Goal: Task Accomplishment & Management: Complete application form

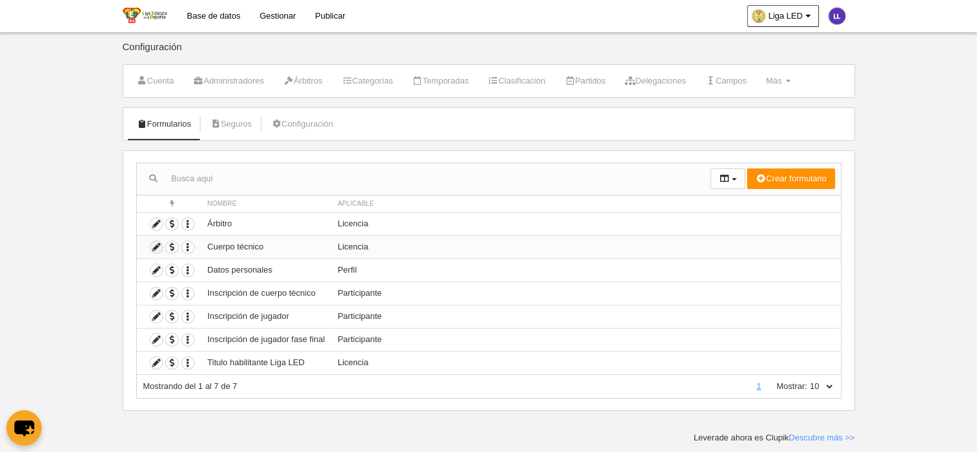
click at [155, 248] on icon at bounding box center [156, 247] width 12 height 12
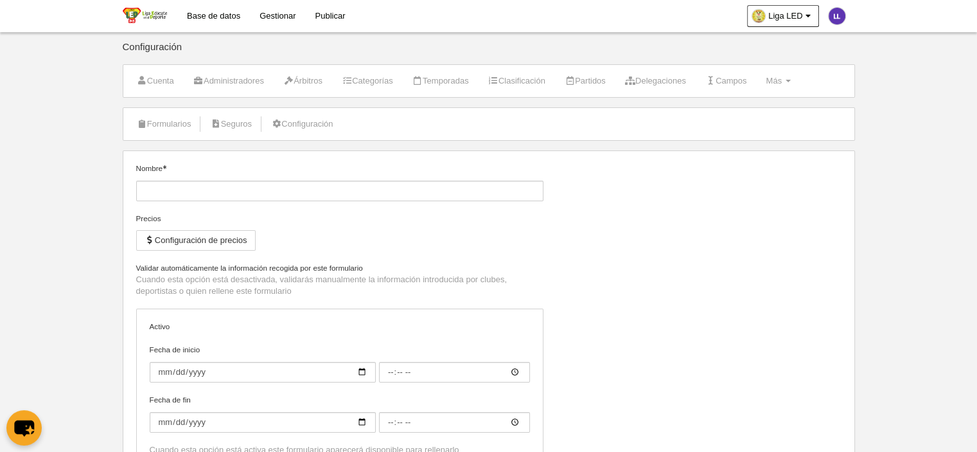
type input "Cuerpo técnico"
checkbox input "true"
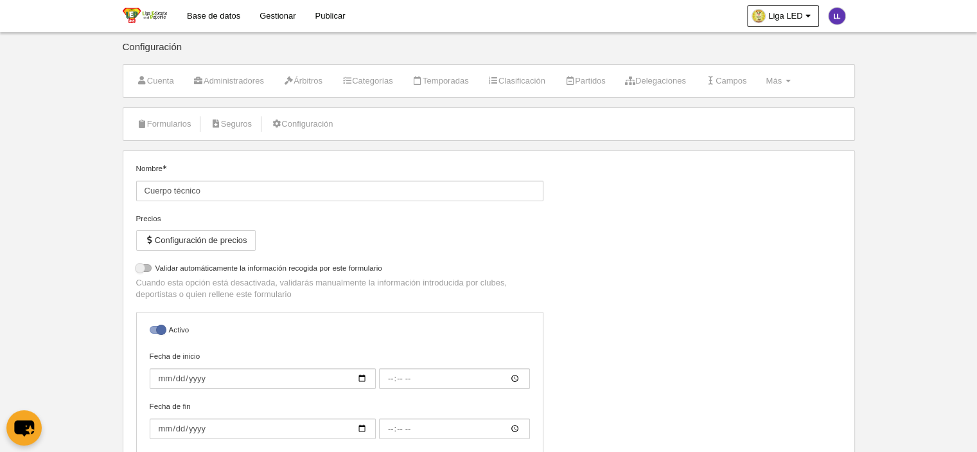
select select "selected"
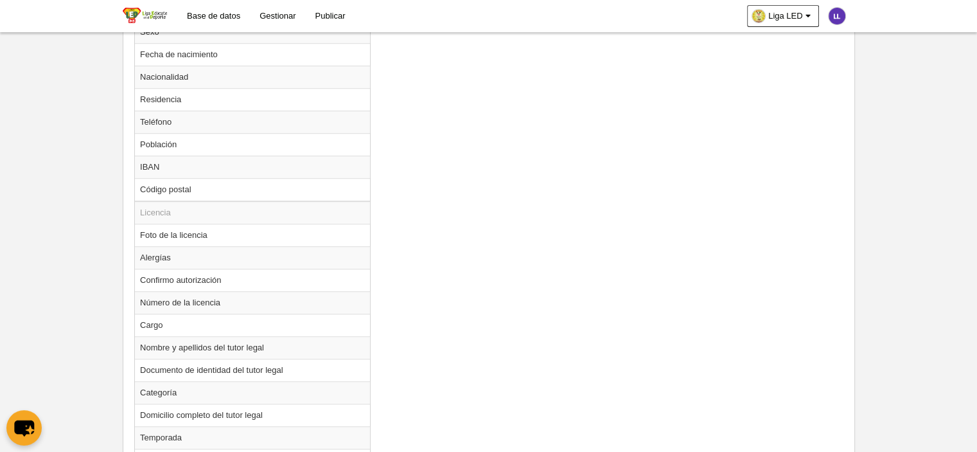
scroll to position [835, 0]
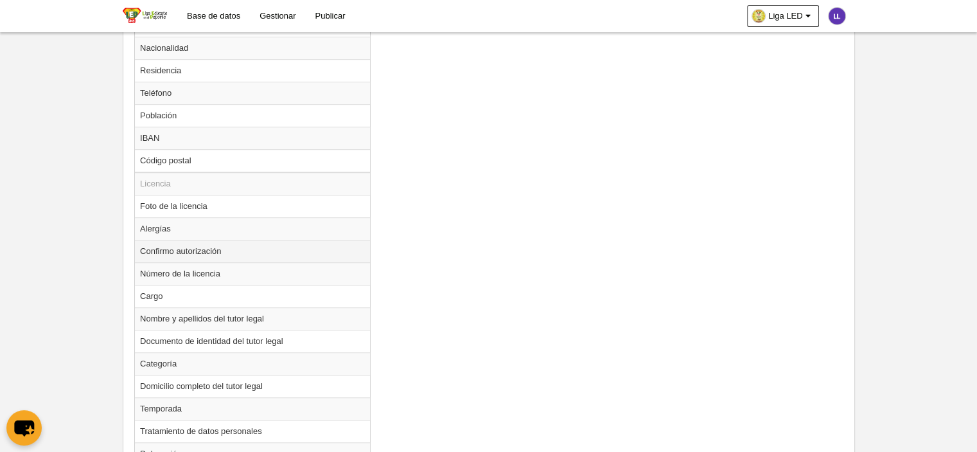
click at [206, 251] on td "Confirmo autorización" at bounding box center [252, 251] width 235 height 22
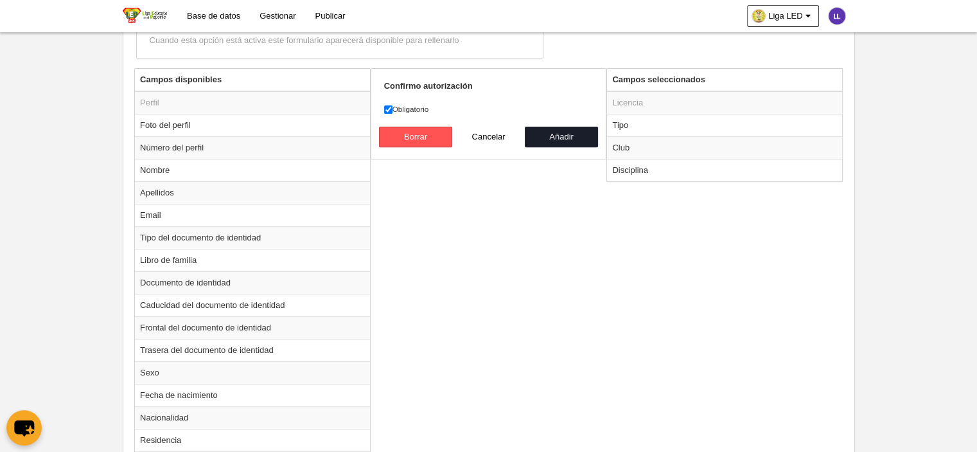
scroll to position [321, 0]
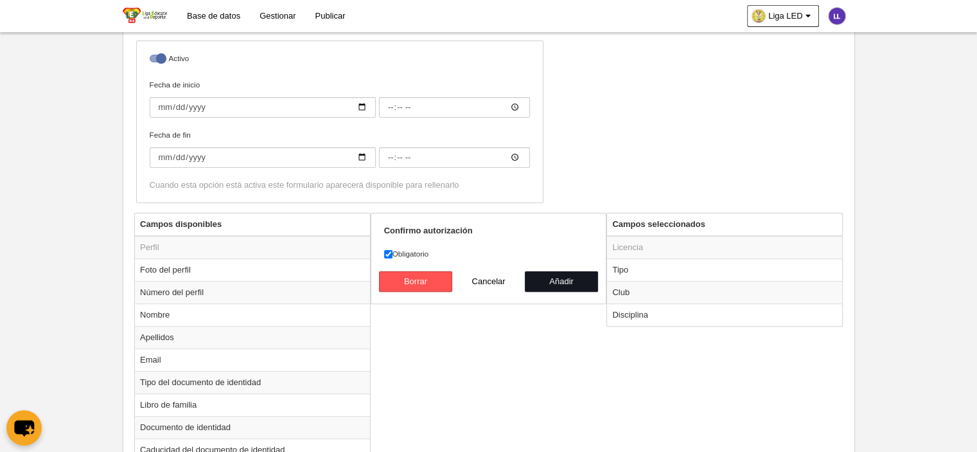
click at [565, 279] on button "Añadir" at bounding box center [561, 281] width 73 height 21
radio input "false"
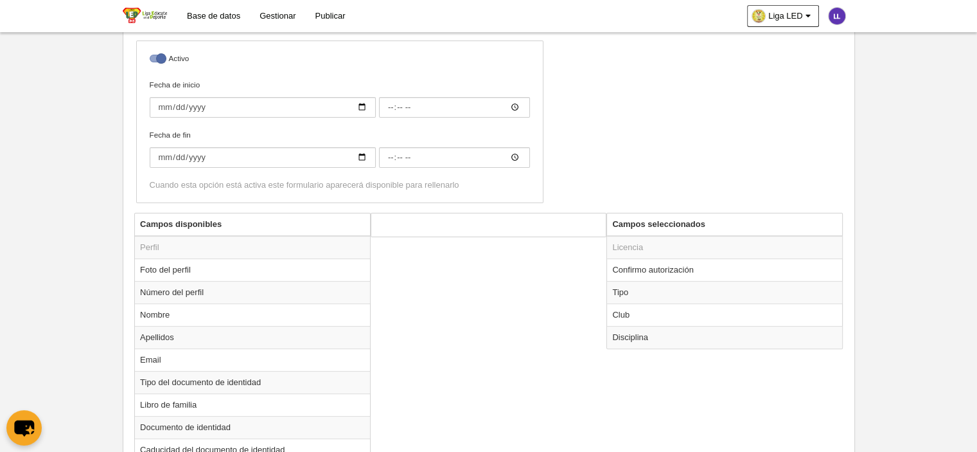
click at [671, 269] on td "Confirmo autorización" at bounding box center [724, 269] width 235 height 22
radio input "true"
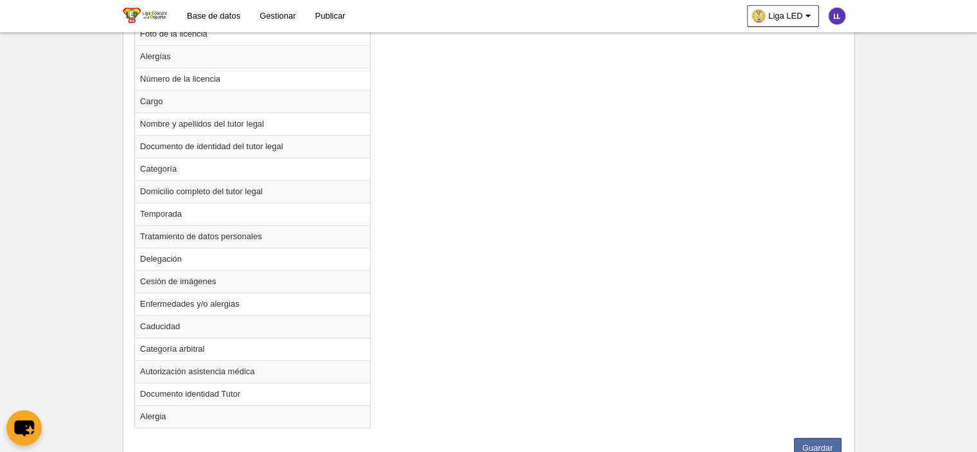
scroll to position [1051, 0]
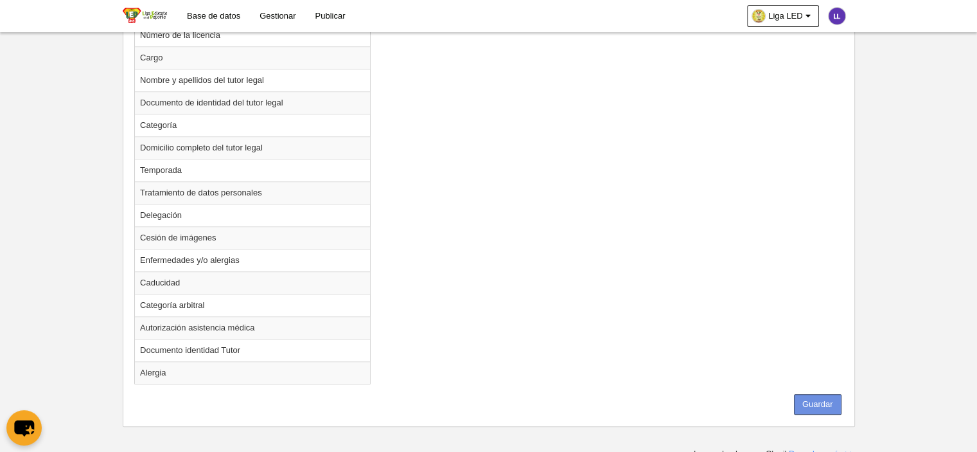
click at [802, 400] on button "Guardar" at bounding box center [818, 404] width 48 height 21
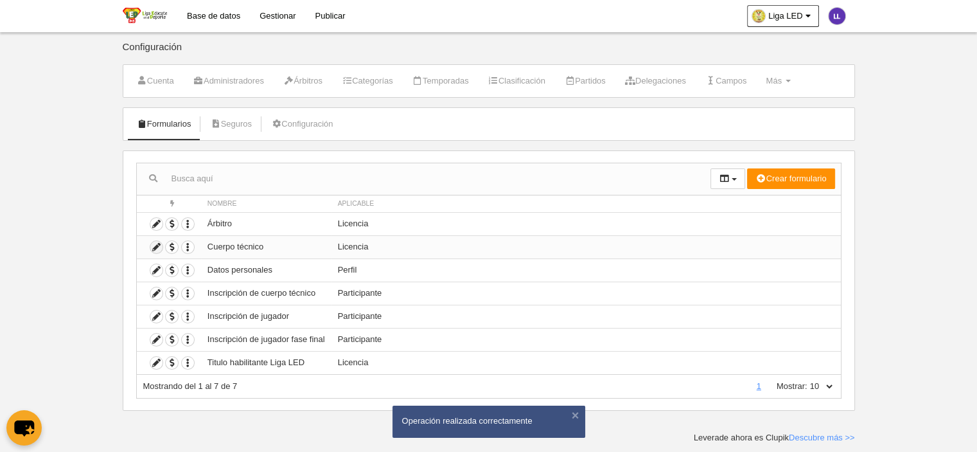
click at [162, 242] on icon at bounding box center [156, 247] width 12 height 12
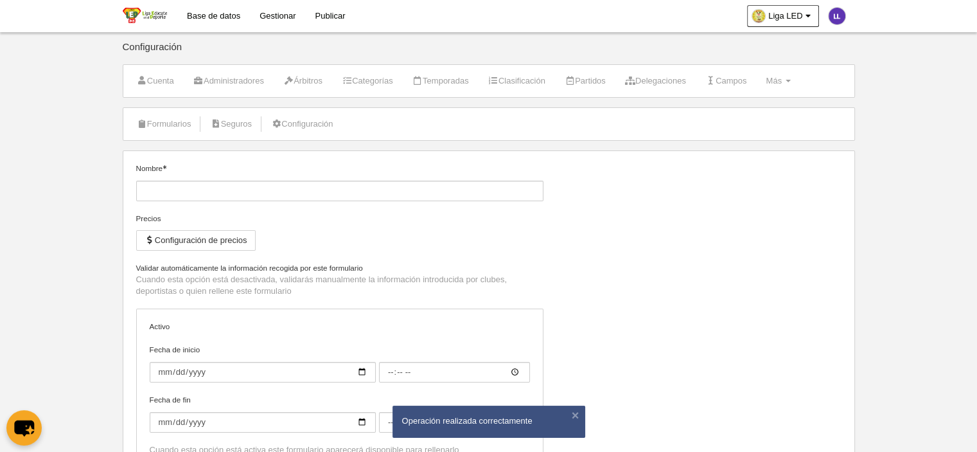
type input "Cuerpo técnico"
checkbox input "true"
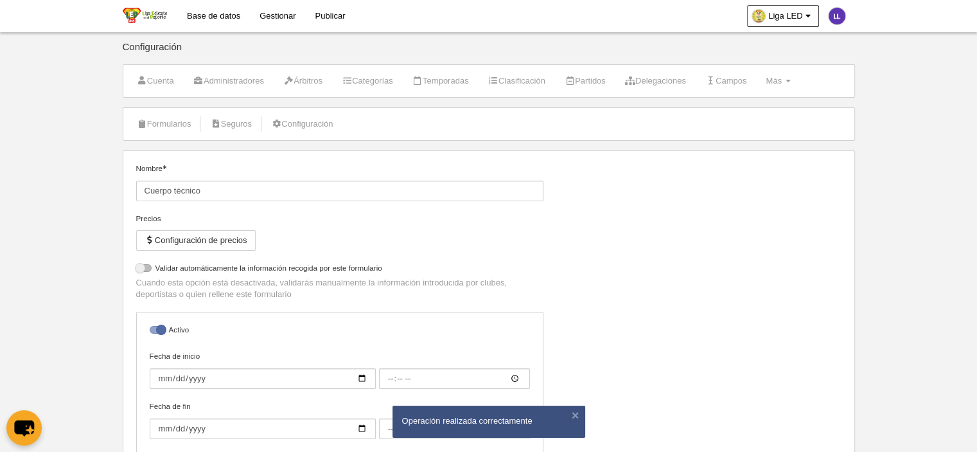
select select "selected"
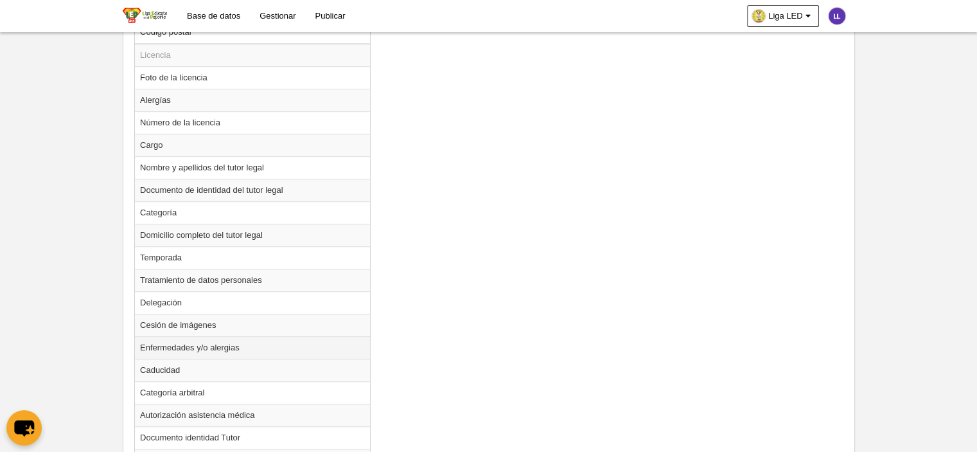
scroll to position [1028, 0]
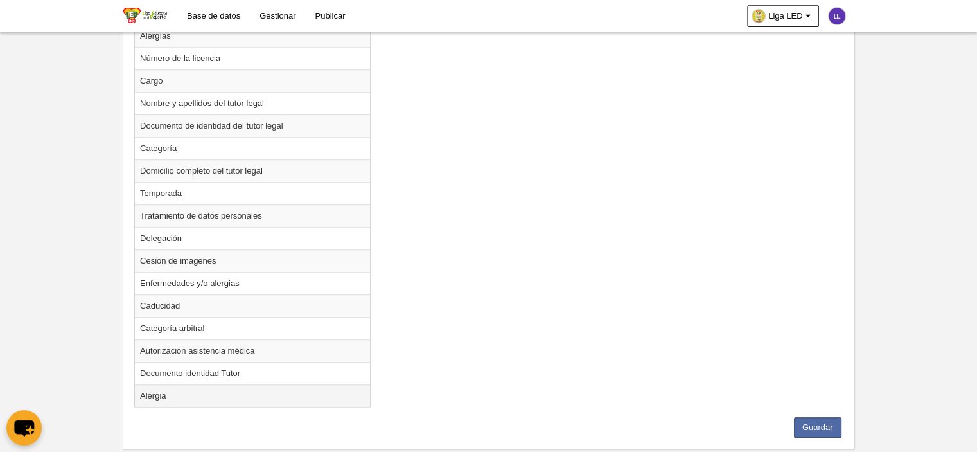
click at [155, 390] on td "Alergia" at bounding box center [252, 395] width 235 height 22
radio input "true"
select select
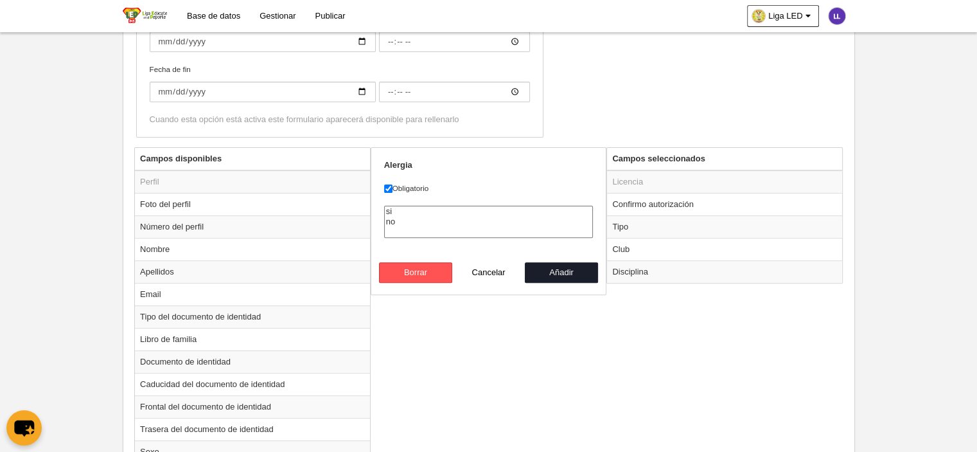
scroll to position [385, 0]
click at [561, 269] on button "Añadir" at bounding box center [561, 273] width 73 height 21
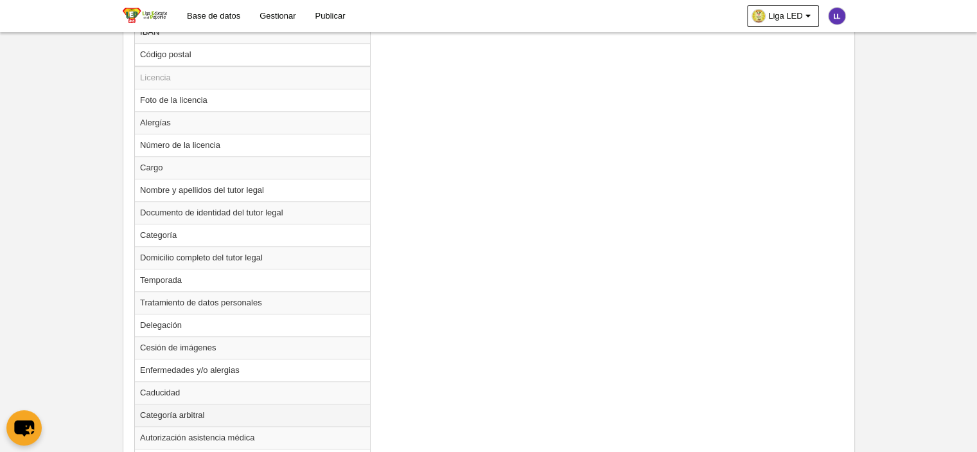
scroll to position [963, 0]
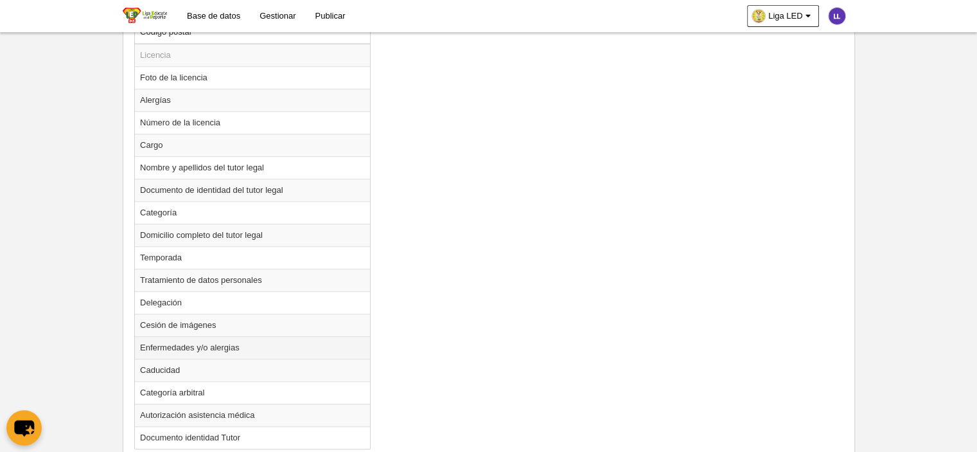
click at [190, 336] on td "Enfermedades y/o alergias" at bounding box center [252, 347] width 235 height 22
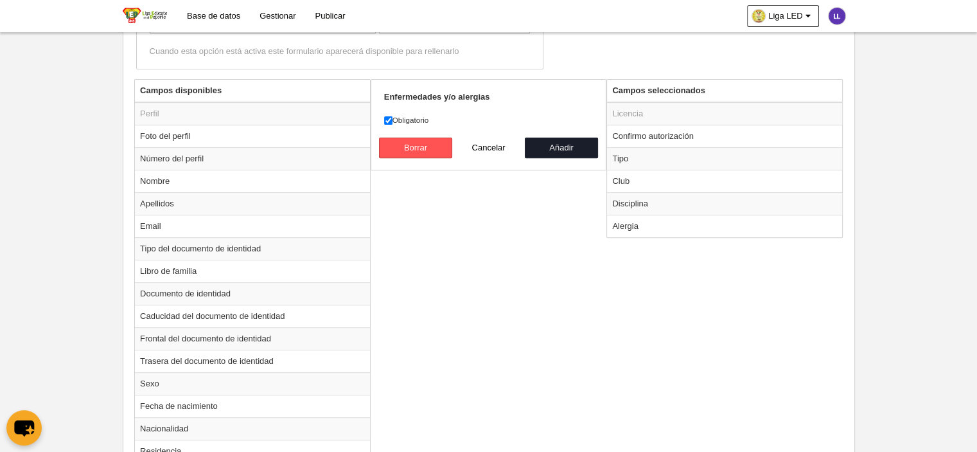
scroll to position [321, 0]
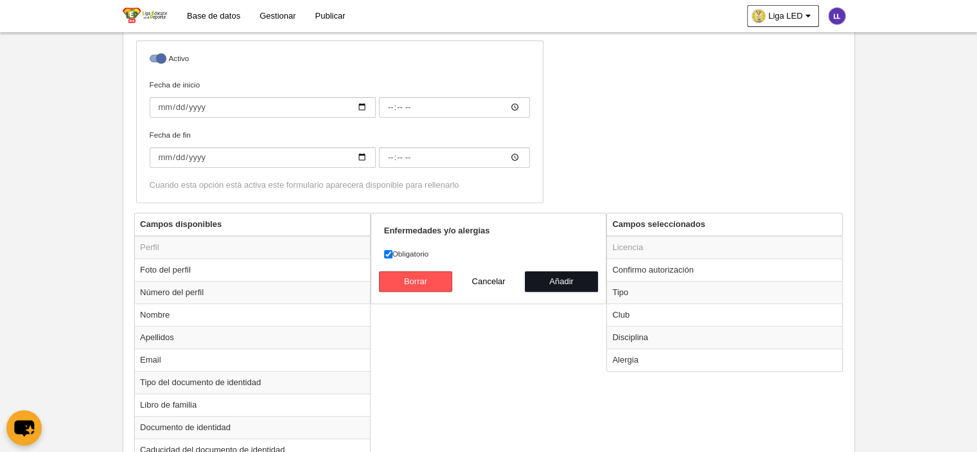
click at [565, 275] on button "Añadir" at bounding box center [561, 281] width 73 height 21
radio input "false"
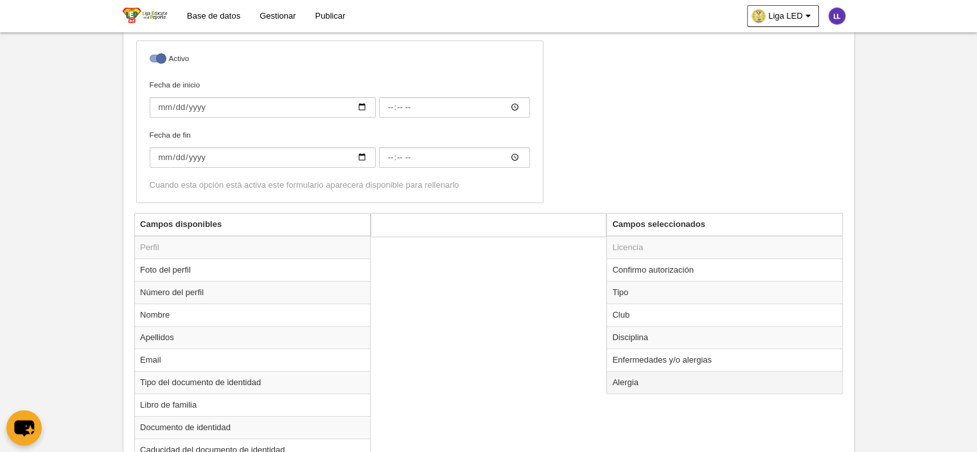
drag, startPoint x: 663, startPoint y: 383, endPoint x: 663, endPoint y: 369, distance: 14.1
click at [663, 371] on td "Alergia" at bounding box center [724, 382] width 235 height 22
radio input "true"
select select
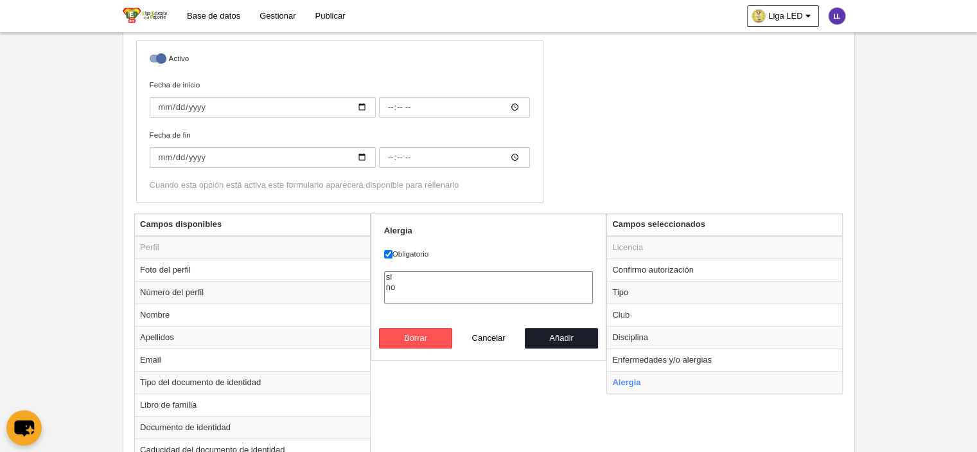
click at [703, 356] on td "Enfermedades y/o alergias" at bounding box center [724, 359] width 235 height 22
radio input "true"
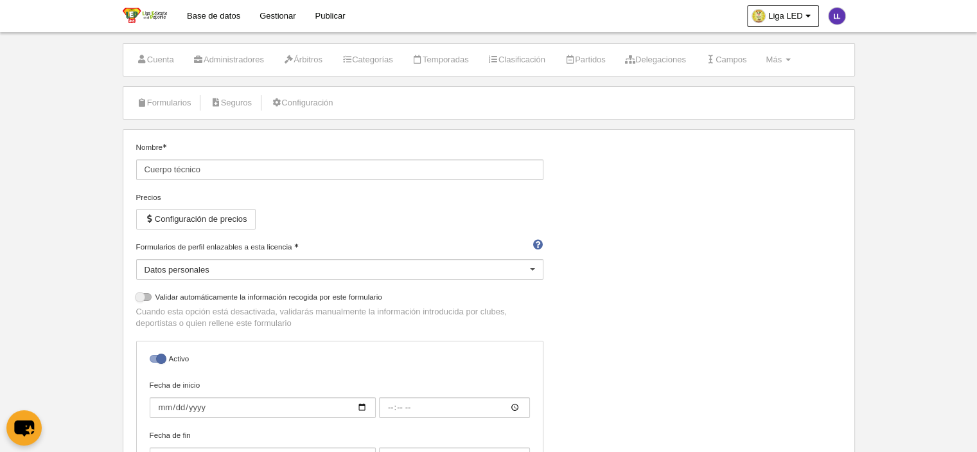
scroll to position [0, 0]
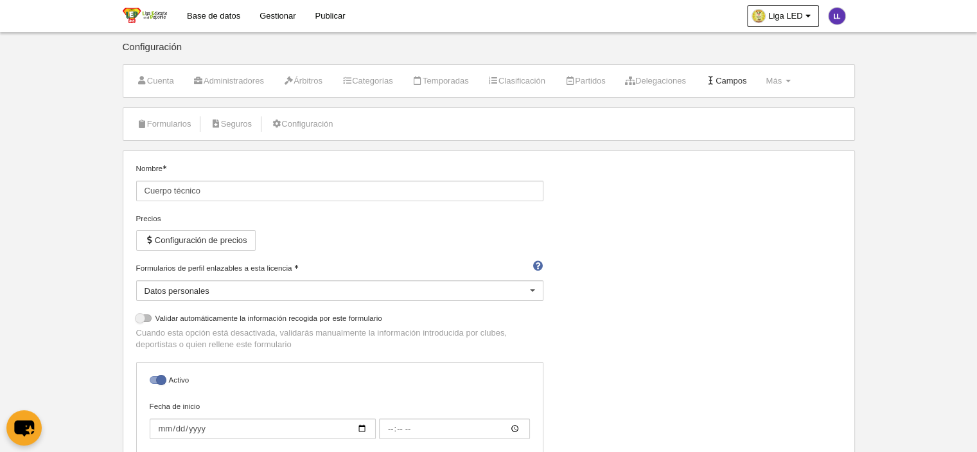
click at [750, 85] on link "Campos" at bounding box center [726, 80] width 56 height 19
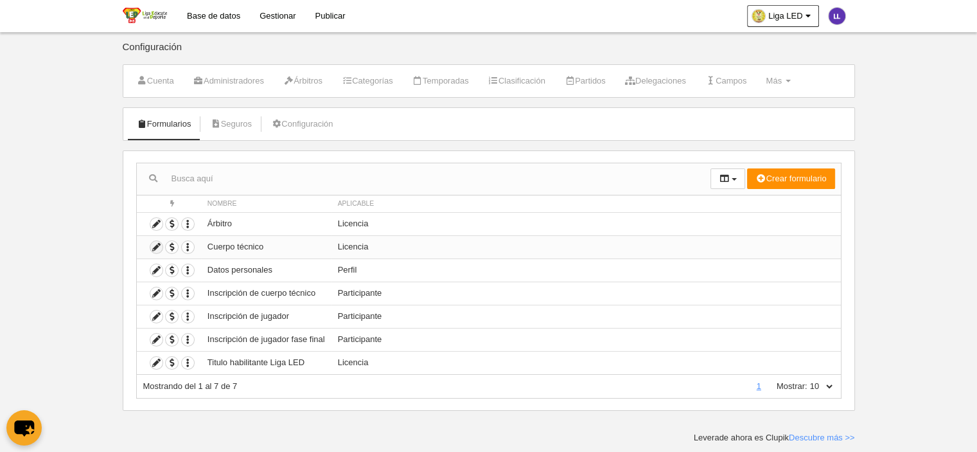
click at [159, 243] on icon at bounding box center [156, 247] width 12 height 12
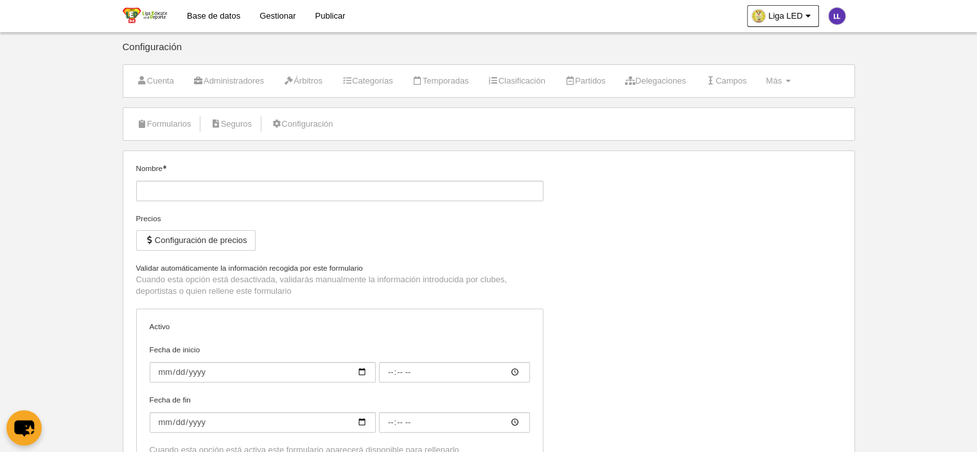
type input "Cuerpo técnico"
checkbox input "true"
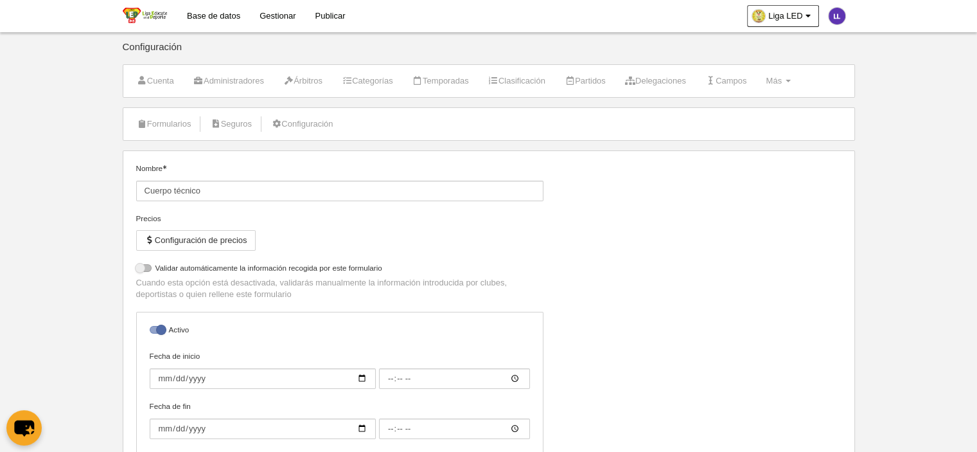
select select "selected"
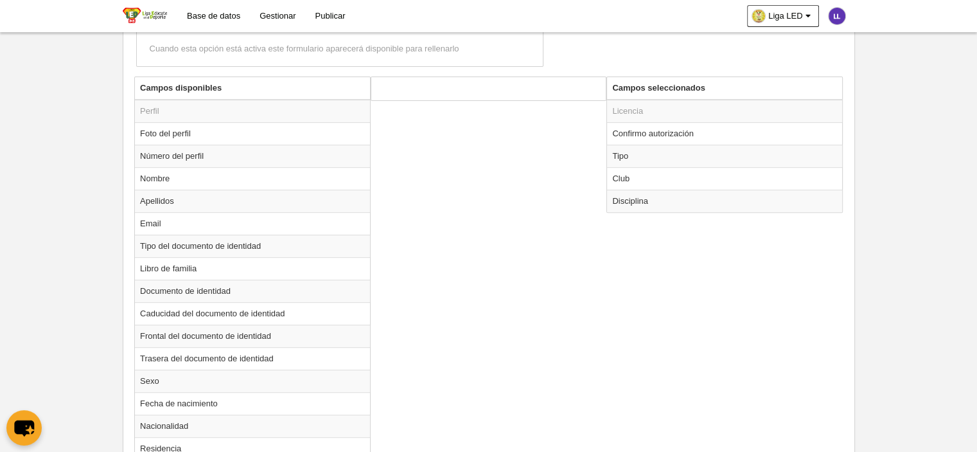
scroll to position [450, 0]
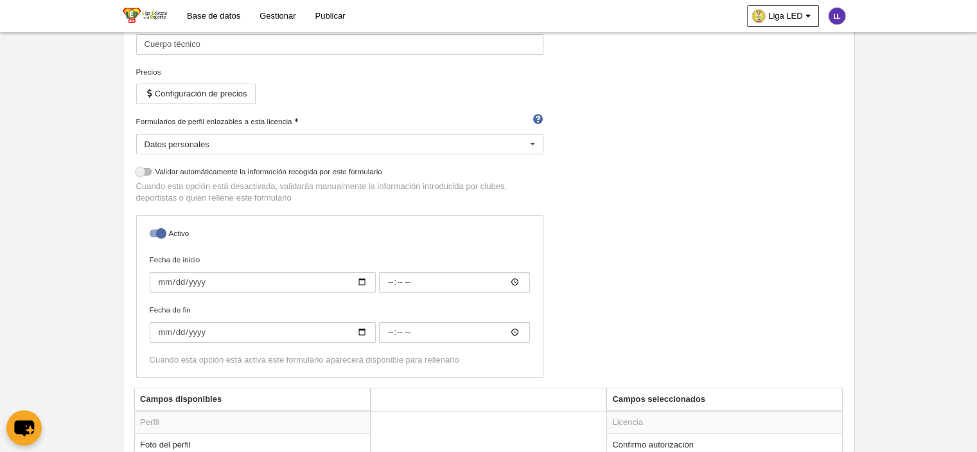
scroll to position [0, 0]
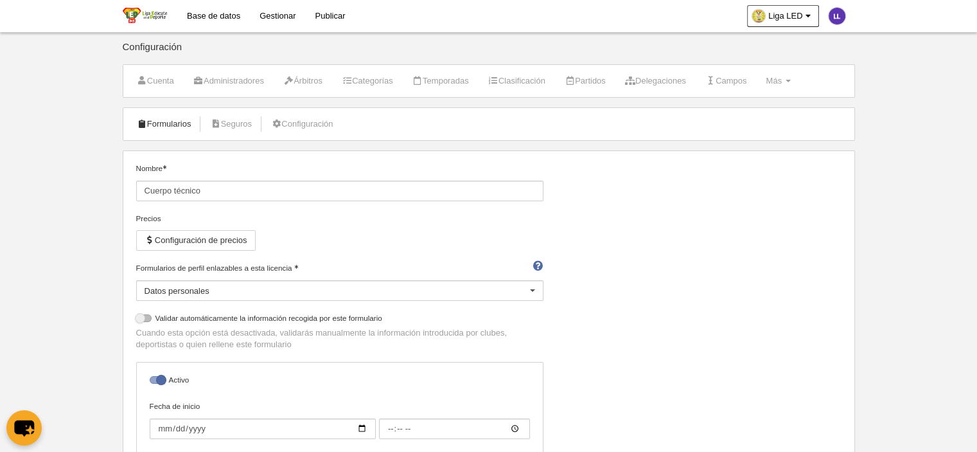
click at [155, 127] on link "Formularios" at bounding box center [164, 123] width 69 height 19
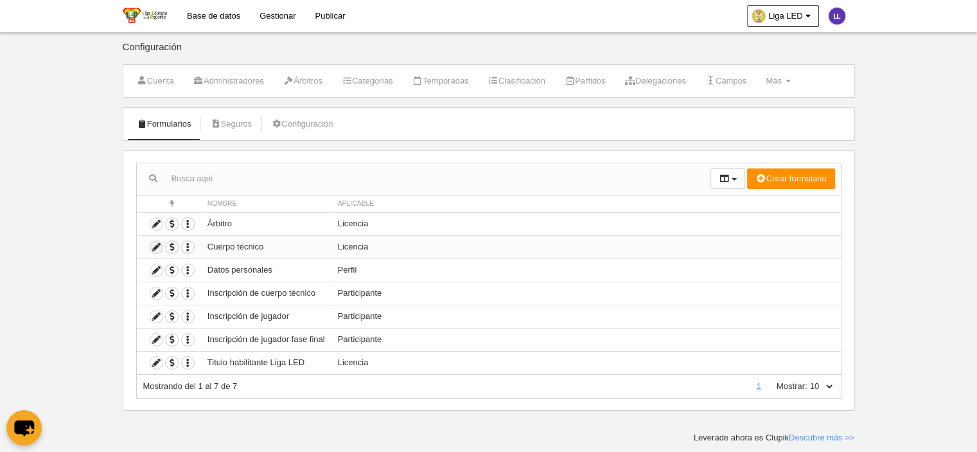
click at [156, 245] on icon at bounding box center [156, 247] width 12 height 12
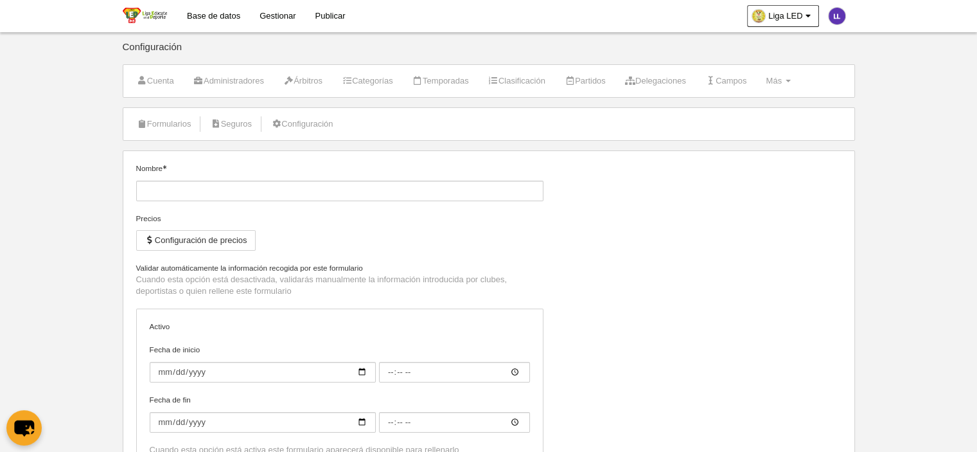
type input "Cuerpo técnico"
checkbox input "true"
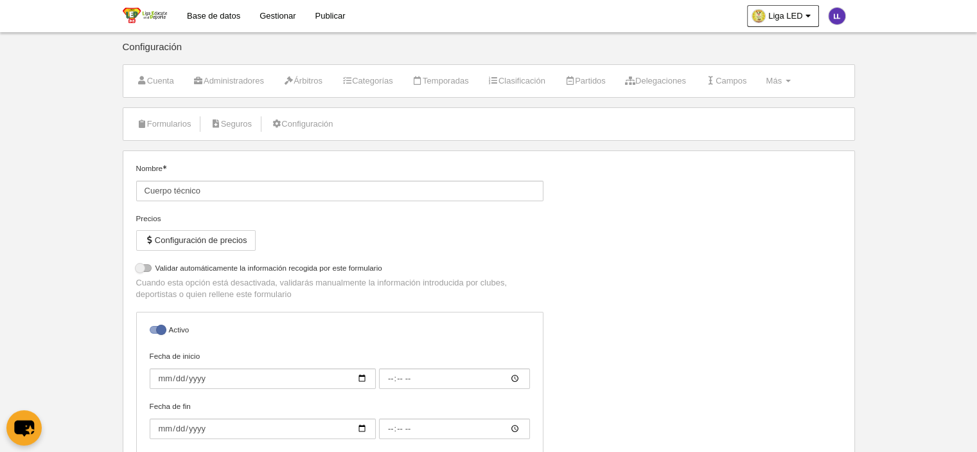
select select "selected"
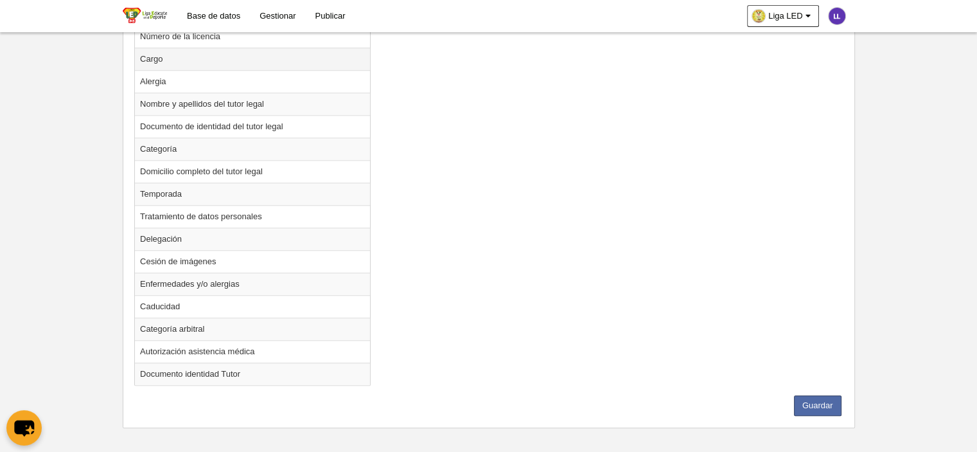
scroll to position [1051, 0]
click at [164, 79] on td "Alergia" at bounding box center [252, 80] width 235 height 22
radio input "true"
select select
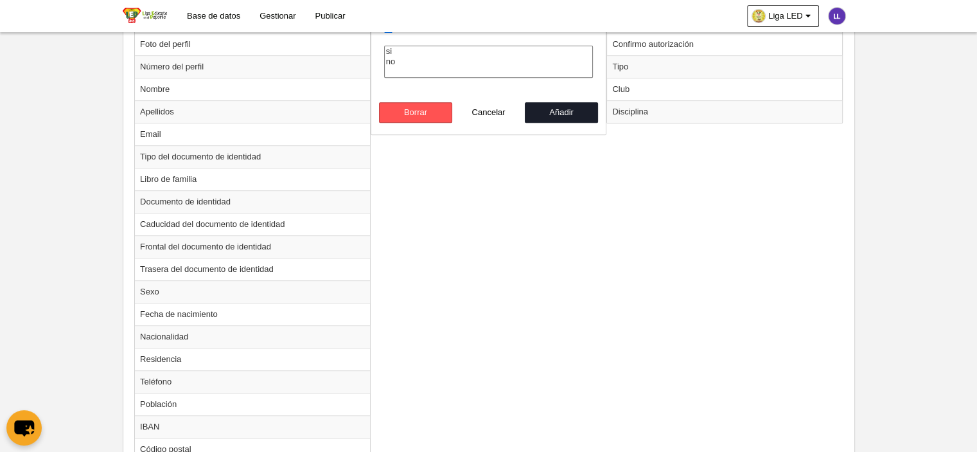
scroll to position [344, 0]
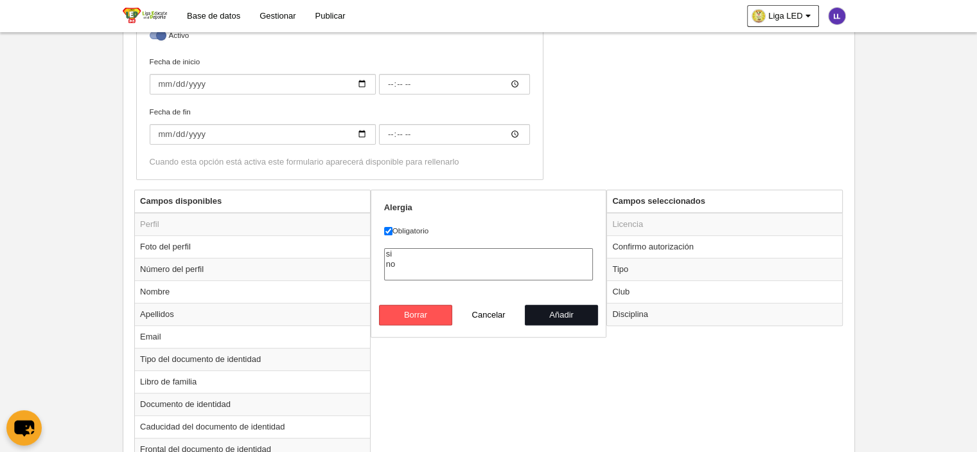
click at [566, 311] on button "Añadir" at bounding box center [561, 314] width 73 height 21
radio input "false"
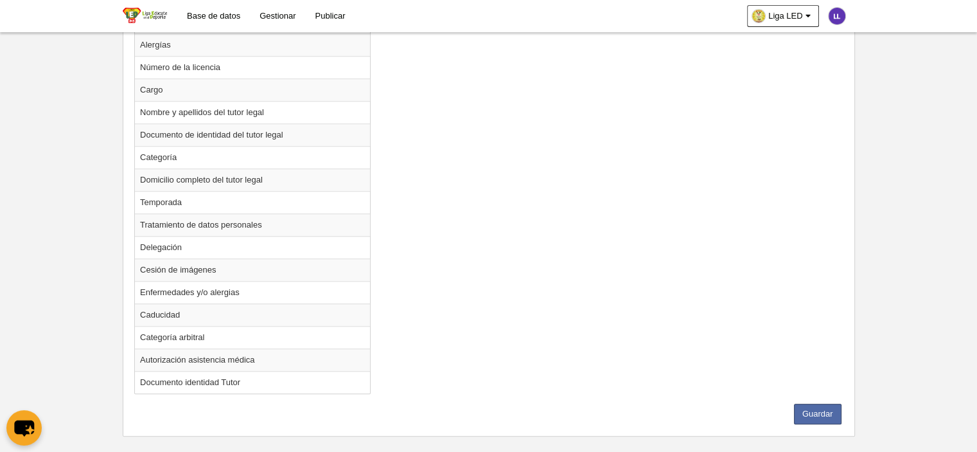
scroll to position [1028, 0]
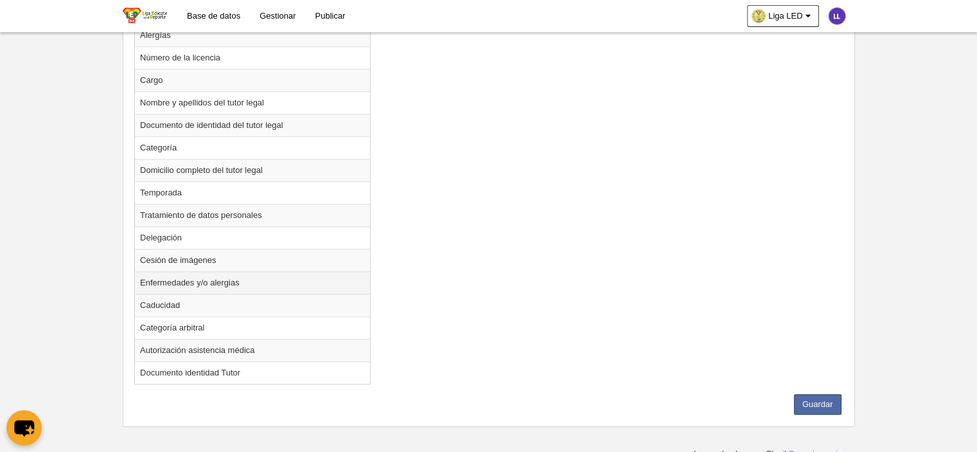
click at [204, 276] on td "Enfermedades y/o alergias" at bounding box center [252, 282] width 235 height 22
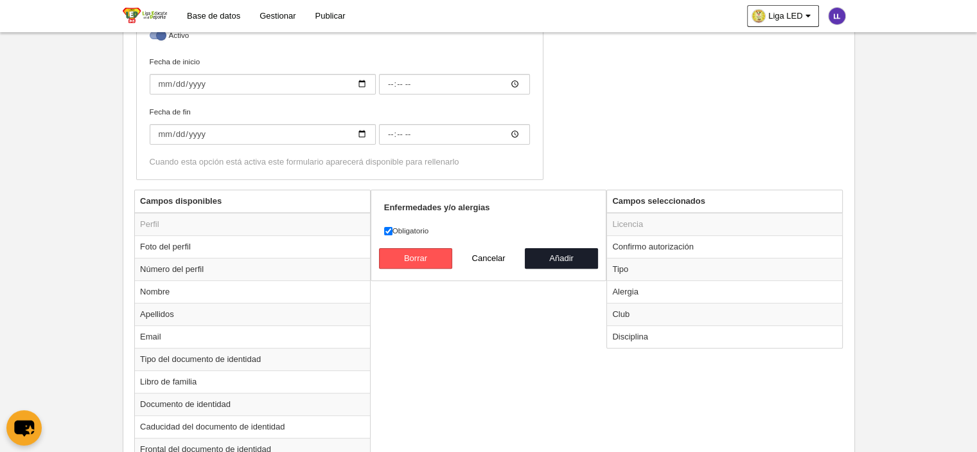
scroll to position [322, 0]
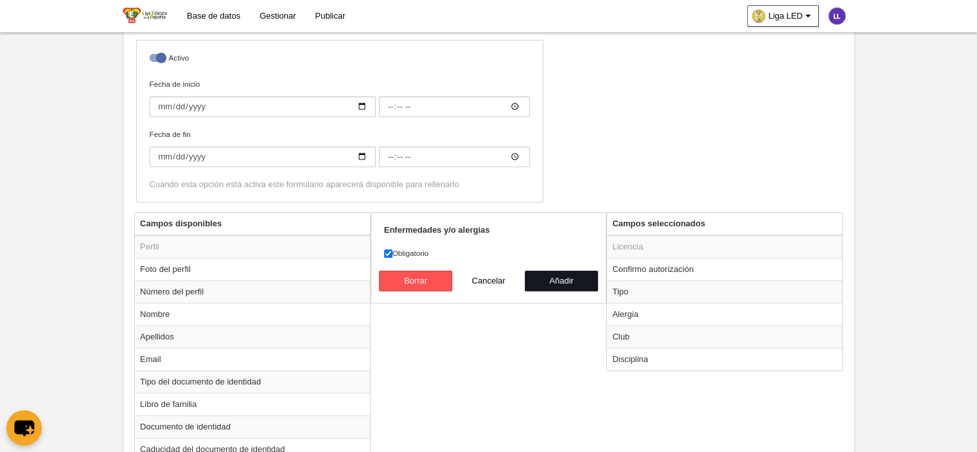
click at [551, 284] on button "Añadir" at bounding box center [561, 280] width 73 height 21
radio input "false"
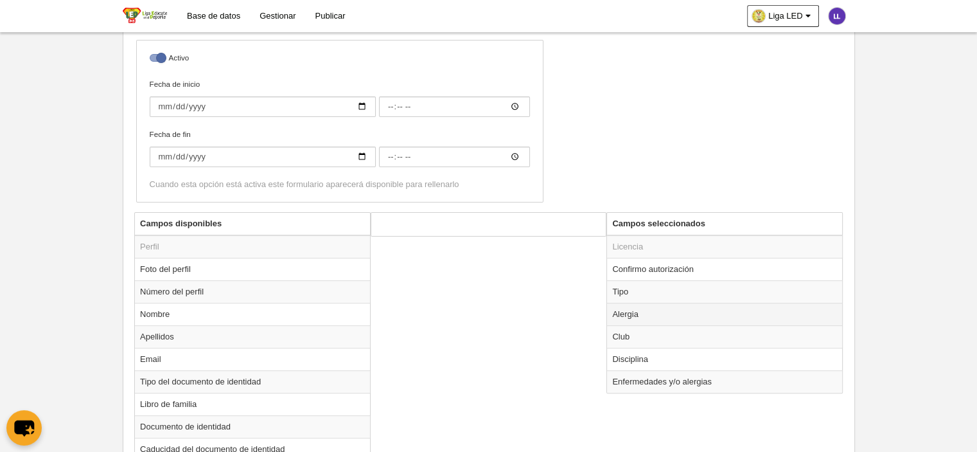
click at [628, 319] on td "Alergia" at bounding box center [724, 314] width 235 height 22
radio input "true"
select select
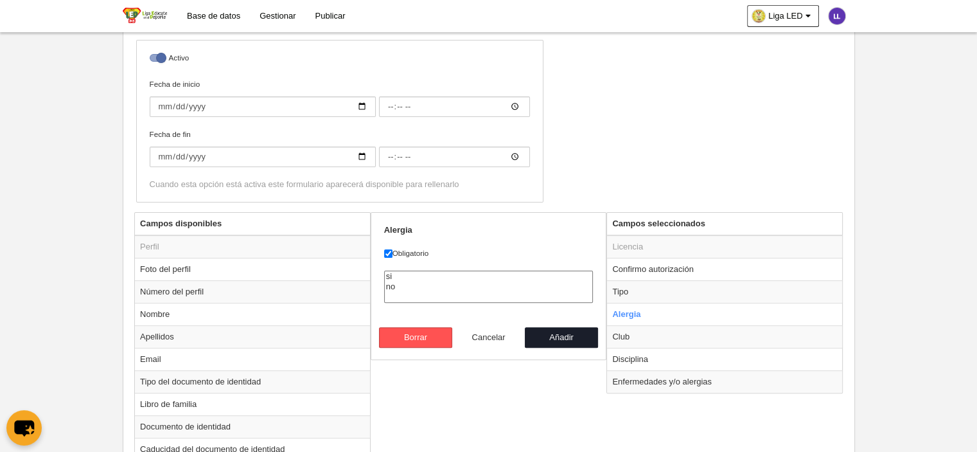
click at [480, 335] on button "Cancelar" at bounding box center [488, 337] width 73 height 21
radio input "false"
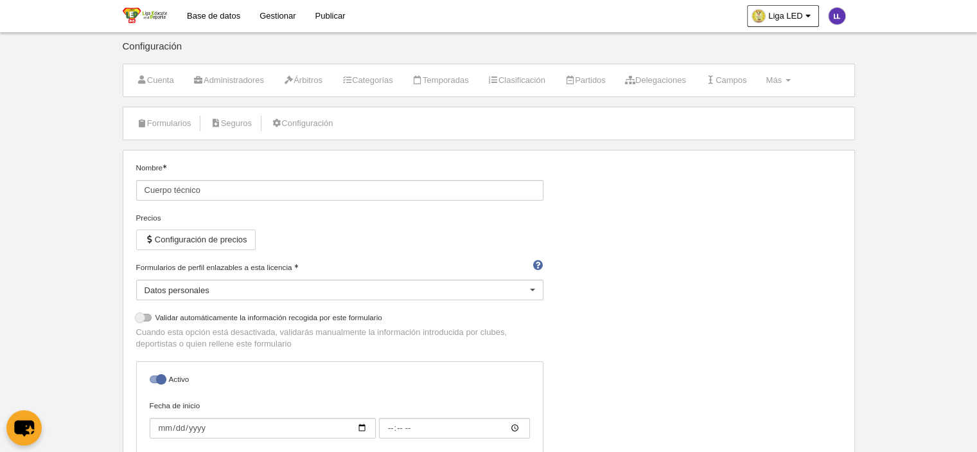
scroll to position [0, 0]
click at [745, 81] on link "Campos" at bounding box center [726, 80] width 56 height 19
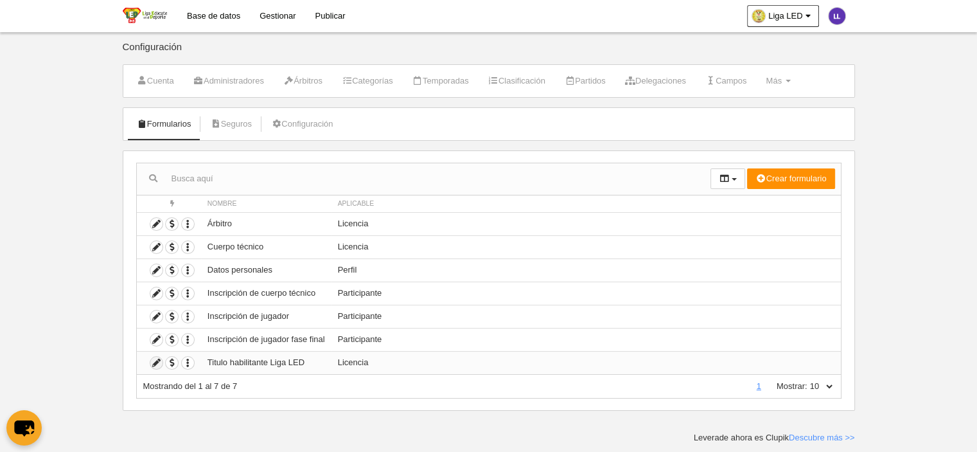
click at [154, 362] on icon at bounding box center [156, 362] width 12 height 12
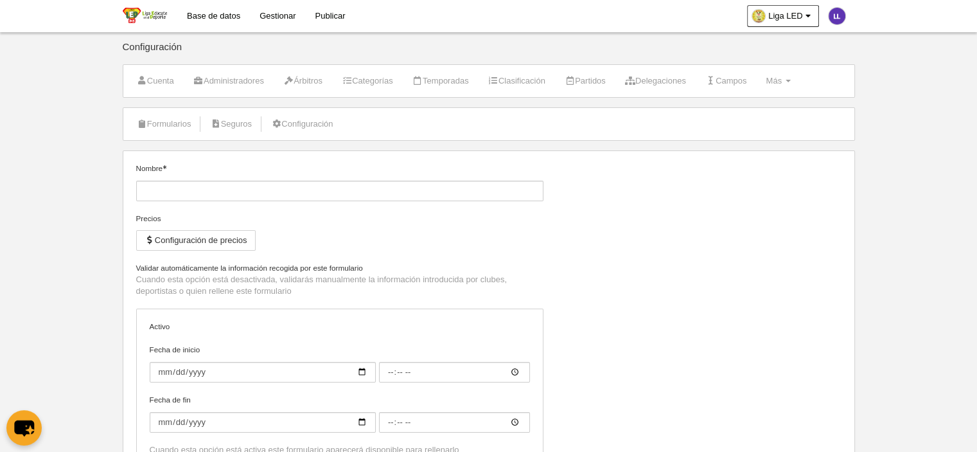
type input "Titulo habilitante Liga LED"
checkbox input "true"
type input "[DATE]"
type input "00:00"
type input "[DATE]"
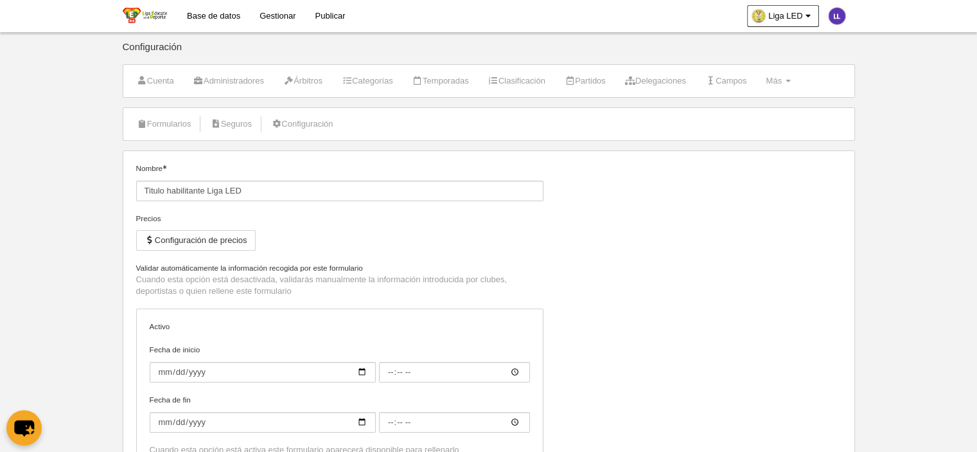
type input "00:00"
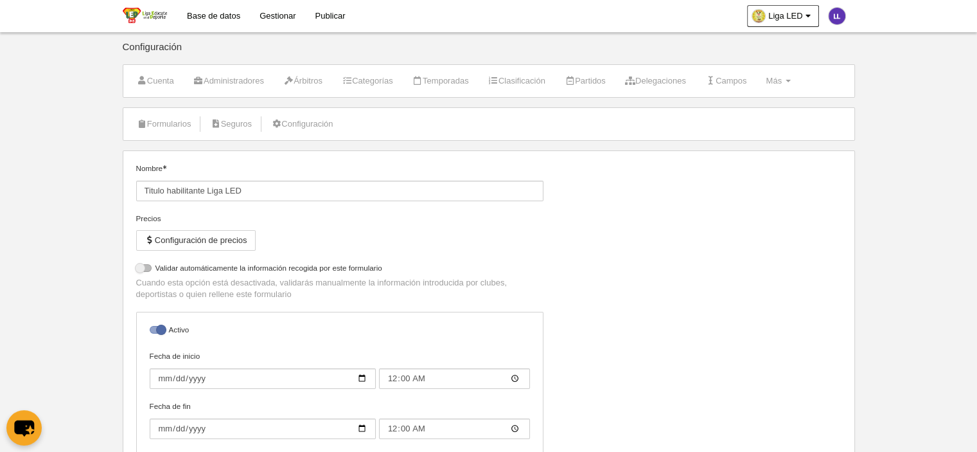
select select "selected"
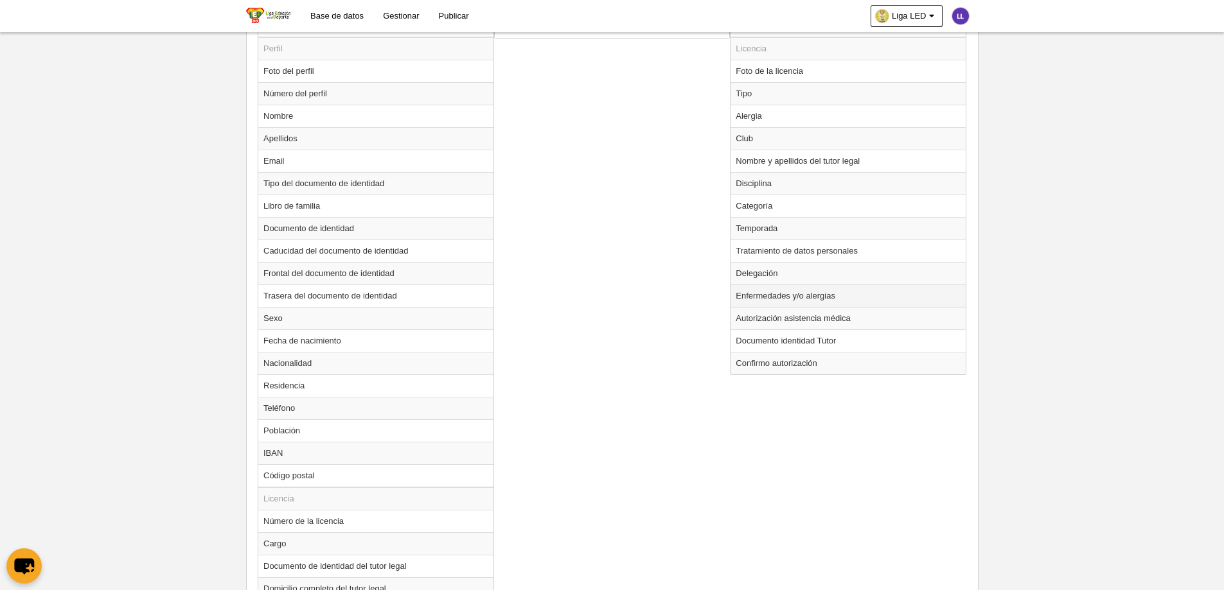
scroll to position [514, 0]
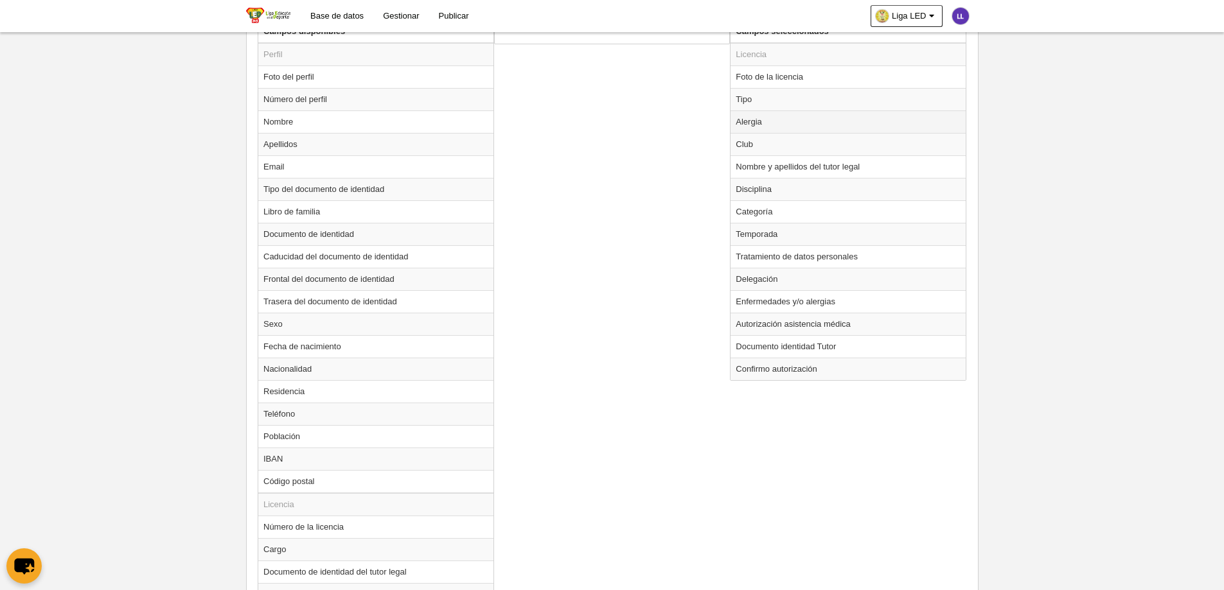
click at [759, 122] on td "Alergia" at bounding box center [847, 121] width 235 height 22
radio input "true"
select select
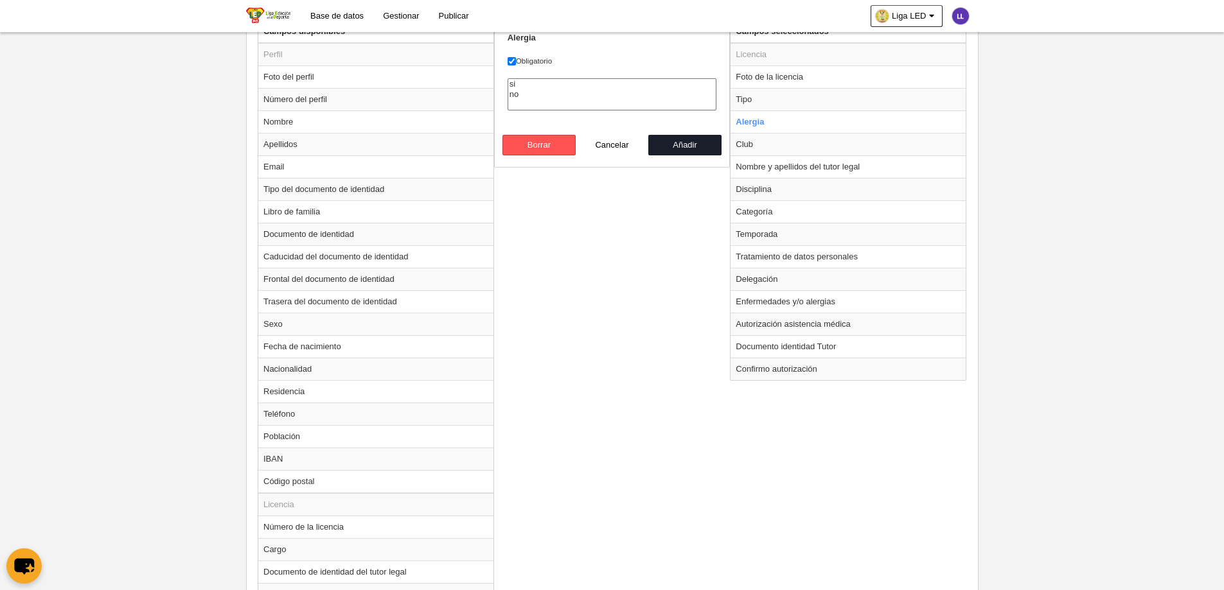
click at [683, 245] on div "Campos disponibles Perfil Foto del perfil Número del perfil Nombre Apellidos Em…" at bounding box center [611, 352] width 715 height 664
click at [665, 315] on div "Campos disponibles Perfil Foto del perfil Número del perfil Nombre Apellidos Em…" at bounding box center [611, 352] width 715 height 664
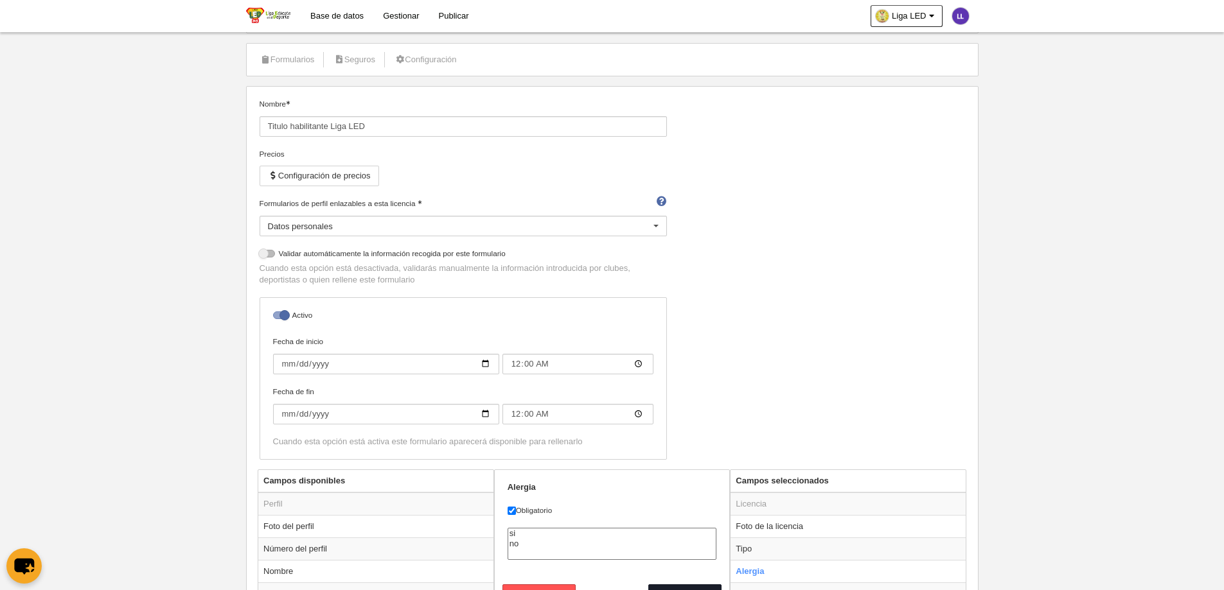
scroll to position [0, 0]
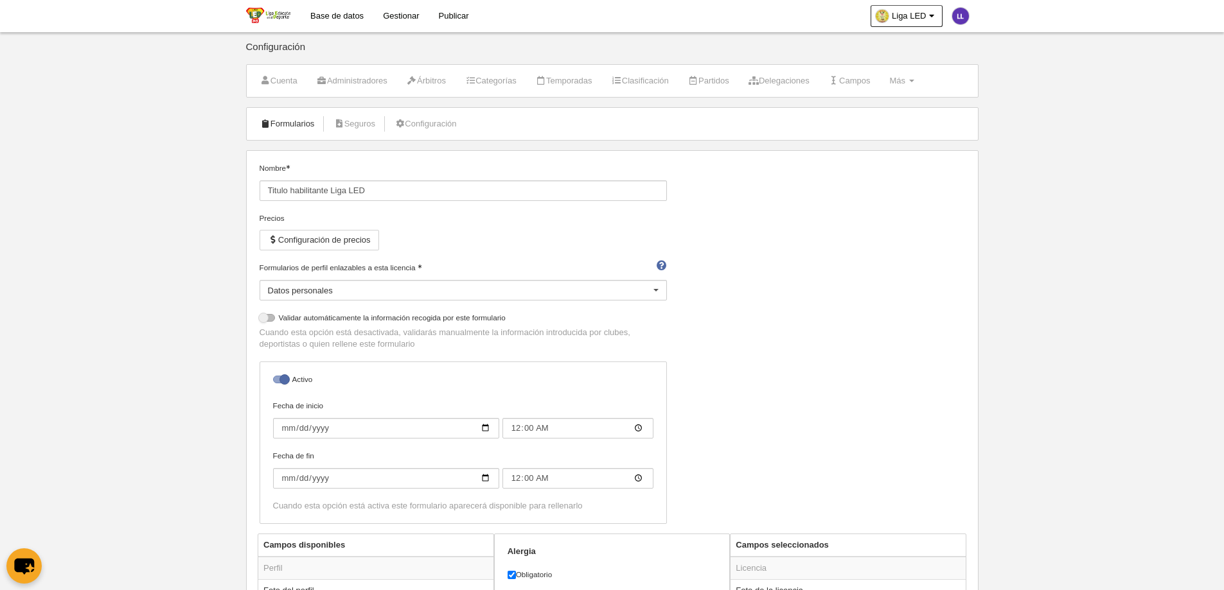
click at [295, 127] on link "Formularios" at bounding box center [287, 123] width 69 height 19
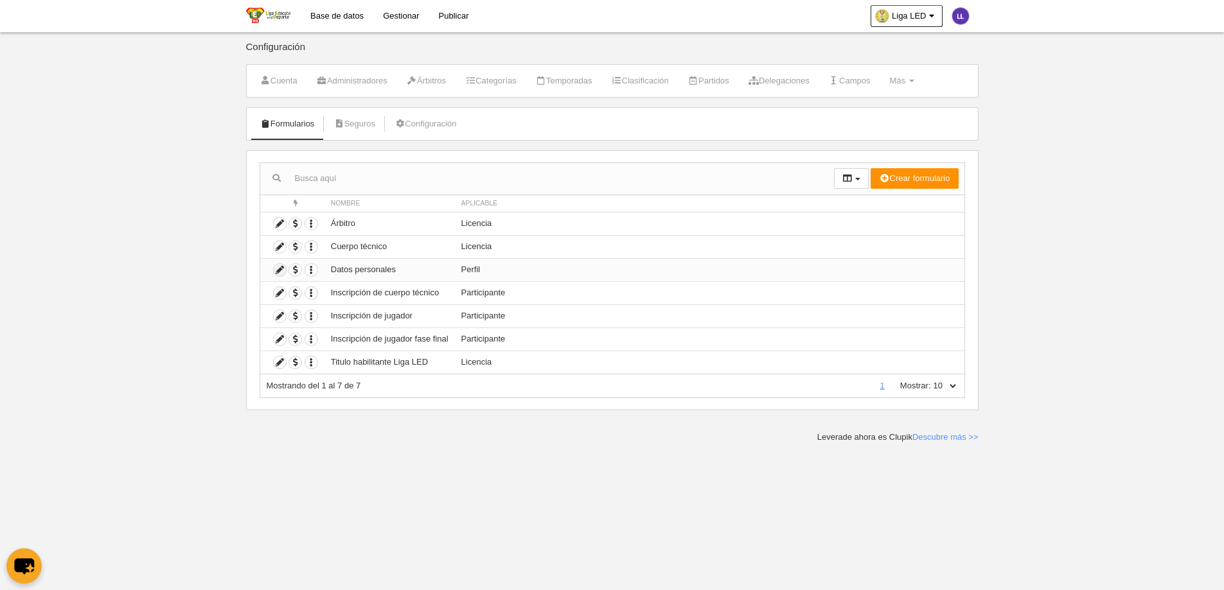
click at [283, 269] on icon at bounding box center [280, 270] width 12 height 12
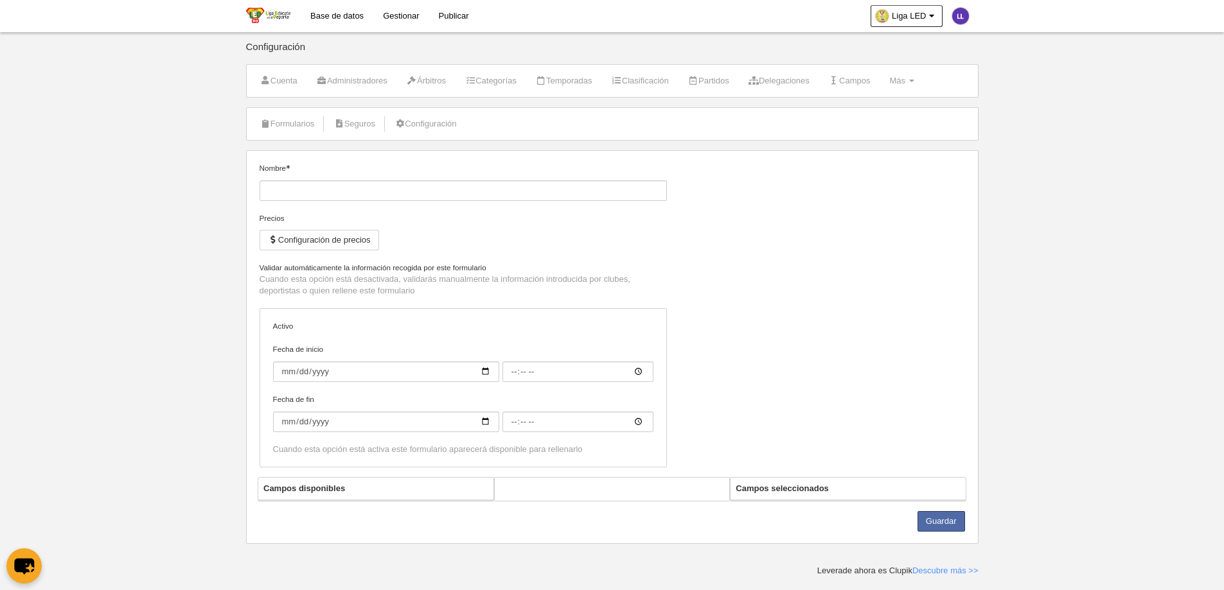
type input "Datos personales"
checkbox input "true"
type input "[DATE]"
type input "00:00"
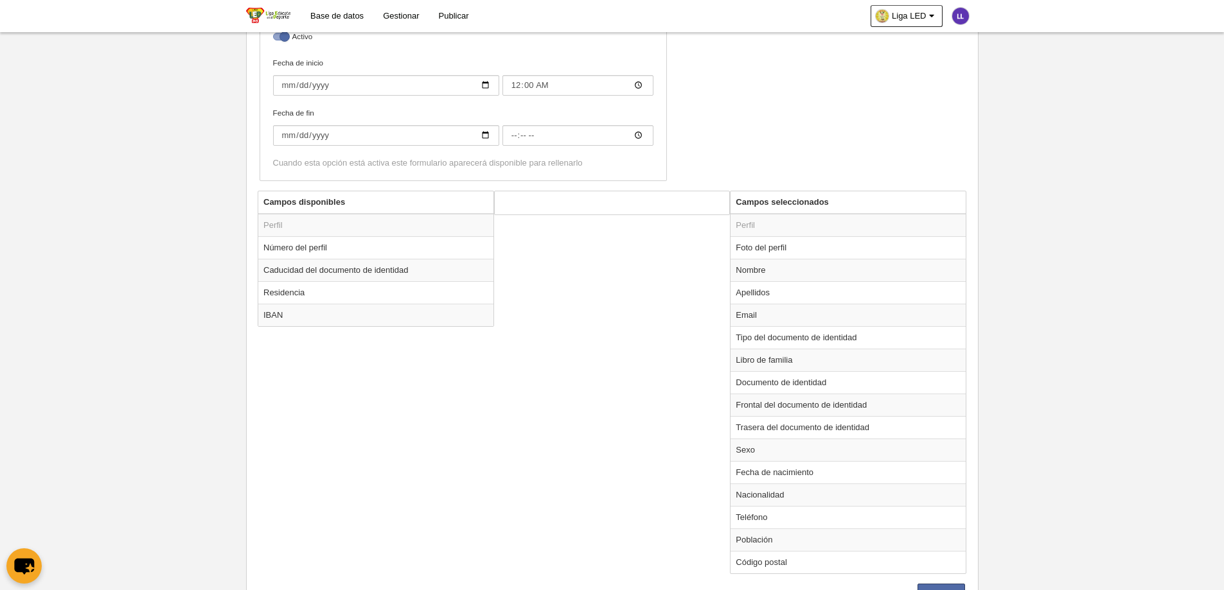
scroll to position [321, 0]
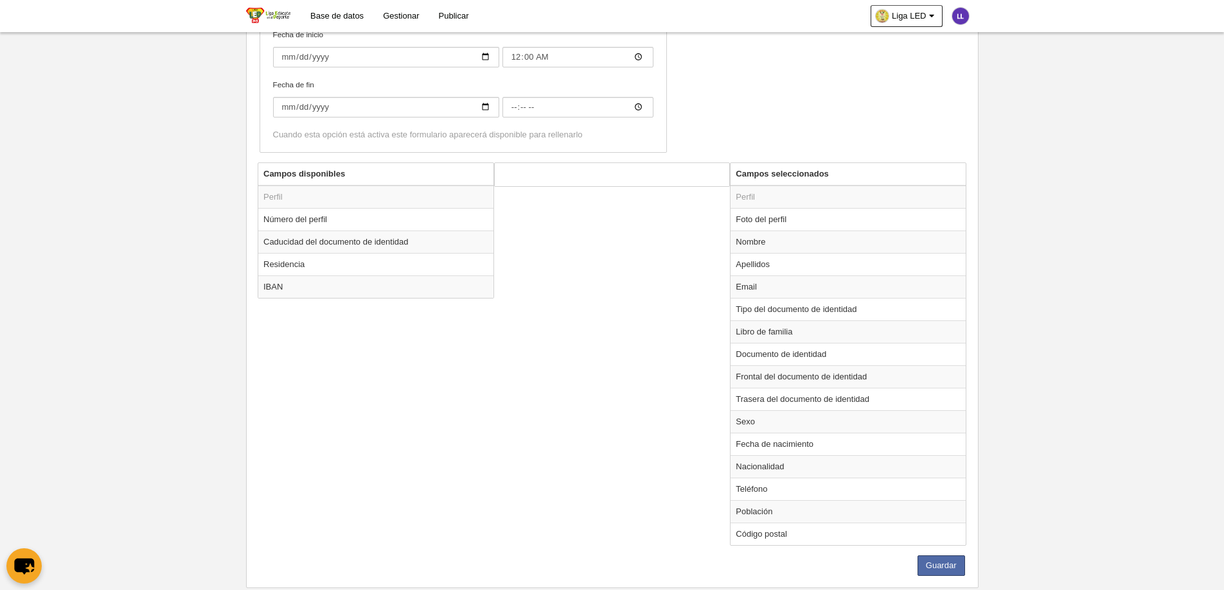
click at [658, 364] on div "Campos disponibles Perfil Número del perfil Caducidad del documento de identida…" at bounding box center [611, 359] width 715 height 393
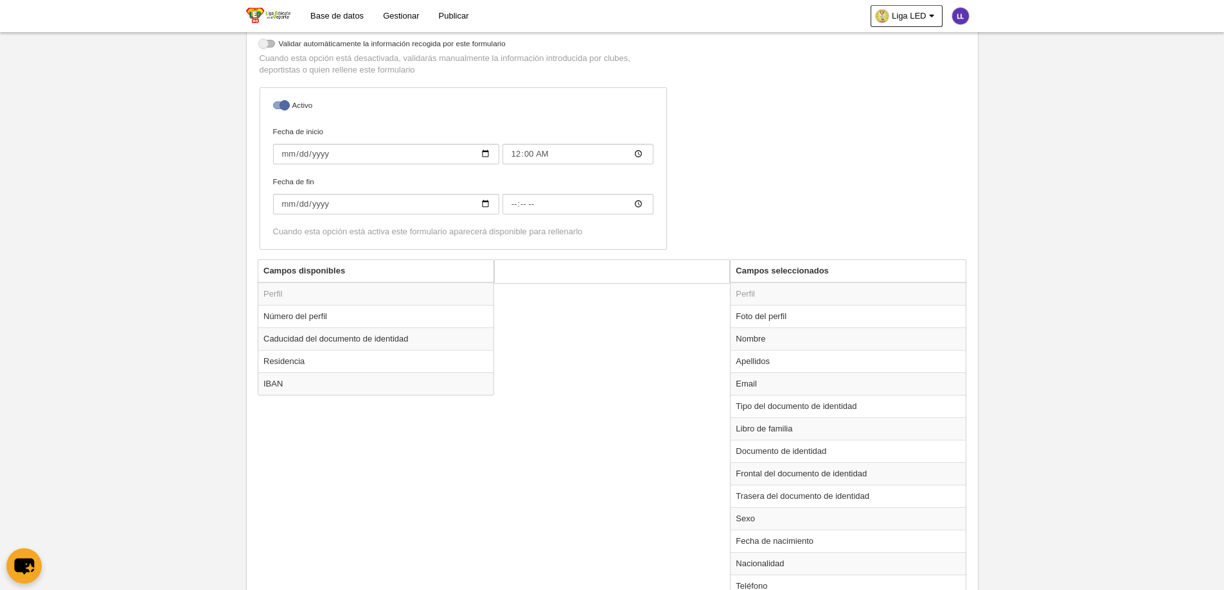
scroll to position [352, 0]
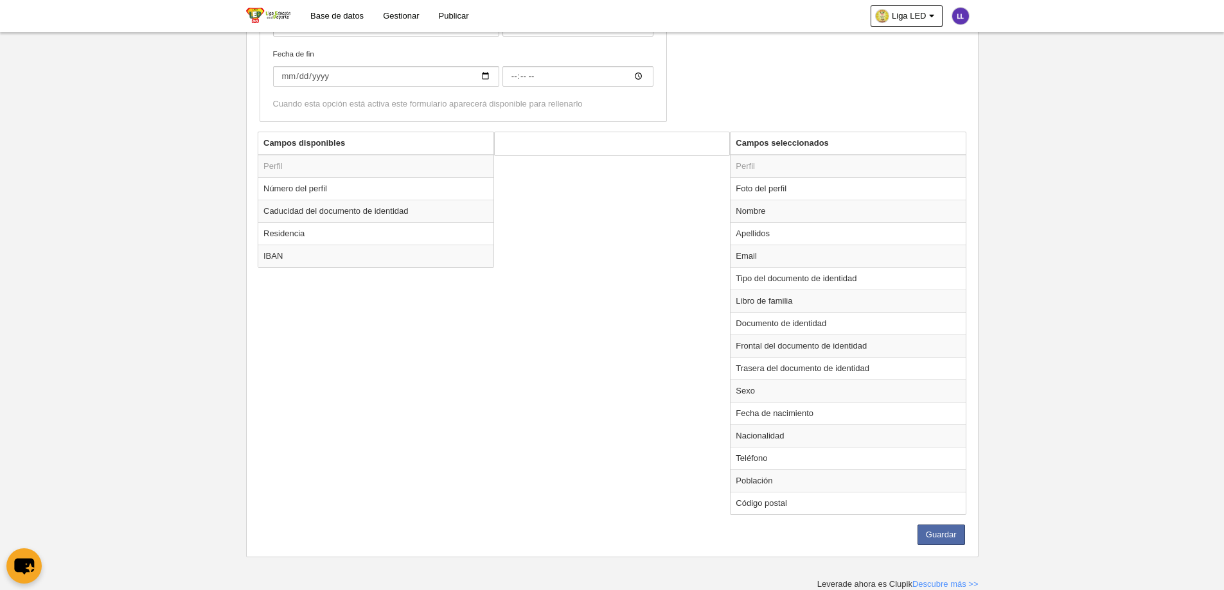
click at [673, 299] on div "Campos disponibles Perfil Número del perfil Caducidad del documento de identida…" at bounding box center [611, 328] width 715 height 393
click at [767, 451] on td "Código postal" at bounding box center [847, 503] width 235 height 22
radio input "true"
click at [558, 199] on button "Borrar" at bounding box center [538, 200] width 73 height 21
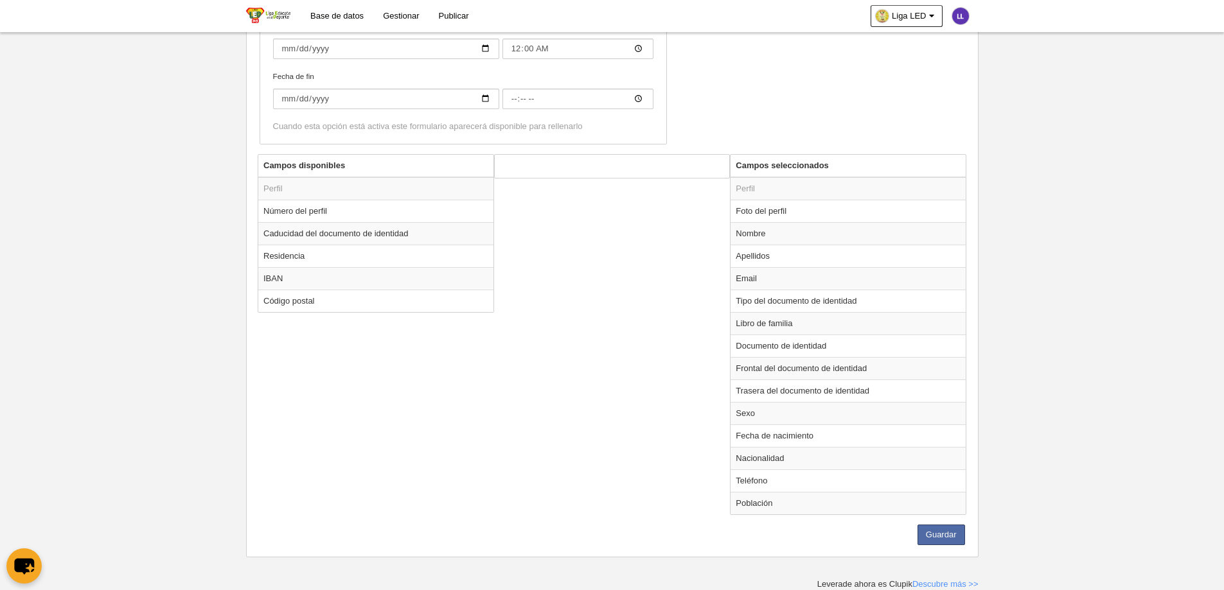
scroll to position [330, 0]
click at [949, 451] on button "Guardar" at bounding box center [941, 535] width 48 height 21
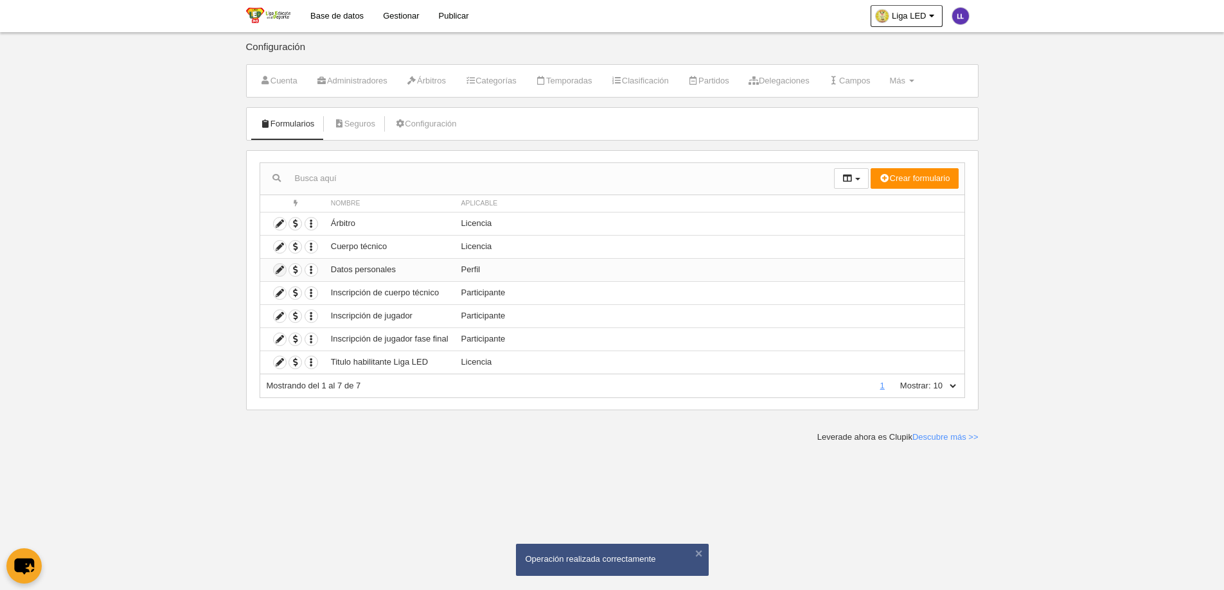
click at [279, 269] on icon at bounding box center [280, 270] width 12 height 12
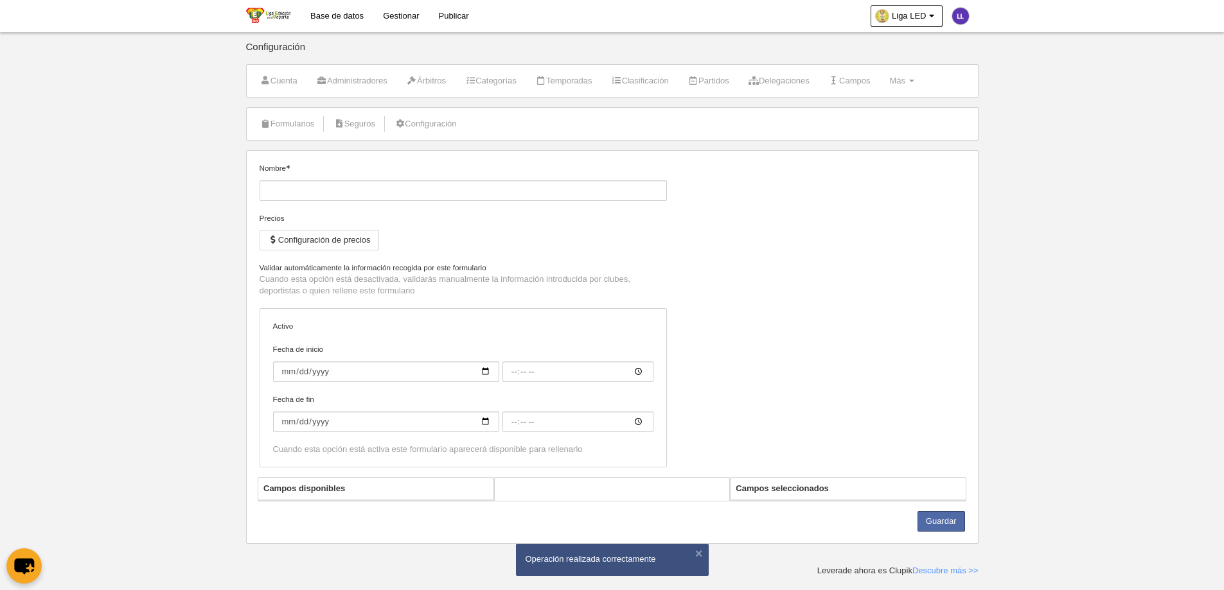
type input "Datos personales"
checkbox input "true"
type input "[DATE]"
type input "00:00"
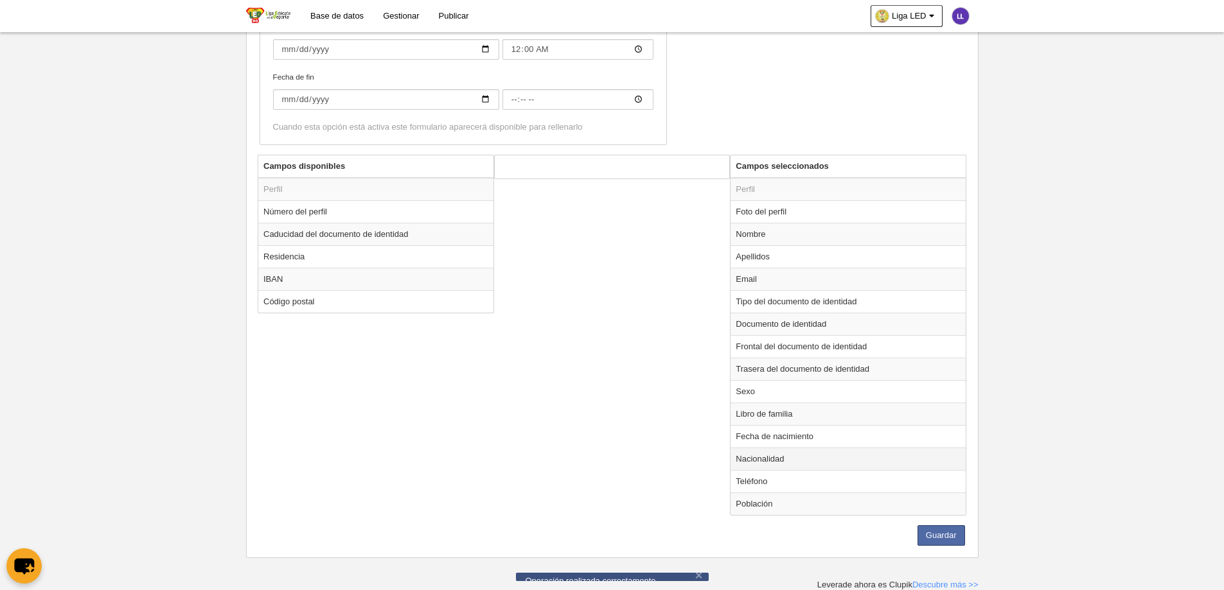
scroll to position [330, 0]
click at [953, 451] on button "Guardar" at bounding box center [941, 535] width 48 height 21
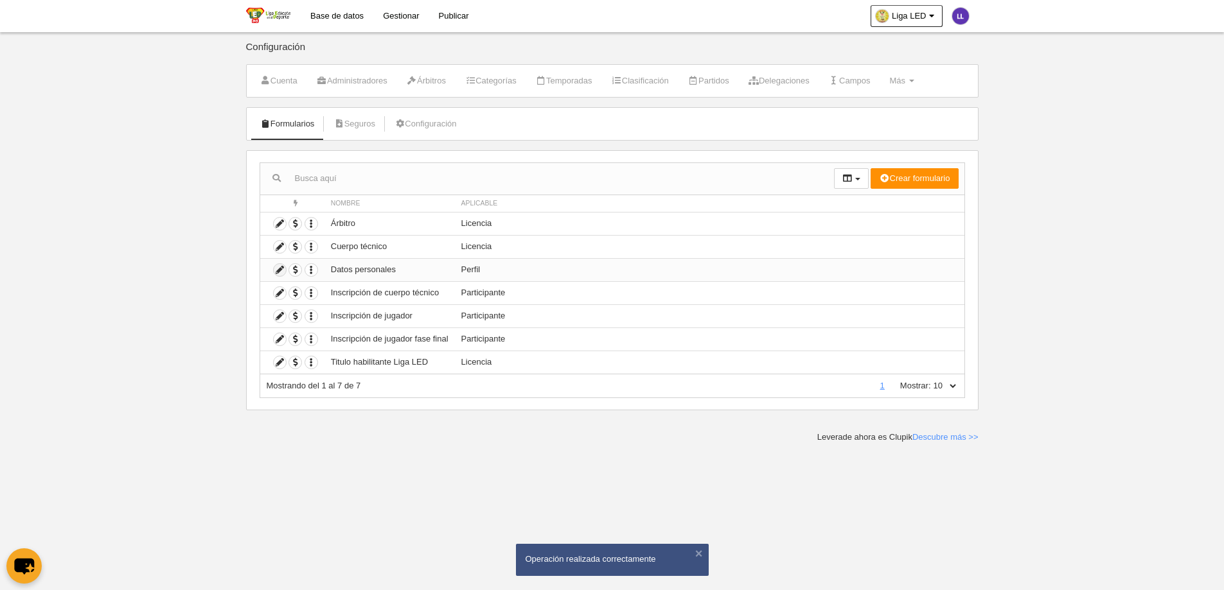
click at [281, 272] on icon at bounding box center [280, 270] width 12 height 12
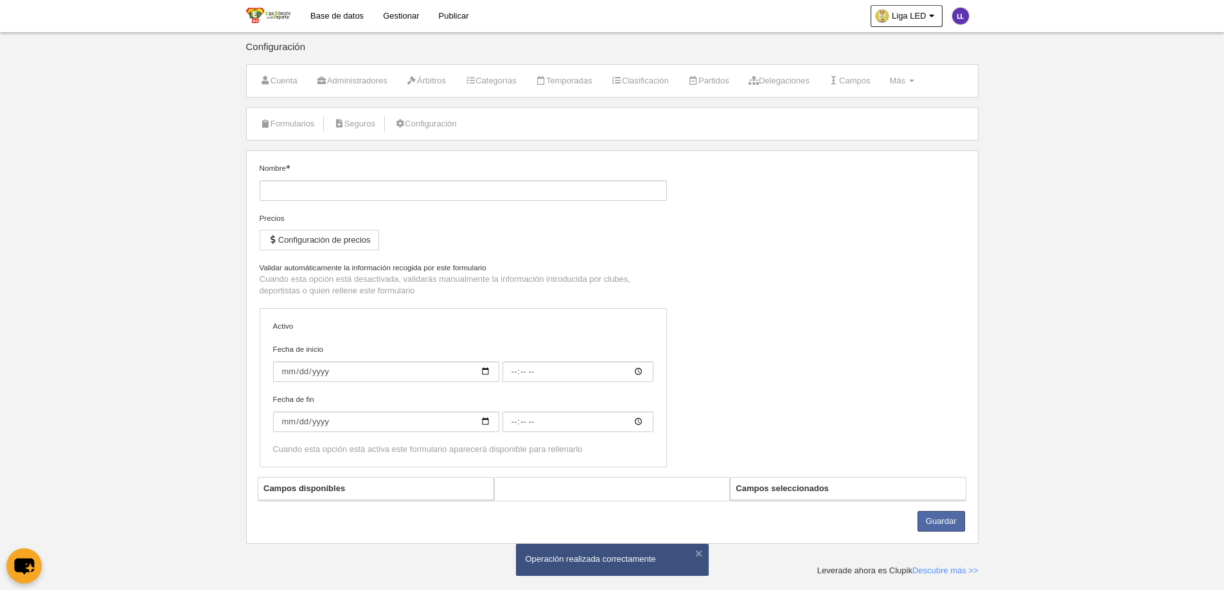
type input "Datos personales"
checkbox input "true"
type input "[DATE]"
type input "00:00"
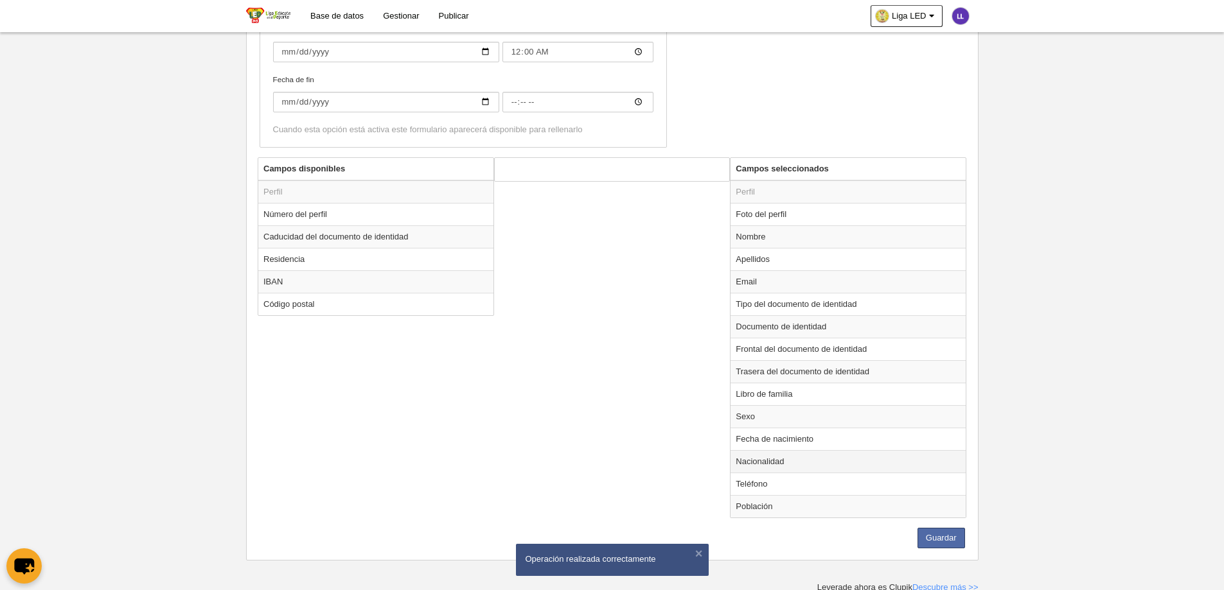
scroll to position [330, 0]
click at [938, 451] on button "Guardar" at bounding box center [941, 535] width 48 height 21
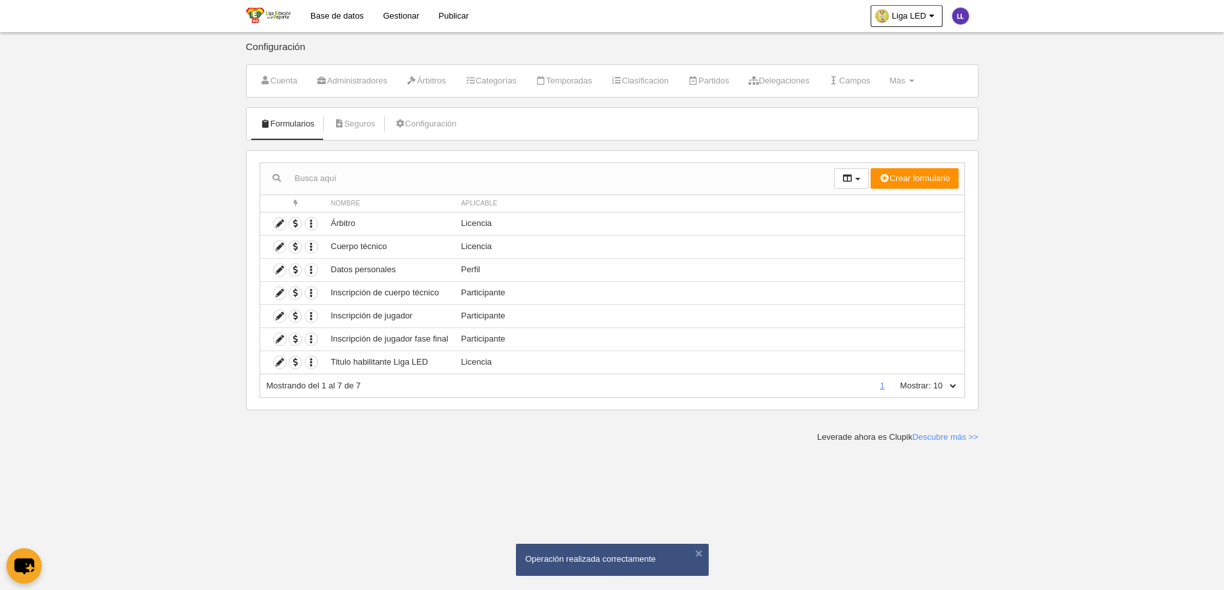
click at [285, 451] on body "Base de datos Gestionar Publicar Liga LED Ajustes generales Ir a vista pública …" at bounding box center [612, 295] width 1224 height 590
click at [397, 451] on body "Base de datos Gestionar Publicar Liga LED Ajustes generales Ir a vista pública …" at bounding box center [612, 295] width 1224 height 590
click at [283, 363] on icon at bounding box center [280, 362] width 12 height 12
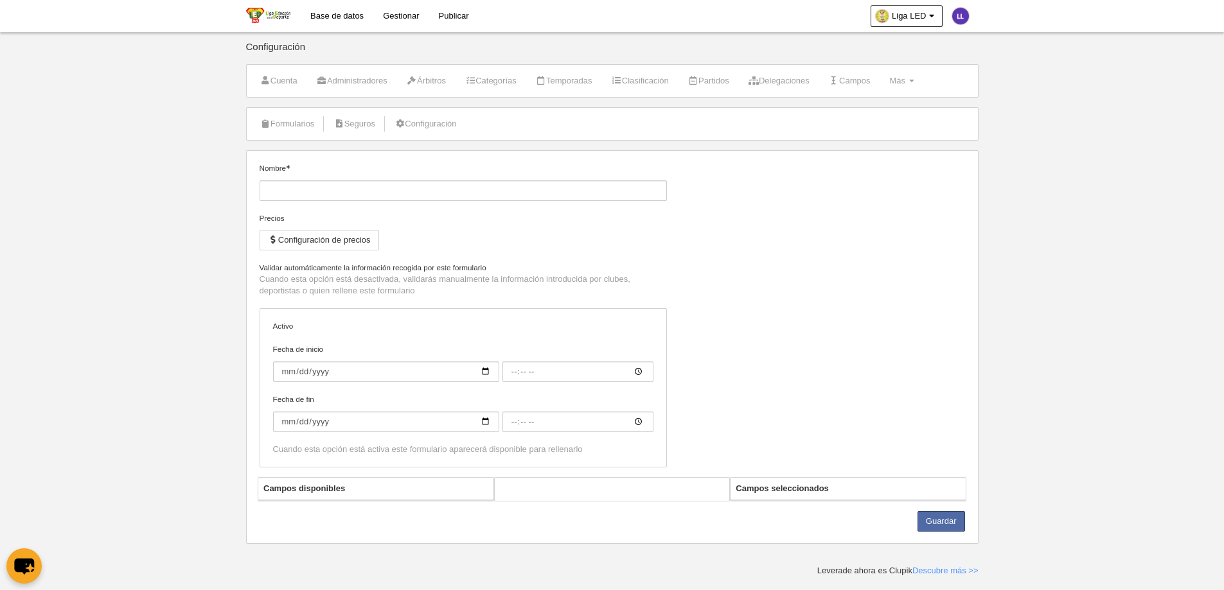
type input "Titulo habilitante Liga LED"
checkbox input "true"
type input "[DATE]"
type input "00:00"
type input "[DATE]"
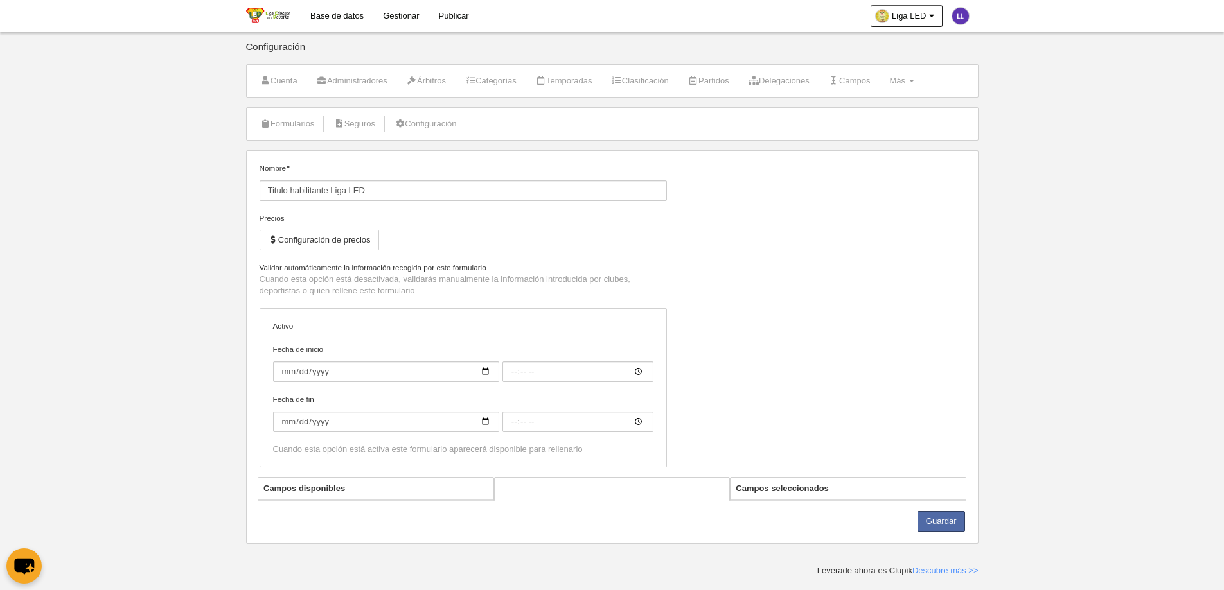
type input "00:00"
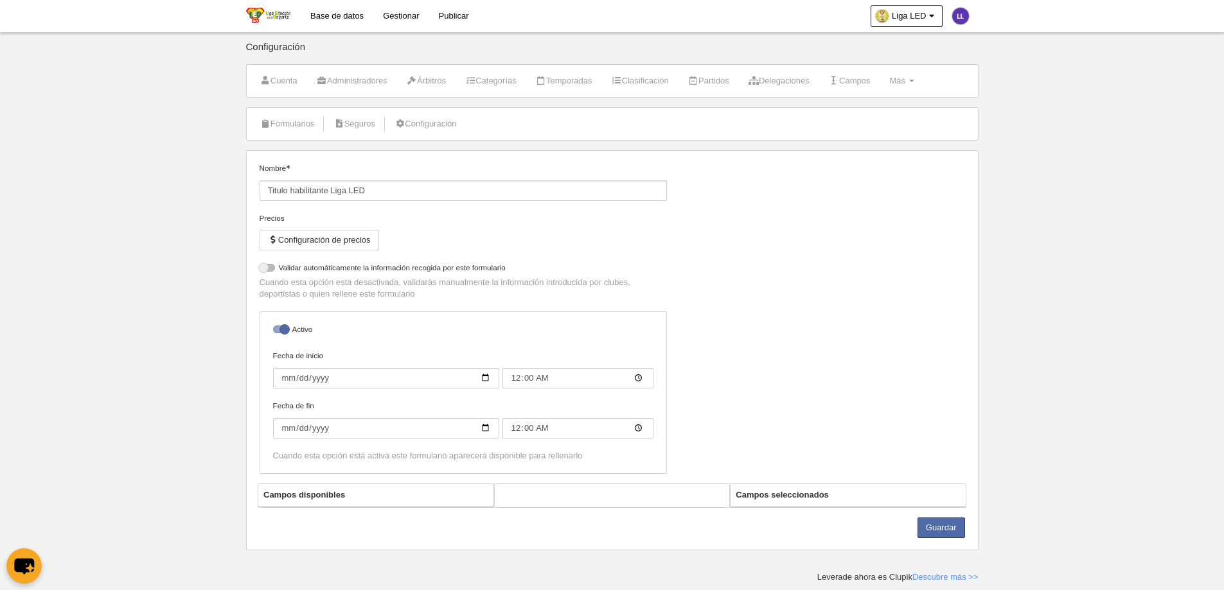
select select "selected"
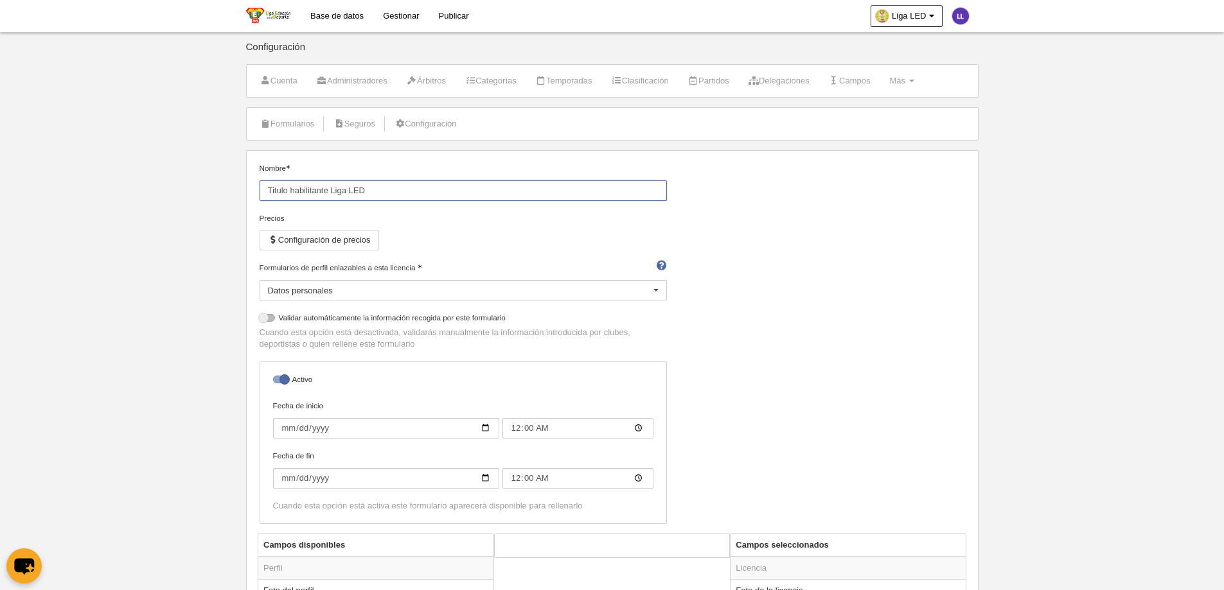
drag, startPoint x: 369, startPoint y: 189, endPoint x: 331, endPoint y: 189, distance: 37.3
click at [331, 189] on input "Titulo habilitante Liga LED" at bounding box center [462, 190] width 407 height 21
type input "Titulo habilitante deportista"
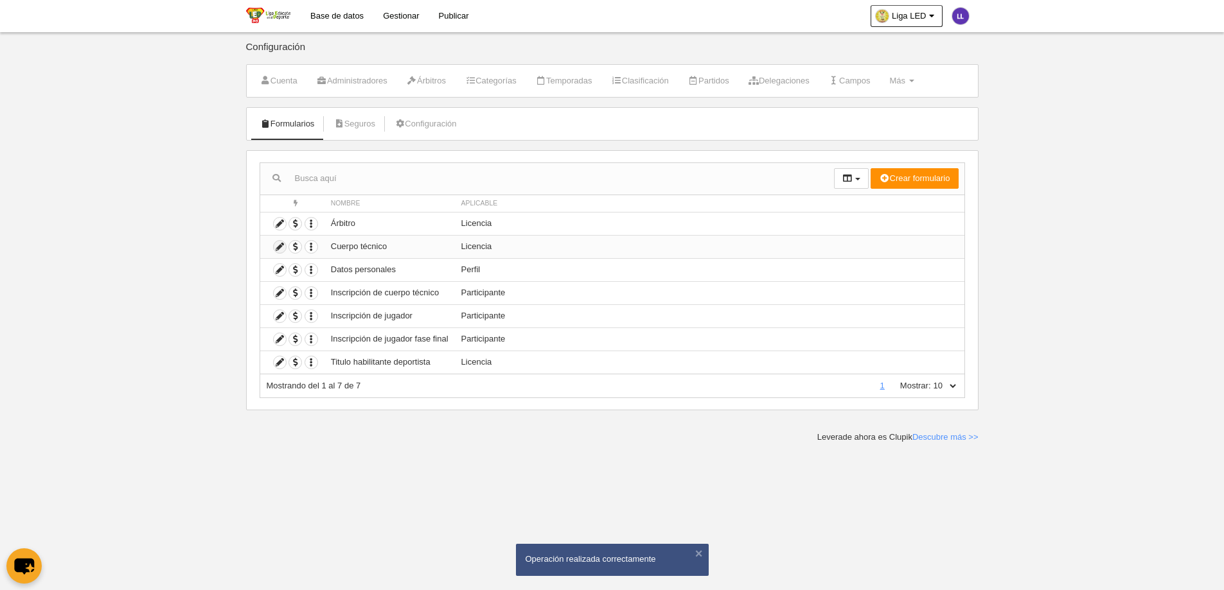
click at [283, 248] on icon at bounding box center [280, 247] width 12 height 12
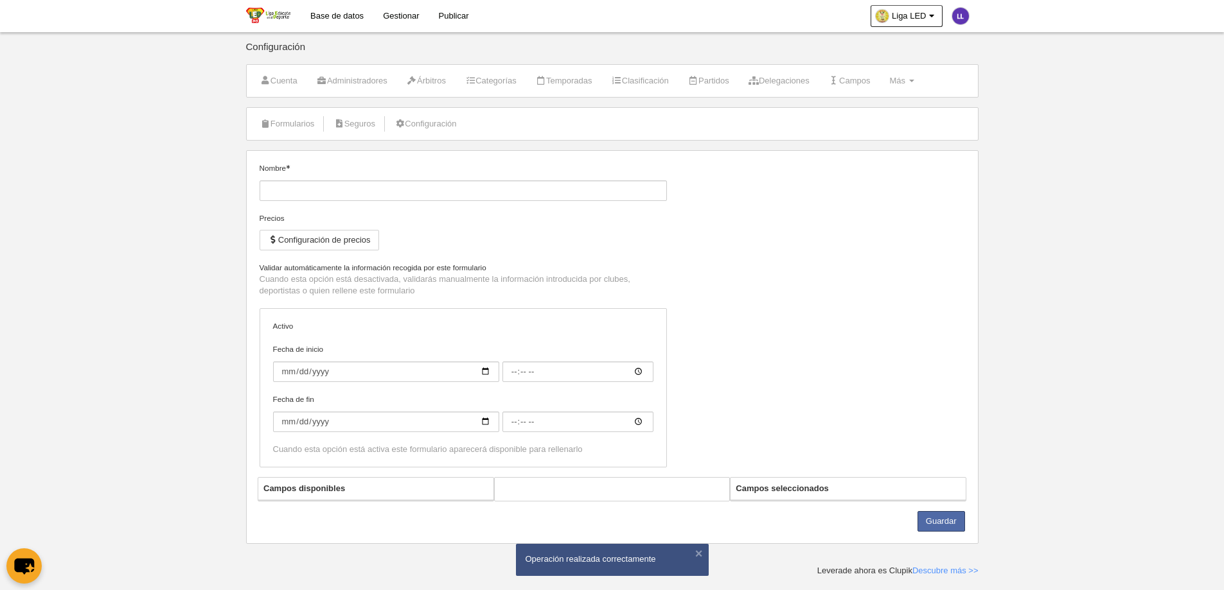
type input "Cuerpo técnico"
checkbox input "true"
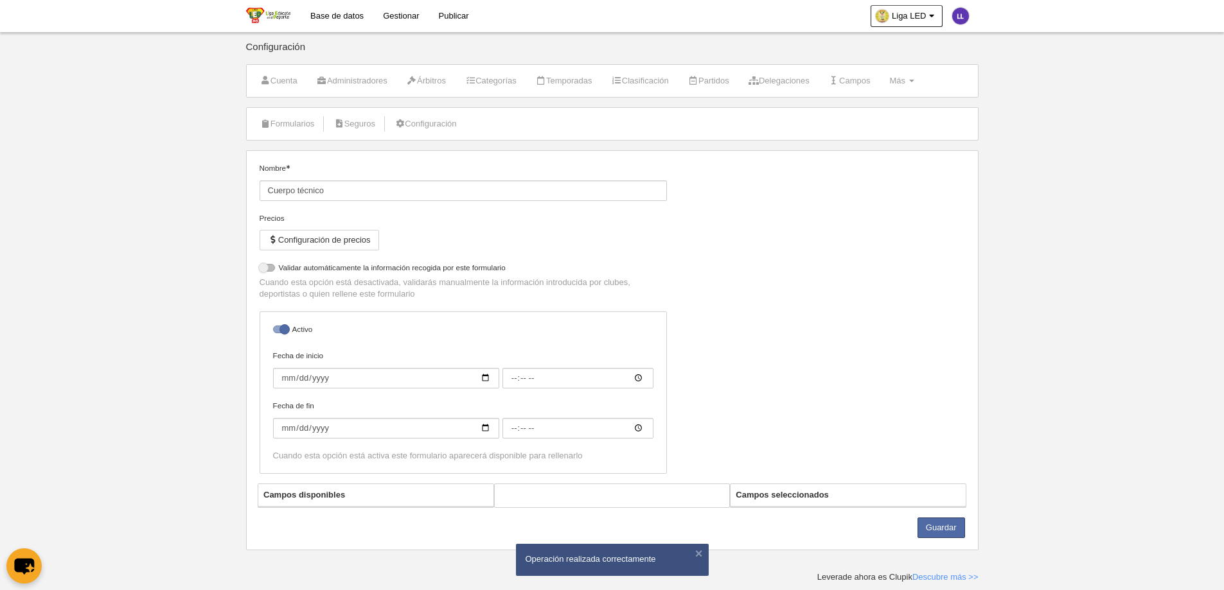
select select "selected"
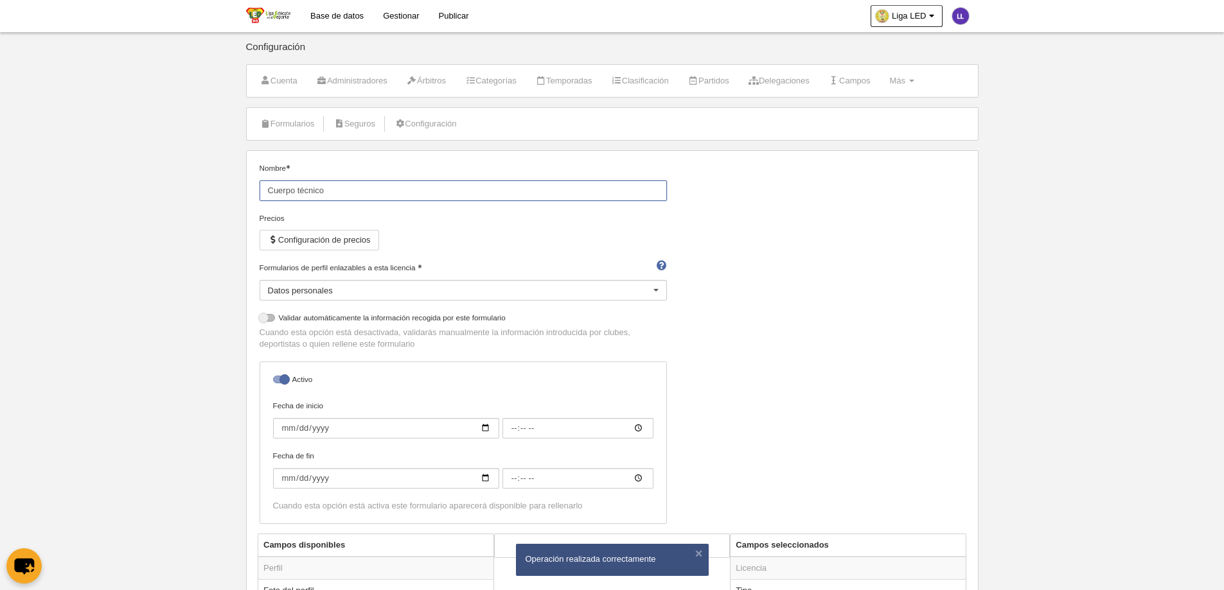
drag, startPoint x: 268, startPoint y: 191, endPoint x: 335, endPoint y: 191, distance: 66.8
click at [335, 191] on input "Cuerpo técnico" at bounding box center [462, 190] width 407 height 21
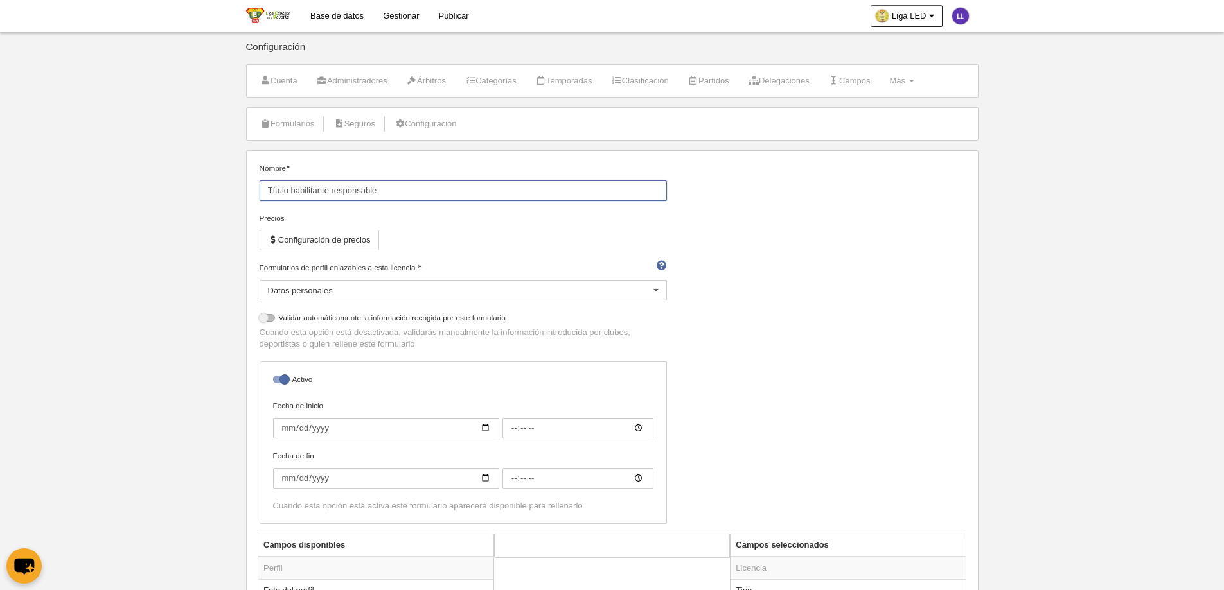
type input "Título habilitante responsable"
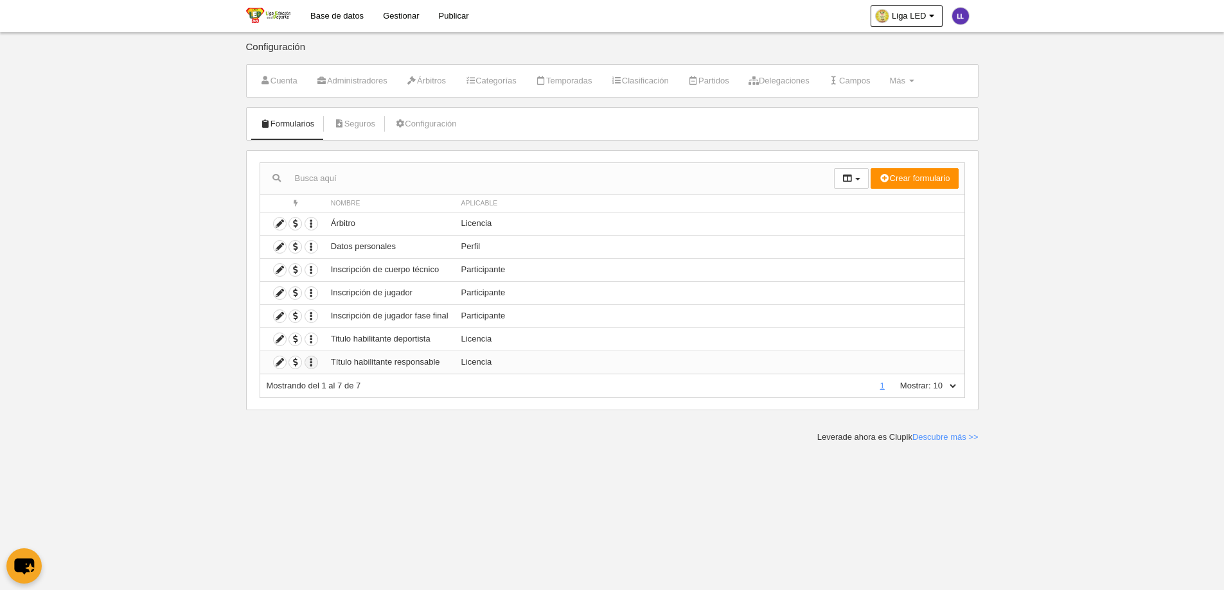
click at [315, 365] on icon "button" at bounding box center [311, 362] width 12 height 12
click at [279, 340] on icon at bounding box center [280, 339] width 12 height 12
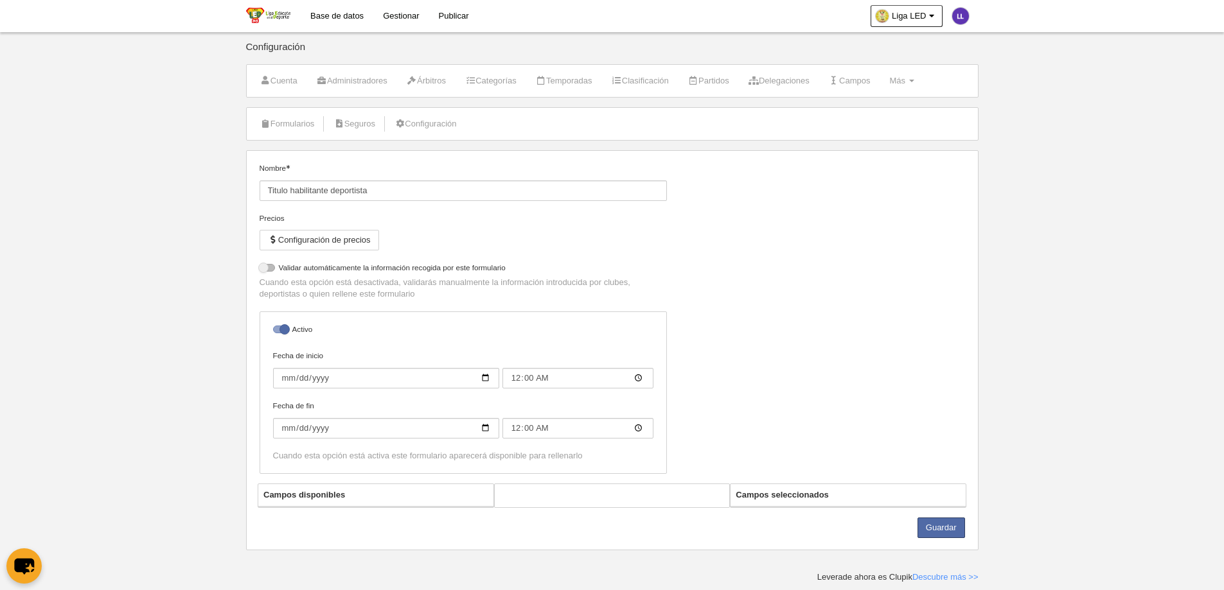
select select "selected"
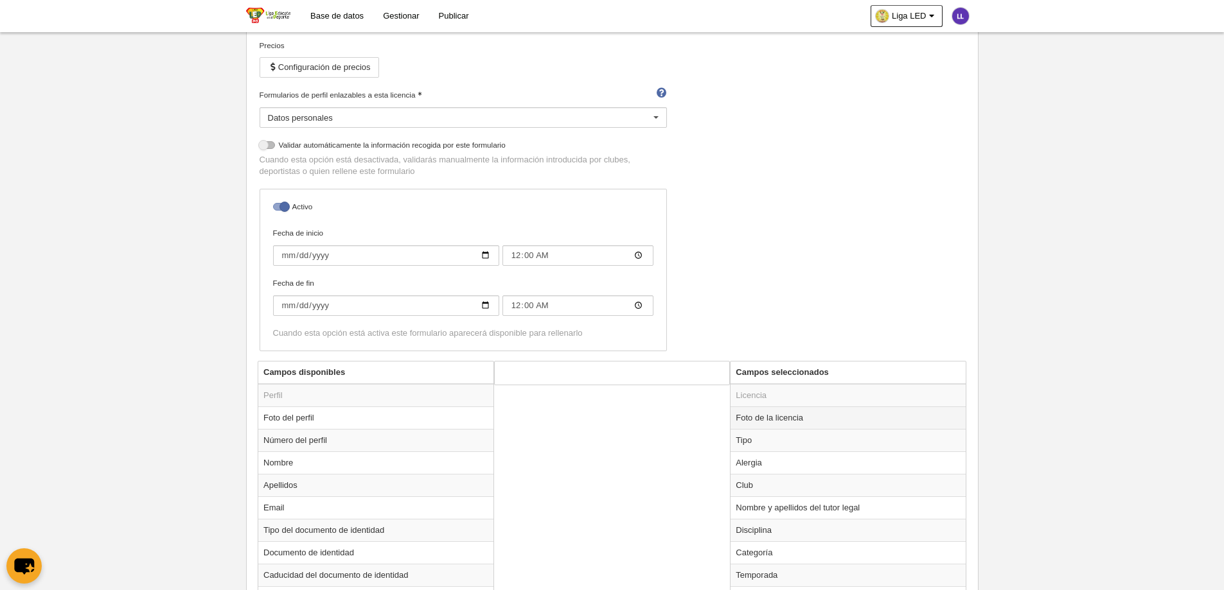
scroll to position [64, 0]
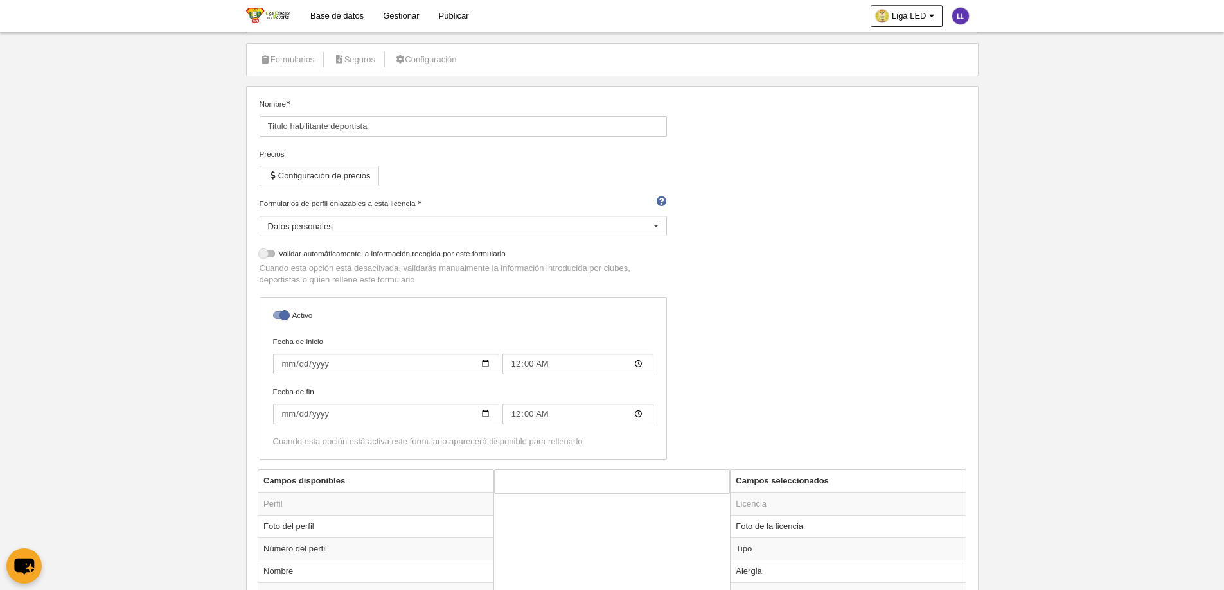
click at [655, 225] on div at bounding box center [656, 226] width 21 height 21
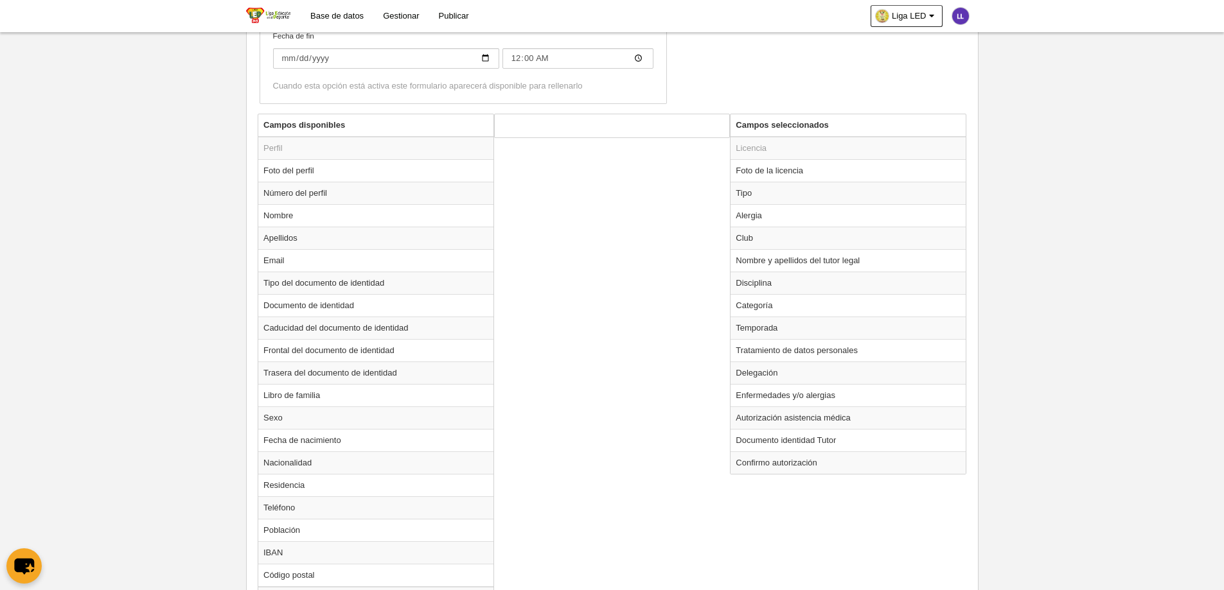
scroll to position [450, 0]
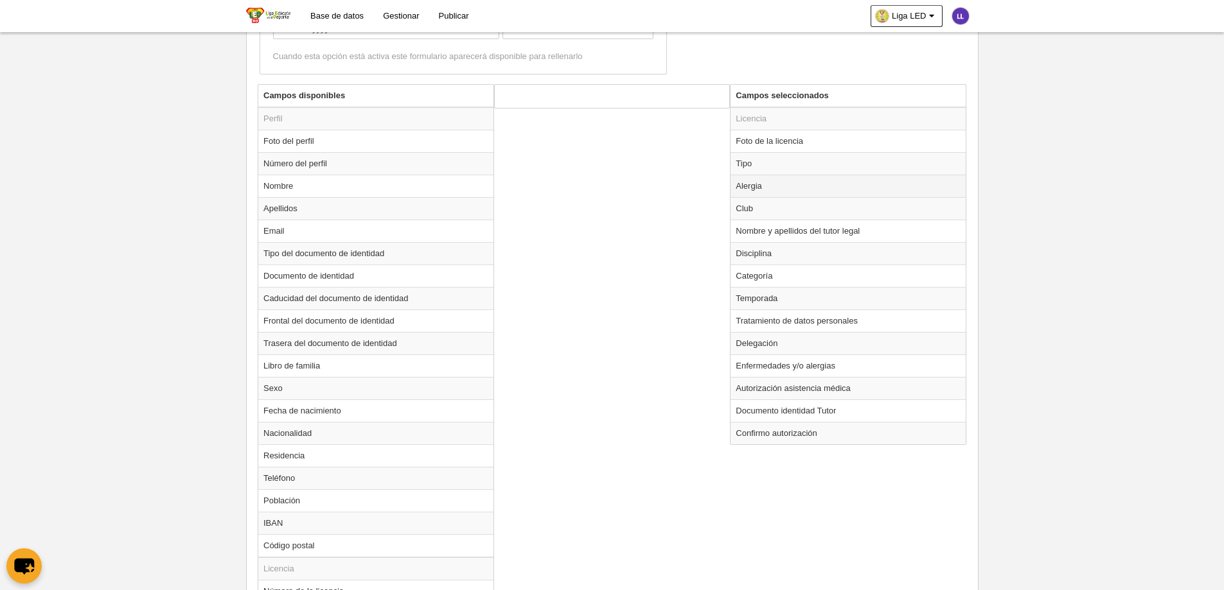
click at [774, 190] on td "Alergia" at bounding box center [847, 186] width 235 height 22
radio input "true"
select select
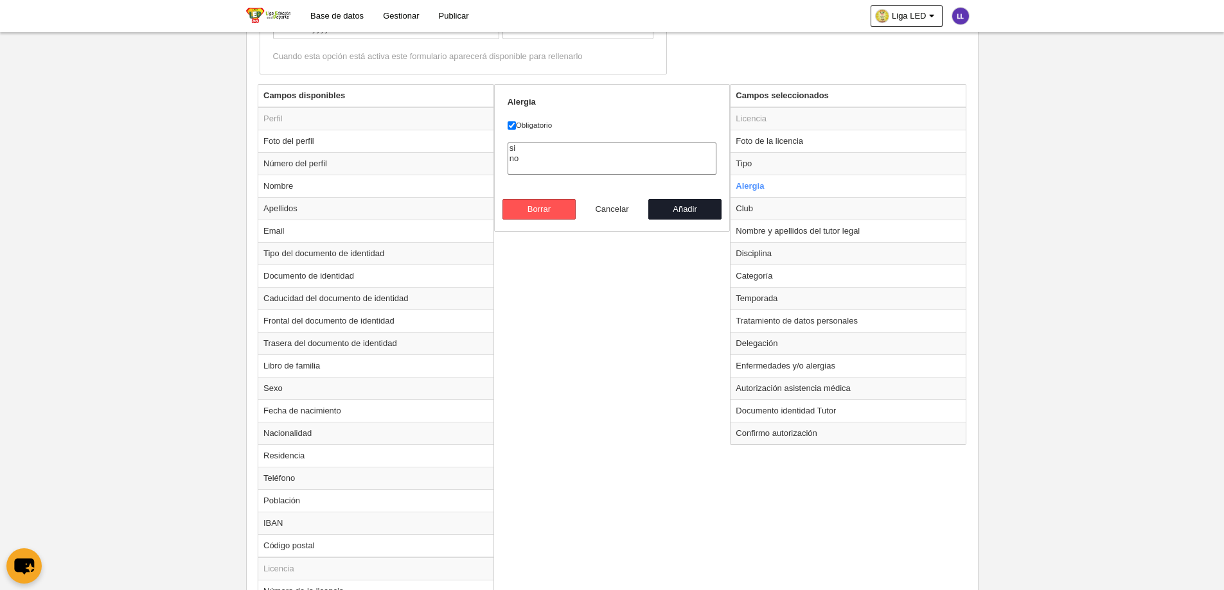
click at [616, 210] on button "Cancelar" at bounding box center [612, 209] width 73 height 21
radio input "false"
click at [609, 319] on div "Campos disponibles Perfil Foto del perfil Número del perfil Nombre Apellidos Em…" at bounding box center [611, 416] width 715 height 664
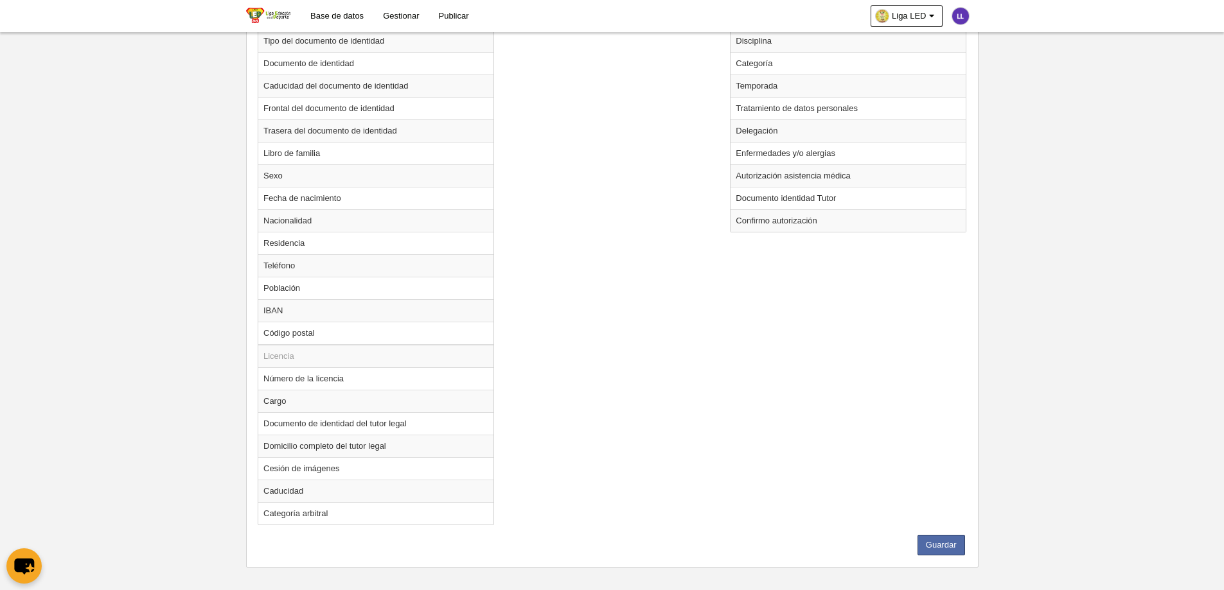
scroll to position [673, 0]
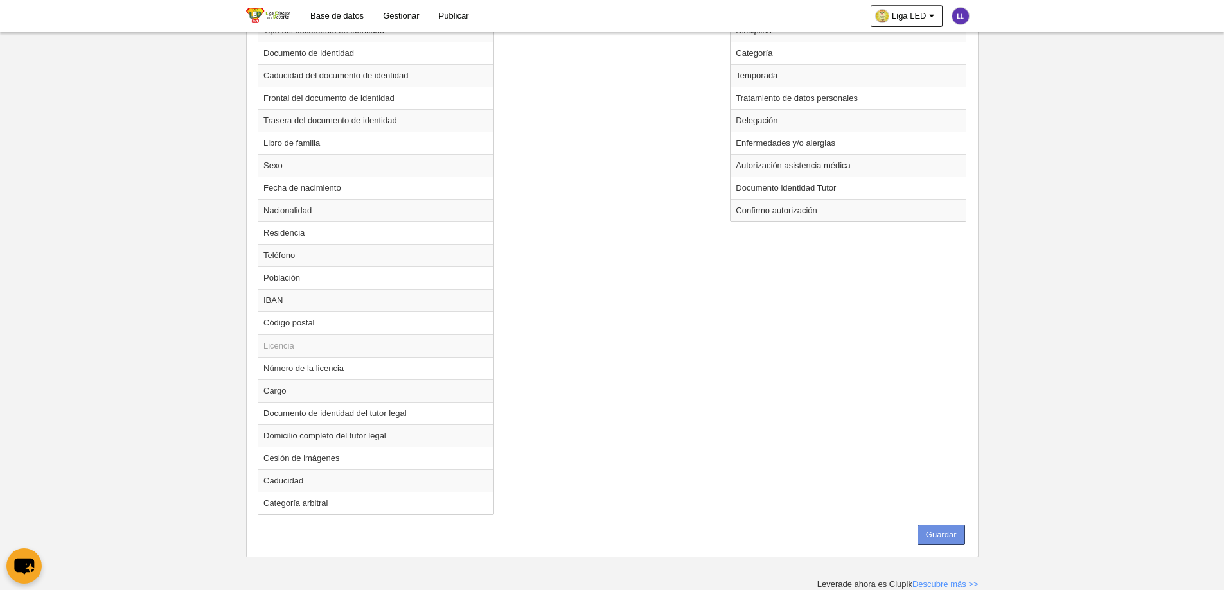
click at [935, 451] on button "Guardar" at bounding box center [941, 535] width 48 height 21
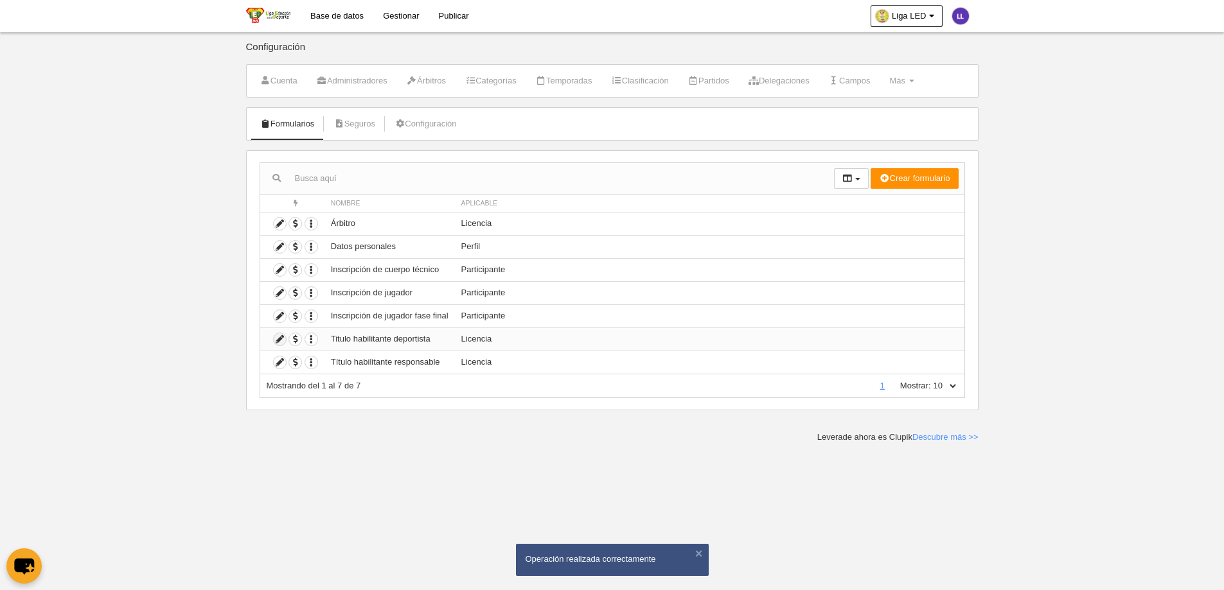
click at [278, 337] on icon at bounding box center [280, 339] width 12 height 12
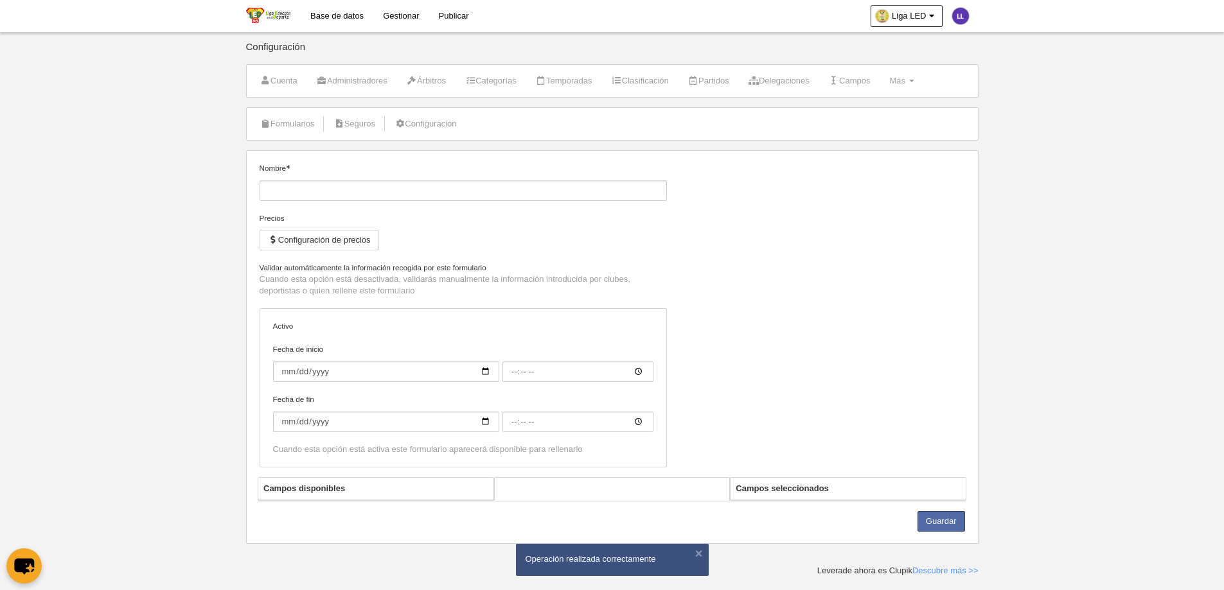
type input "Titulo habilitante deportista"
checkbox input "true"
type input "[DATE]"
type input "00:00"
type input "[DATE]"
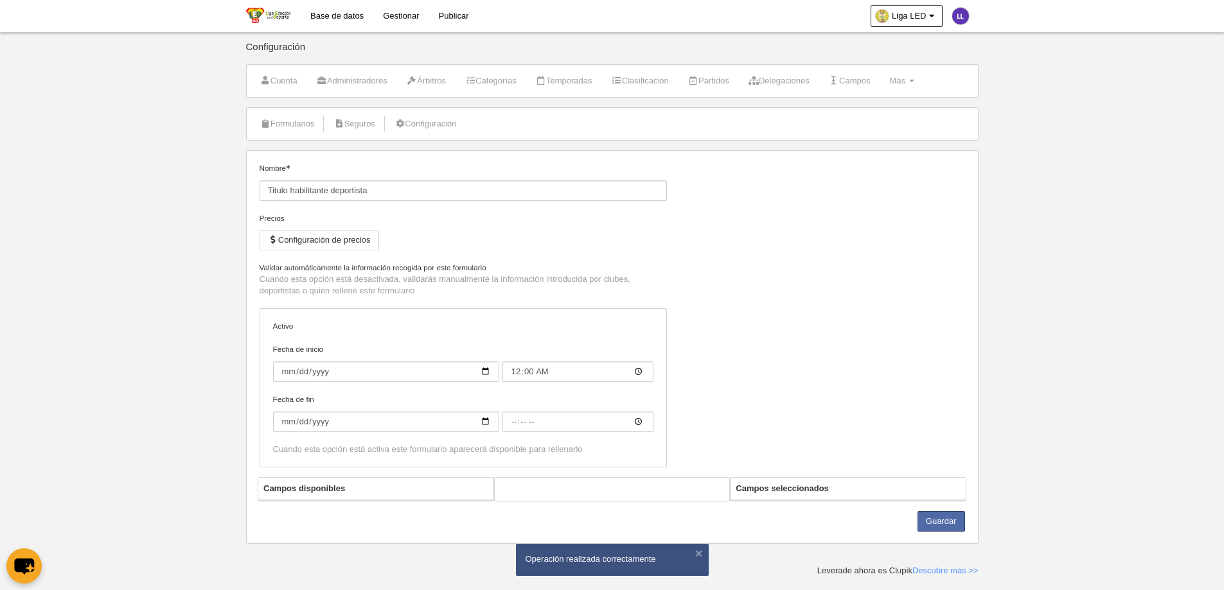
type input "00:00"
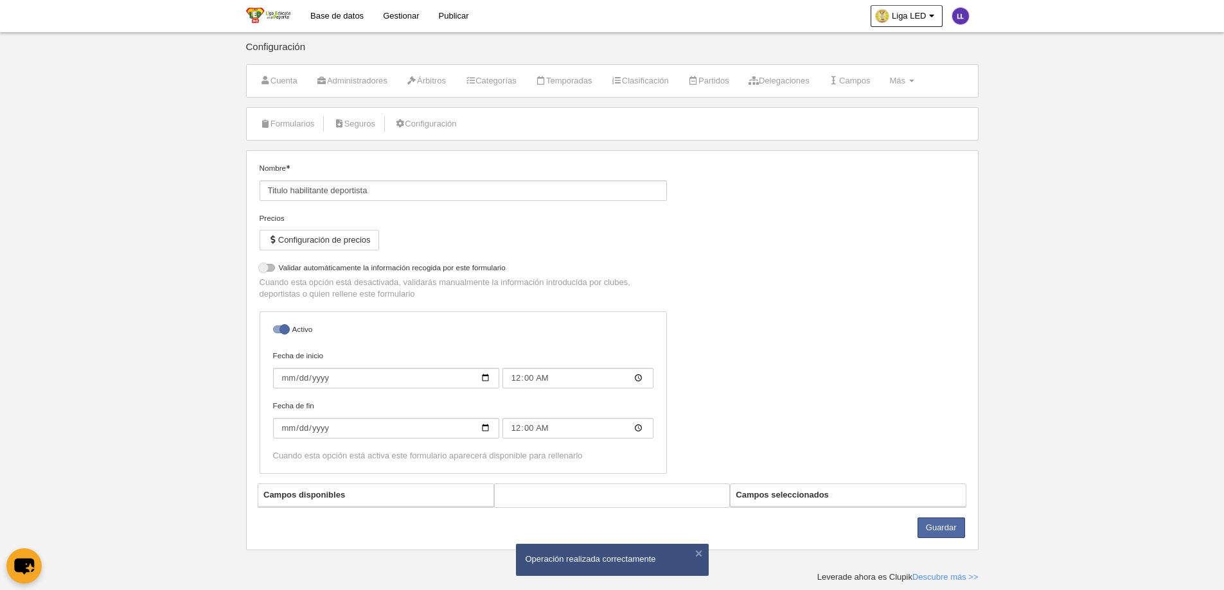
select select "selected"
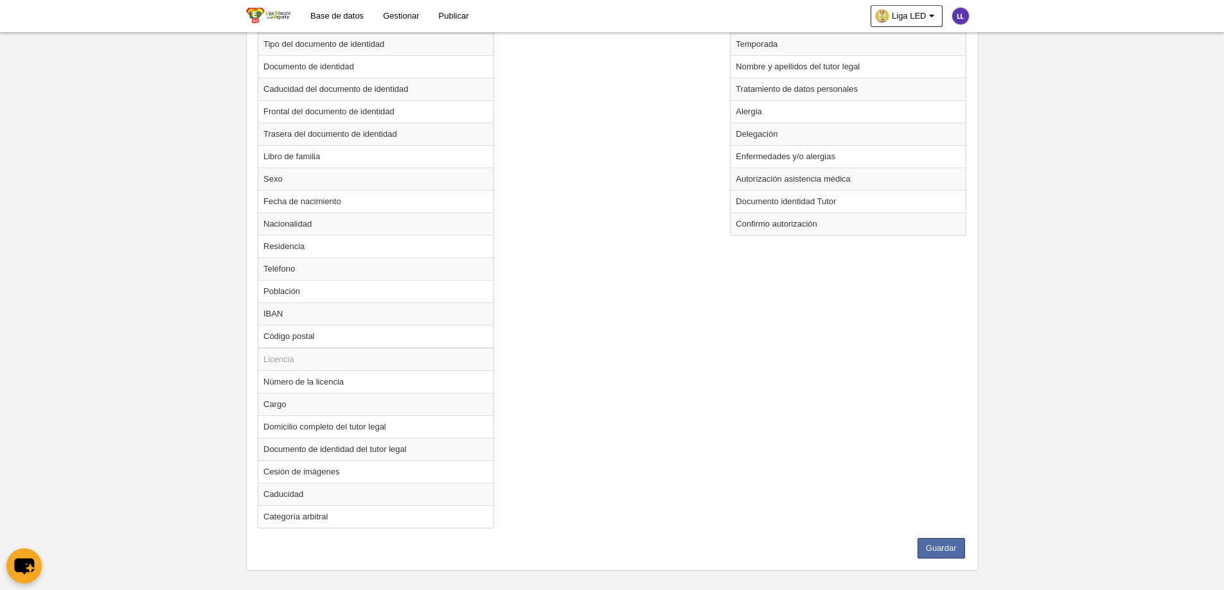
scroll to position [673, 0]
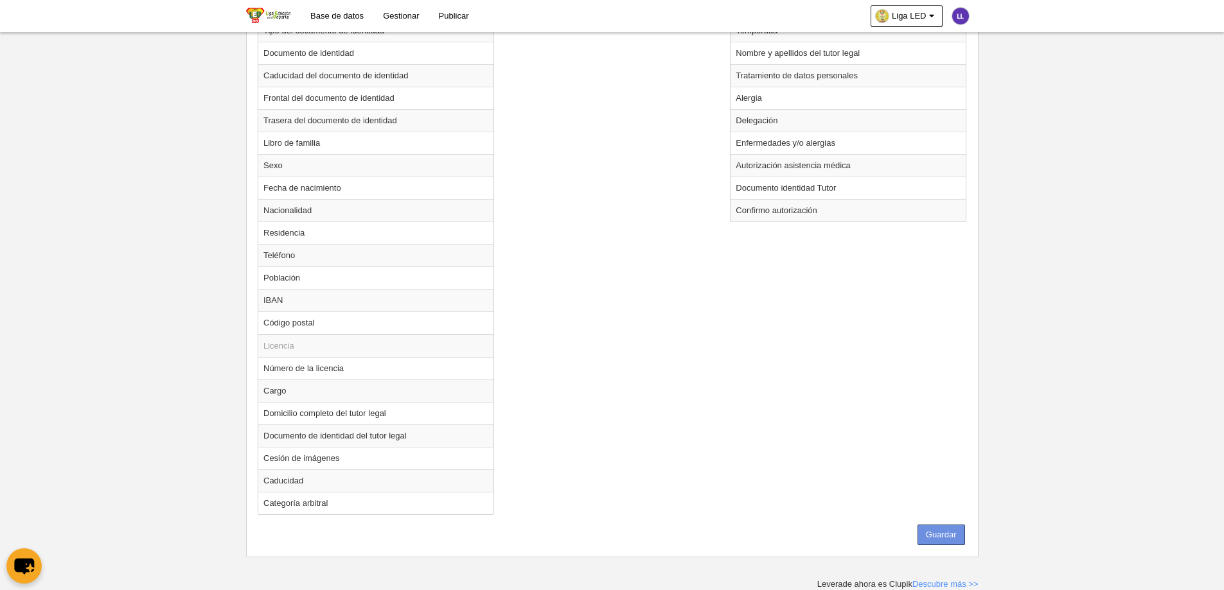
click at [930, 451] on button "Guardar" at bounding box center [941, 535] width 48 height 21
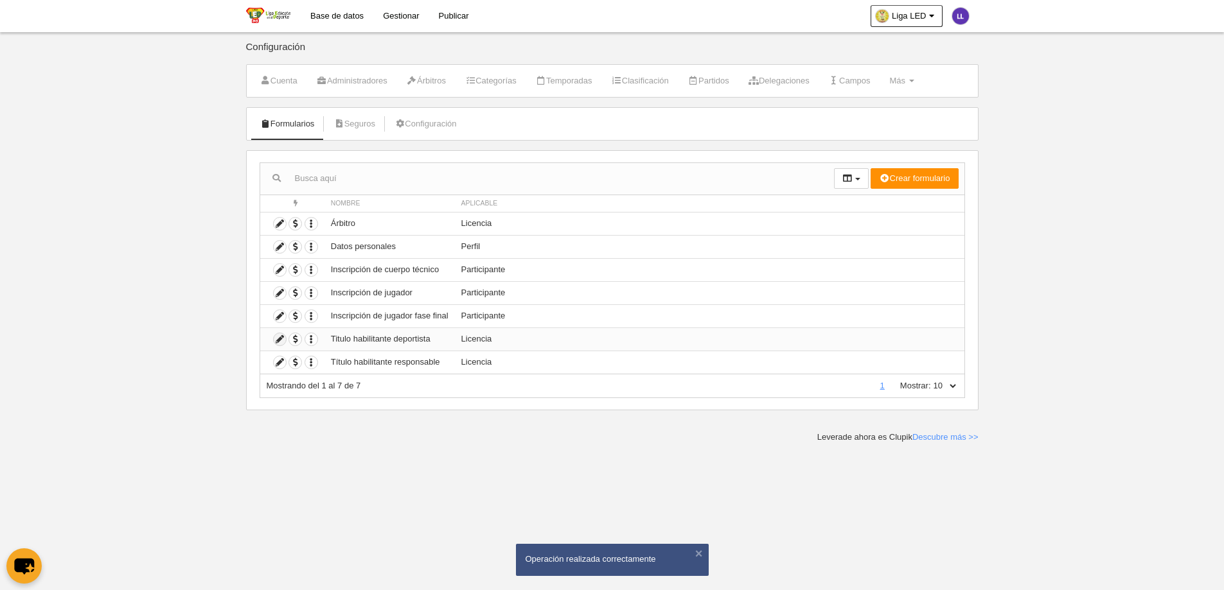
click at [277, 341] on icon at bounding box center [280, 339] width 12 height 12
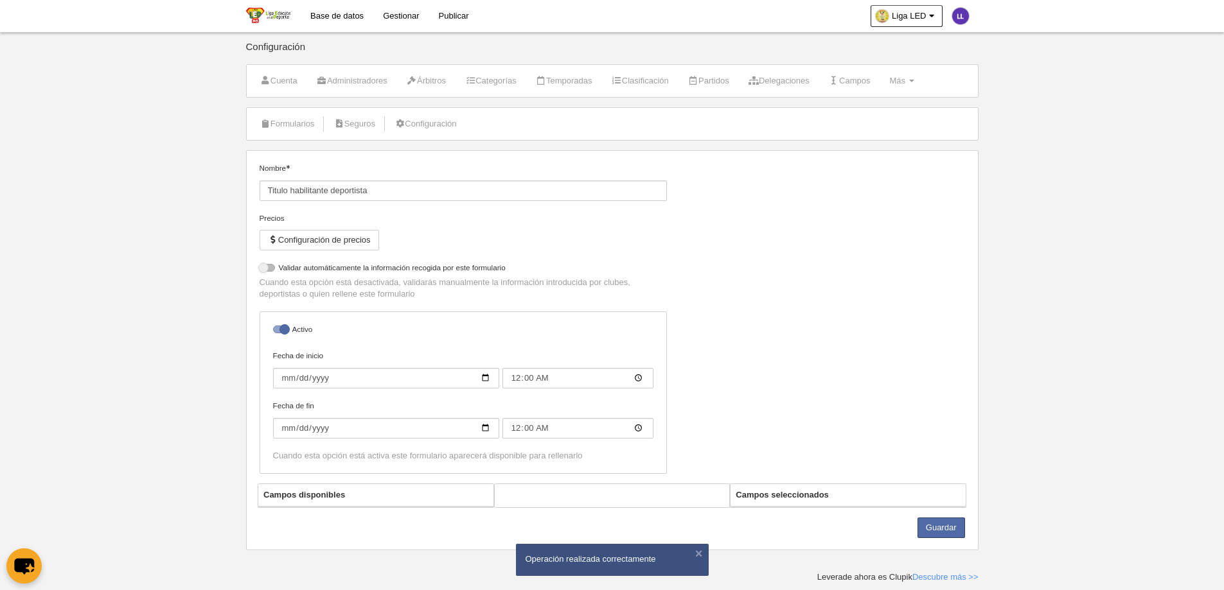
select select "selected"
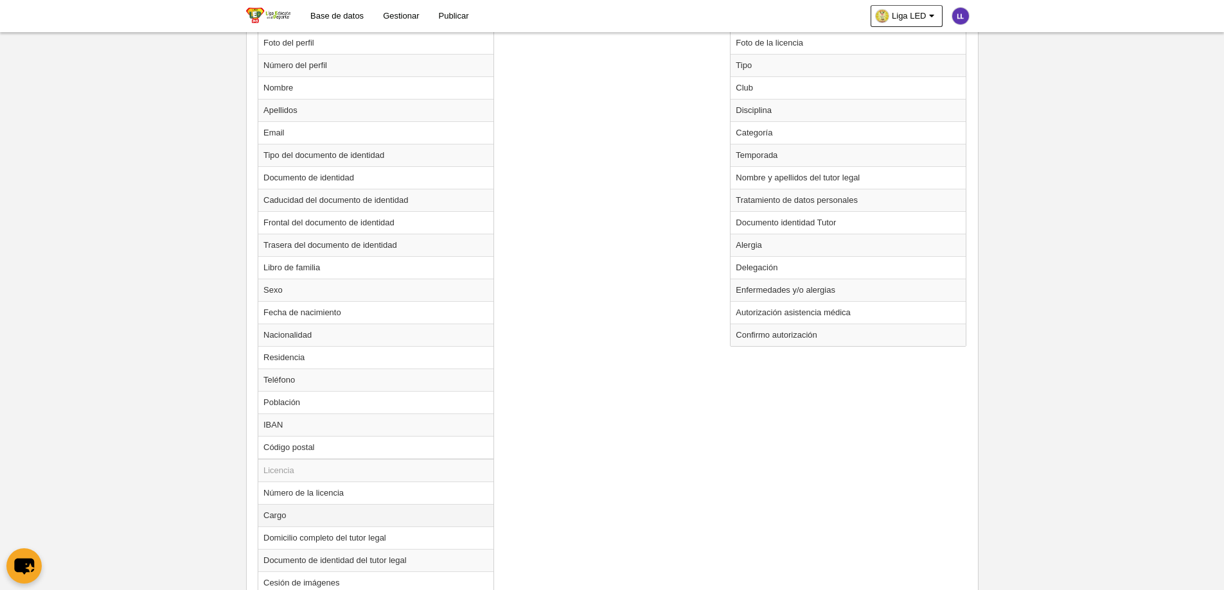
scroll to position [673, 0]
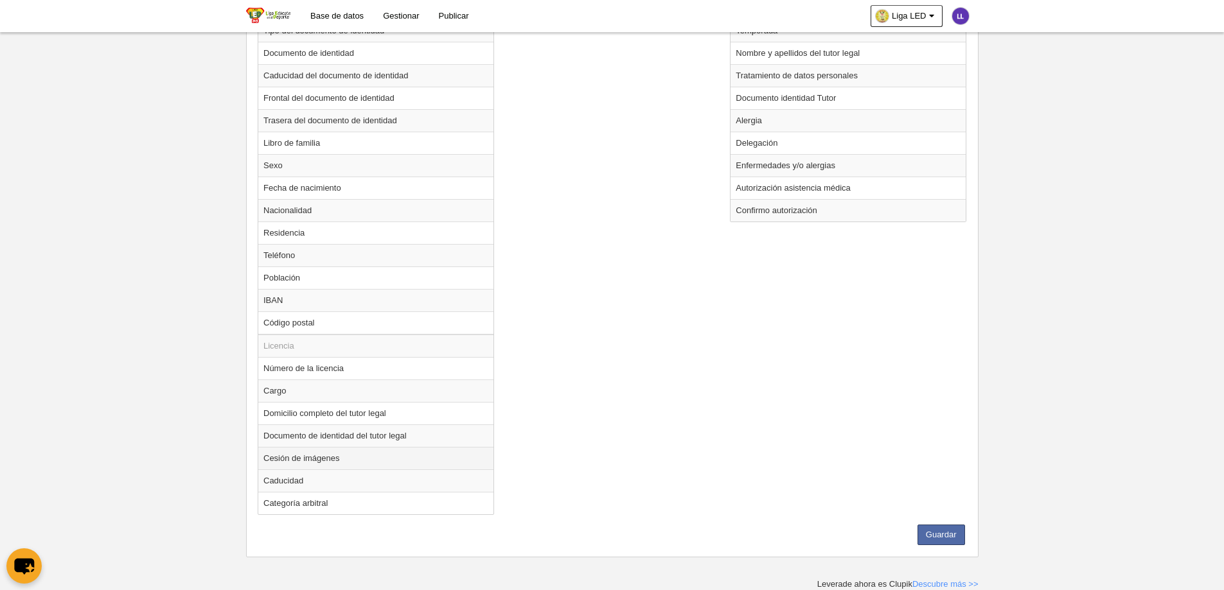
click at [293, 451] on td "Cesión de imágenes" at bounding box center [375, 458] width 235 height 22
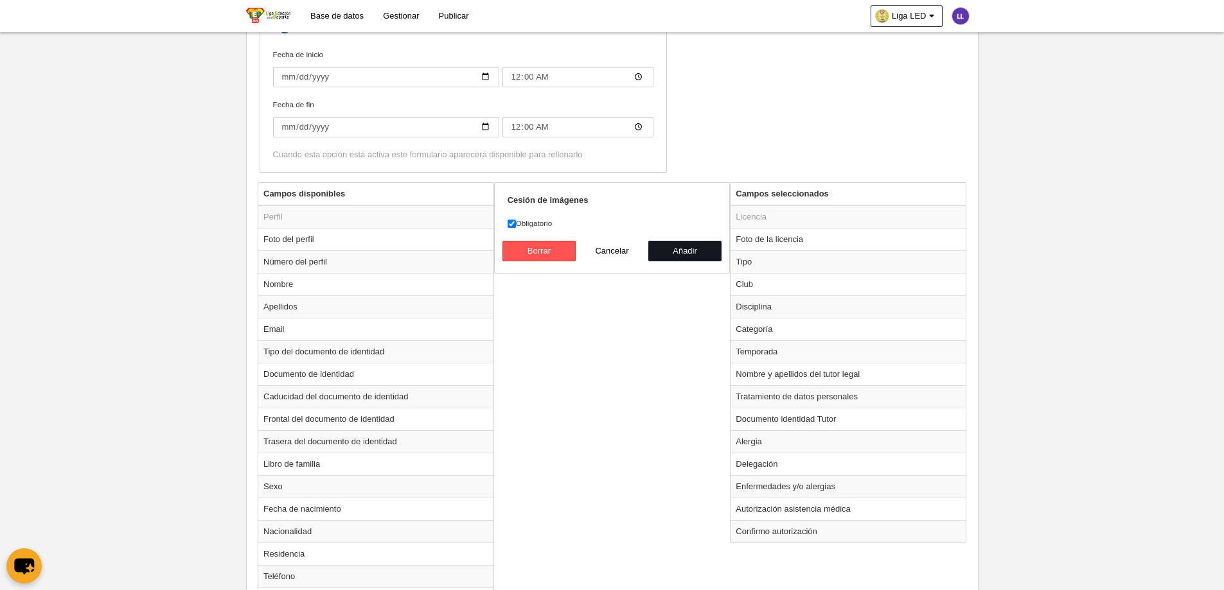
click at [672, 251] on button "Añadir" at bounding box center [684, 251] width 73 height 21
radio input "false"
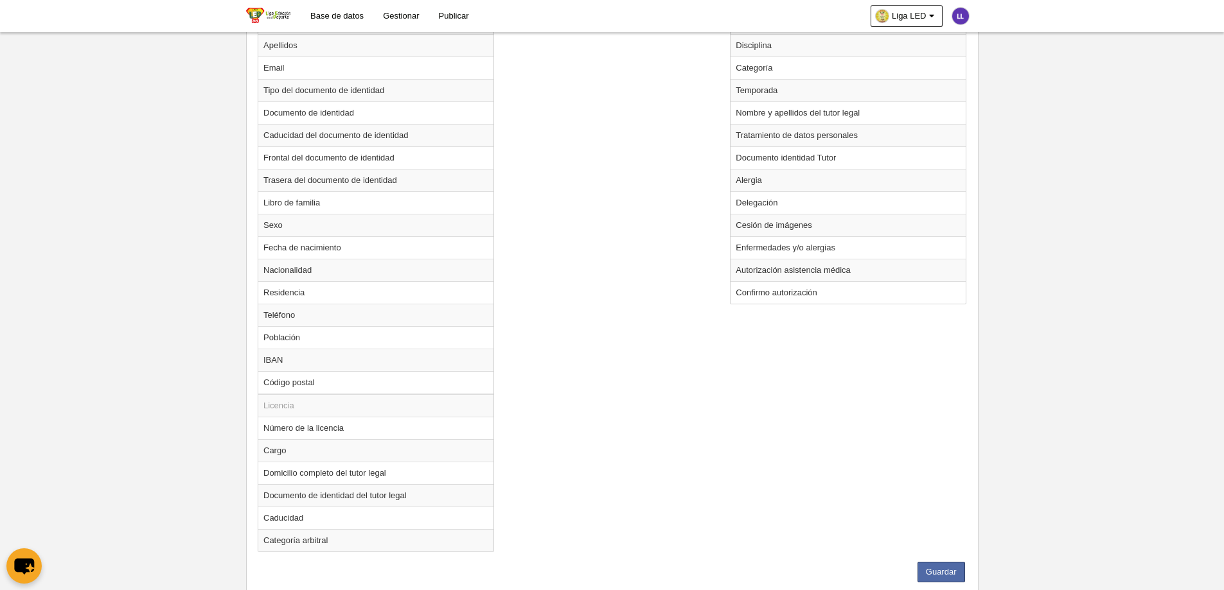
scroll to position [650, 0]
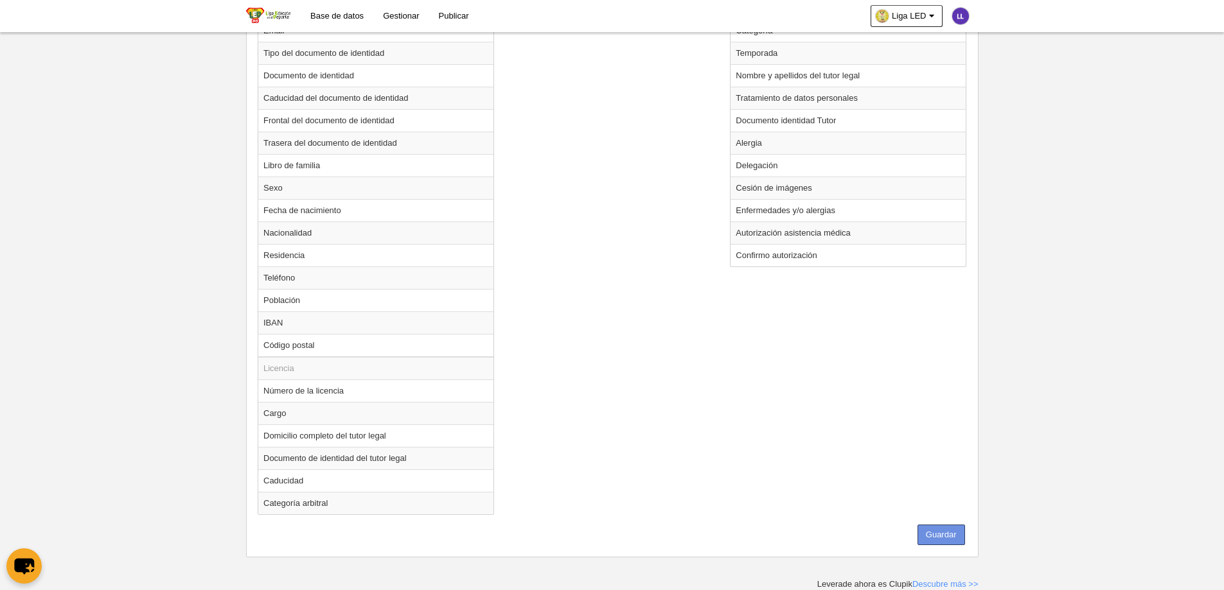
click at [950, 451] on button "Guardar" at bounding box center [941, 535] width 48 height 21
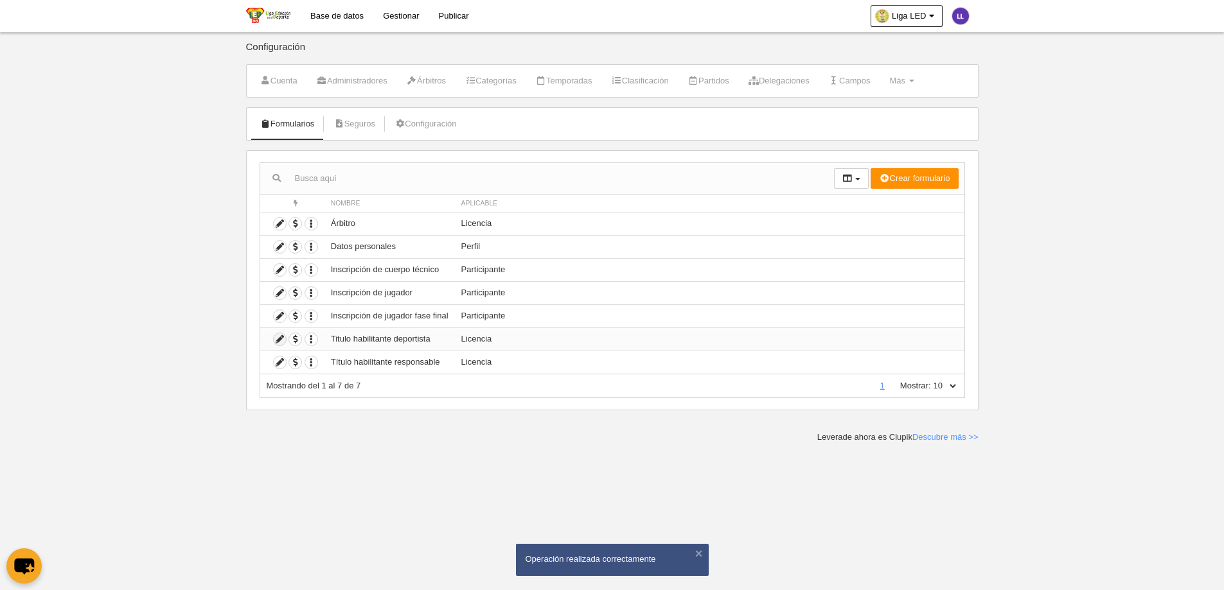
click at [279, 339] on icon at bounding box center [280, 339] width 12 height 12
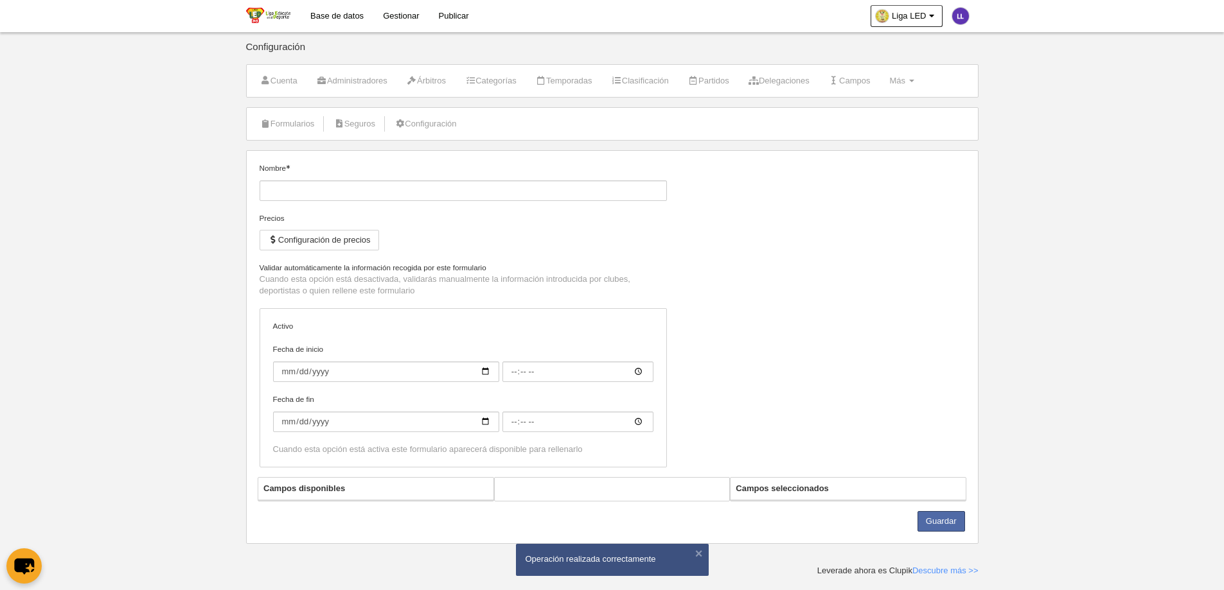
type input "Titulo habilitante deportista"
checkbox input "true"
type input "[DATE]"
type input "00:00"
type input "[DATE]"
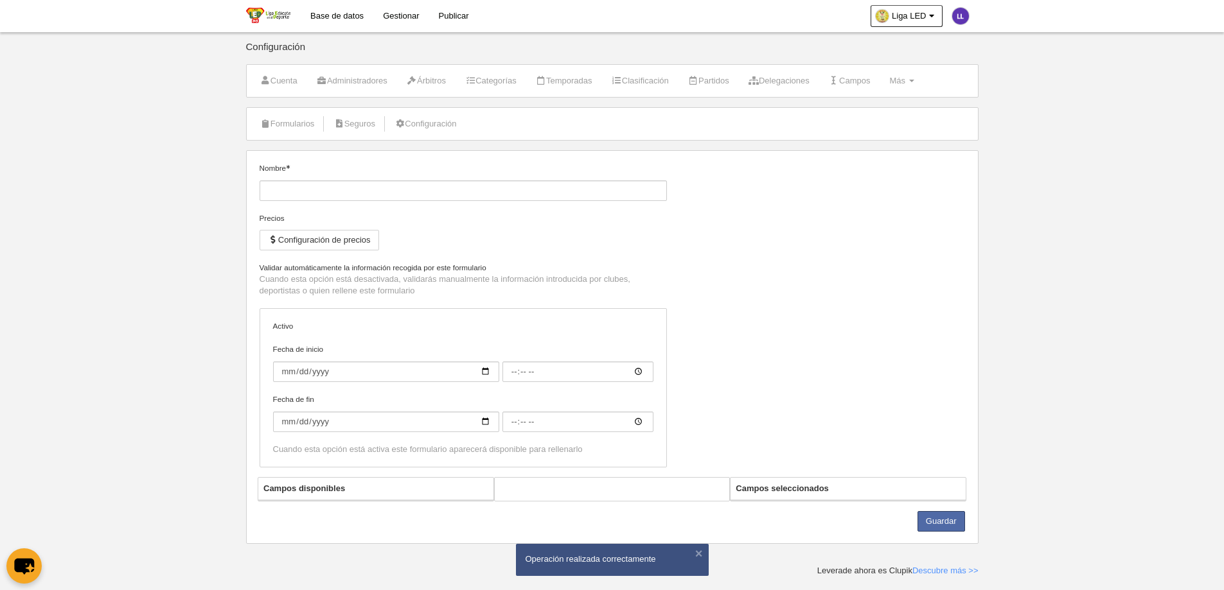
type input "00:00"
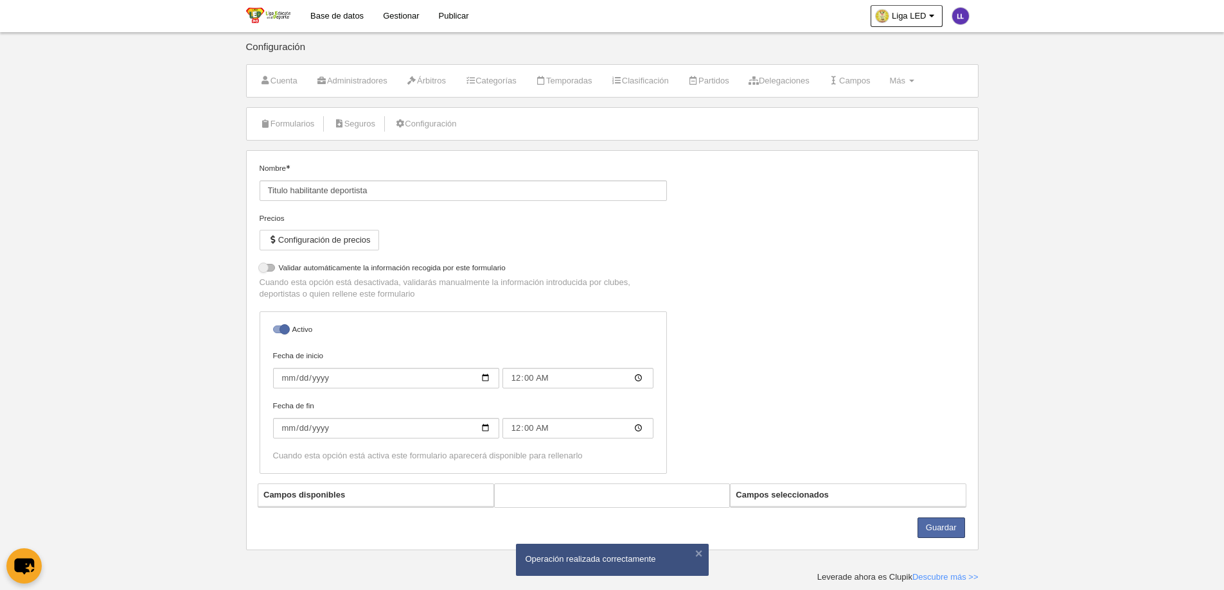
select select "selected"
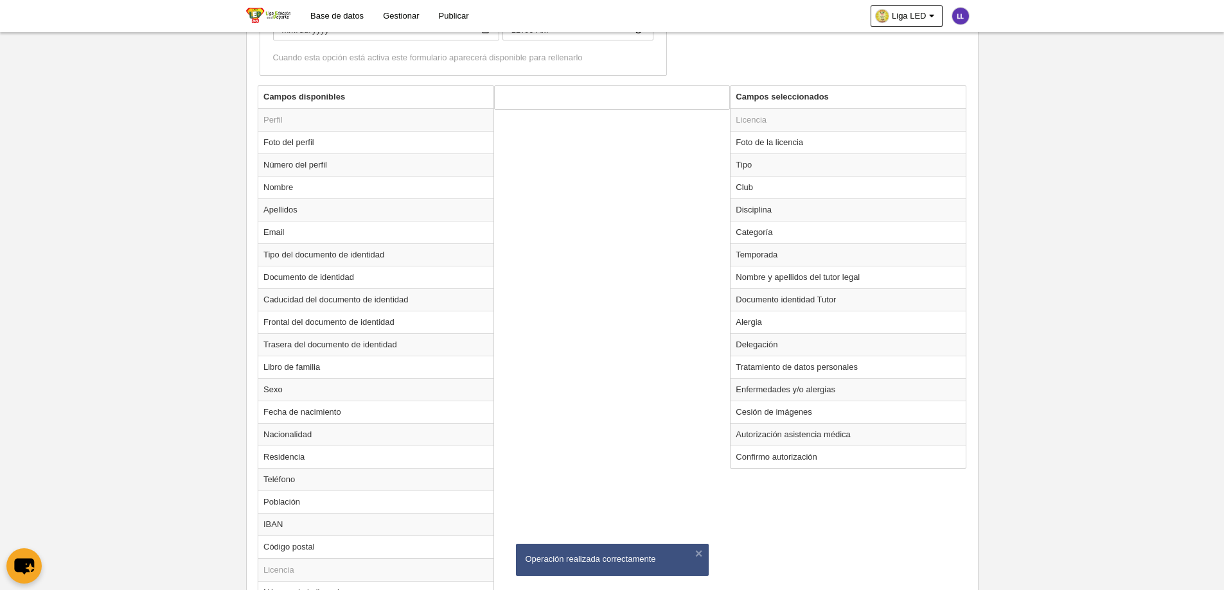
scroll to position [450, 0]
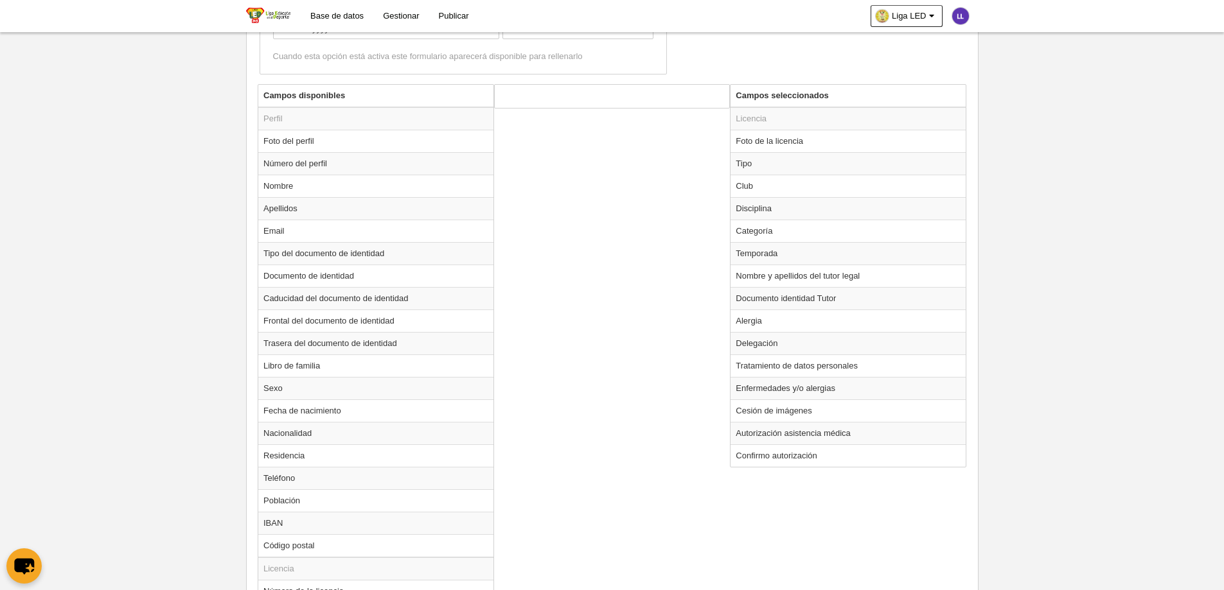
click at [720, 451] on div "Campos disponibles Perfil Foto del perfil Número del perfil Nombre Apellidos Em…" at bounding box center [611, 404] width 715 height 641
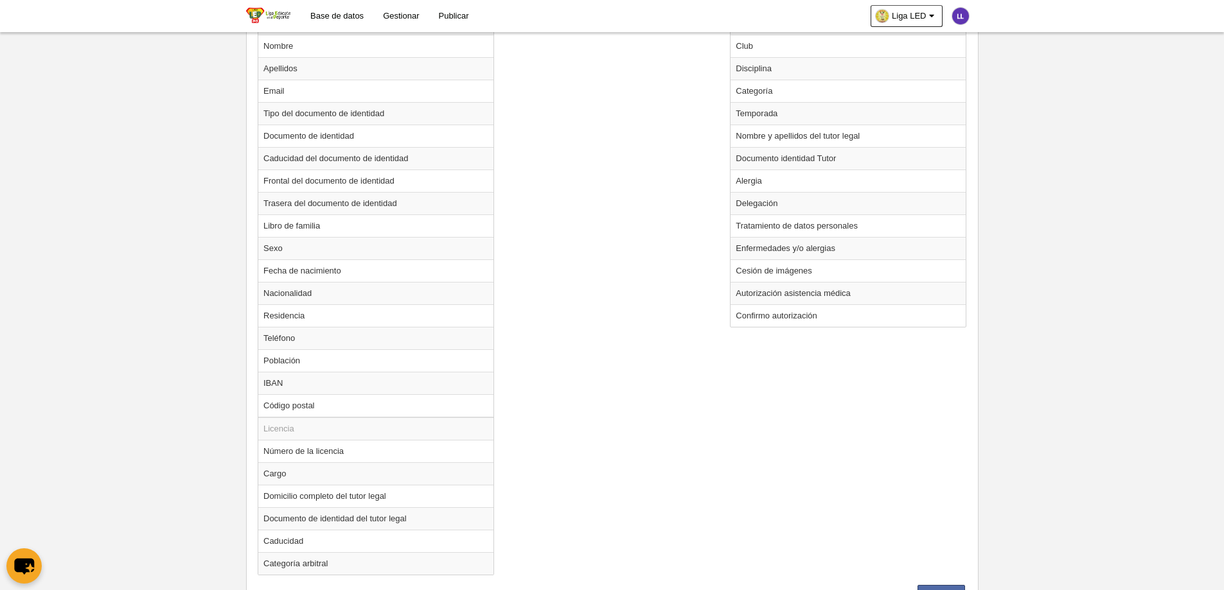
scroll to position [642, 0]
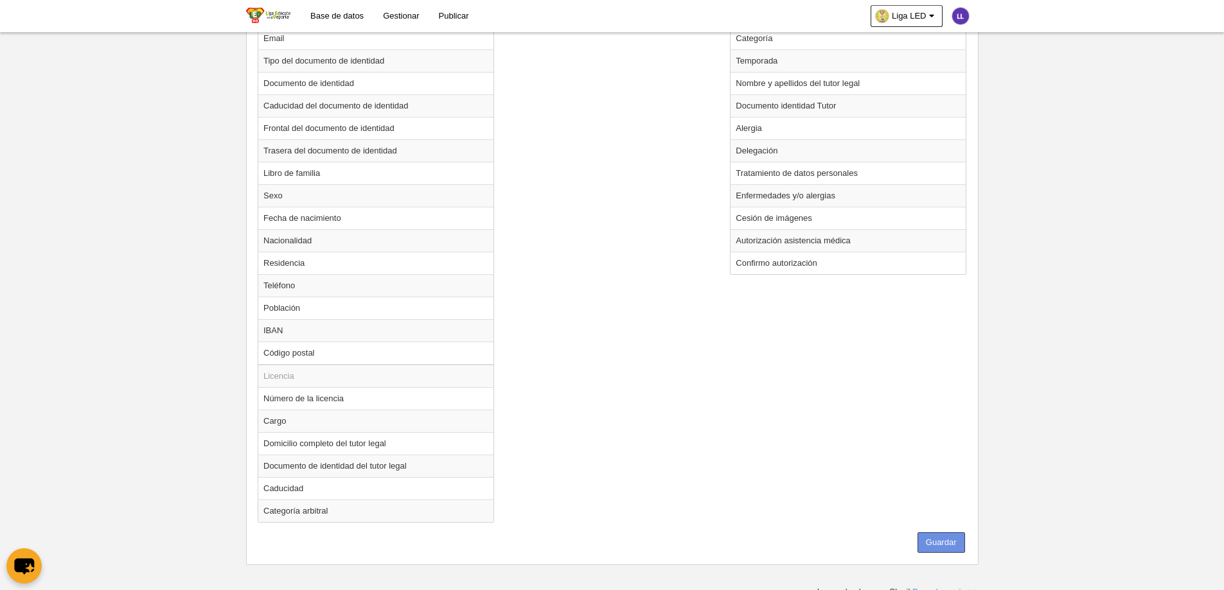
click at [935, 451] on button "Guardar" at bounding box center [941, 542] width 48 height 21
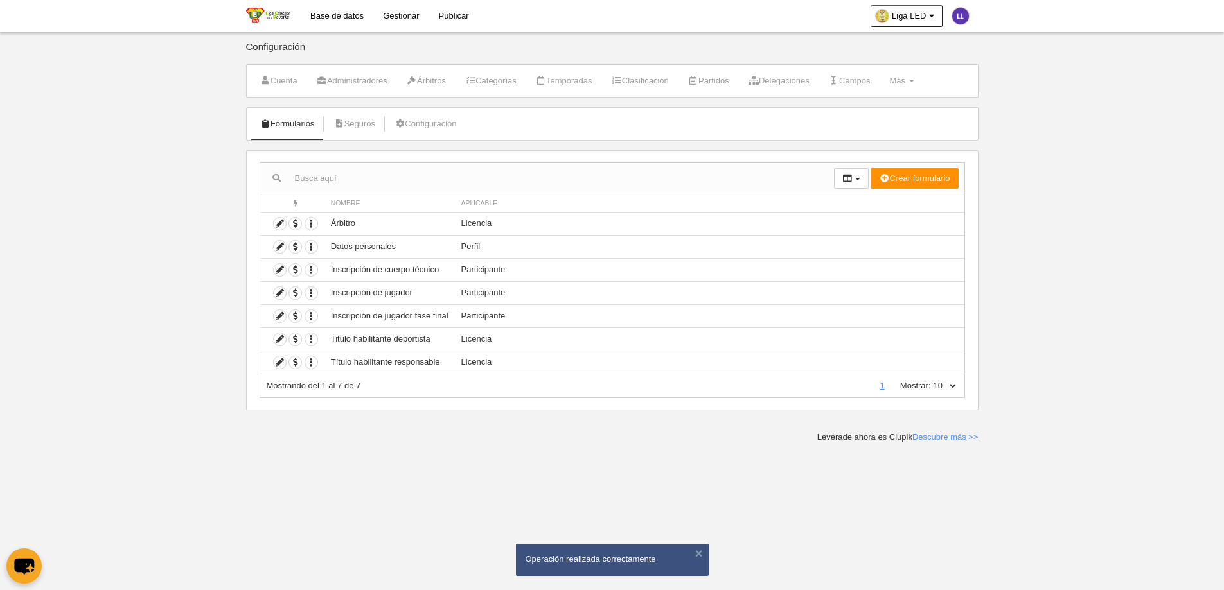
click at [546, 451] on body "Base de datos Gestionar Publicar Liga LED Ajustes generales Ir a vista pública …" at bounding box center [612, 295] width 1224 height 590
click at [278, 339] on icon at bounding box center [280, 339] width 12 height 12
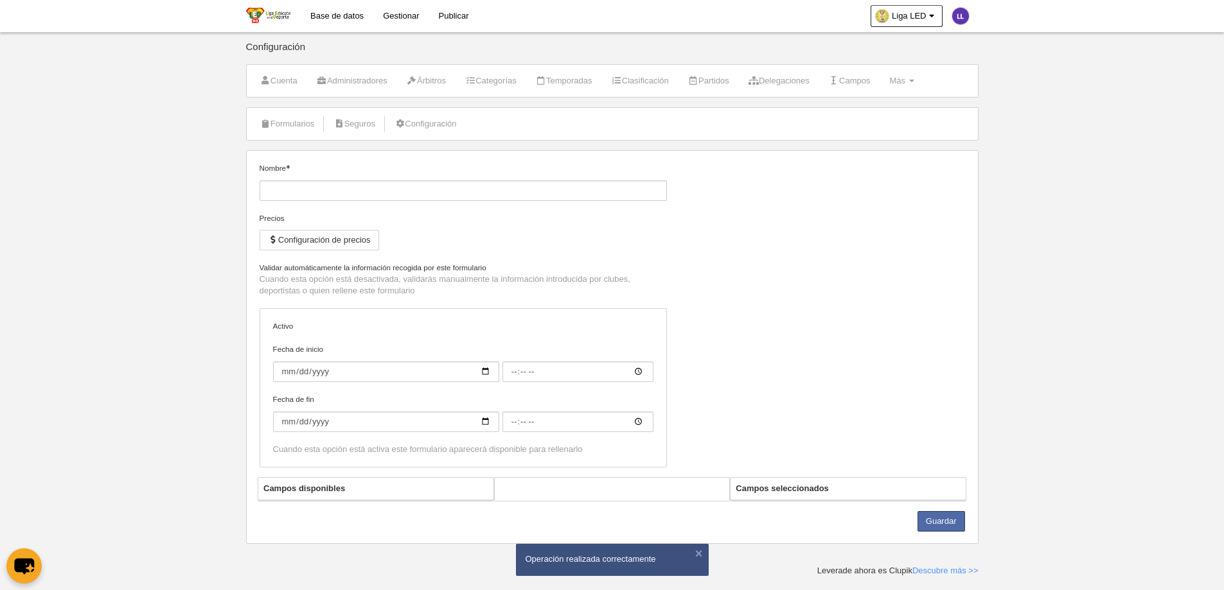
type input "Titulo habilitante deportista"
checkbox input "true"
type input "[DATE]"
type input "00:00"
type input "[DATE]"
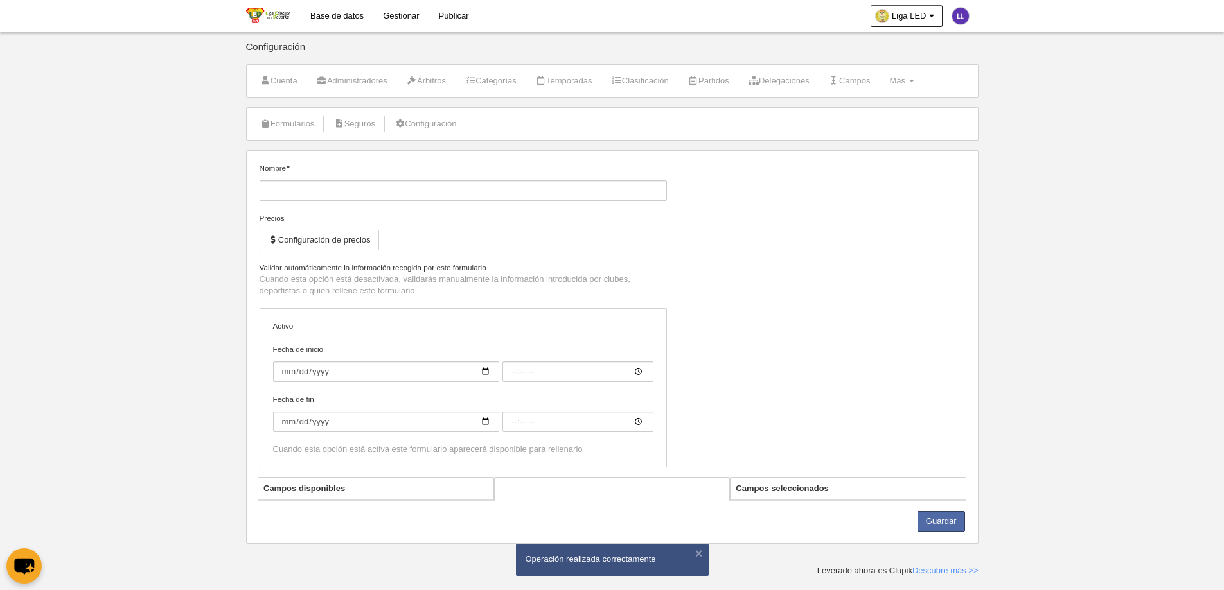
type input "00:00"
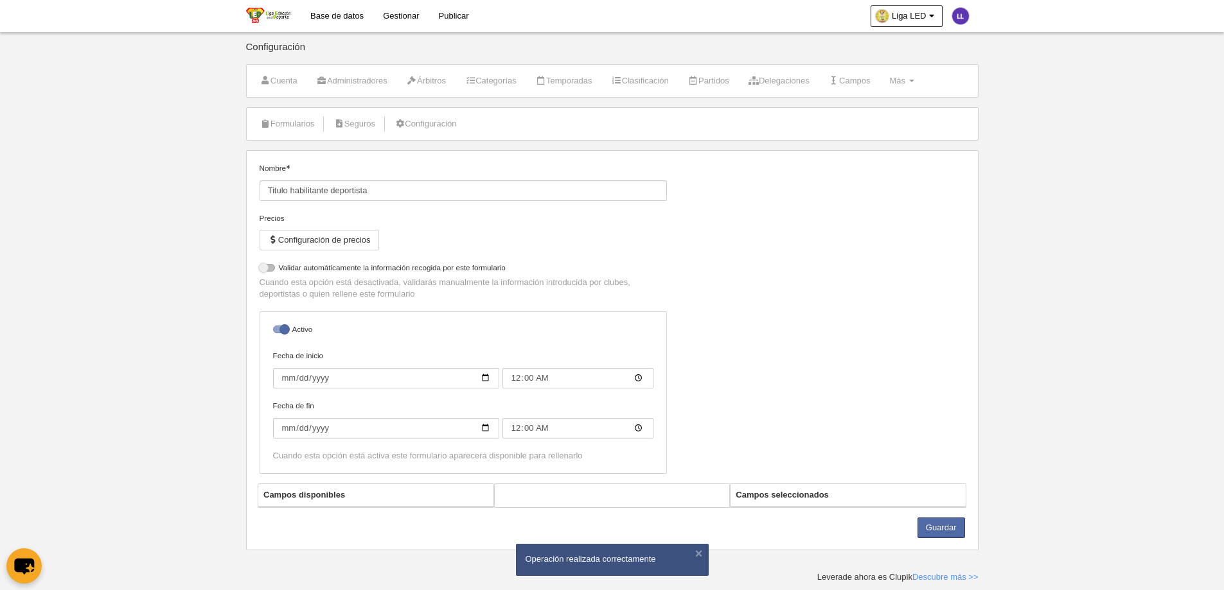
select select "selected"
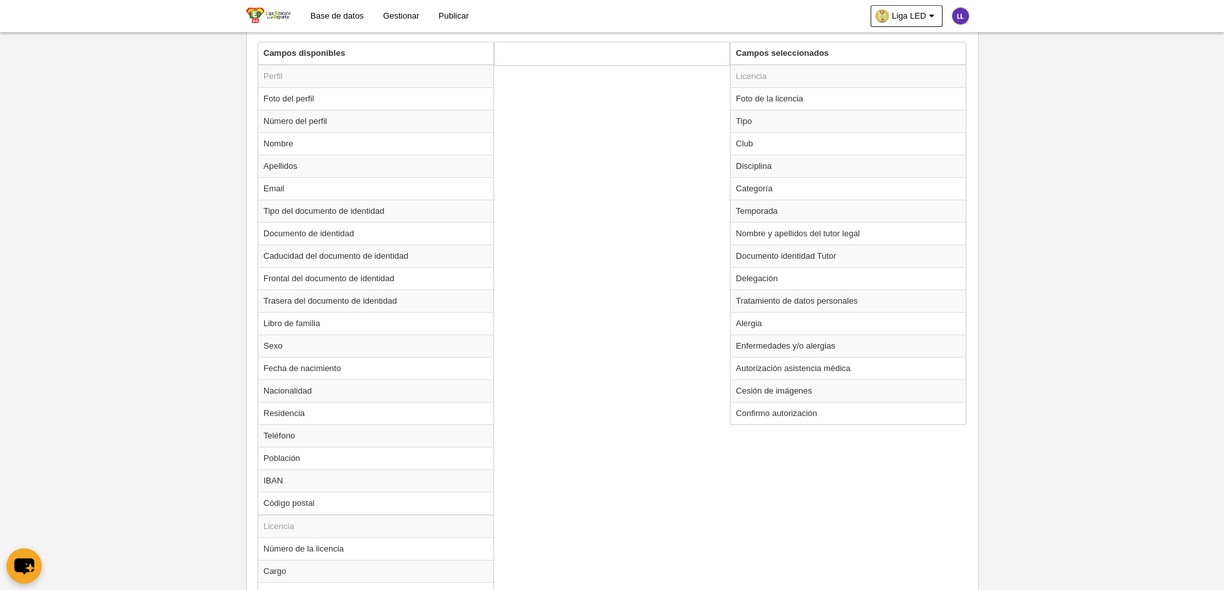
scroll to position [650, 0]
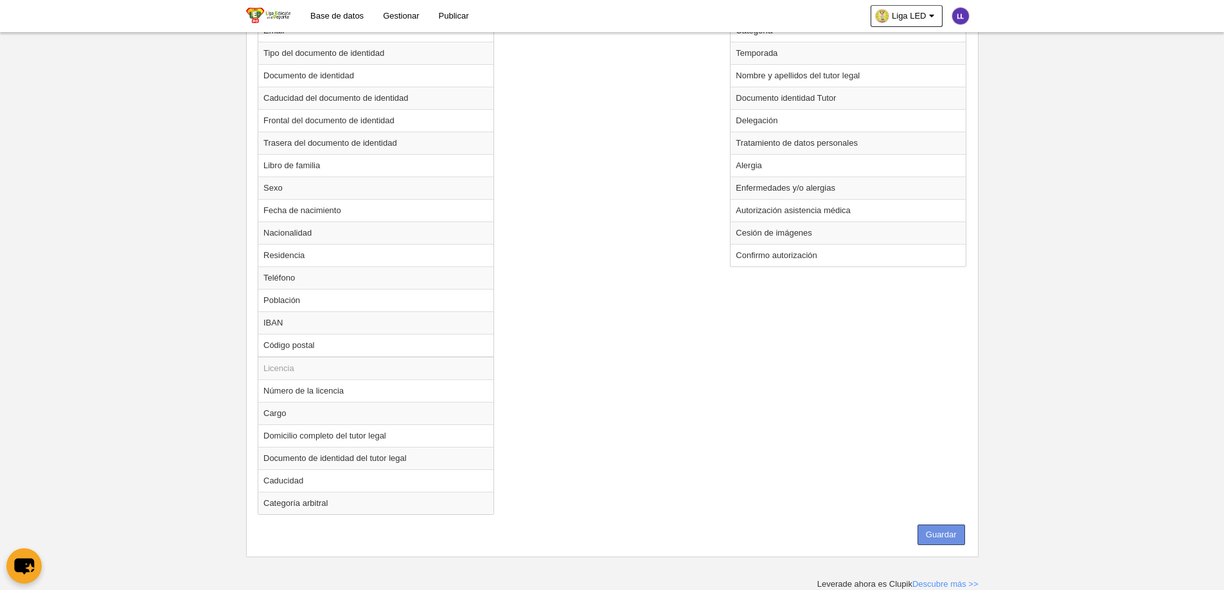
click at [962, 451] on button "Guardar" at bounding box center [941, 535] width 48 height 21
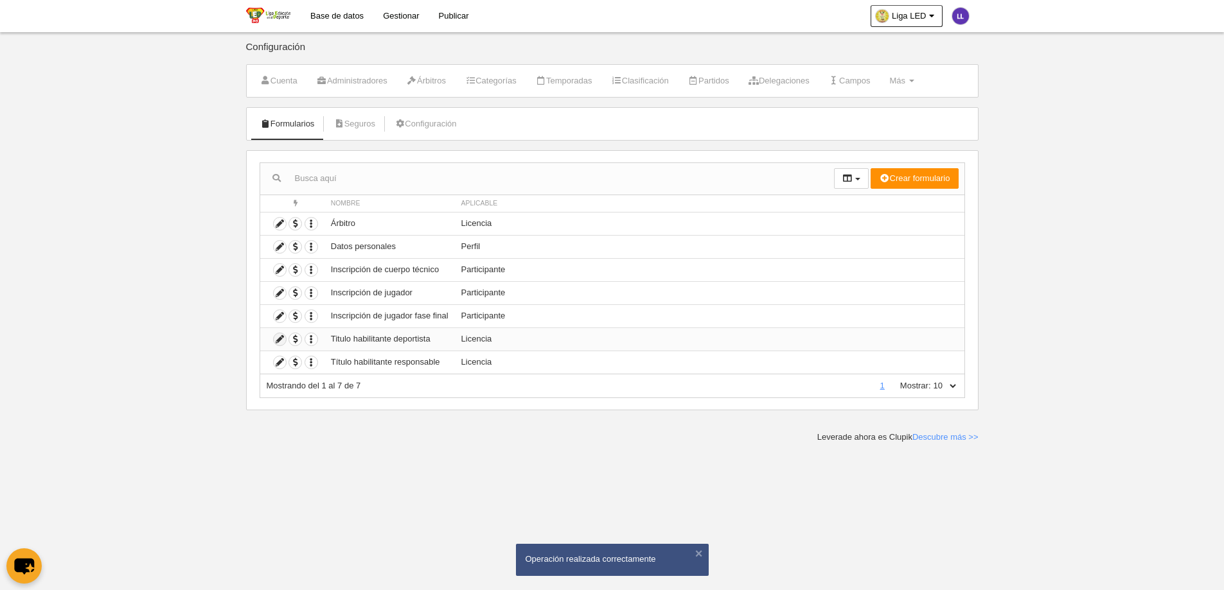
click at [281, 340] on icon at bounding box center [280, 339] width 12 height 12
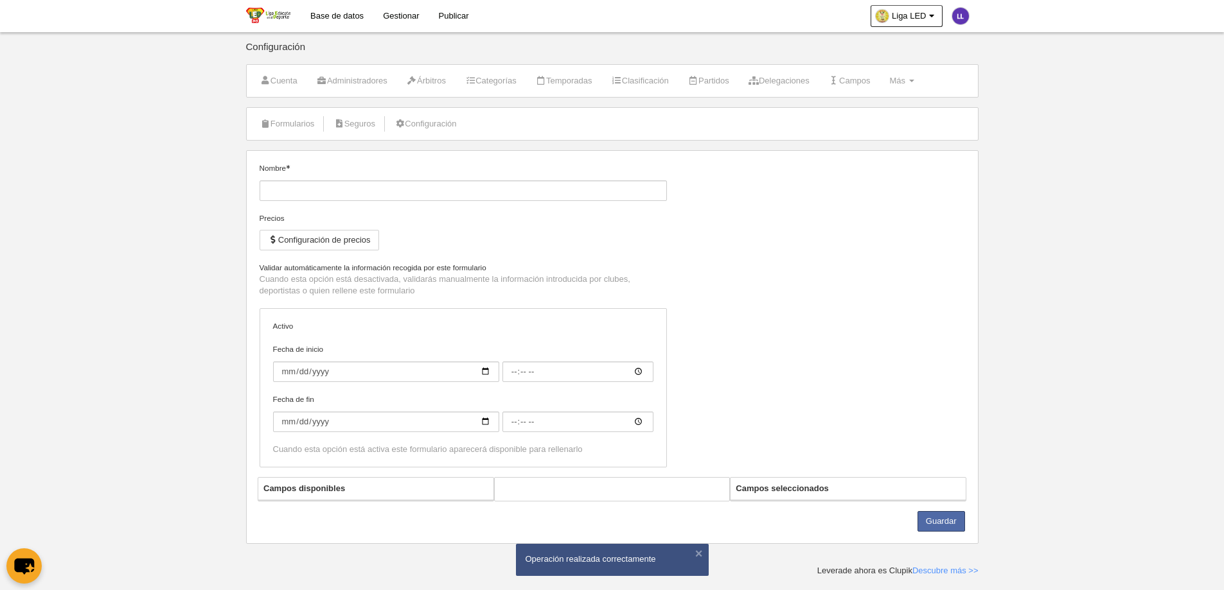
type input "Titulo habilitante deportista"
checkbox input "true"
type input "[DATE]"
type input "00:00"
type input "[DATE]"
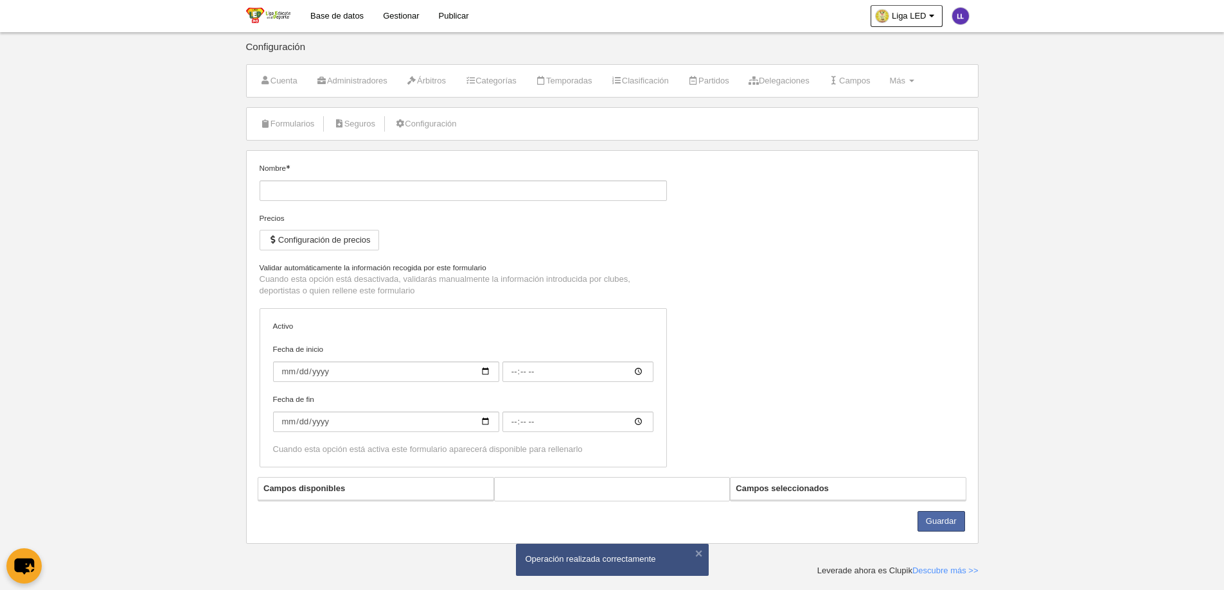
type input "00:00"
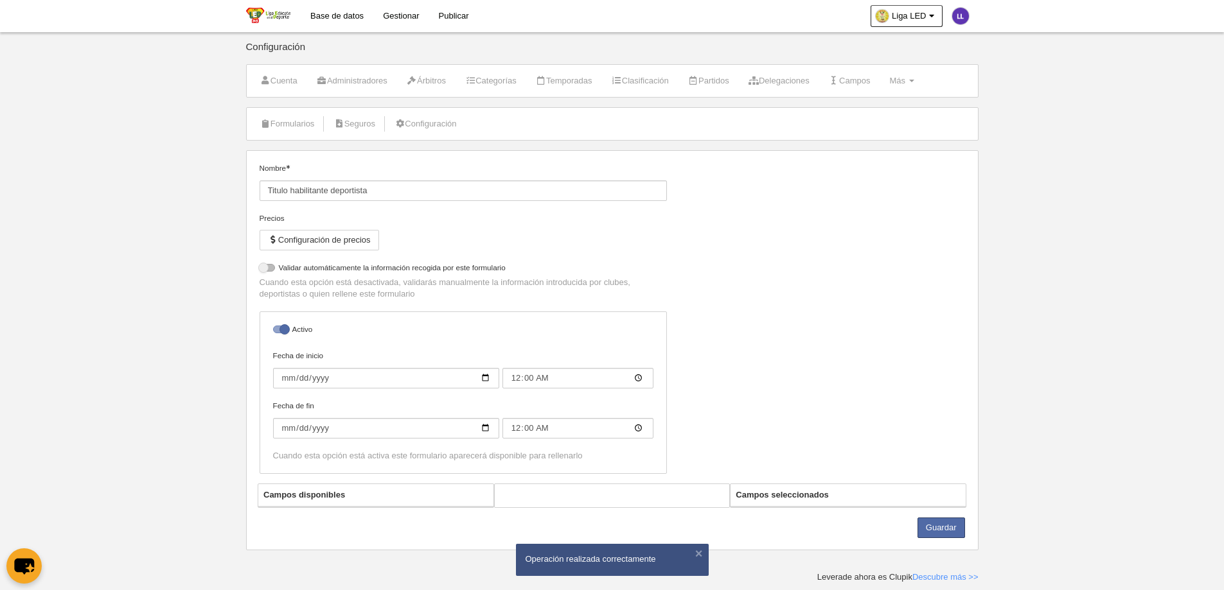
select select "selected"
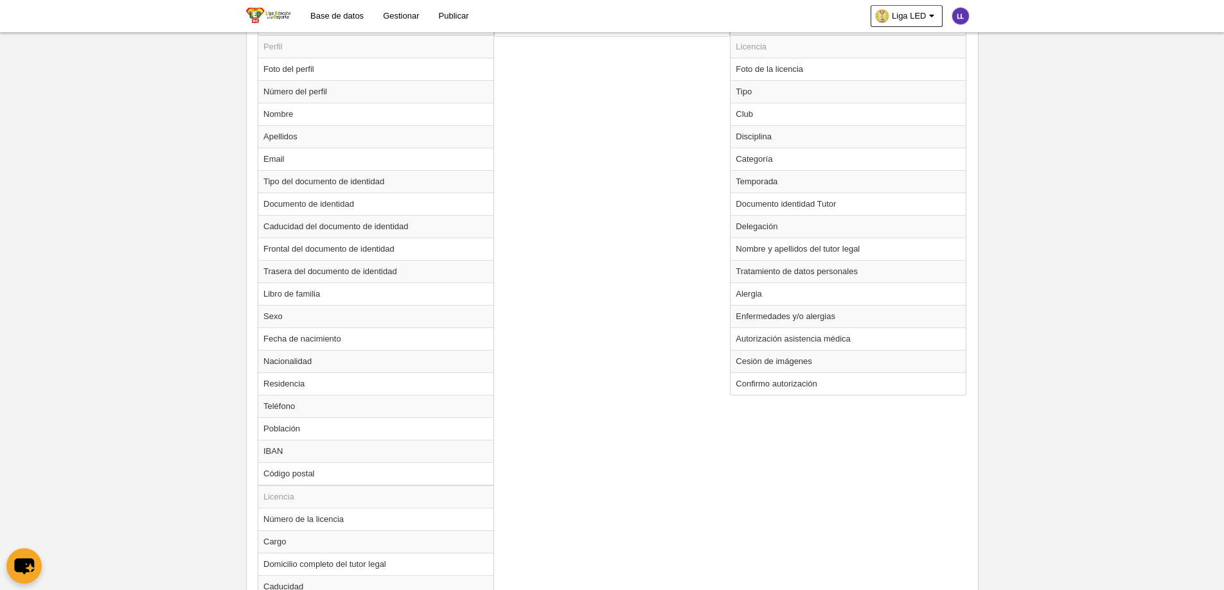
scroll to position [650, 0]
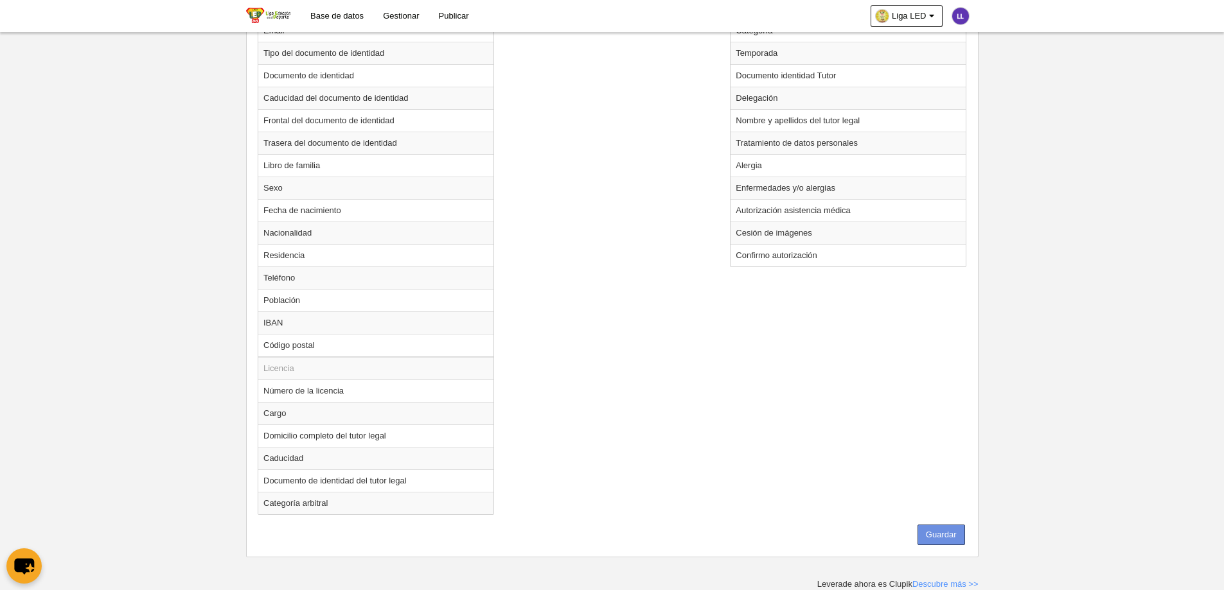
click at [942, 451] on button "Guardar" at bounding box center [941, 535] width 48 height 21
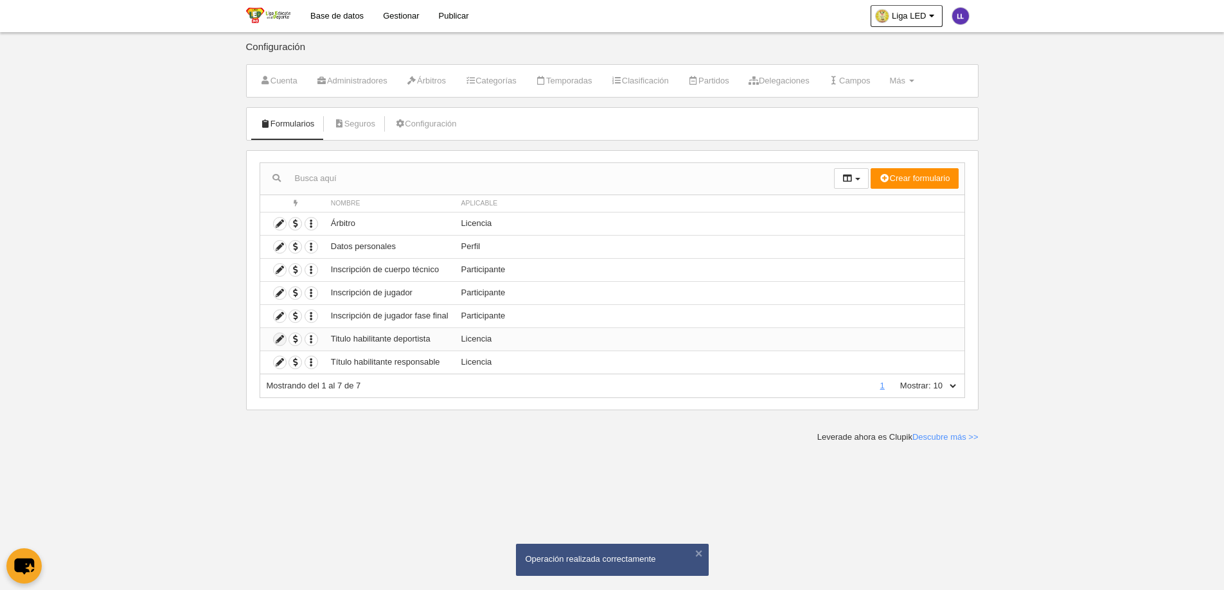
click at [281, 336] on icon at bounding box center [280, 339] width 12 height 12
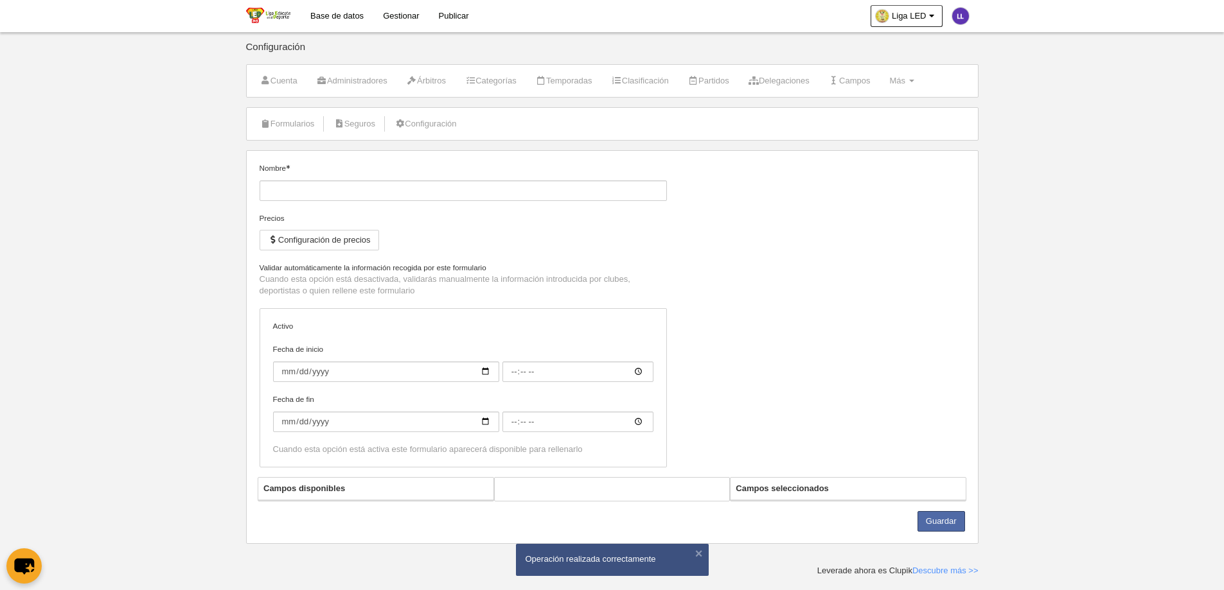
type input "Titulo habilitante deportista"
checkbox input "true"
type input "[DATE]"
type input "00:00"
type input "[DATE]"
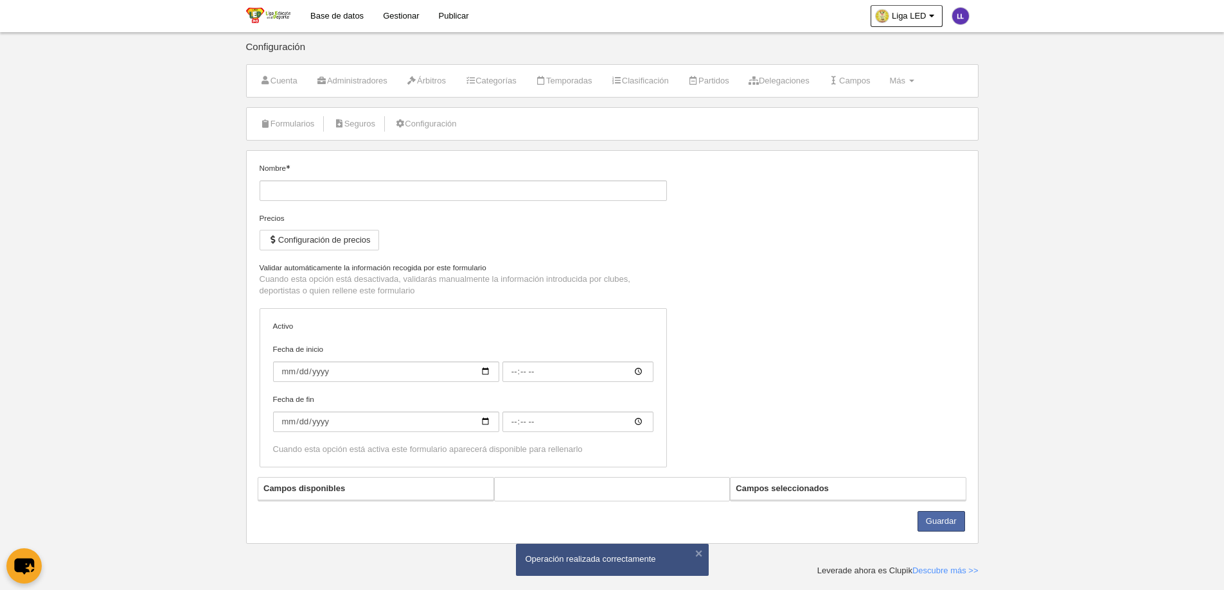
type input "00:00"
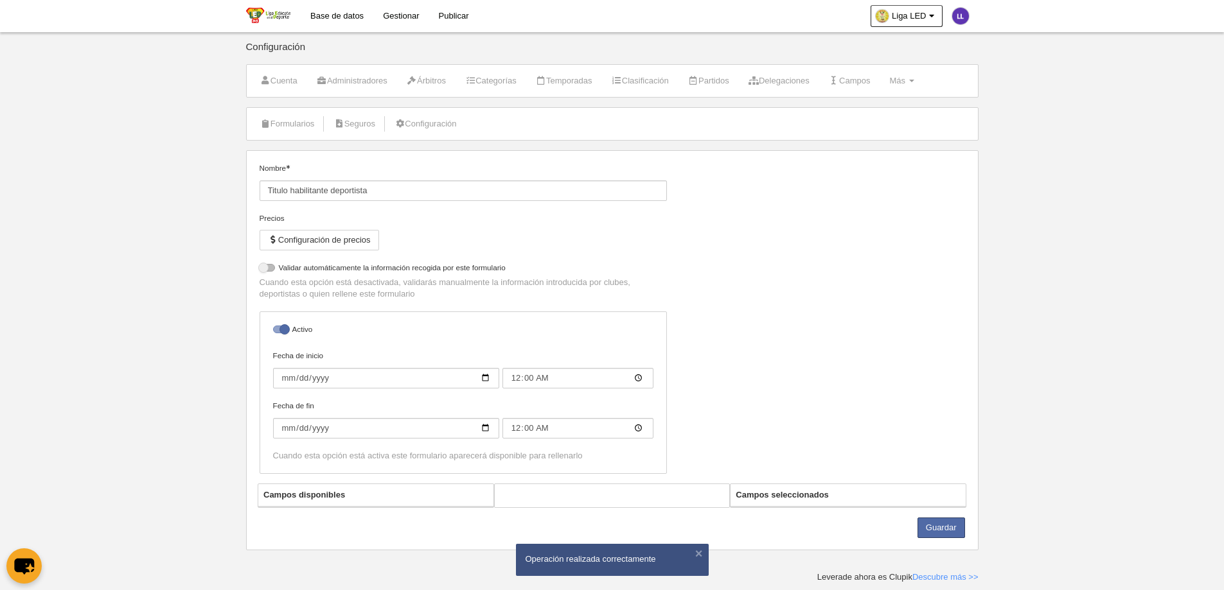
select select "selected"
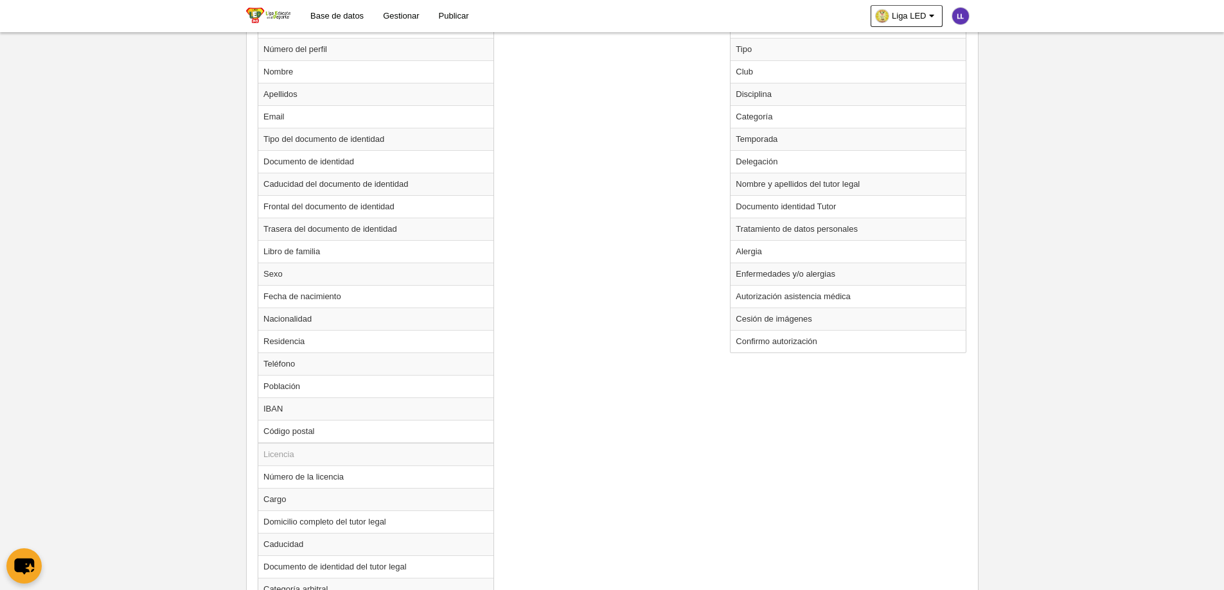
scroll to position [650, 0]
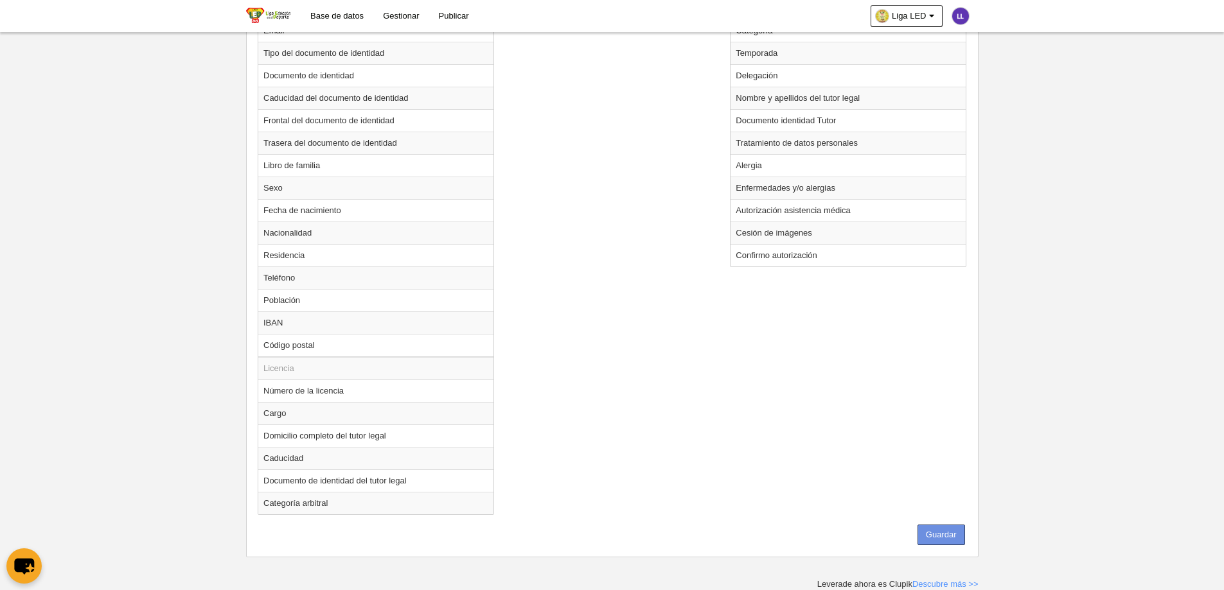
click at [933, 451] on button "Guardar" at bounding box center [941, 535] width 48 height 21
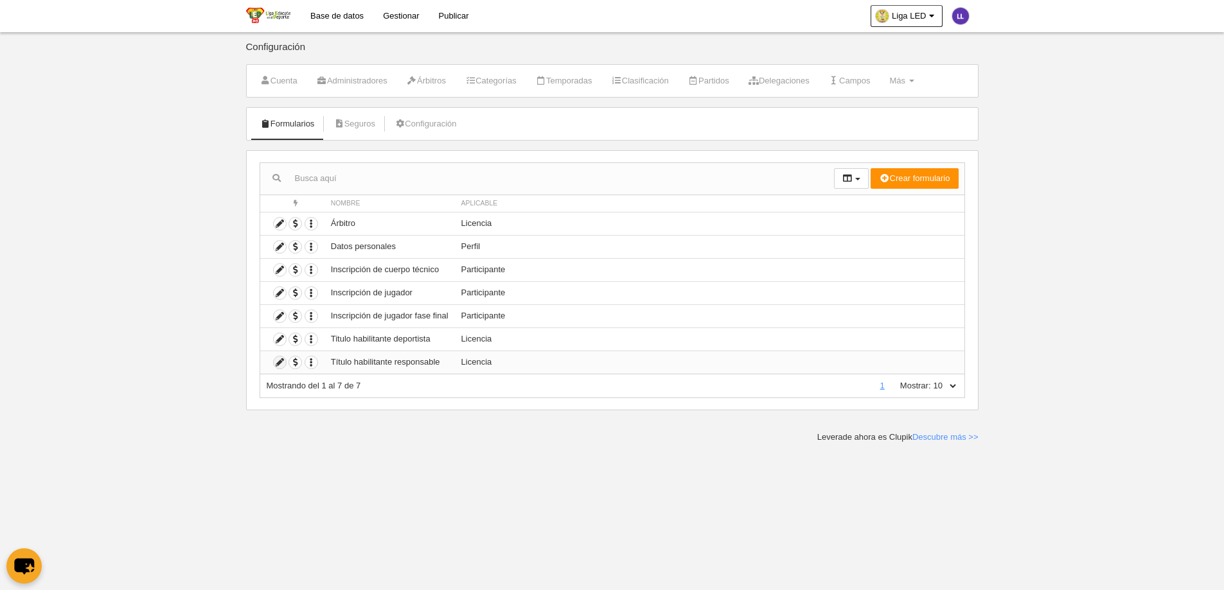
click at [284, 364] on icon at bounding box center [280, 362] width 12 height 12
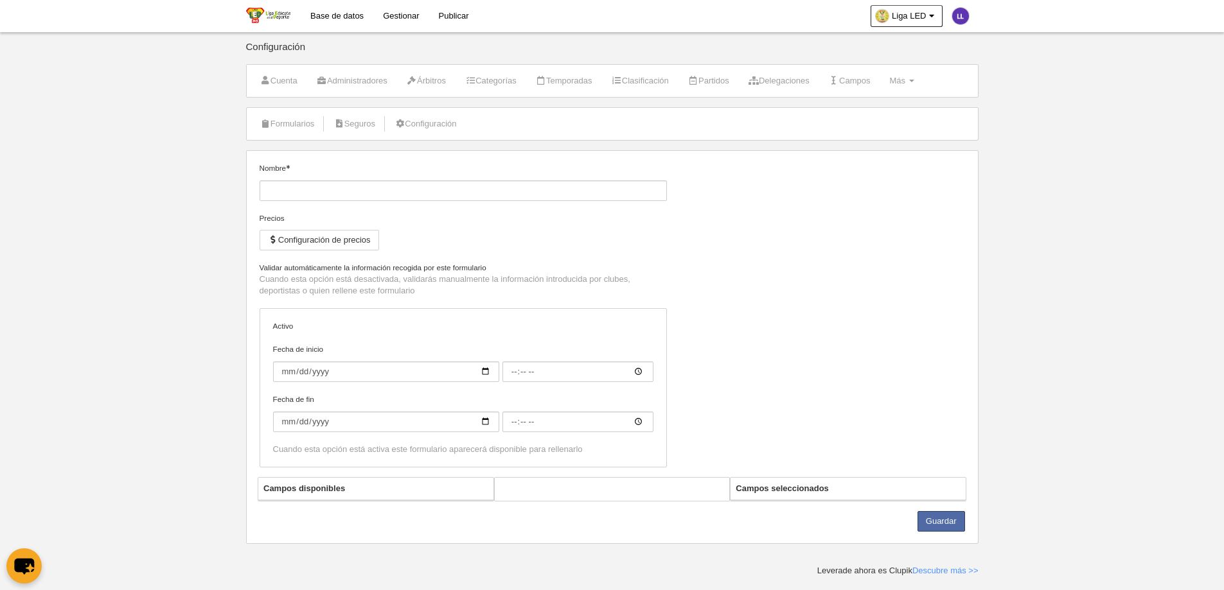
type input "Título habilitante responsable"
checkbox input "true"
select select "selected"
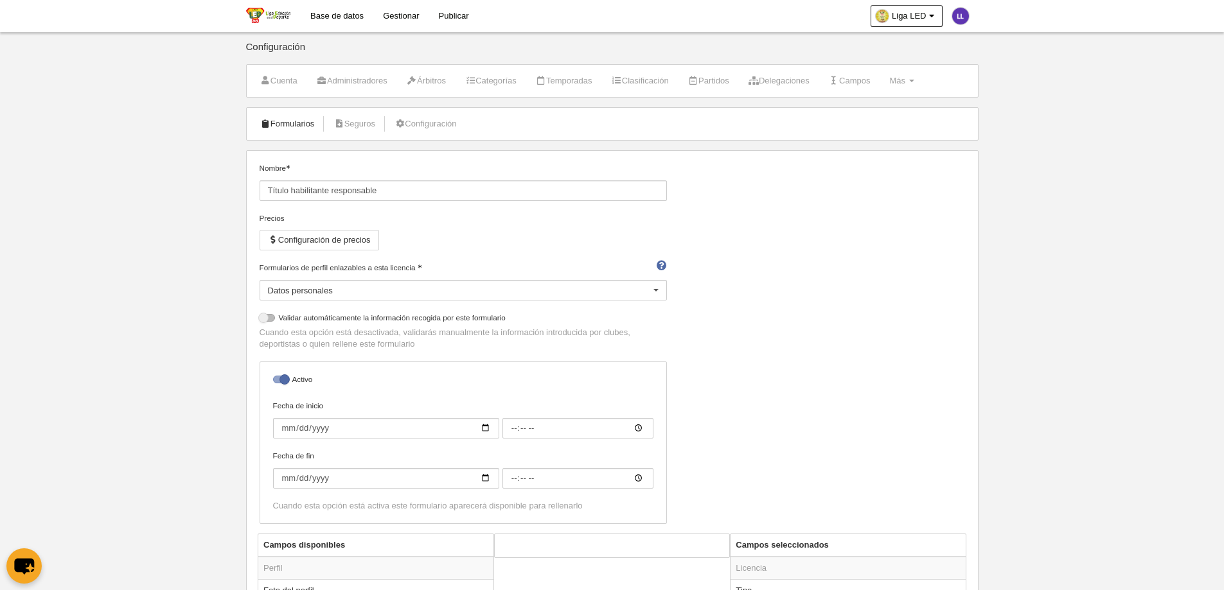
click at [304, 129] on link "Formularios" at bounding box center [287, 123] width 69 height 19
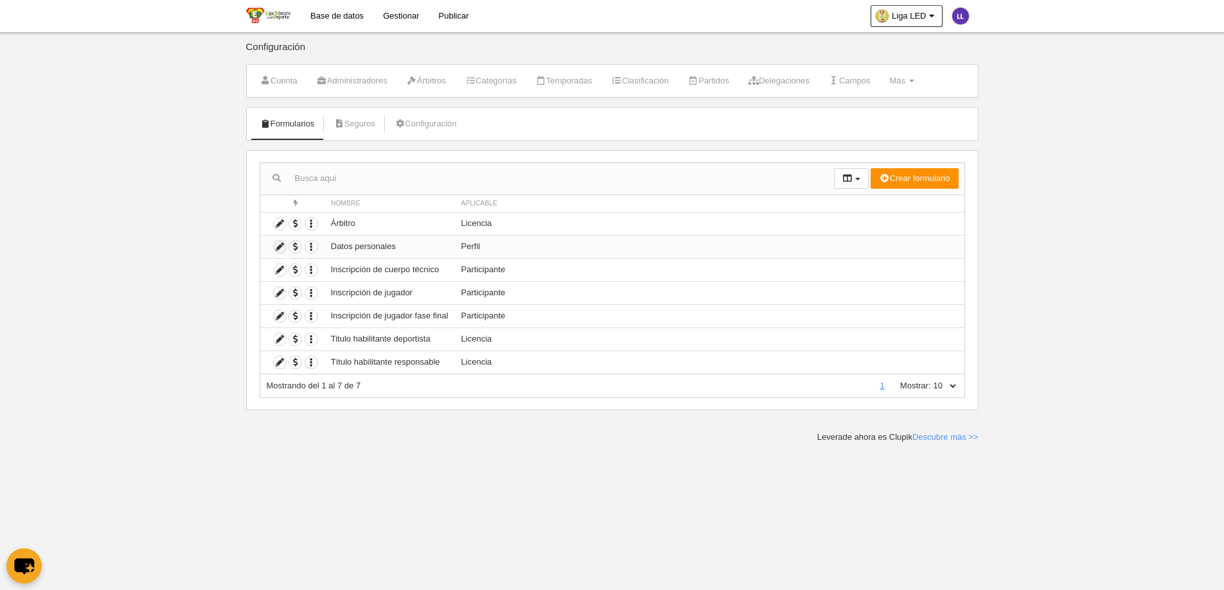
click at [280, 246] on icon at bounding box center [280, 247] width 12 height 12
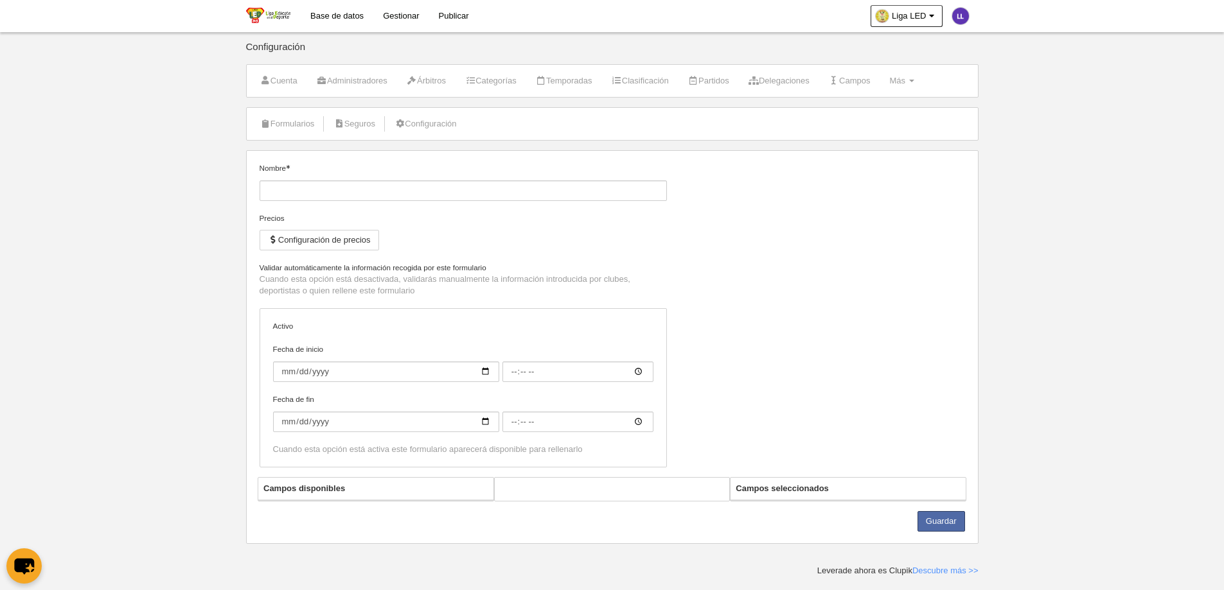
type input "Datos personales"
checkbox input "true"
type input "[DATE]"
type input "00:00"
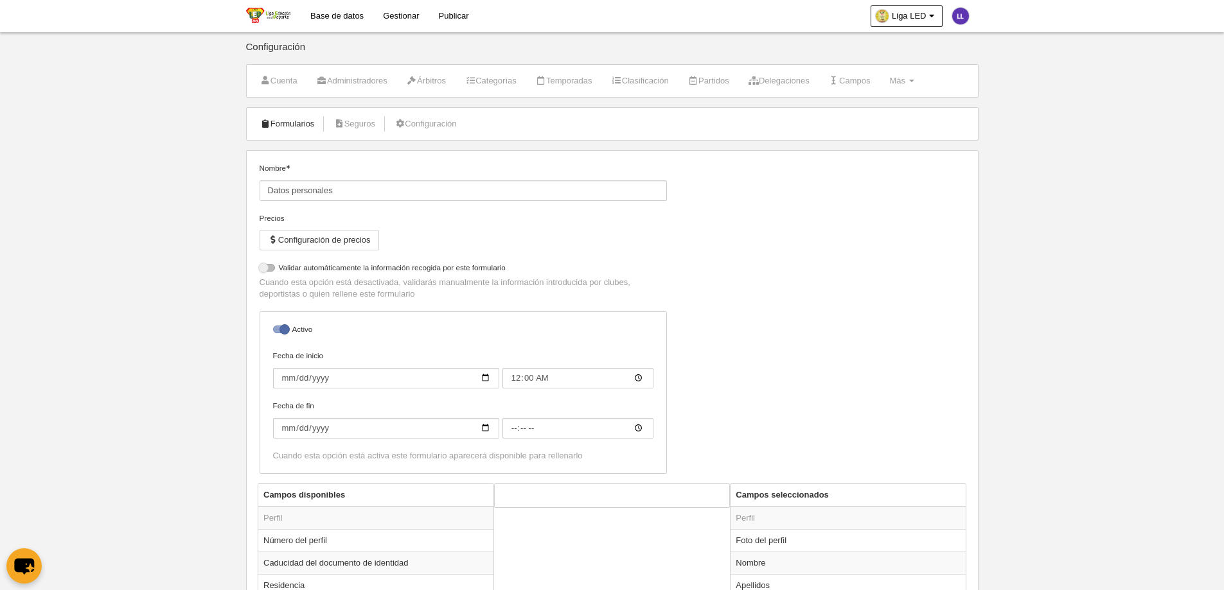
click at [277, 118] on link "Formularios" at bounding box center [287, 123] width 69 height 19
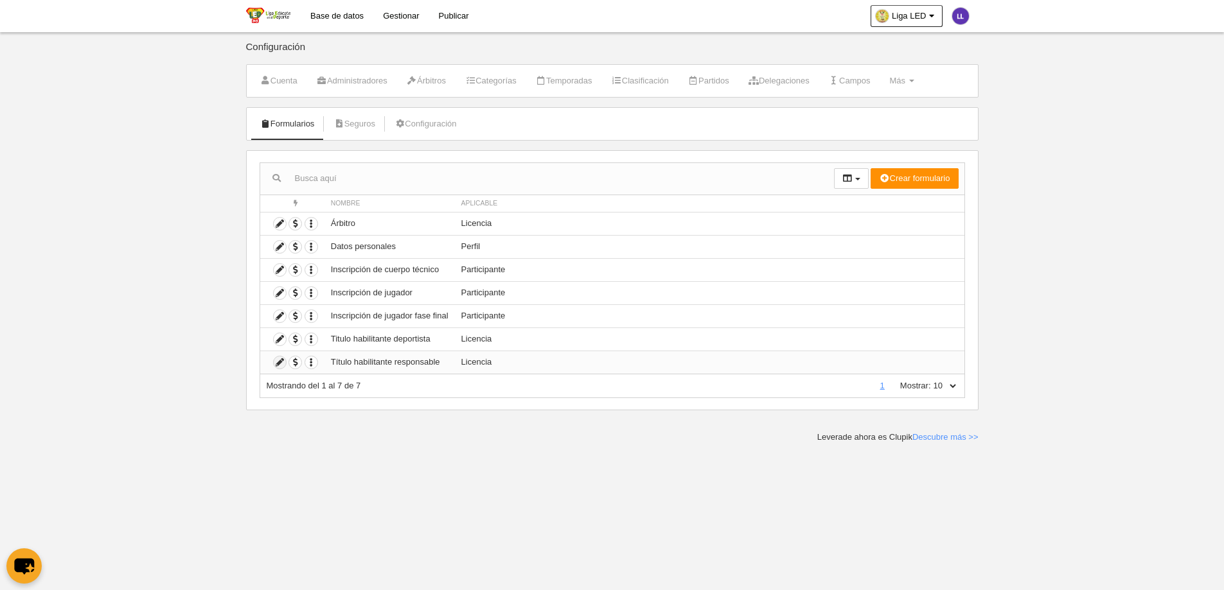
click at [277, 365] on icon at bounding box center [280, 362] width 12 height 12
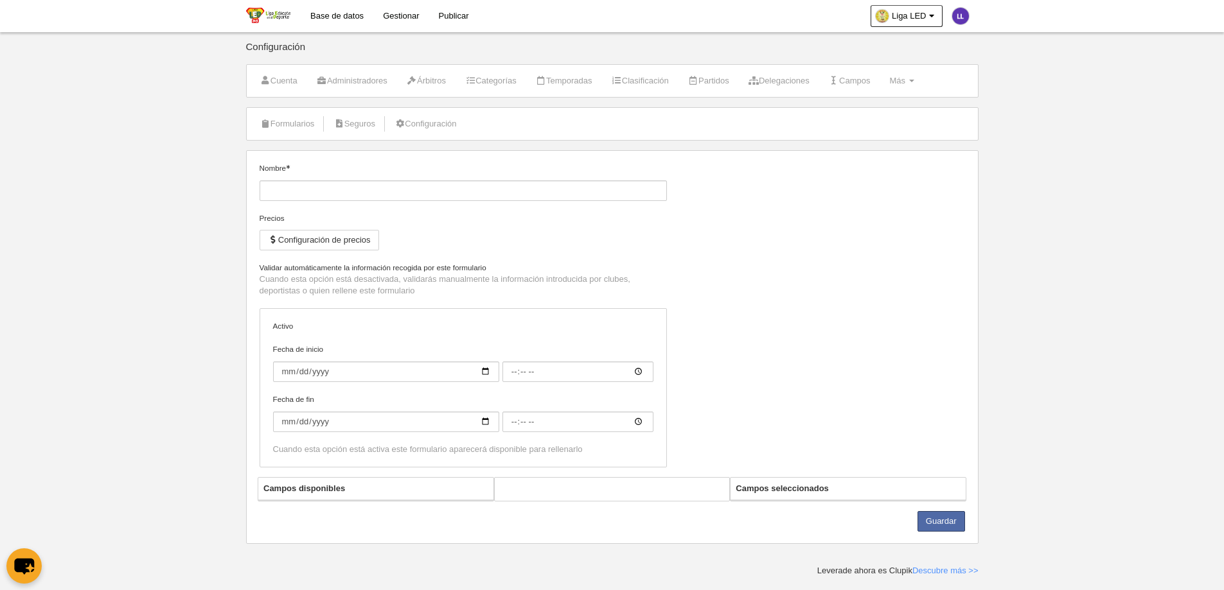
type input "Título habilitante responsable"
checkbox input "true"
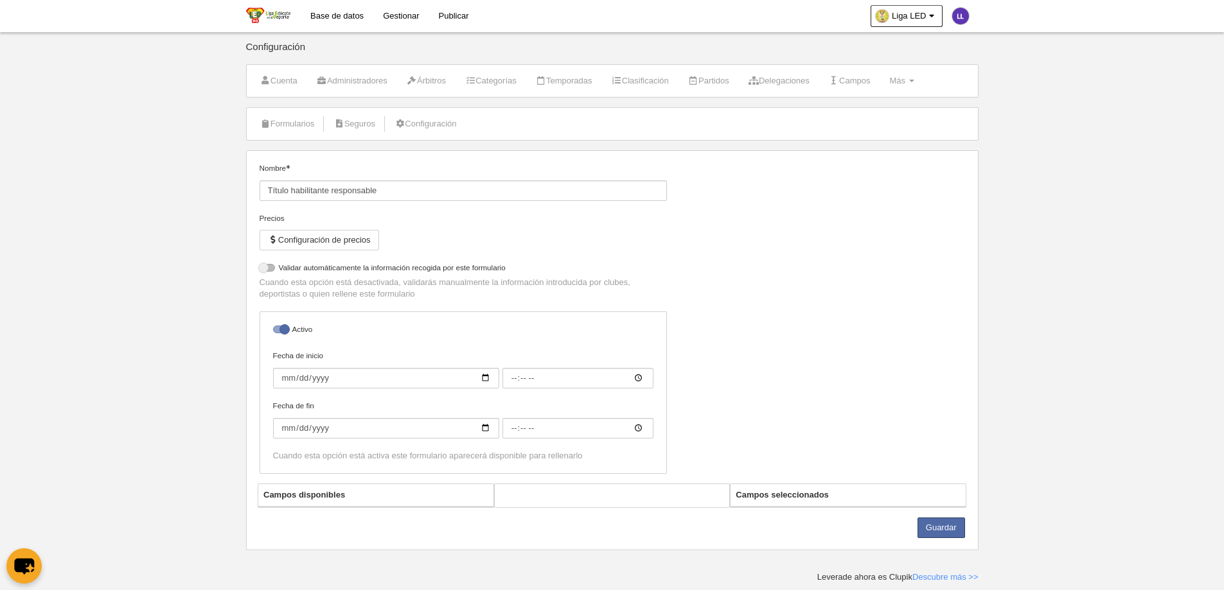
select select "selected"
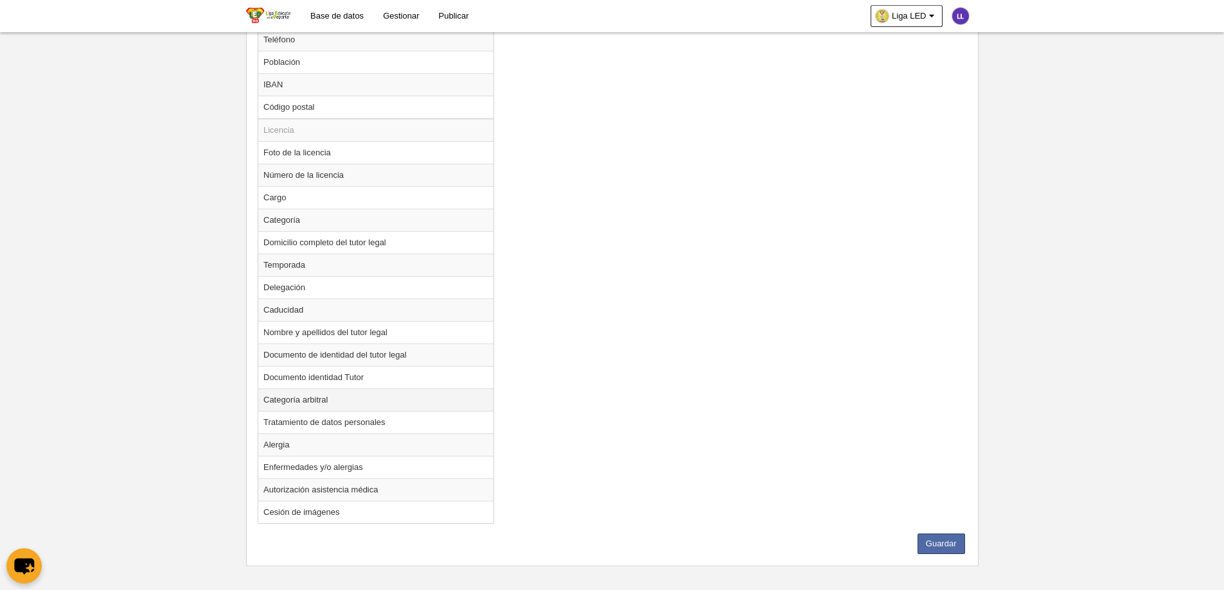
scroll to position [897, 0]
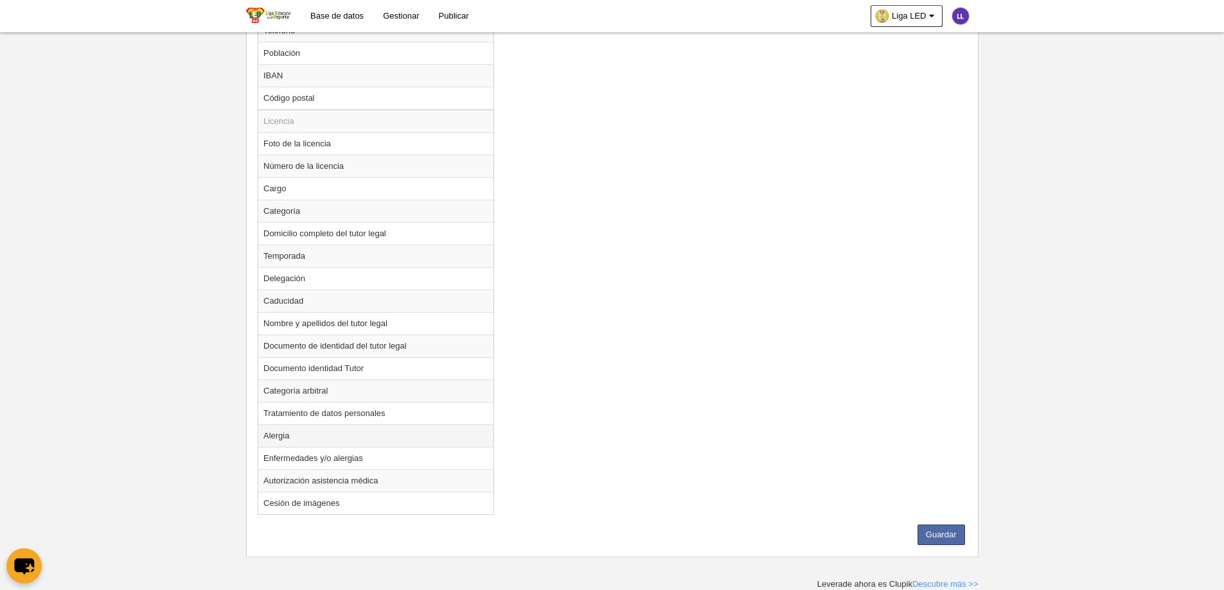
click at [306, 442] on td "Alergia" at bounding box center [375, 436] width 235 height 22
radio input "true"
select select
click at [326, 415] on td "Tratamiento de datos personales" at bounding box center [375, 413] width 235 height 22
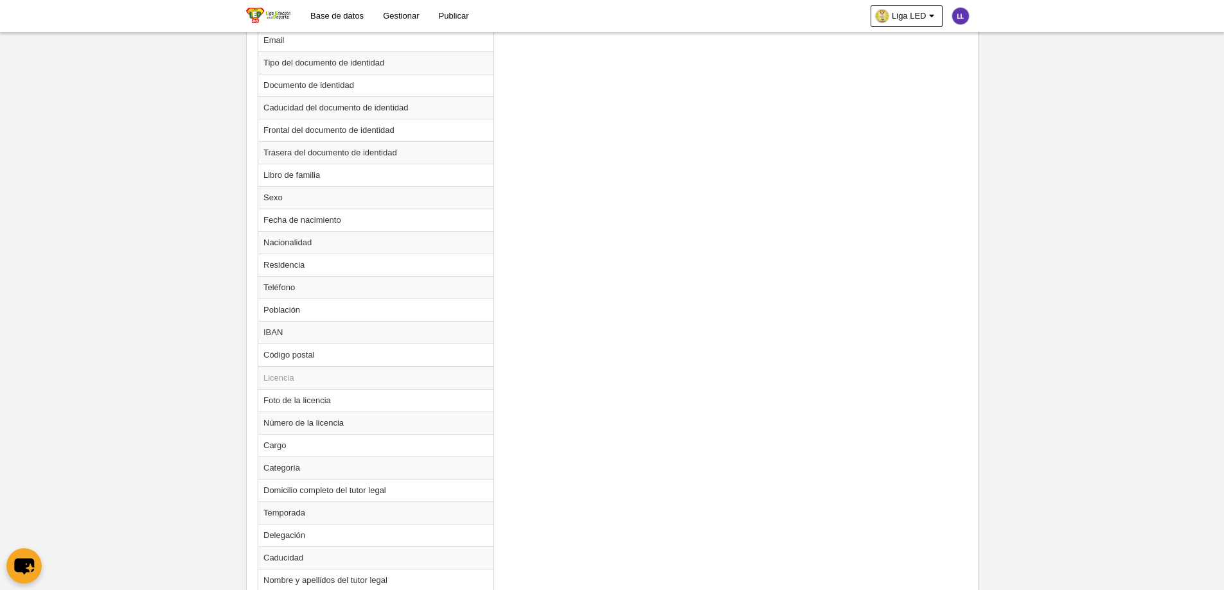
scroll to position [319, 0]
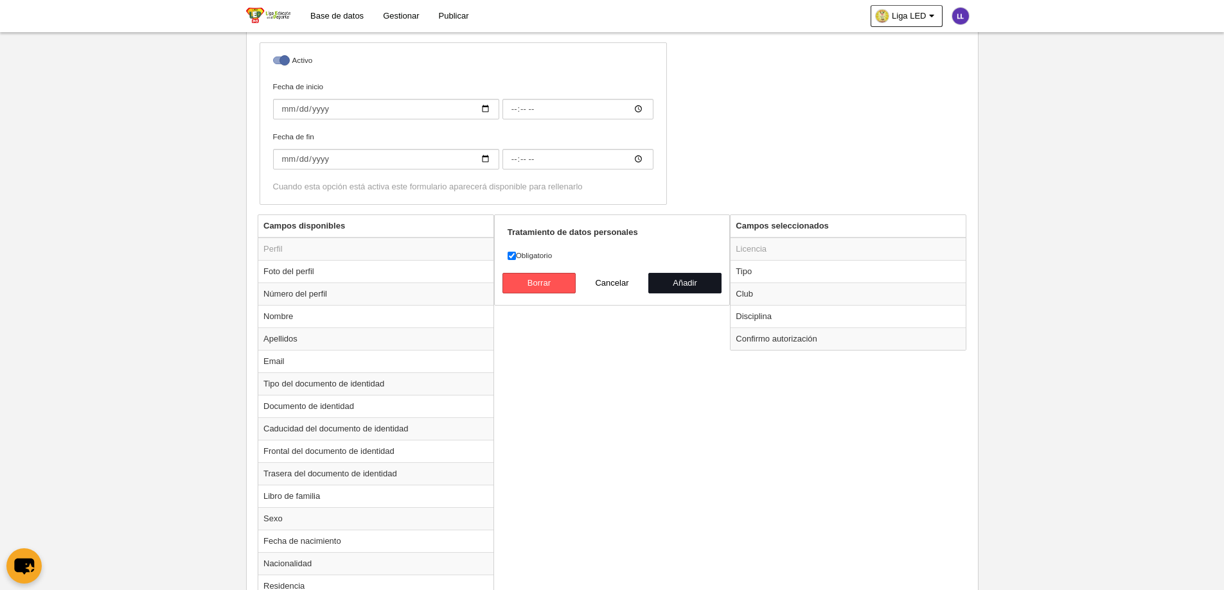
click at [674, 276] on button "Añadir" at bounding box center [684, 283] width 73 height 21
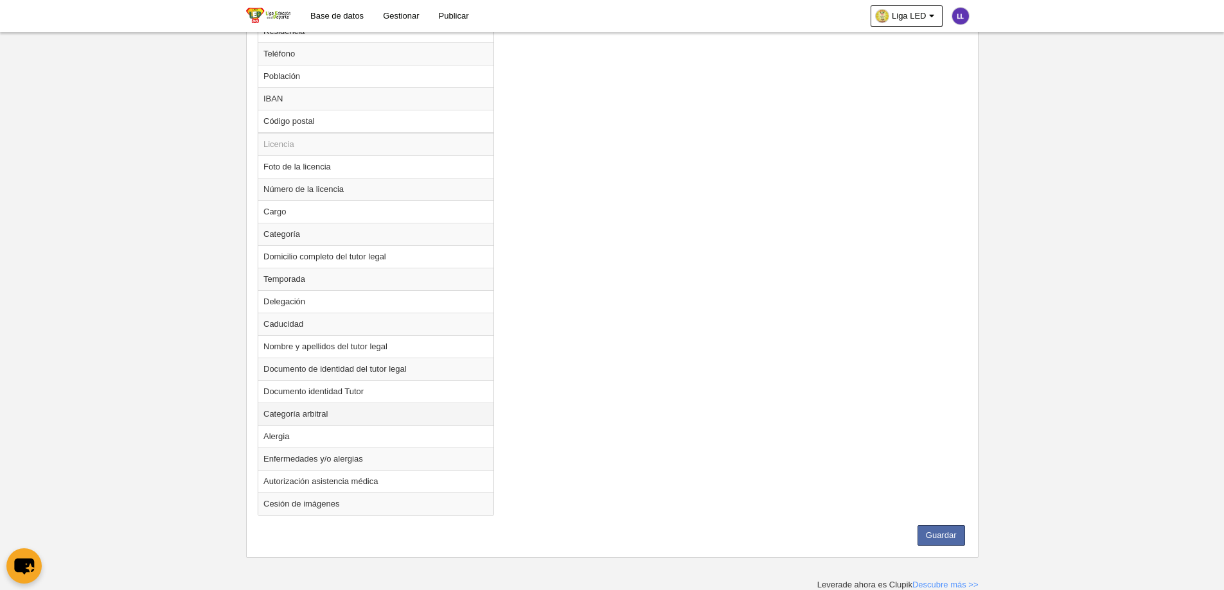
scroll to position [875, 0]
click at [284, 440] on td "Alergia" at bounding box center [375, 436] width 235 height 22
radio input "true"
select select
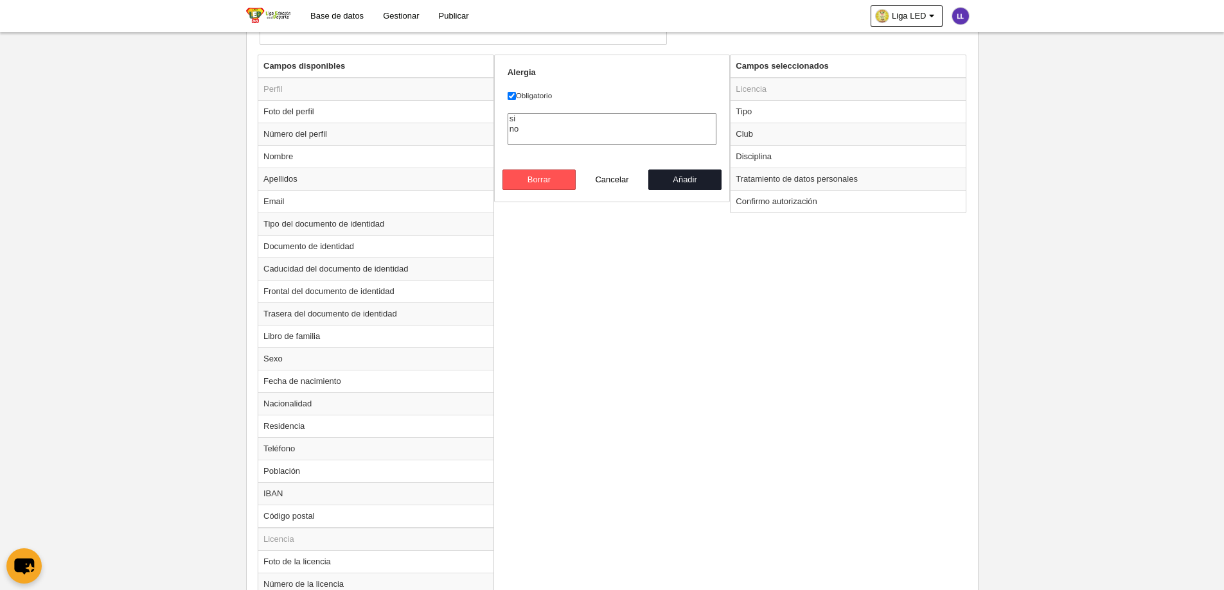
scroll to position [233, 0]
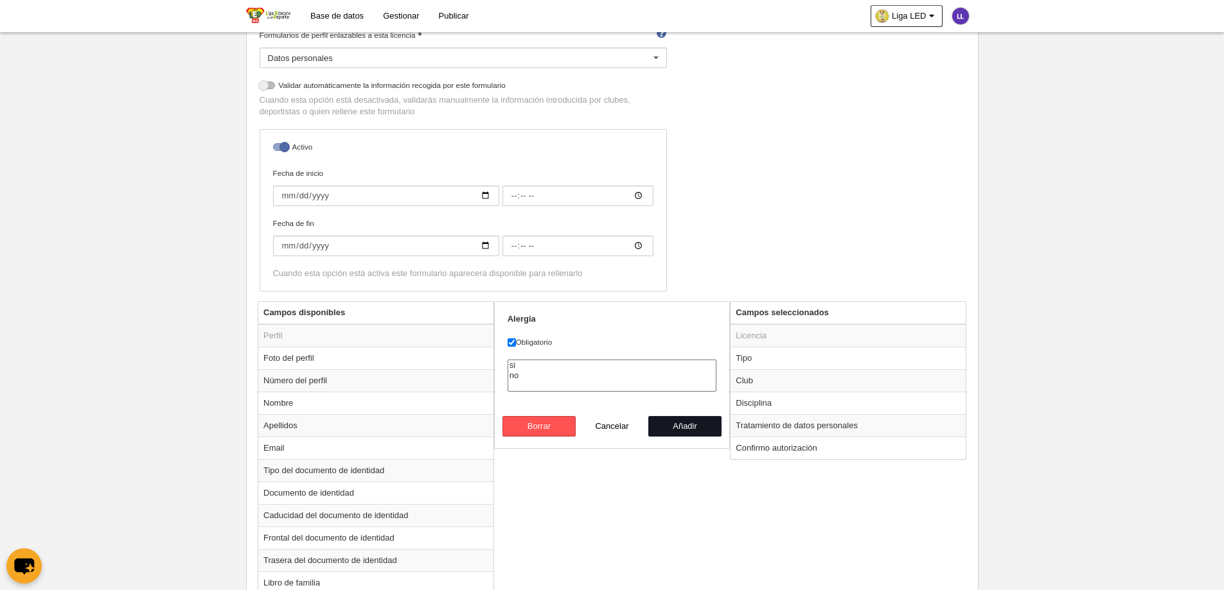
click at [695, 434] on button "Añadir" at bounding box center [684, 426] width 73 height 21
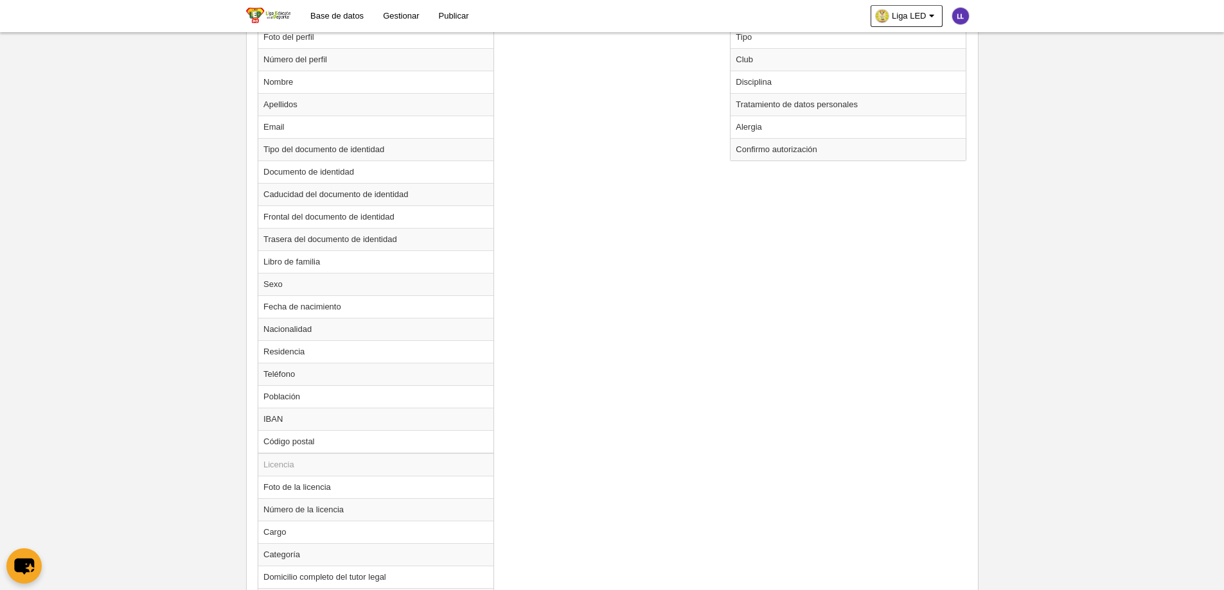
scroll to position [811, 0]
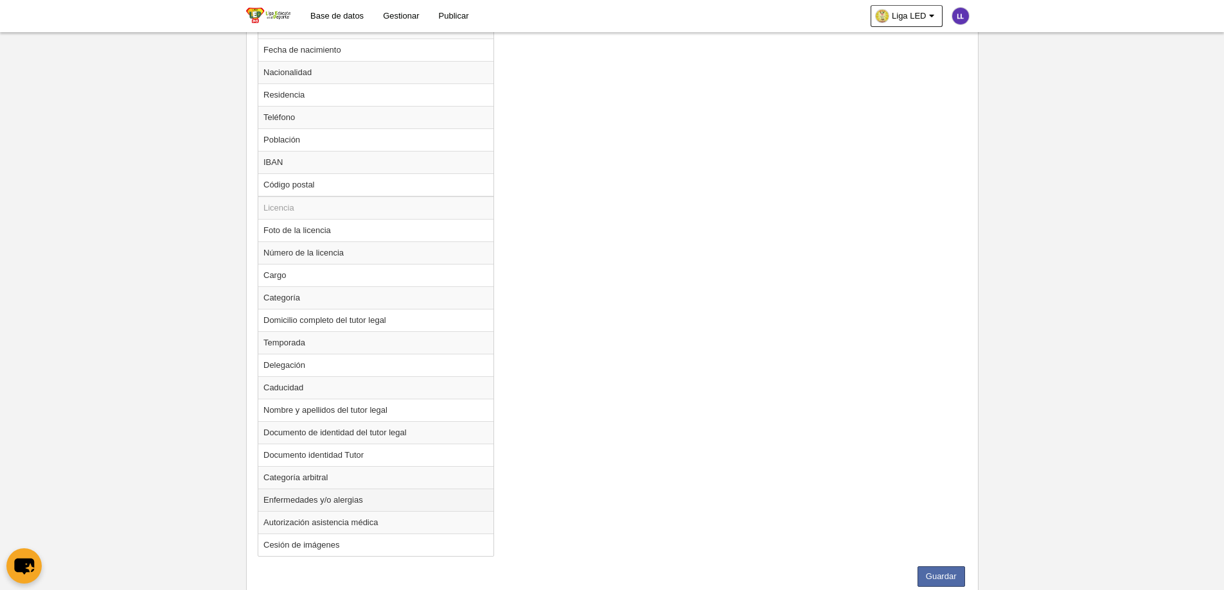
click at [286, 451] on td "Enfermedades y/o alergias" at bounding box center [375, 500] width 235 height 22
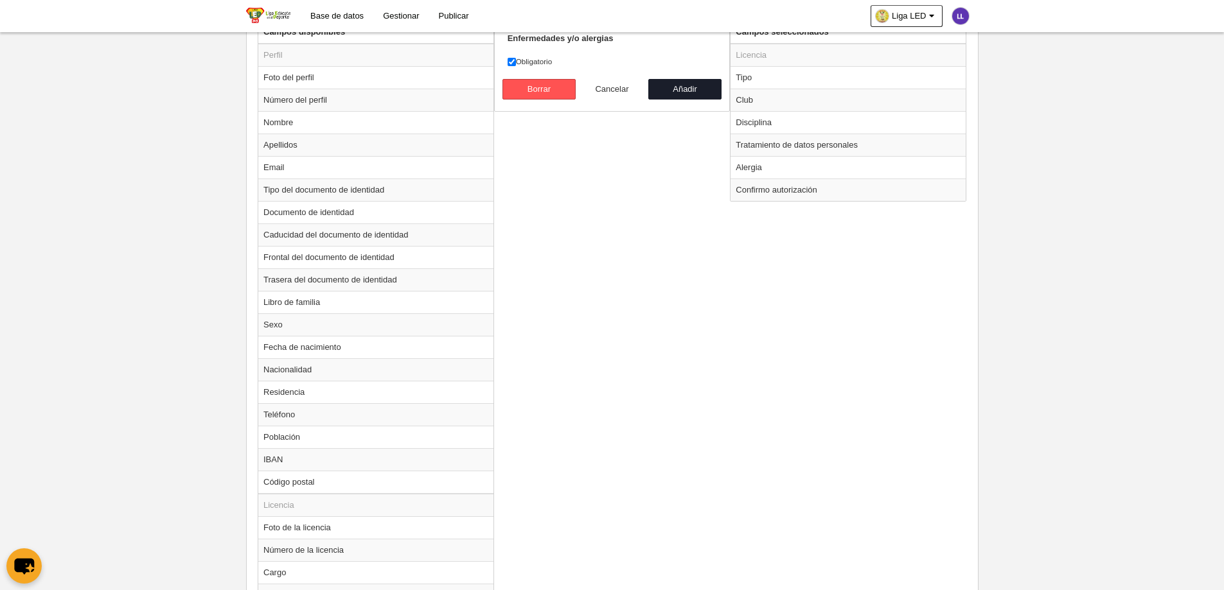
scroll to position [297, 0]
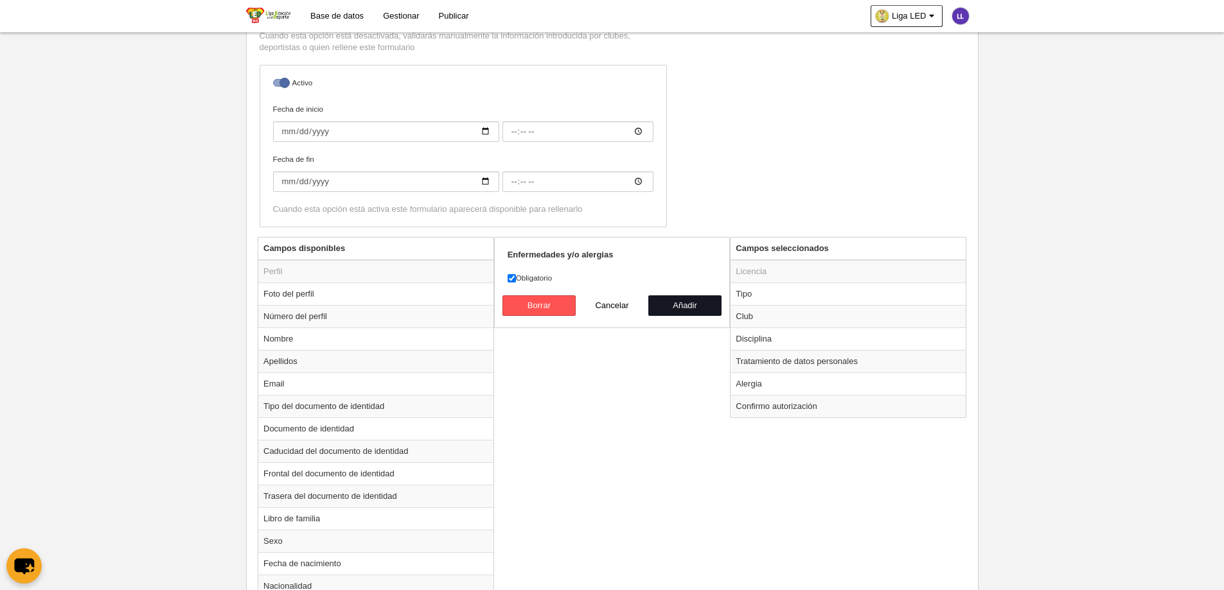
click at [683, 297] on button "Añadir" at bounding box center [684, 305] width 73 height 21
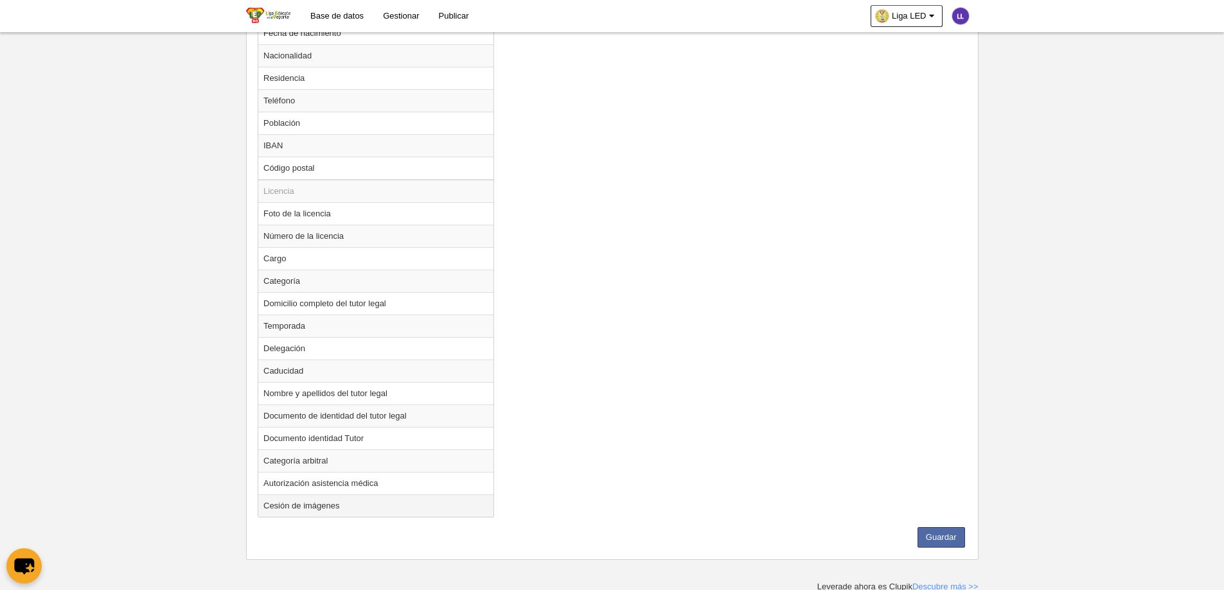
scroll to position [830, 0]
click at [320, 451] on td "Autorización asistencia médica" at bounding box center [375, 481] width 235 height 22
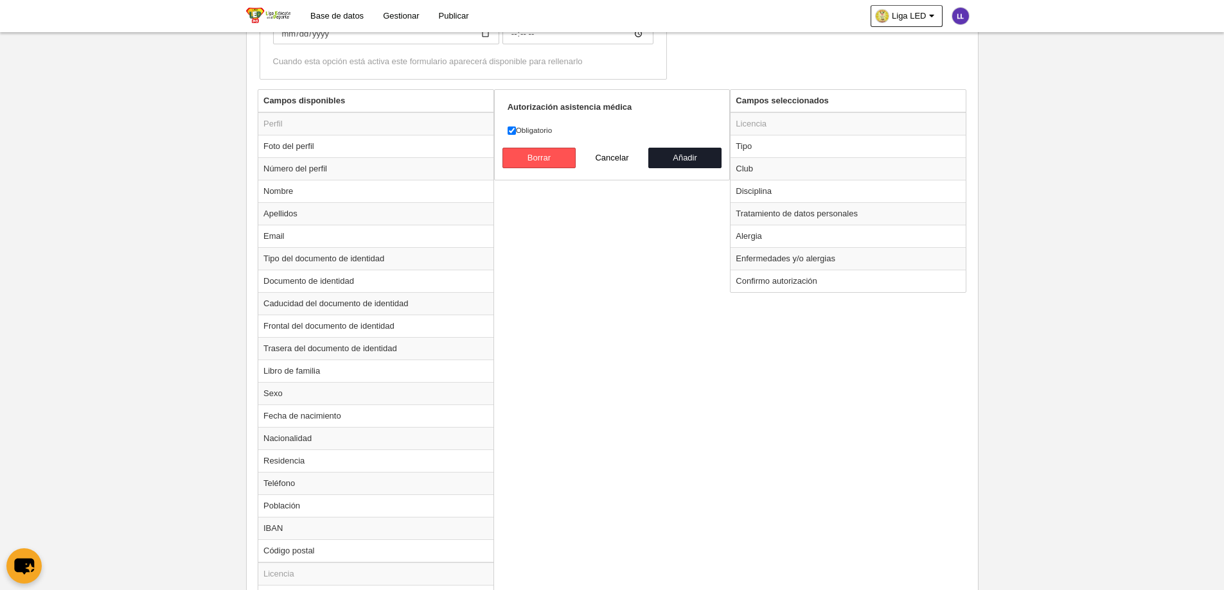
scroll to position [188, 0]
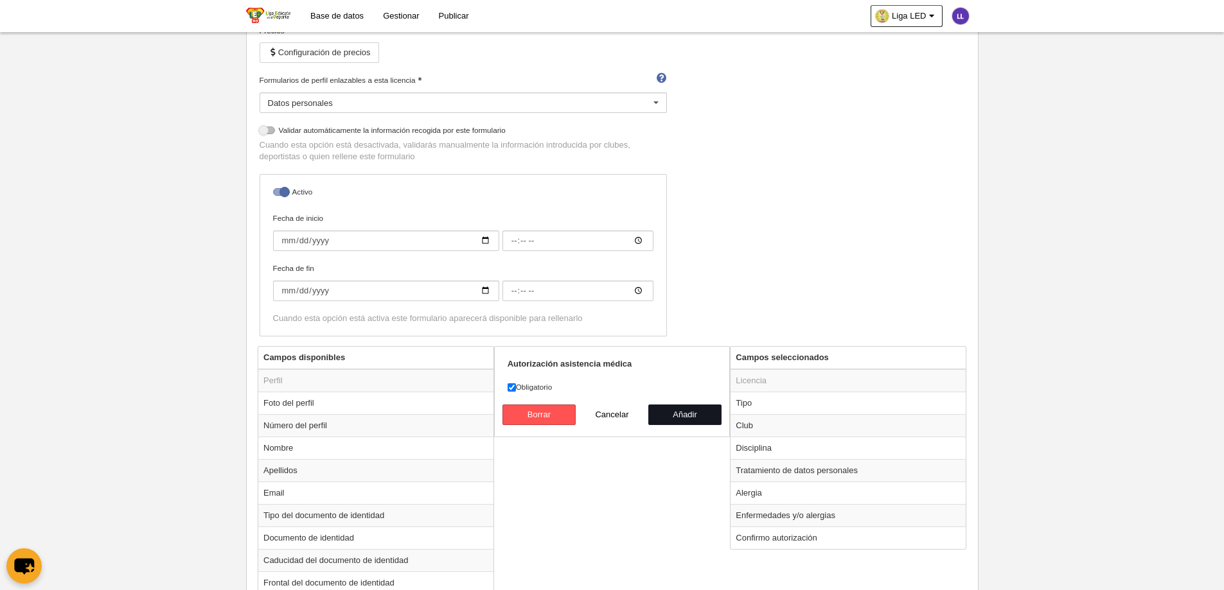
click at [676, 407] on button "Añadir" at bounding box center [684, 415] width 73 height 21
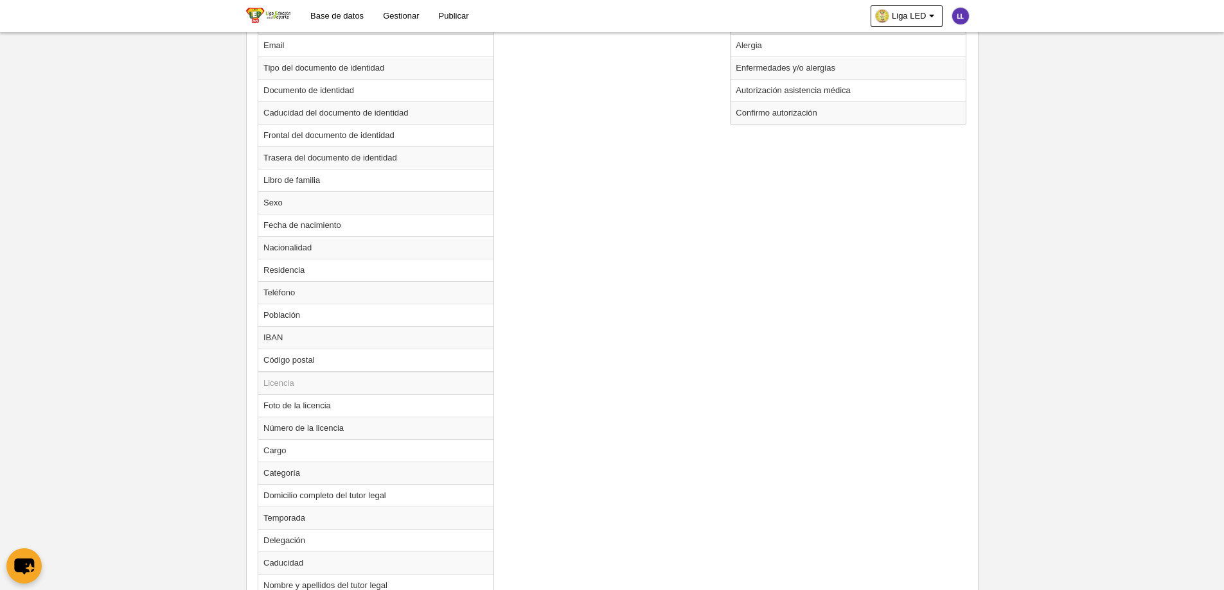
scroll to position [807, 0]
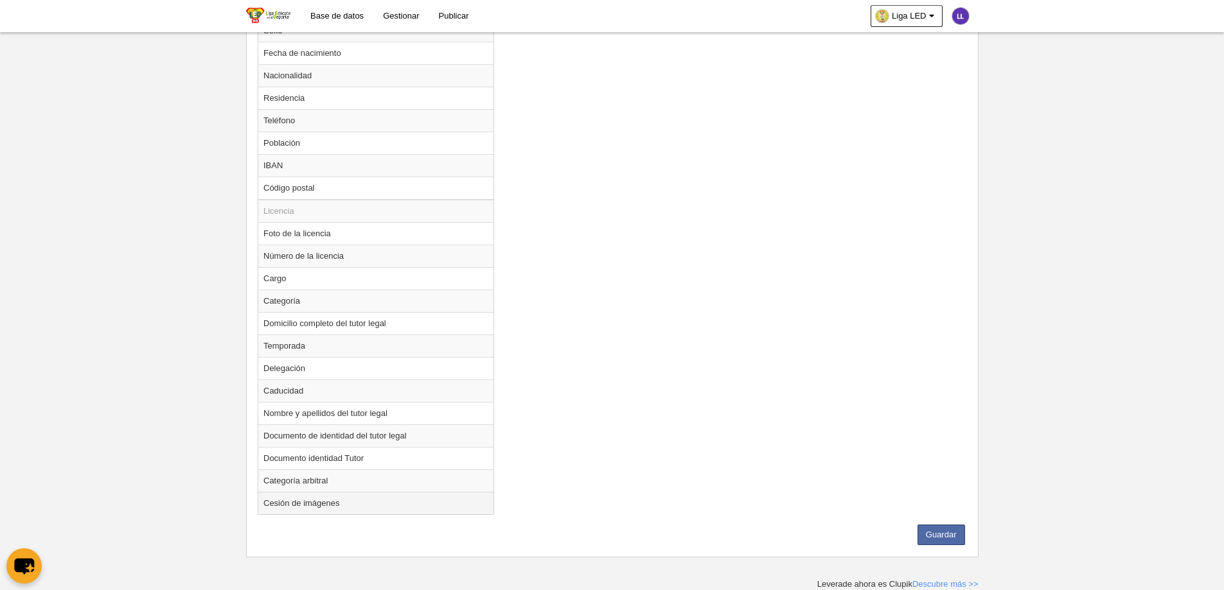
click at [319, 451] on td "Cesión de imágenes" at bounding box center [375, 503] width 235 height 22
radio input "true"
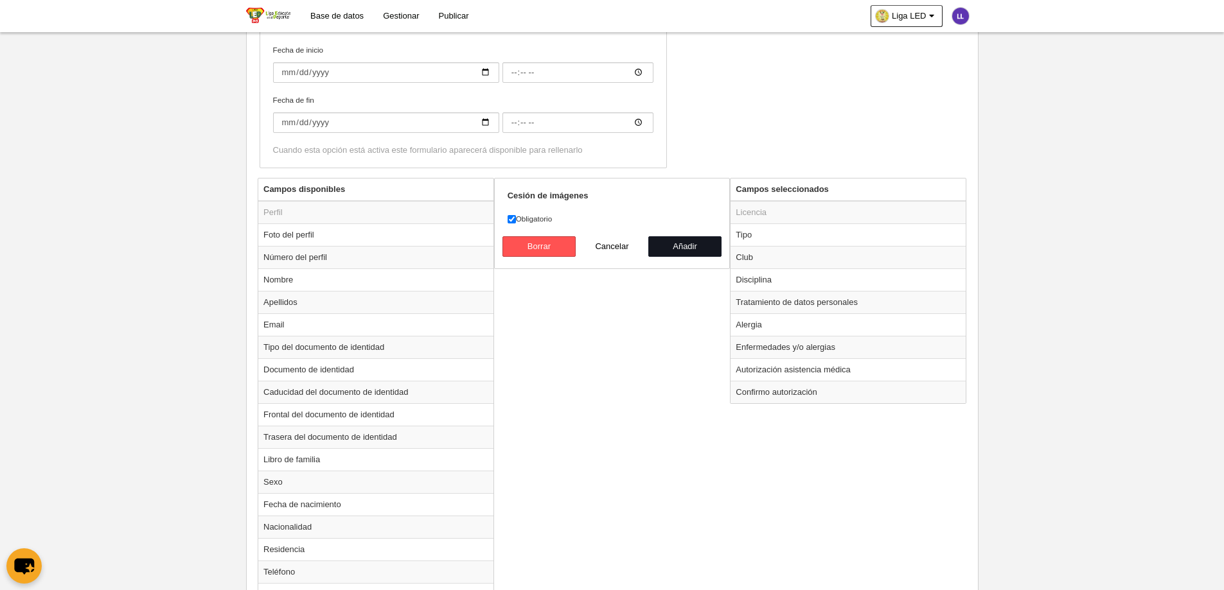
scroll to position [229, 0]
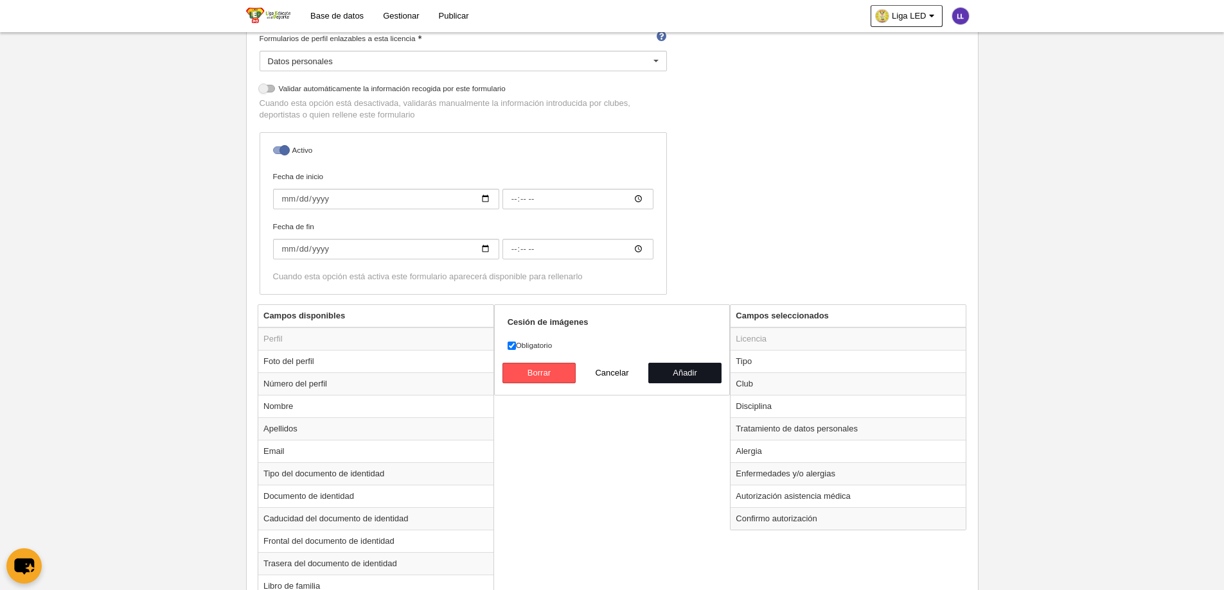
drag, startPoint x: 691, startPoint y: 367, endPoint x: 682, endPoint y: 387, distance: 21.3
click at [690, 367] on button "Añadir" at bounding box center [684, 373] width 73 height 21
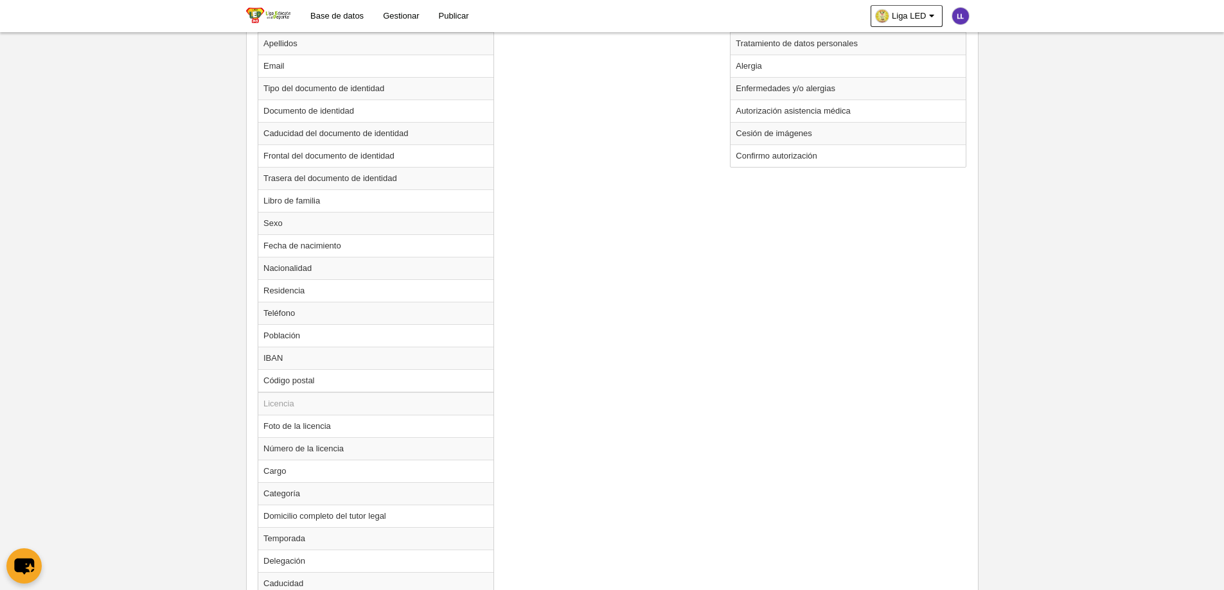
scroll to position [785, 0]
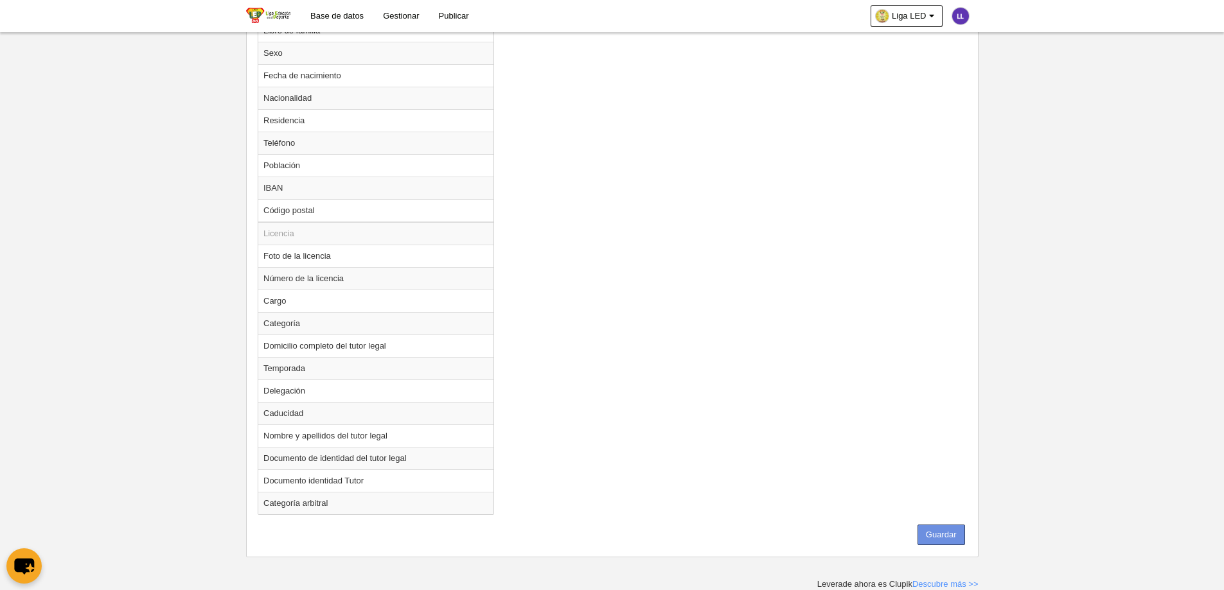
click at [941, 451] on button "Guardar" at bounding box center [941, 535] width 48 height 21
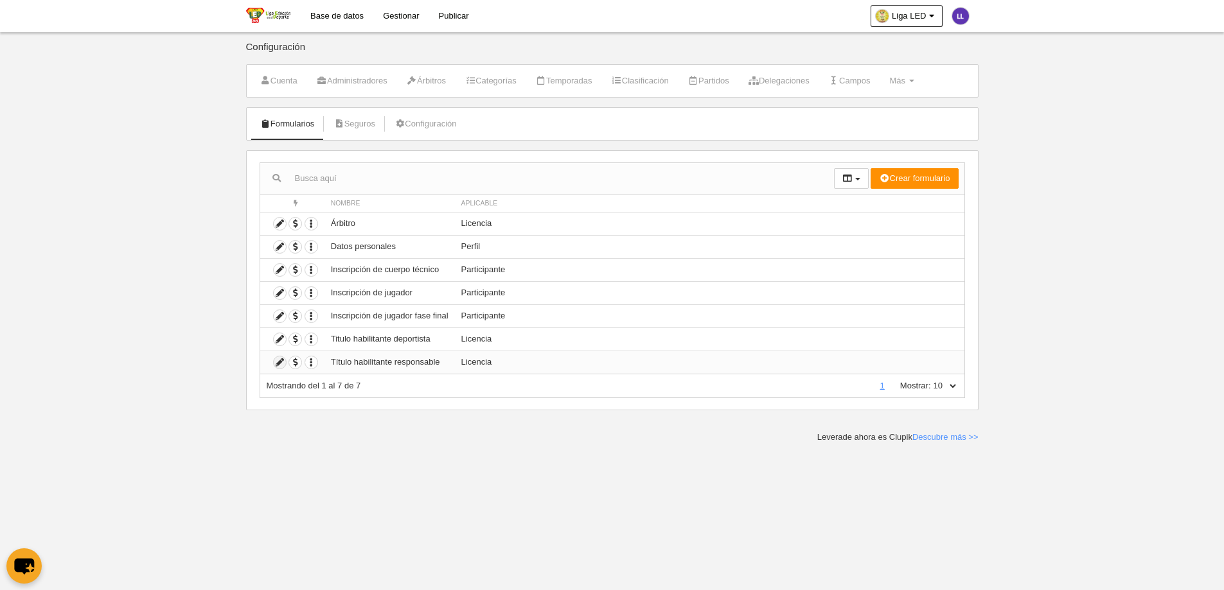
click at [278, 364] on icon at bounding box center [280, 362] width 12 height 12
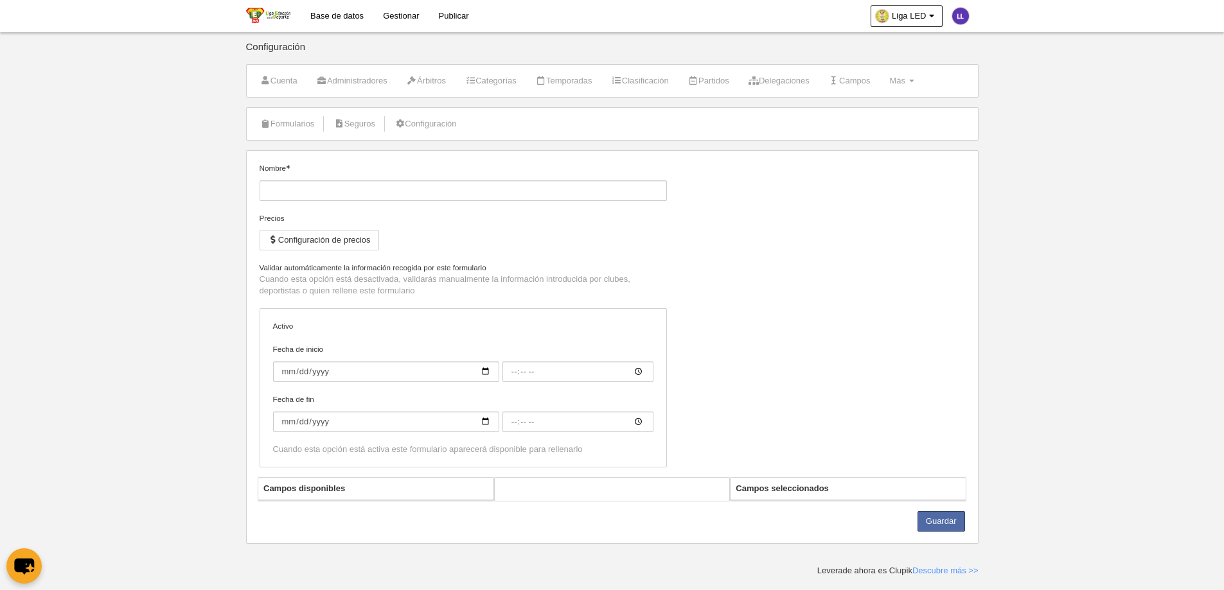
click at [785, 443] on div "Nombre Precios Configuración de precios No permitir inscripción si la licencia …" at bounding box center [611, 320] width 715 height 315
type input "Título habilitante responsable"
checkbox input "true"
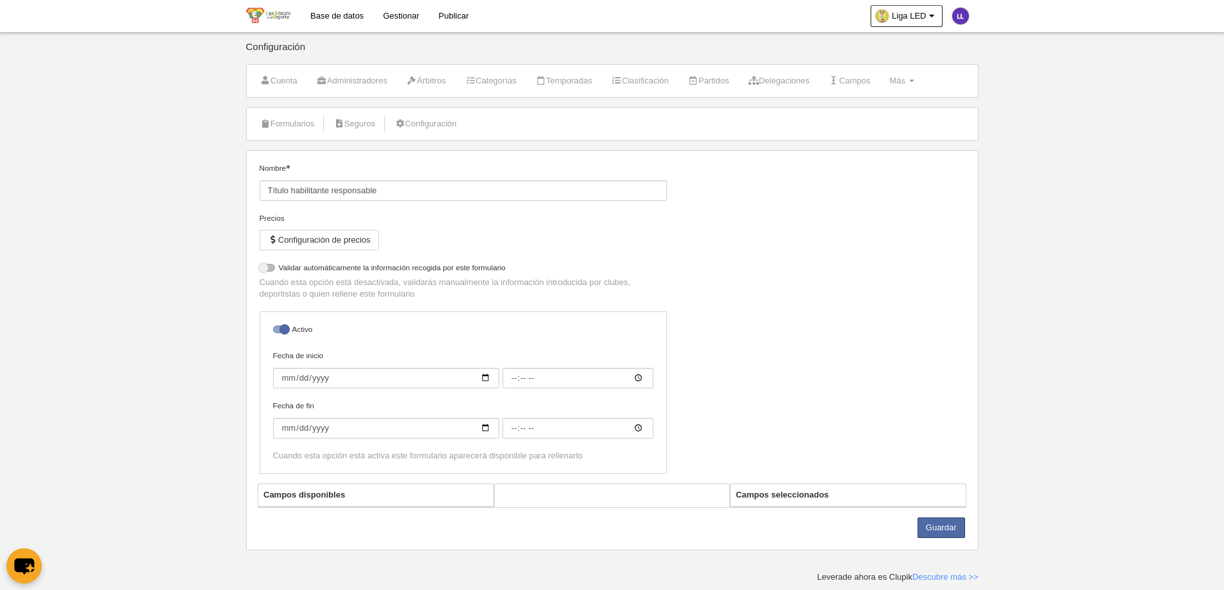
select select "selected"
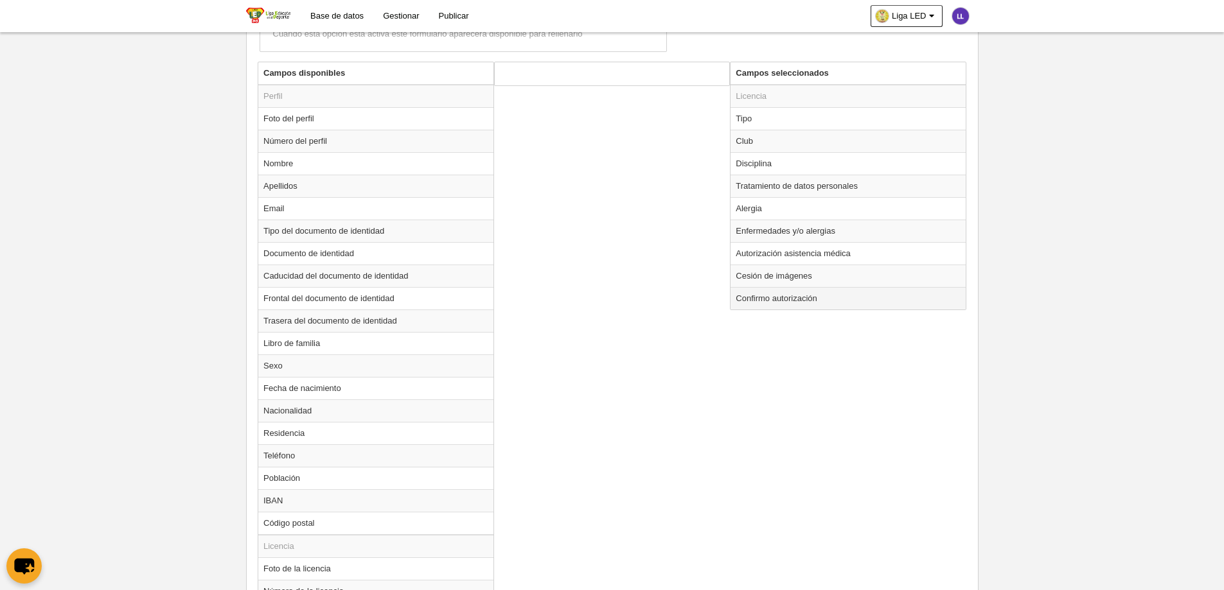
scroll to position [450, 0]
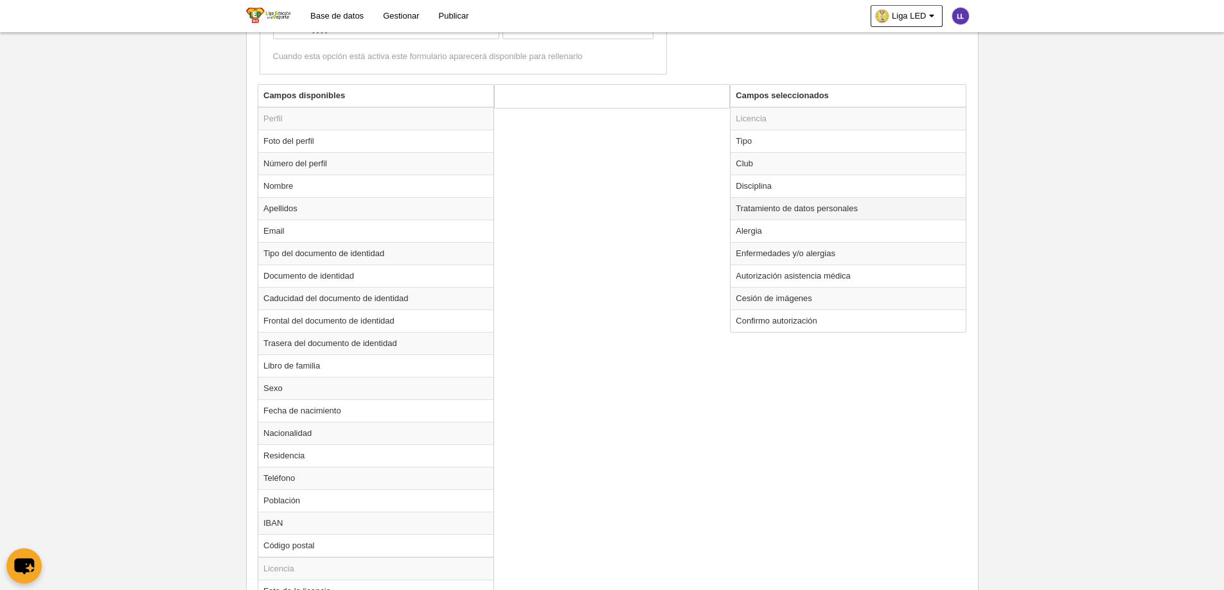
click at [795, 206] on td "Tratamiento de datos personales" at bounding box center [847, 208] width 235 height 22
radio input "true"
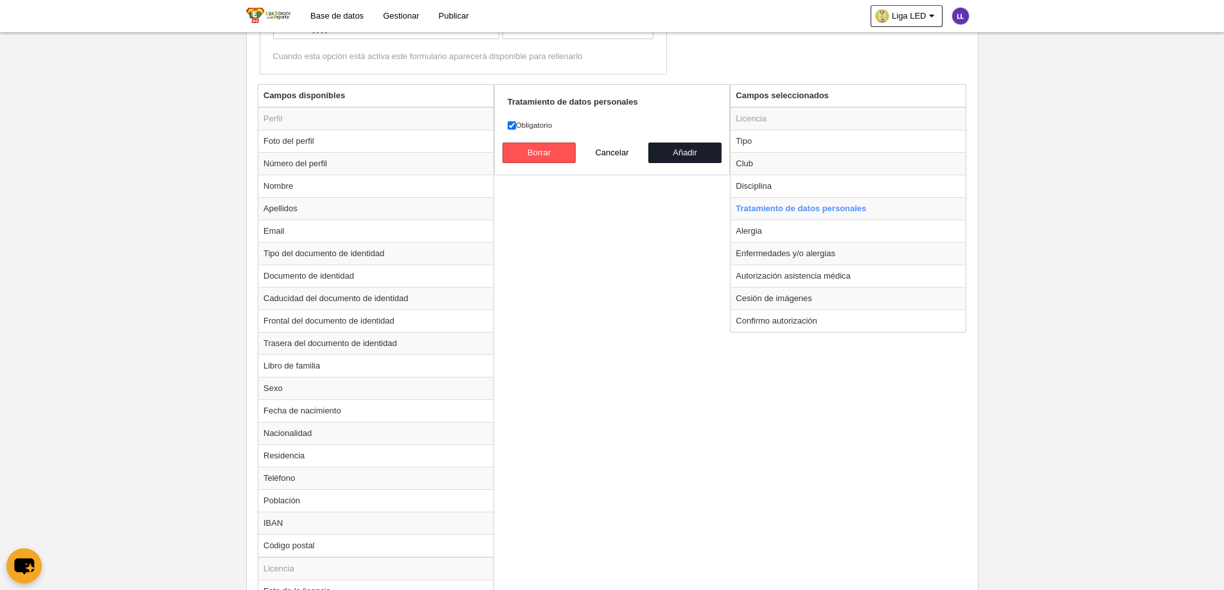
click at [603, 259] on div "Campos disponibles Perfil Foto del perfil Número del perfil Nombre Apellidos Em…" at bounding box center [611, 472] width 715 height 776
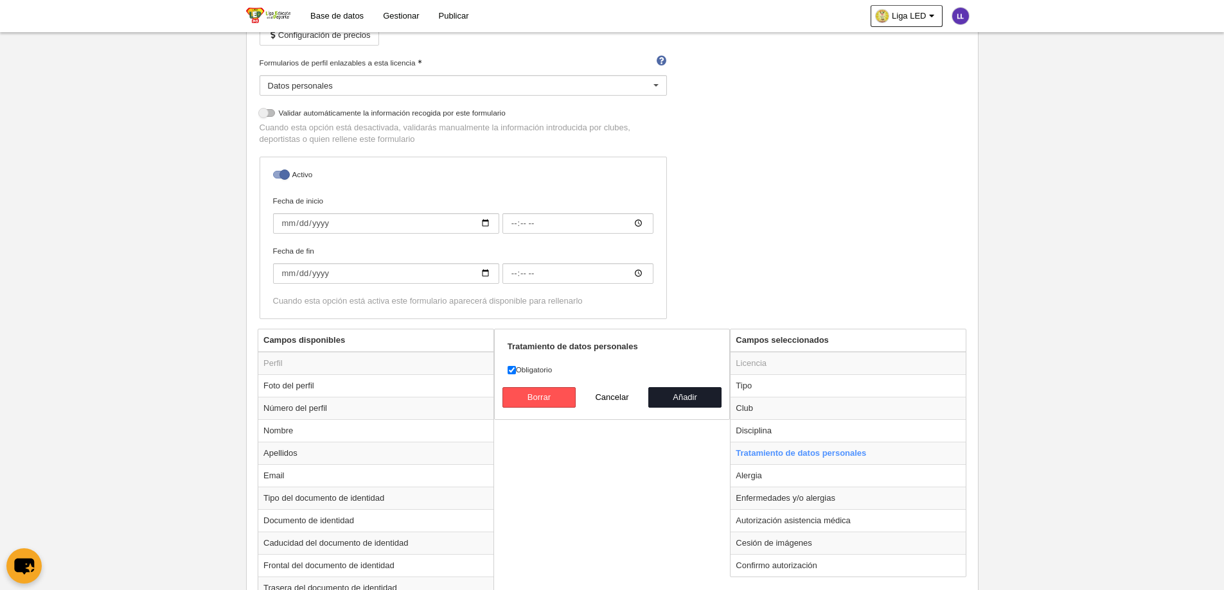
scroll to position [257, 0]
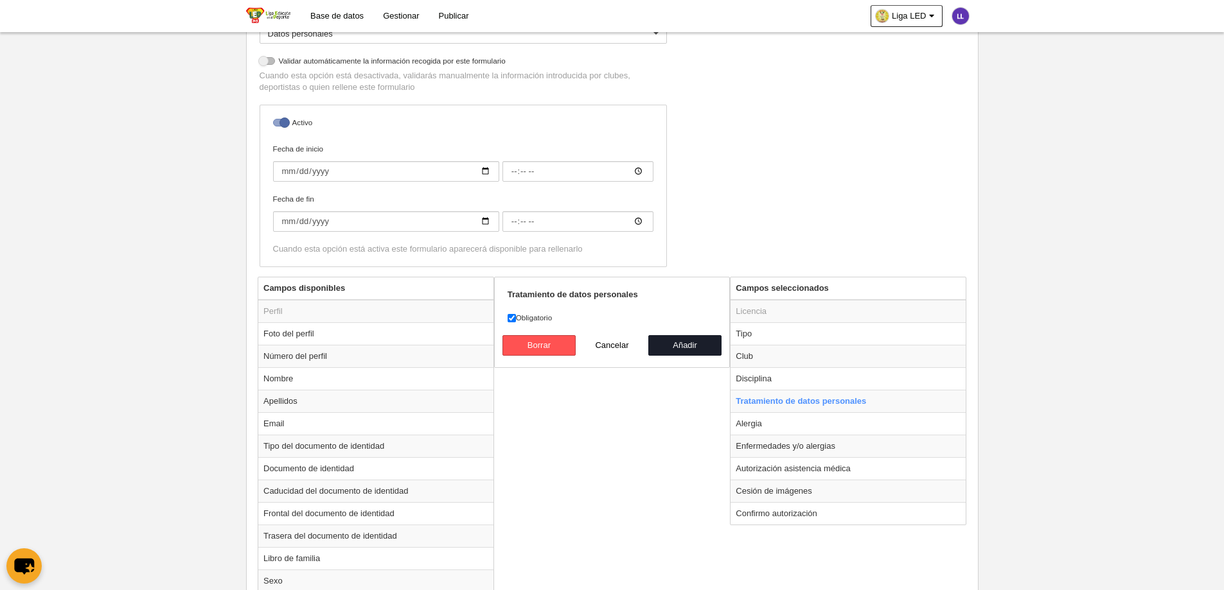
click at [897, 130] on div "Nombre Título habilitante responsable Precios Configuración de precios Formular…" at bounding box center [611, 91] width 715 height 371
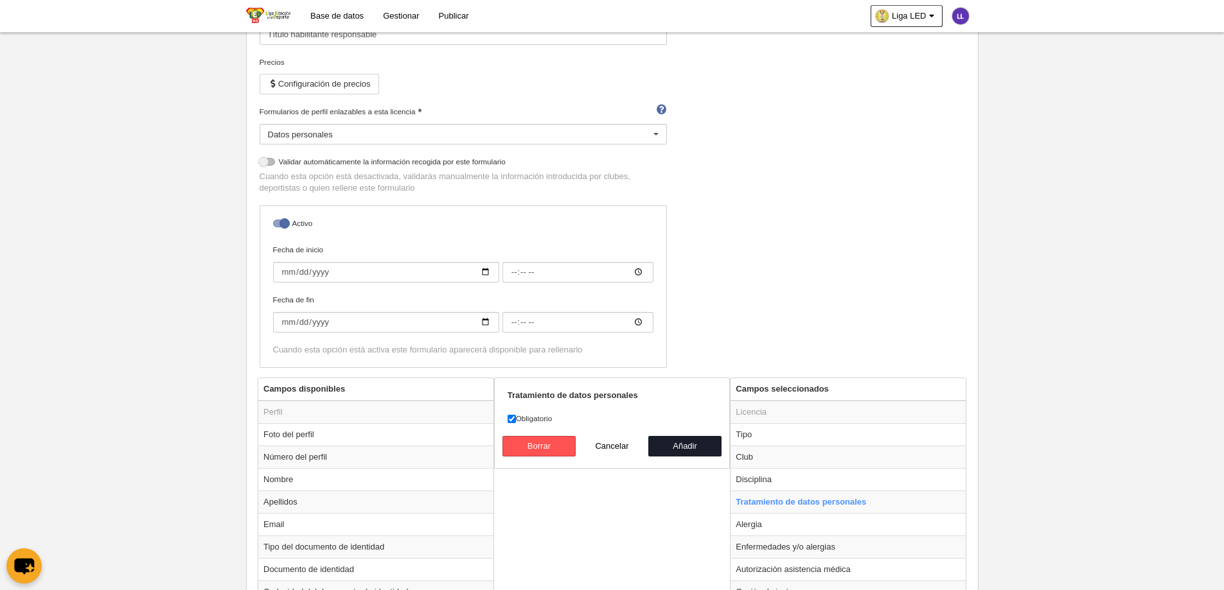
scroll to position [0, 0]
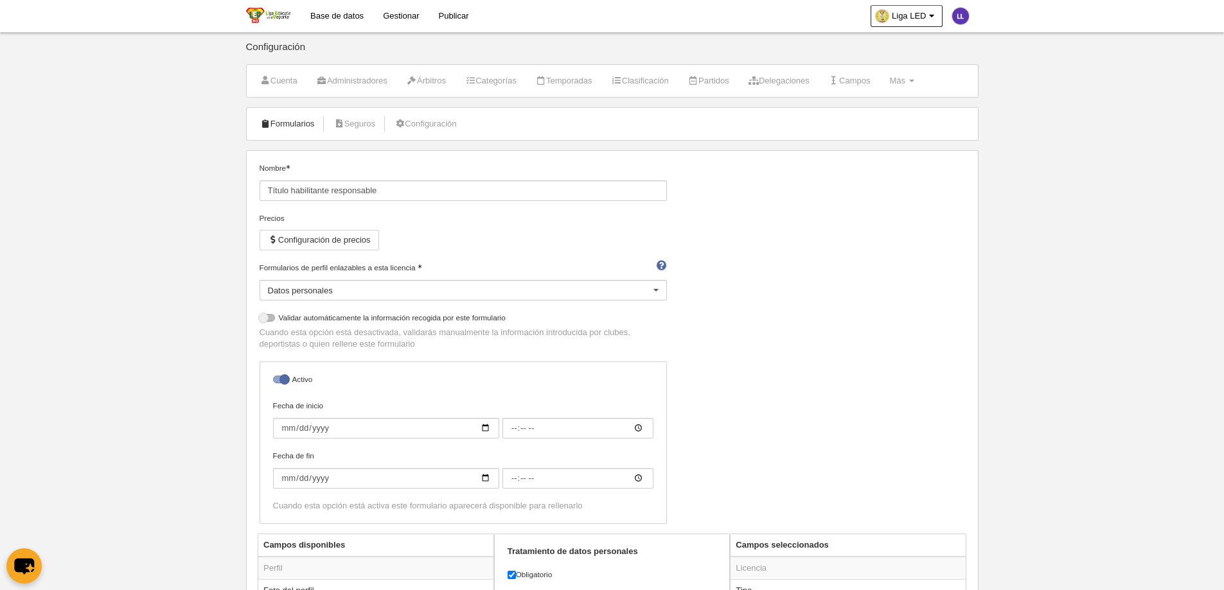
click at [307, 126] on link "Formularios" at bounding box center [287, 123] width 69 height 19
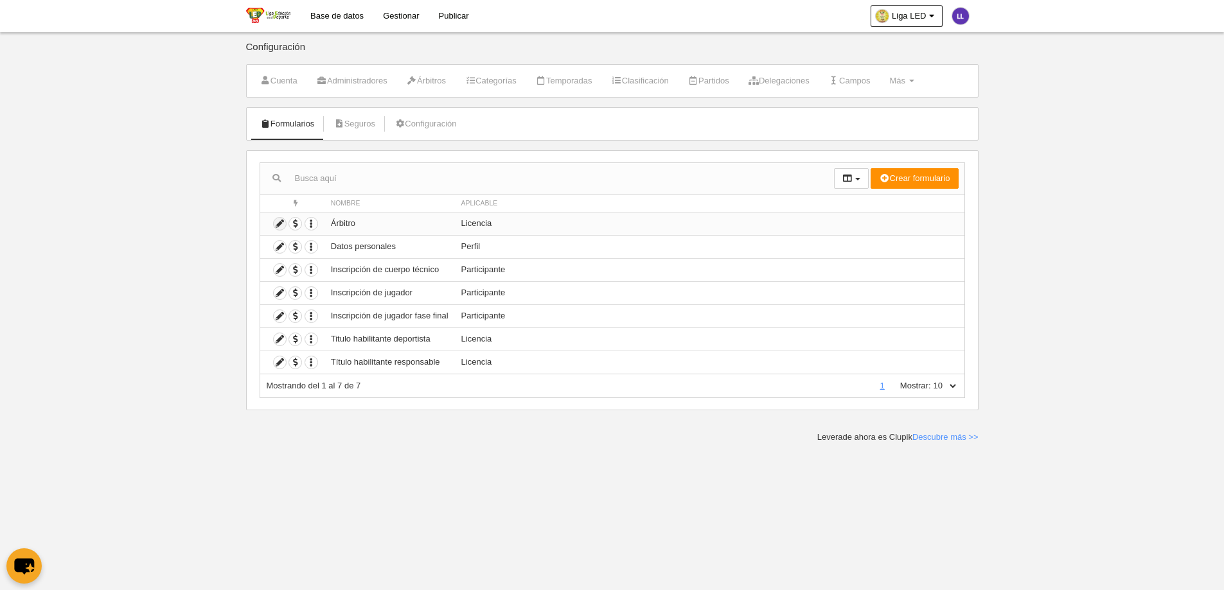
click at [276, 226] on icon at bounding box center [280, 224] width 12 height 12
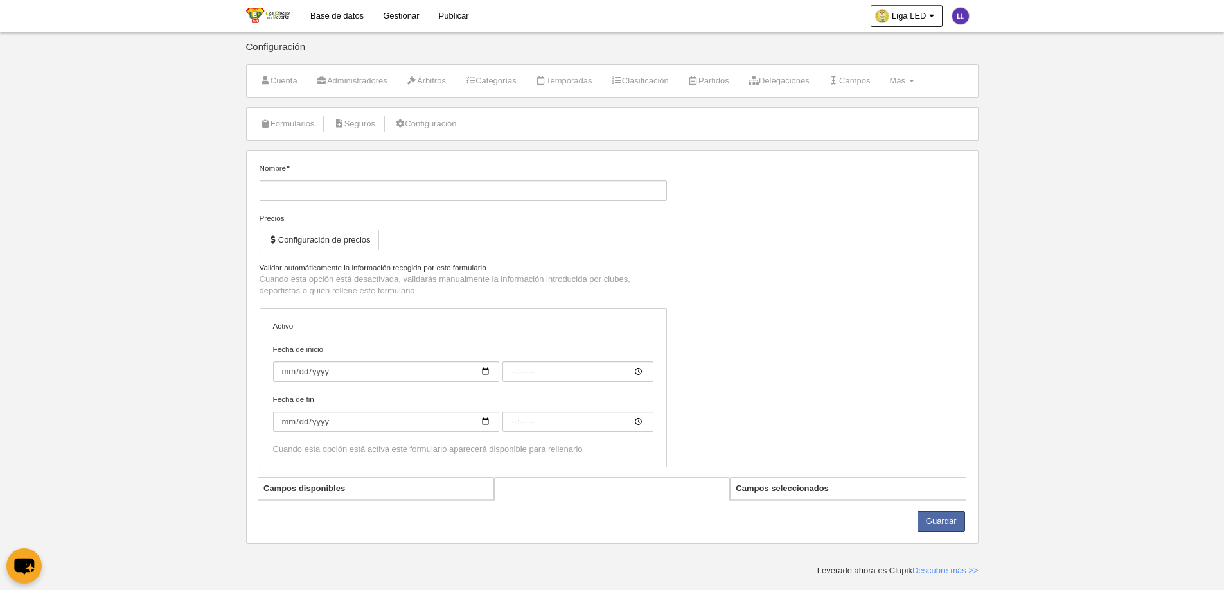
type input "Árbitro"
checkbox input "true"
select select "selected"
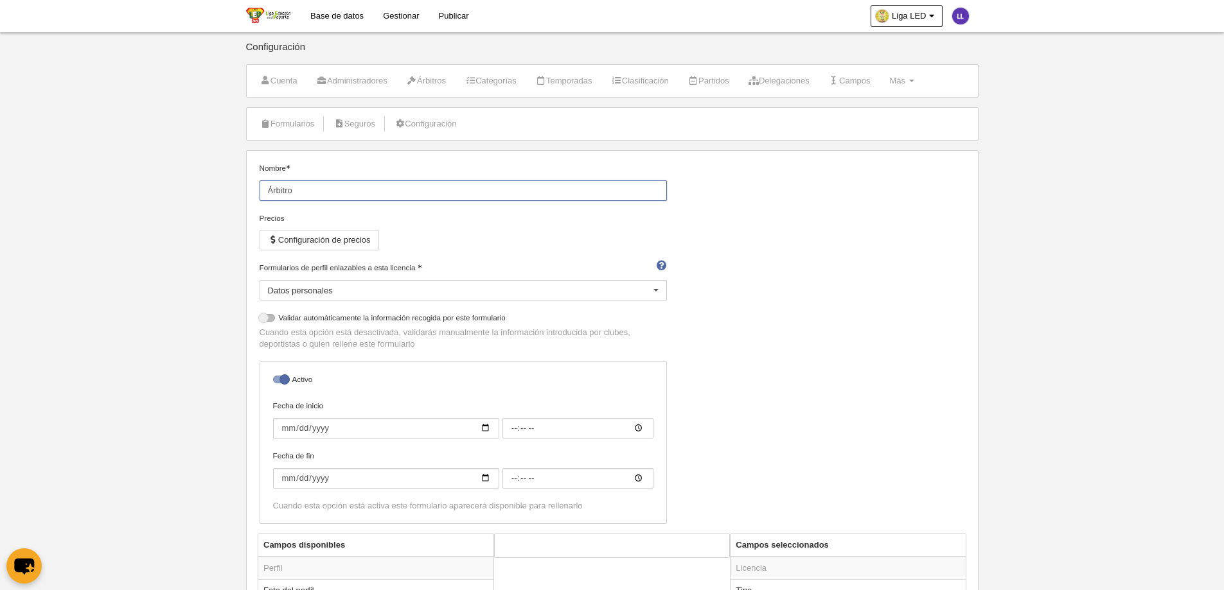
drag, startPoint x: 318, startPoint y: 183, endPoint x: 184, endPoint y: 195, distance: 134.2
click at [184, 195] on body "Base de datos Gestionar Publicar Liga LED Ajustes generales Ir a vista pública …" at bounding box center [612, 295] width 1224 height 590
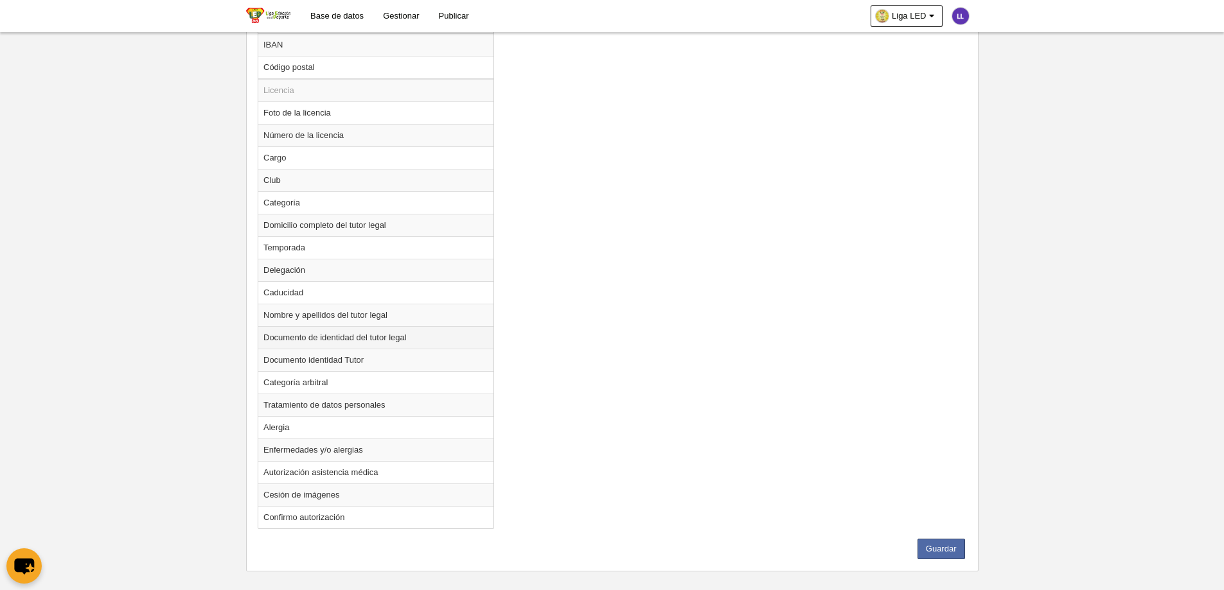
scroll to position [942, 0]
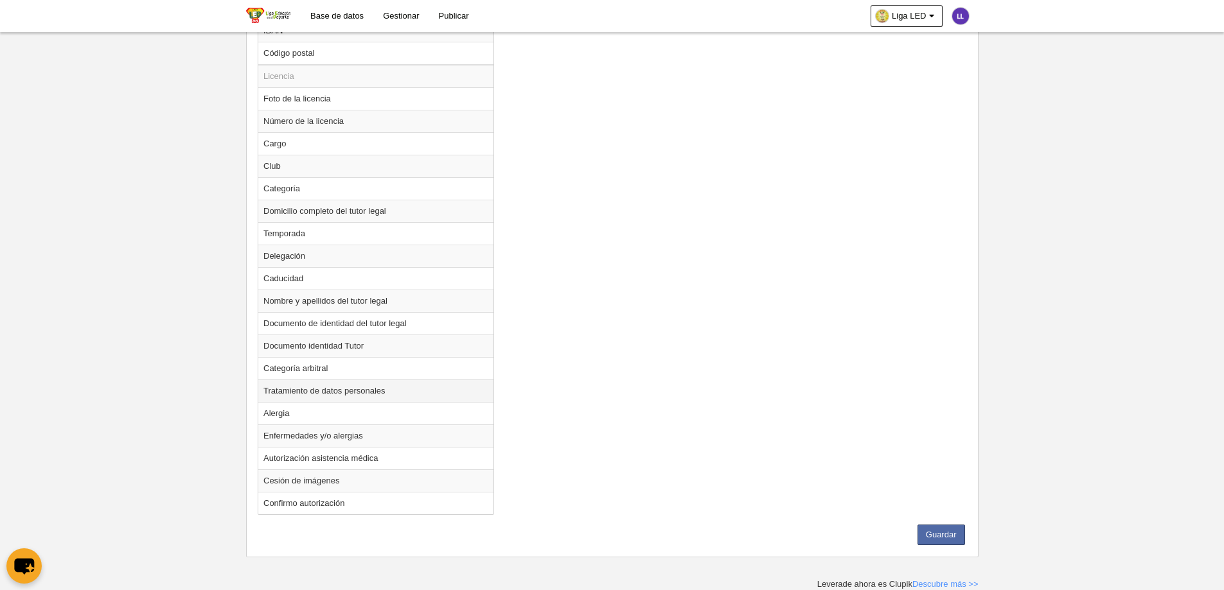
type input "Título habilitante Árbitro"
click at [295, 389] on td "Tratamiento de datos personales" at bounding box center [375, 391] width 235 height 22
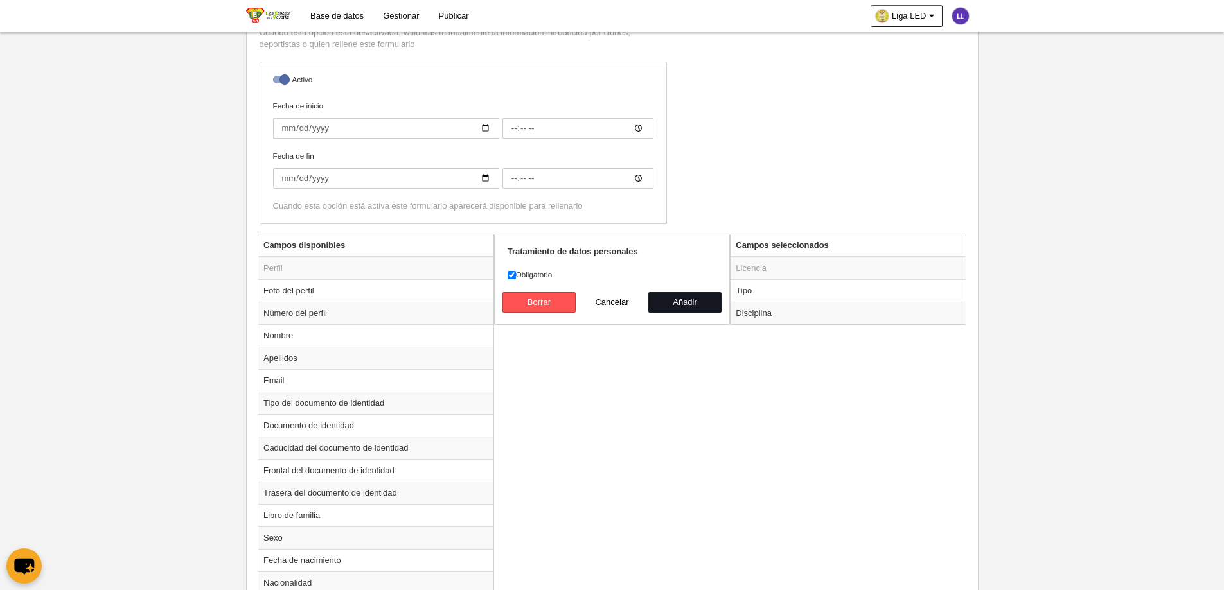
click at [692, 295] on button "Añadir" at bounding box center [684, 302] width 73 height 21
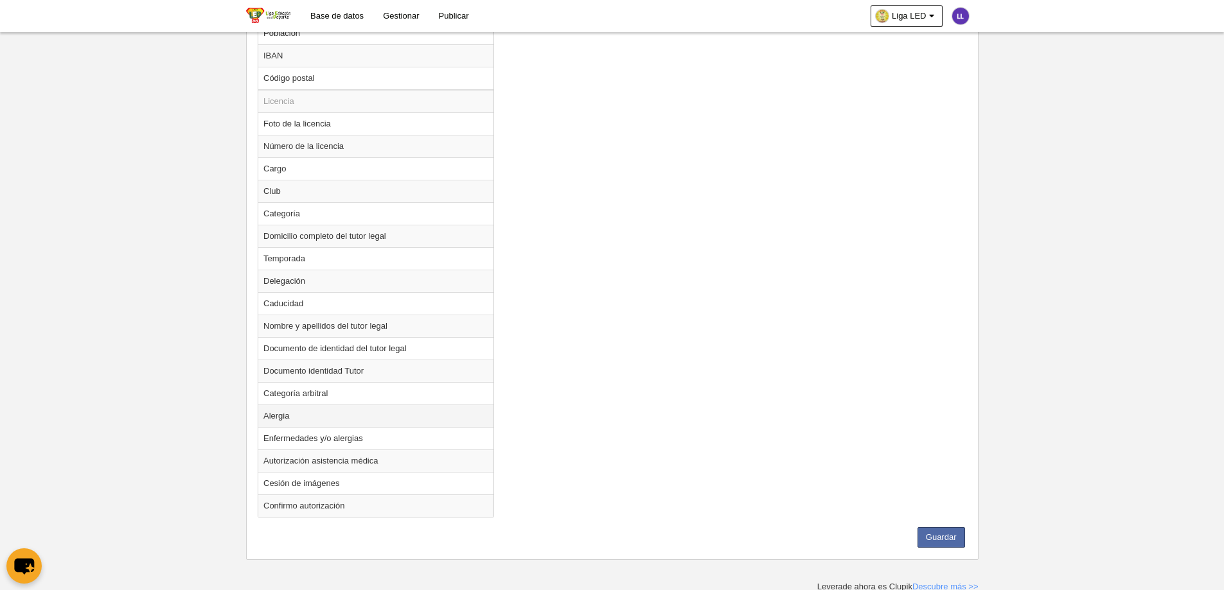
scroll to position [920, 0]
click at [285, 414] on td "Alergia" at bounding box center [375, 413] width 235 height 22
radio input "true"
select select
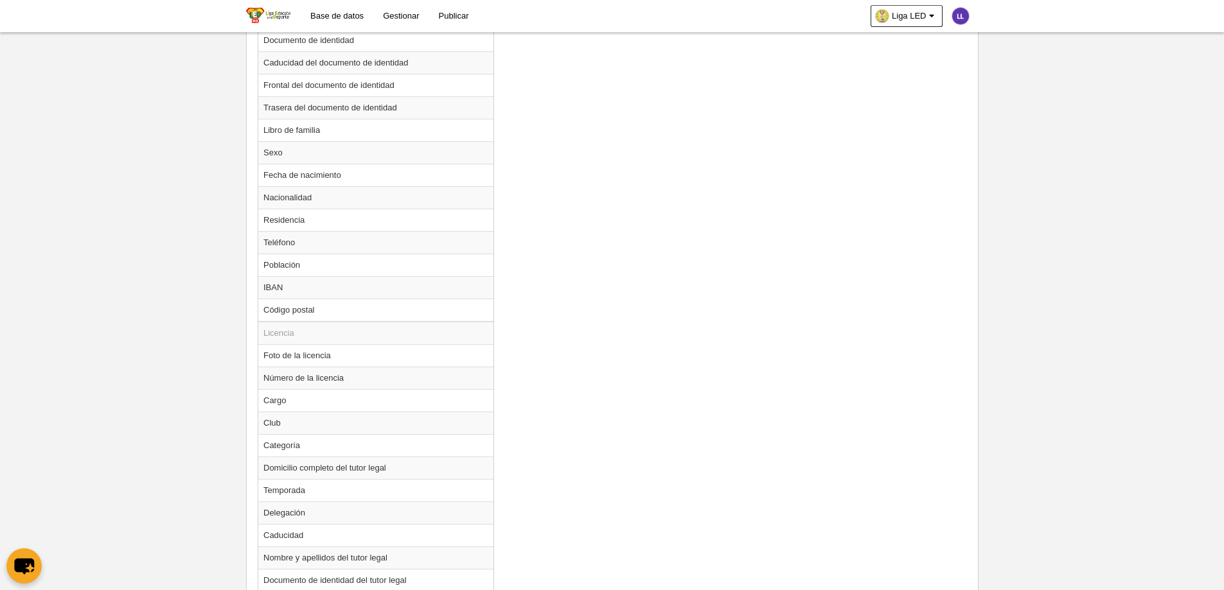
scroll to position [534, 0]
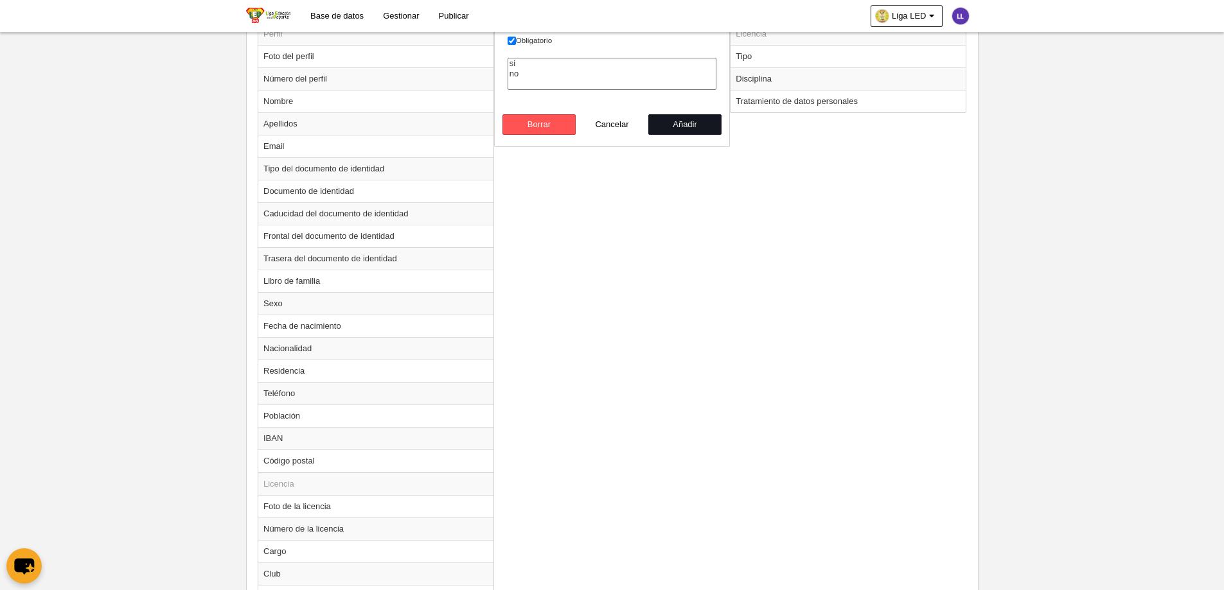
click at [714, 115] on button "Añadir" at bounding box center [684, 124] width 73 height 21
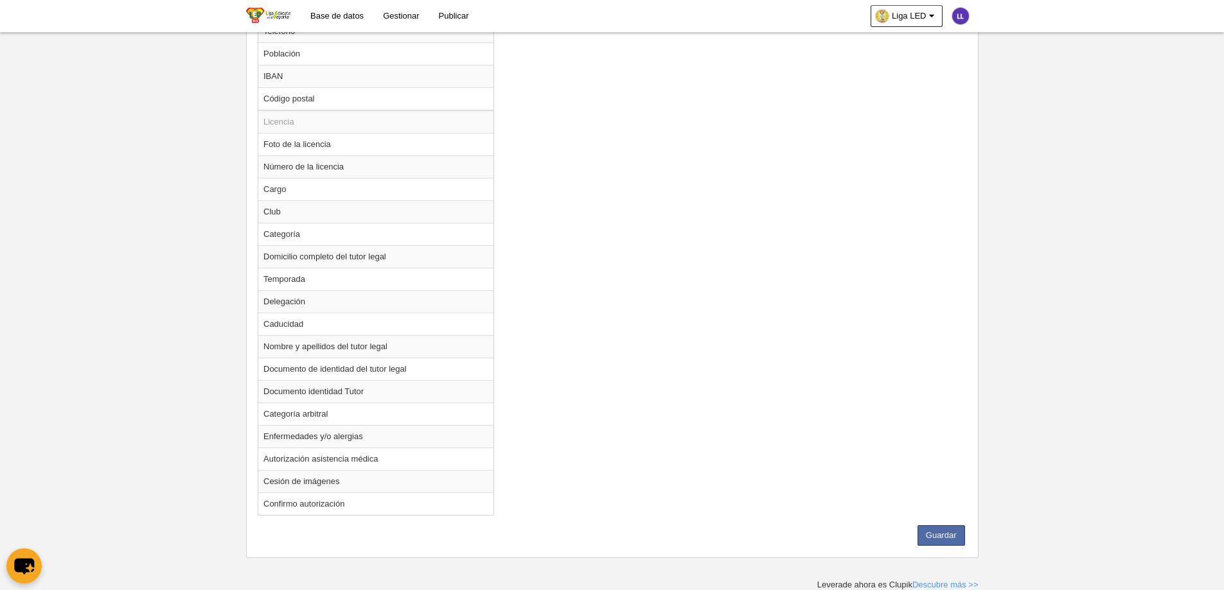
scroll to position [897, 0]
click at [297, 441] on td "Enfermedades y/o alergias" at bounding box center [375, 436] width 235 height 22
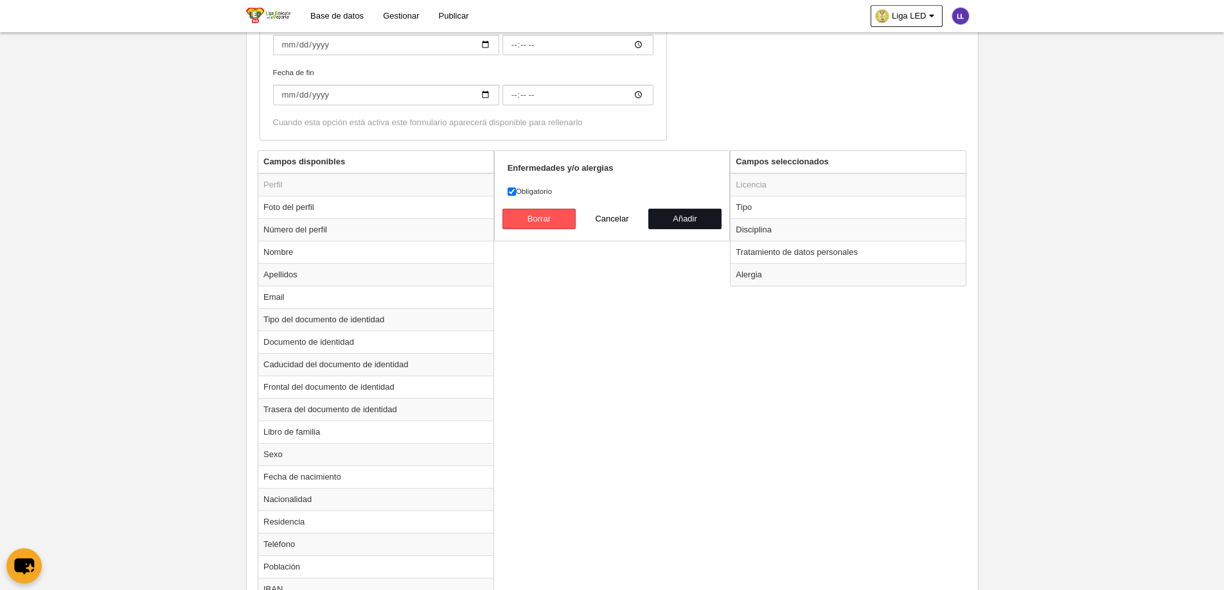
click at [683, 220] on button "Añadir" at bounding box center [684, 219] width 73 height 21
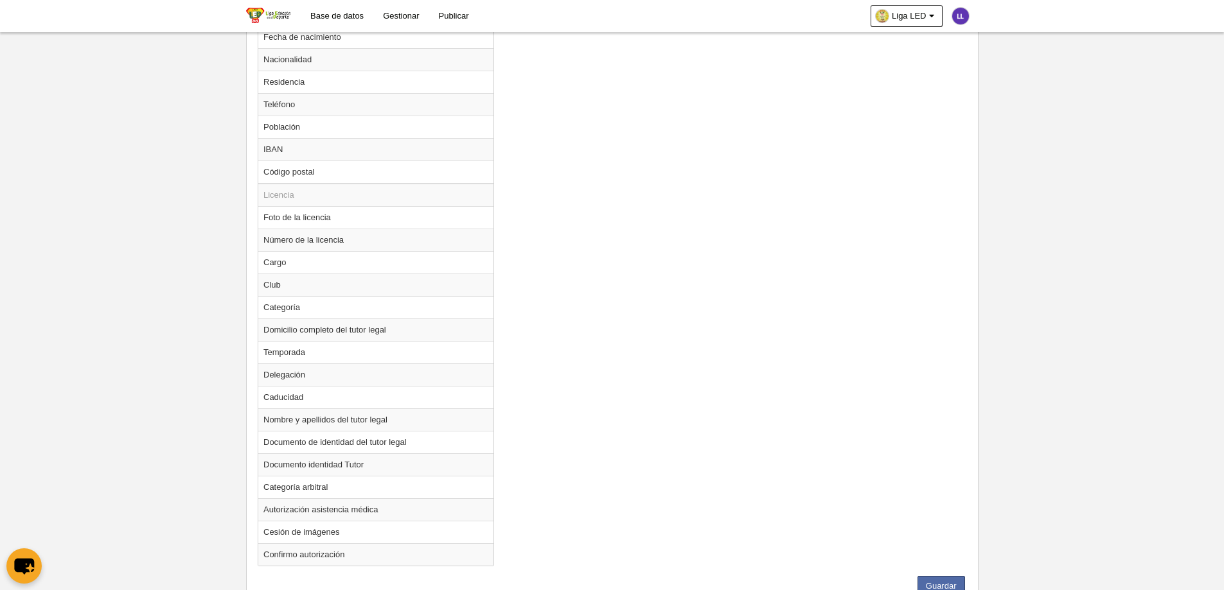
scroll to position [833, 0]
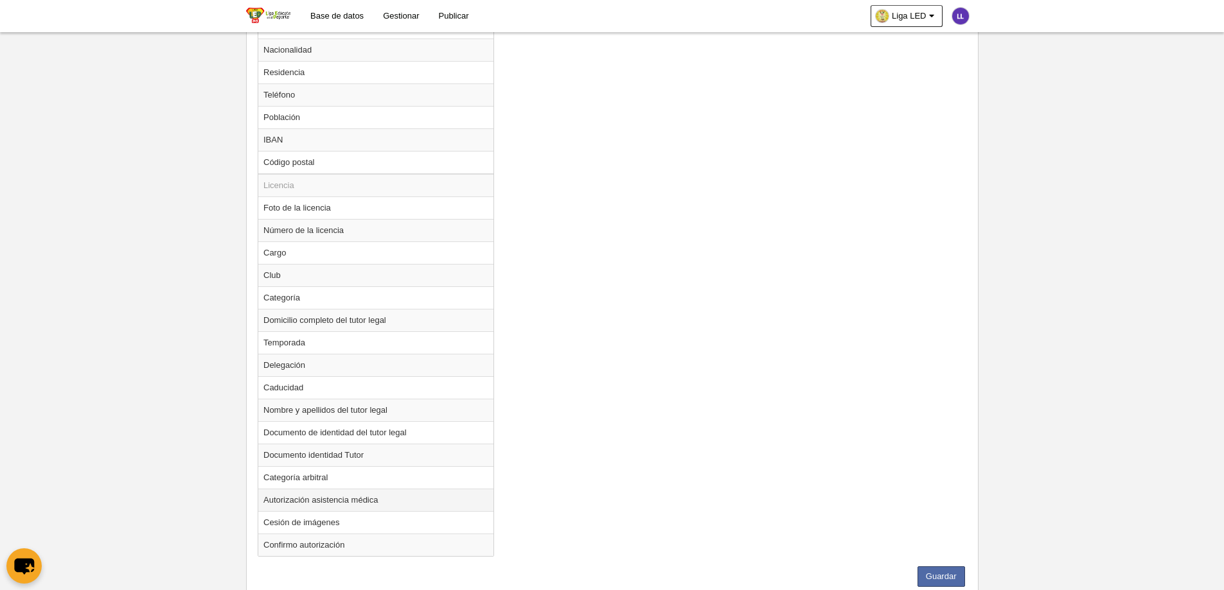
click at [311, 451] on td "Autorización asistencia médica" at bounding box center [375, 500] width 235 height 22
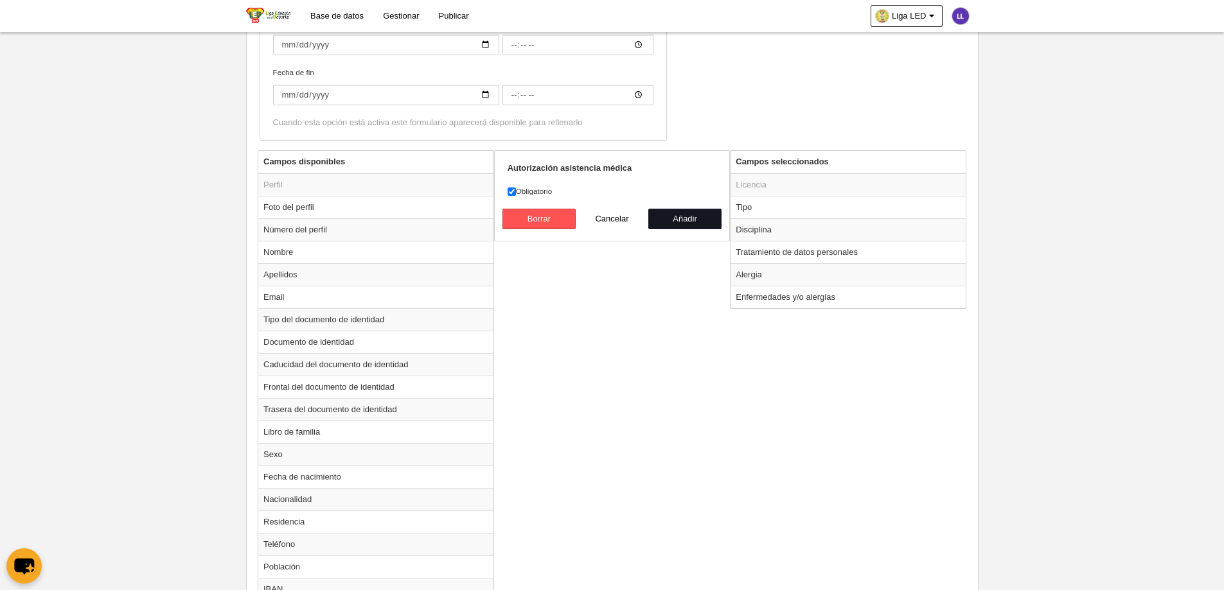
click at [676, 227] on button "Añadir" at bounding box center [684, 219] width 73 height 21
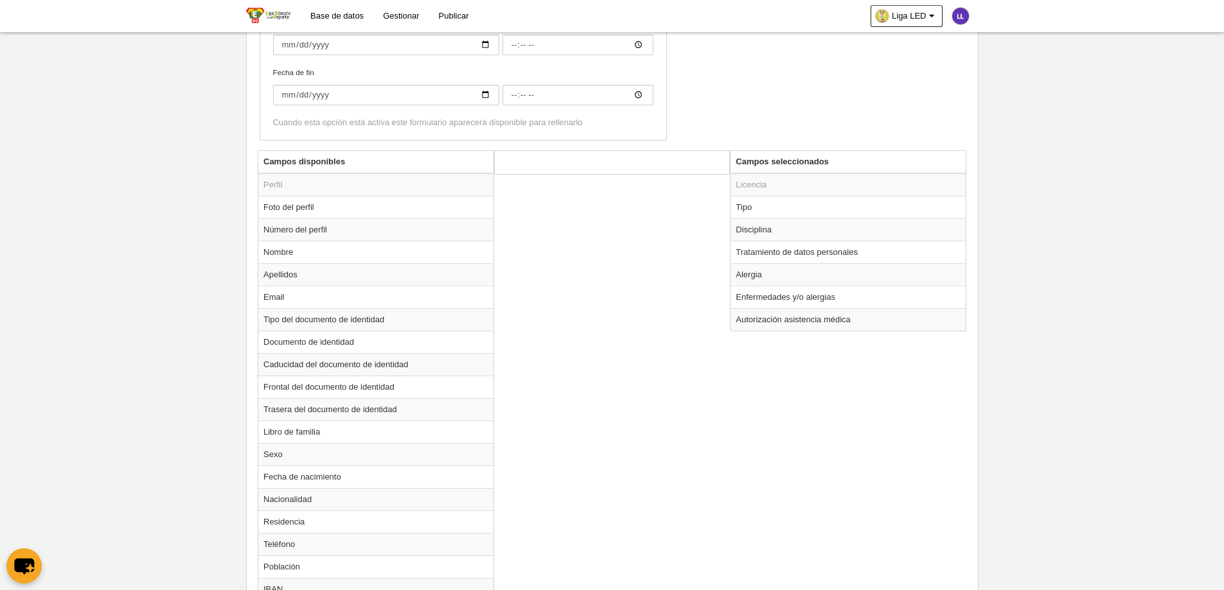
scroll to position [833, 0]
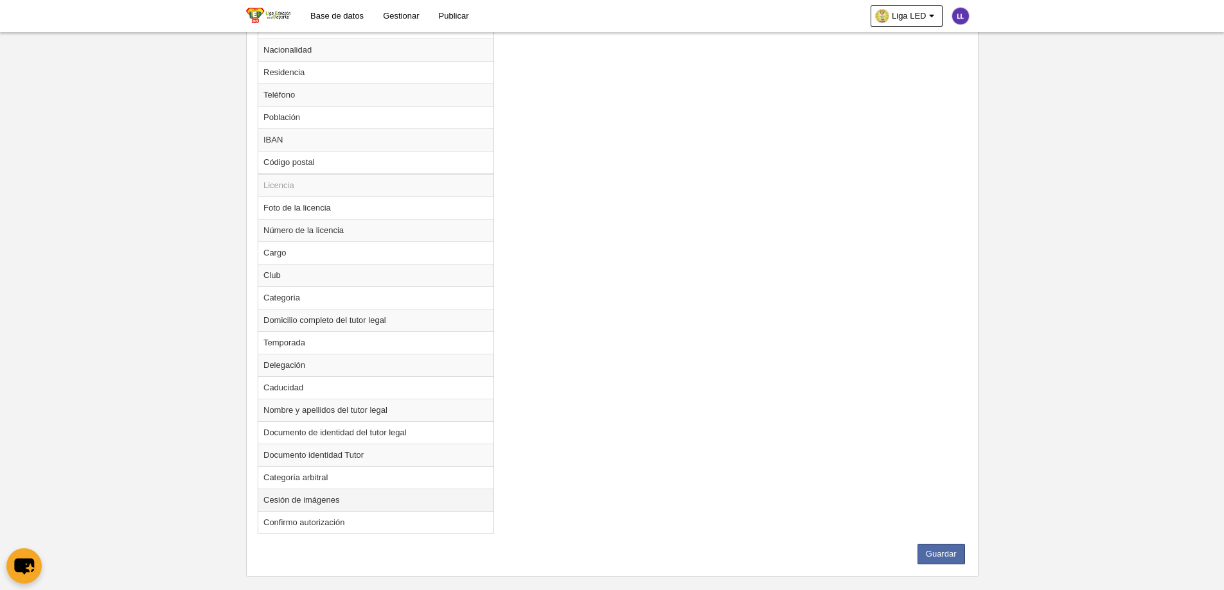
click at [295, 451] on td "Cesión de imágenes" at bounding box center [375, 500] width 235 height 22
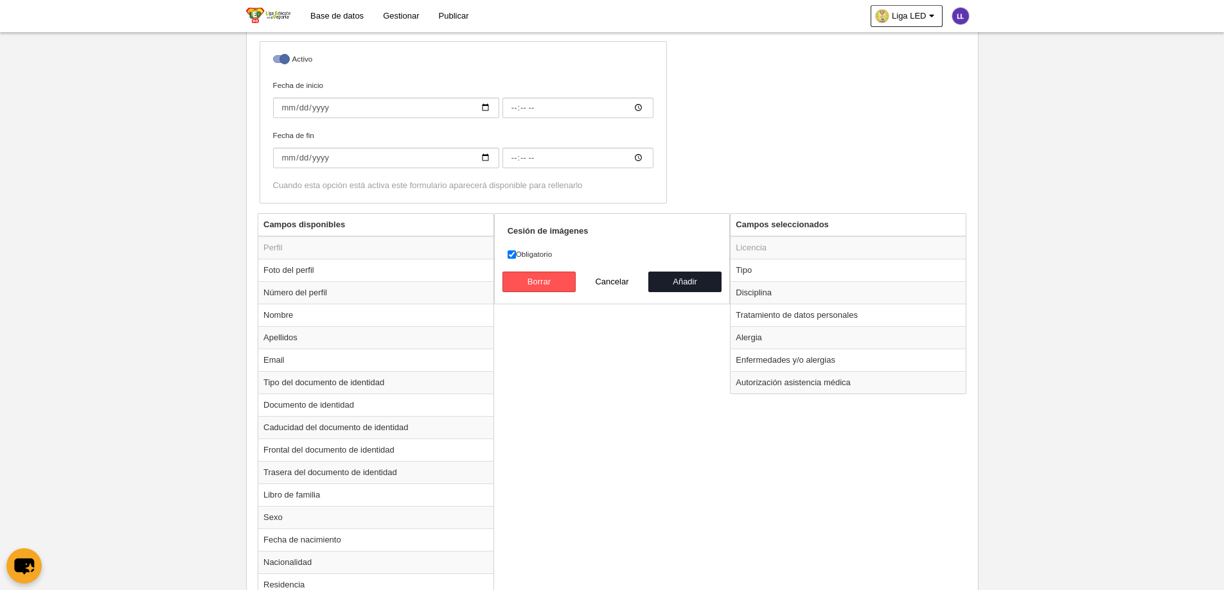
scroll to position [319, 0]
click at [667, 279] on button "Añadir" at bounding box center [684, 283] width 73 height 21
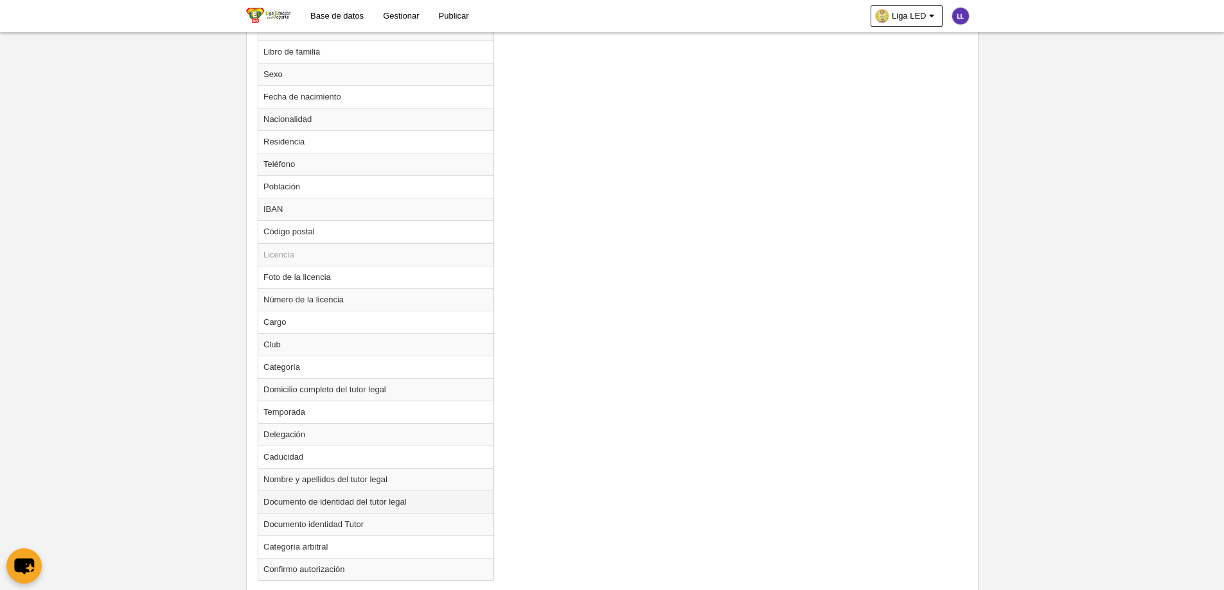
scroll to position [830, 0]
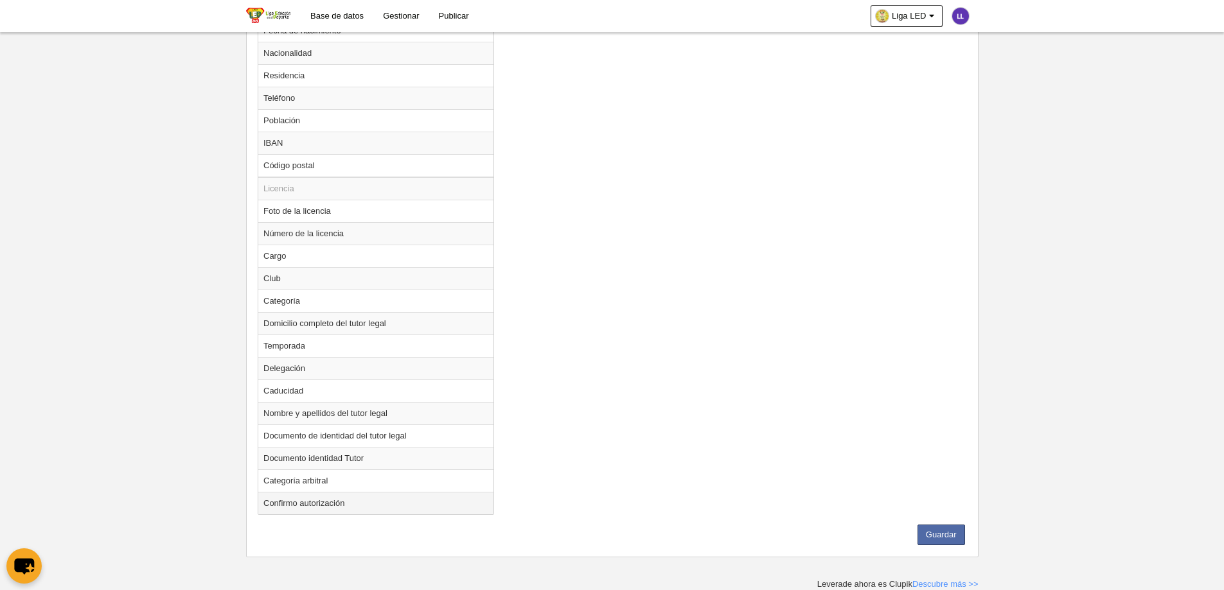
click at [315, 451] on td "Confirmo autorización" at bounding box center [375, 503] width 235 height 22
radio input "true"
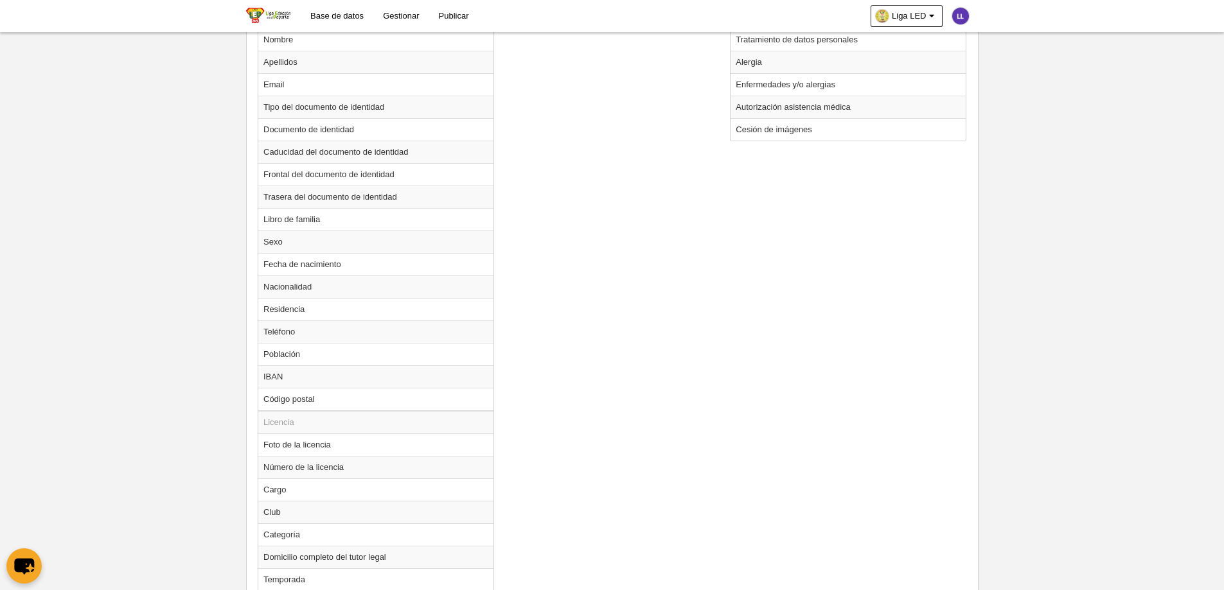
scroll to position [444, 0]
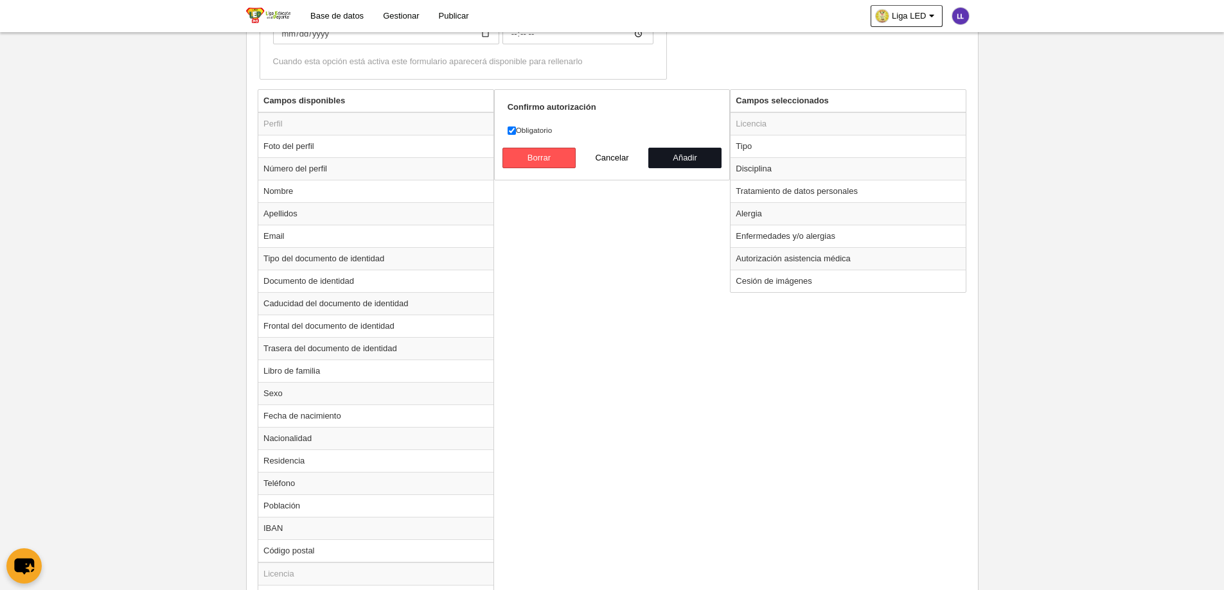
click at [694, 154] on button "Añadir" at bounding box center [684, 158] width 73 height 21
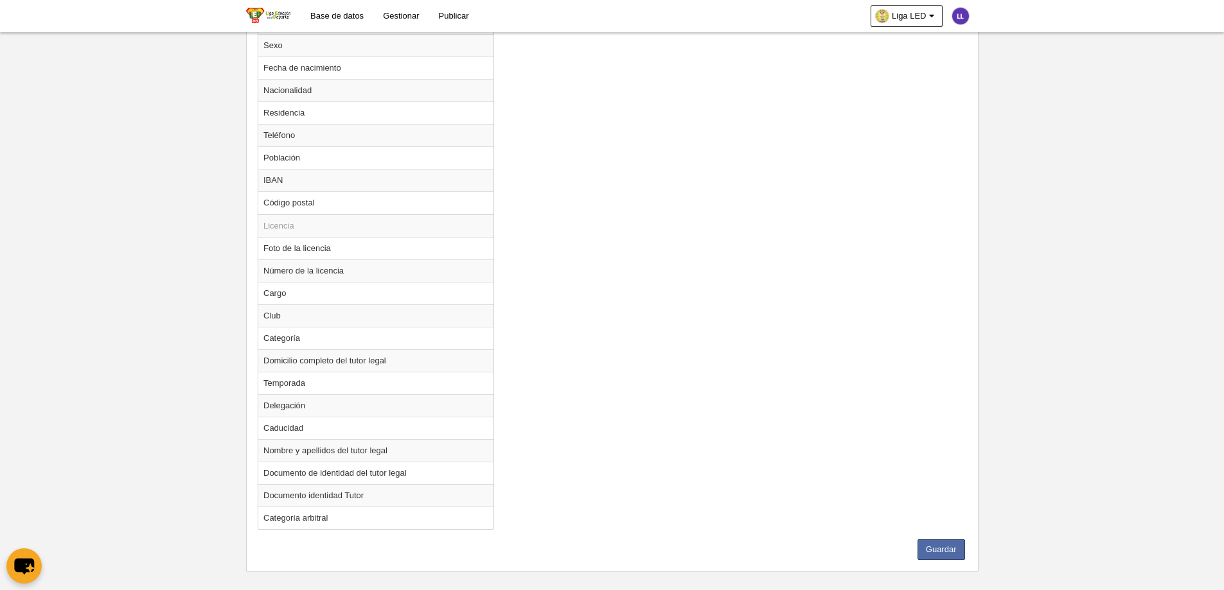
scroll to position [807, 0]
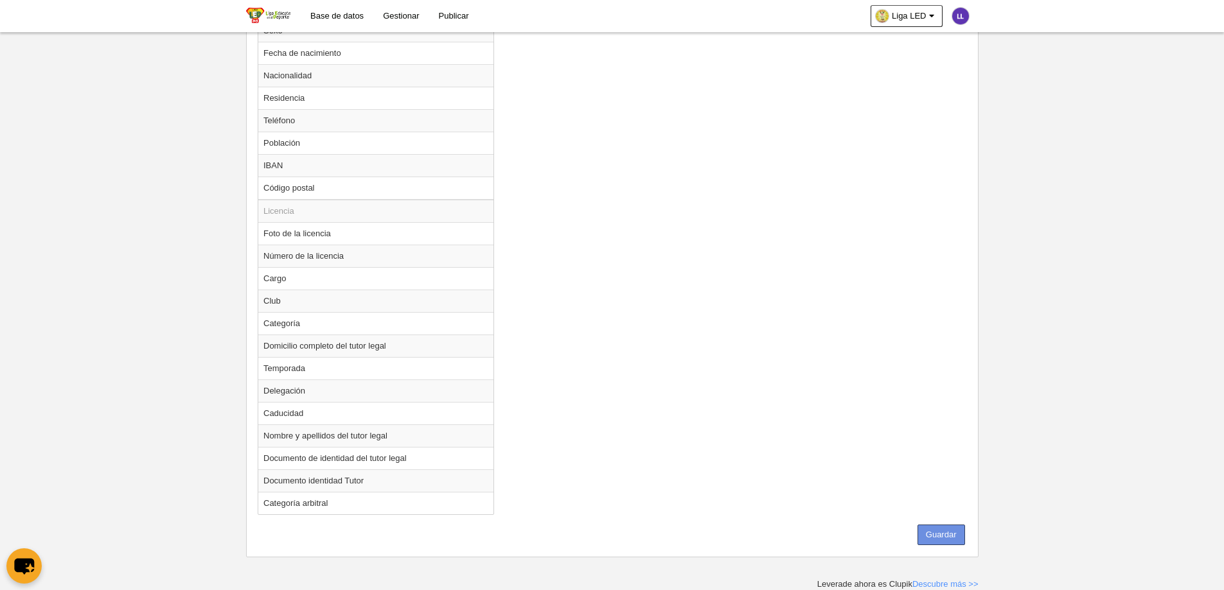
click at [935, 451] on button "Guardar" at bounding box center [941, 535] width 48 height 21
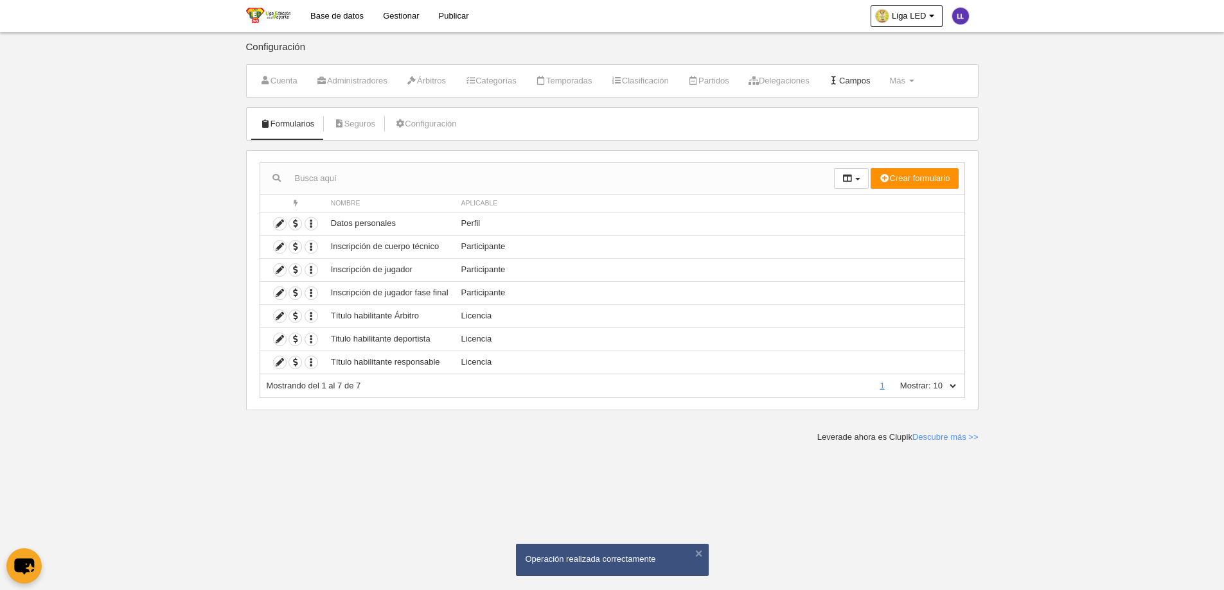
click at [867, 76] on link "Campos" at bounding box center [850, 80] width 56 height 19
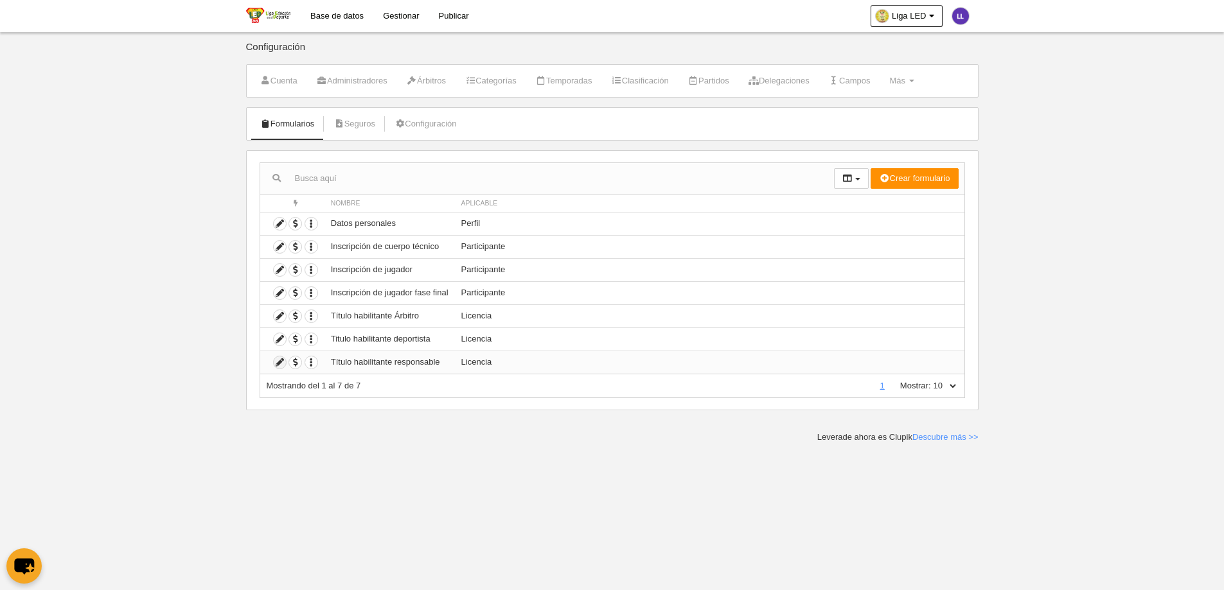
click at [274, 365] on icon at bounding box center [280, 362] width 12 height 12
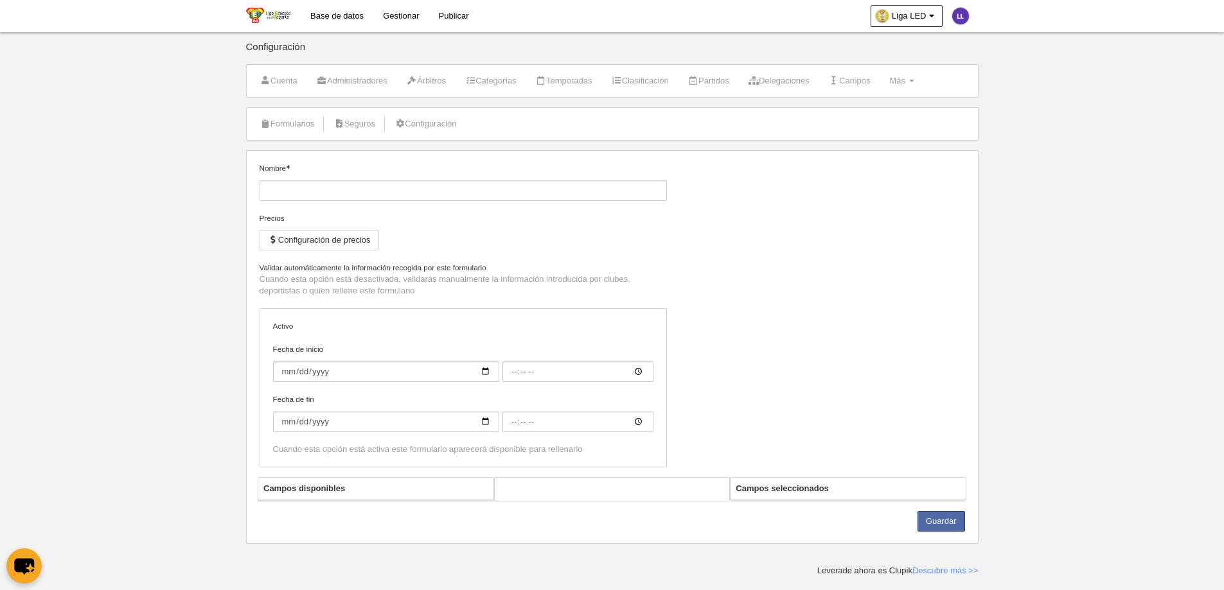
type input "Título habilitante responsable"
checkbox input "true"
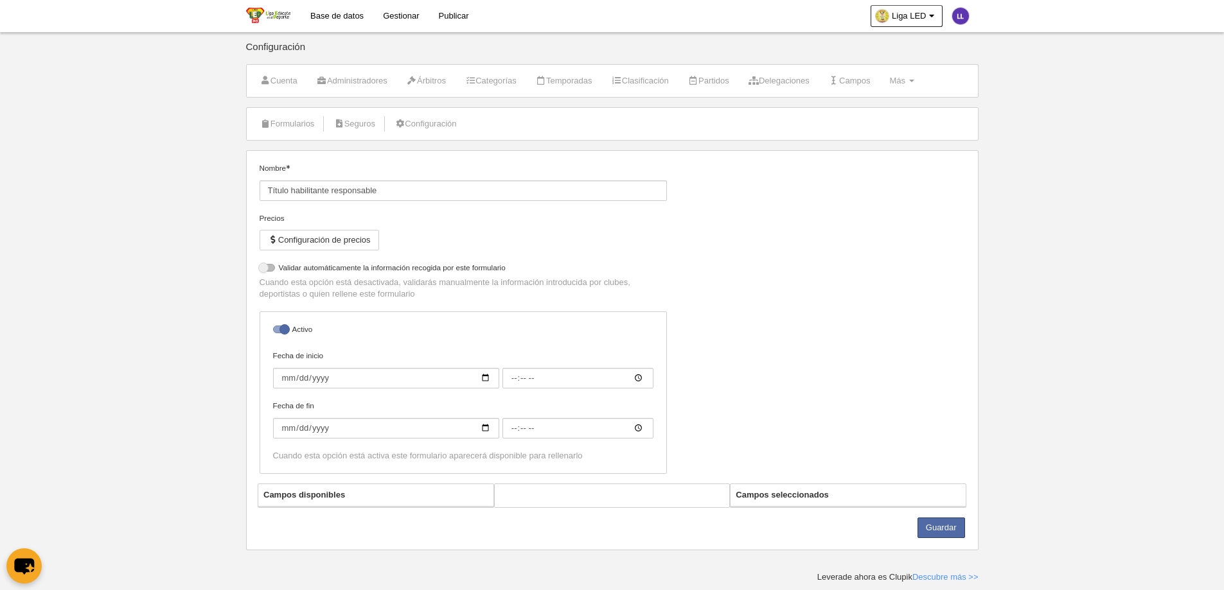
select select "selected"
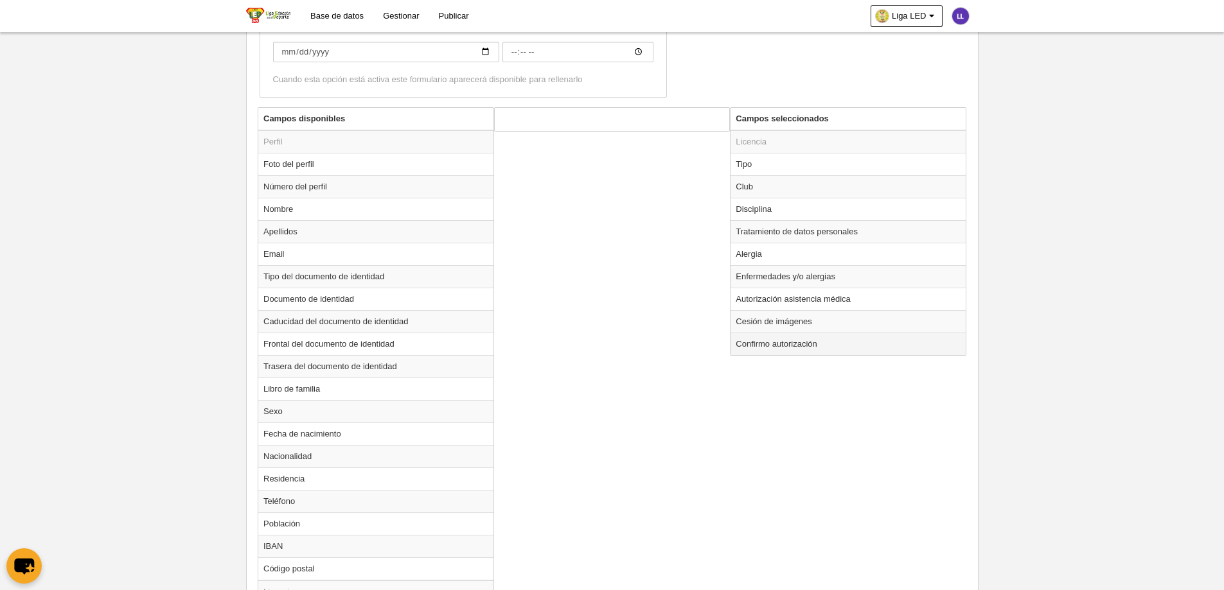
scroll to position [450, 0]
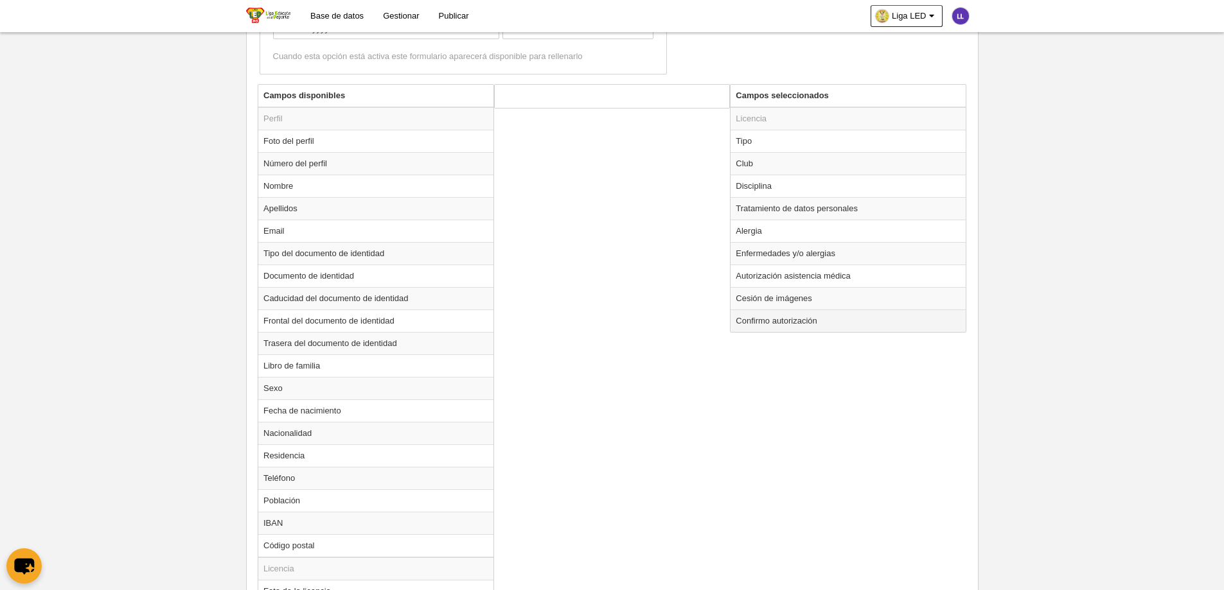
click at [791, 330] on td "Confirmo autorización" at bounding box center [847, 321] width 235 height 22
radio input "true"
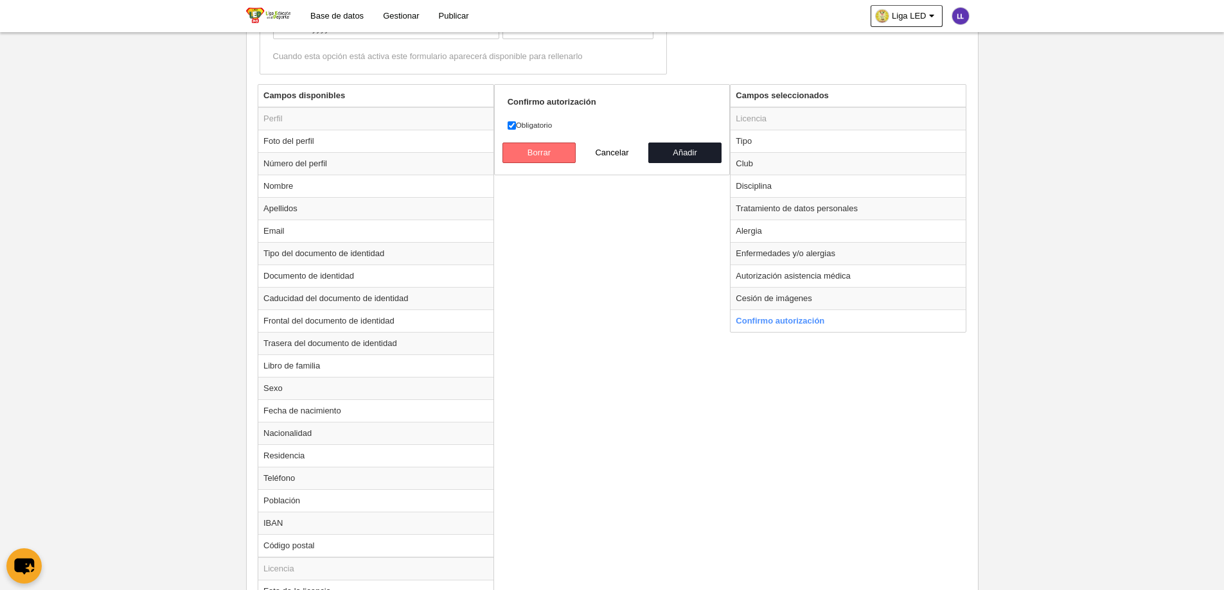
drag, startPoint x: 560, startPoint y: 153, endPoint x: 565, endPoint y: 173, distance: 20.6
click at [559, 153] on button "Borrar" at bounding box center [538, 153] width 73 height 21
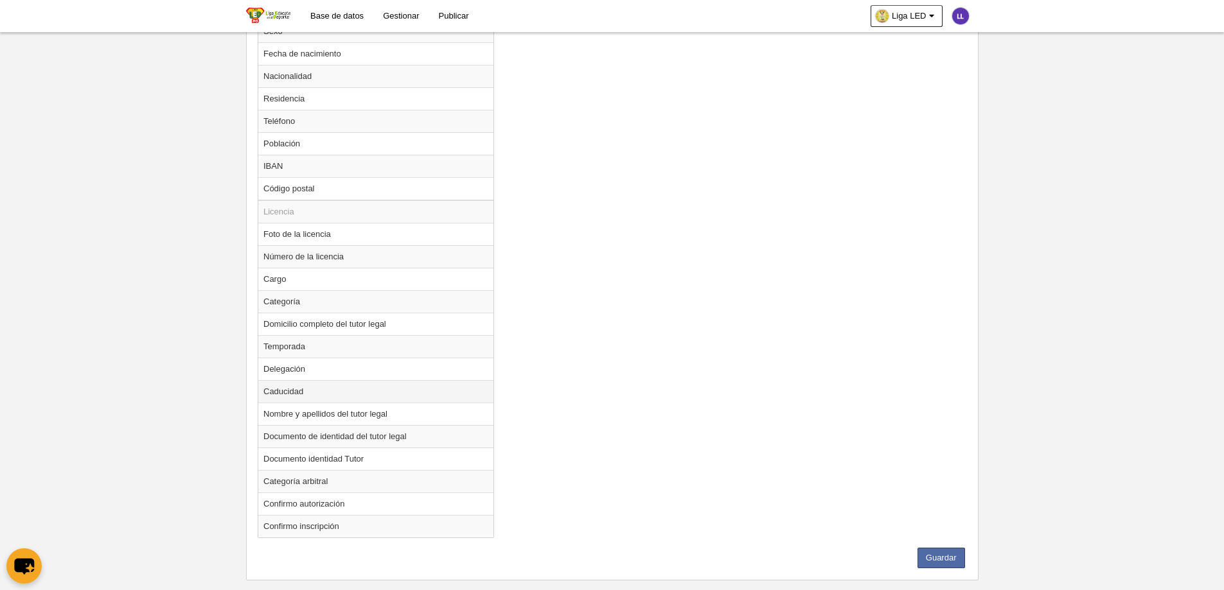
scroll to position [830, 0]
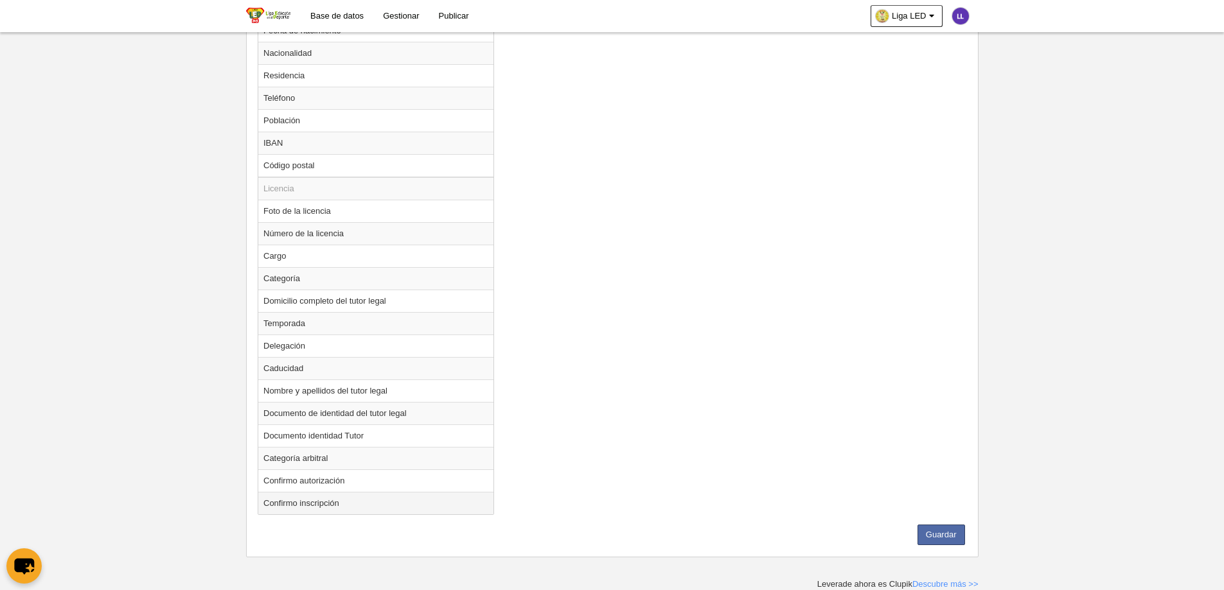
click at [327, 498] on td "Confirmo inscripción" at bounding box center [375, 503] width 235 height 22
radio input "true"
click at [931, 541] on button "Guardar" at bounding box center [941, 535] width 48 height 21
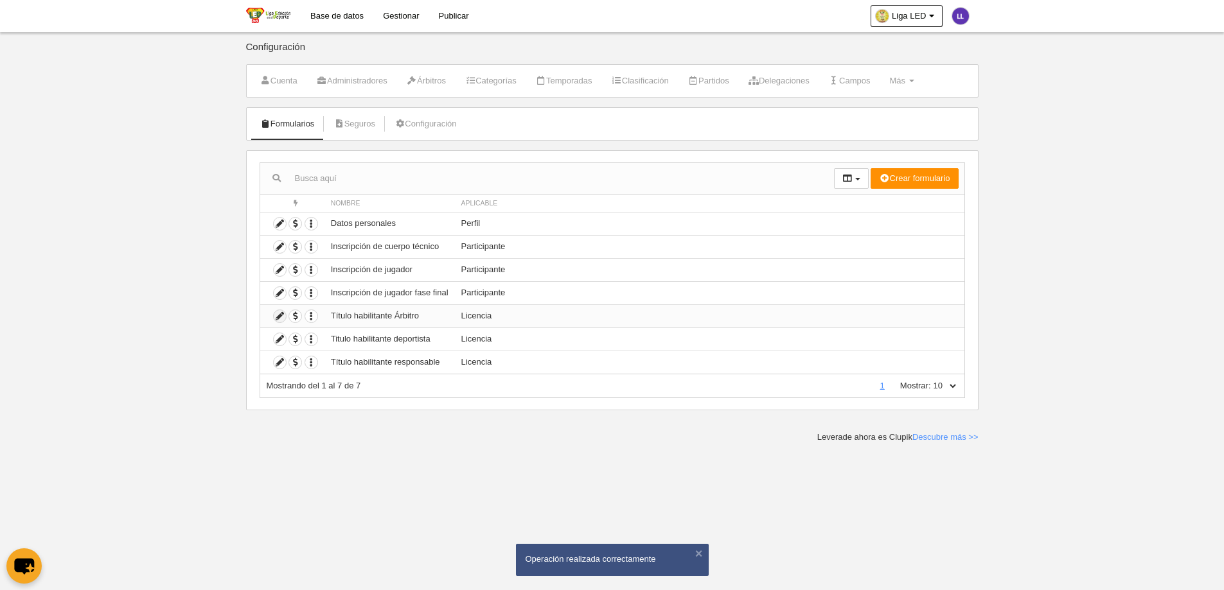
click at [278, 313] on icon at bounding box center [280, 316] width 12 height 12
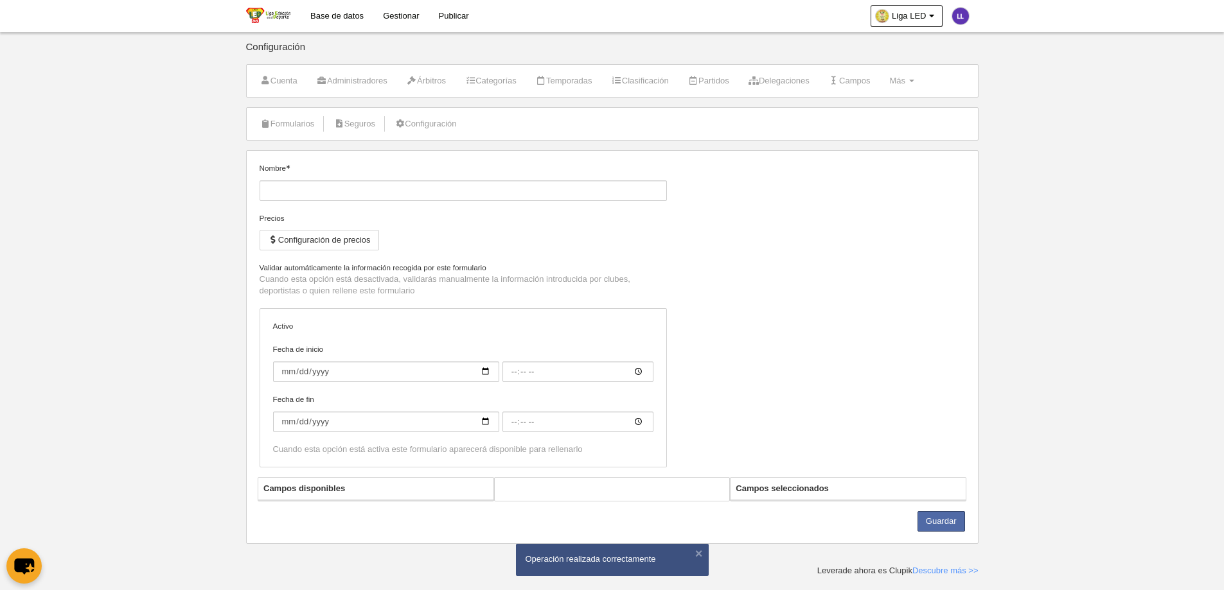
type input "Título habilitante Árbitro"
checkbox input "true"
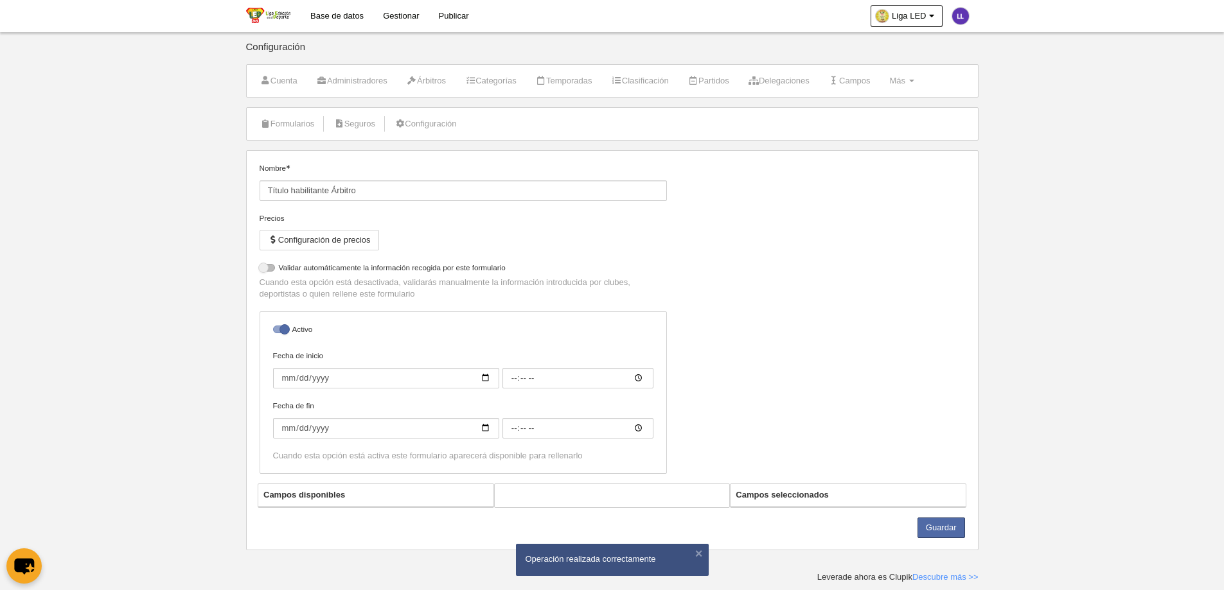
select select "selected"
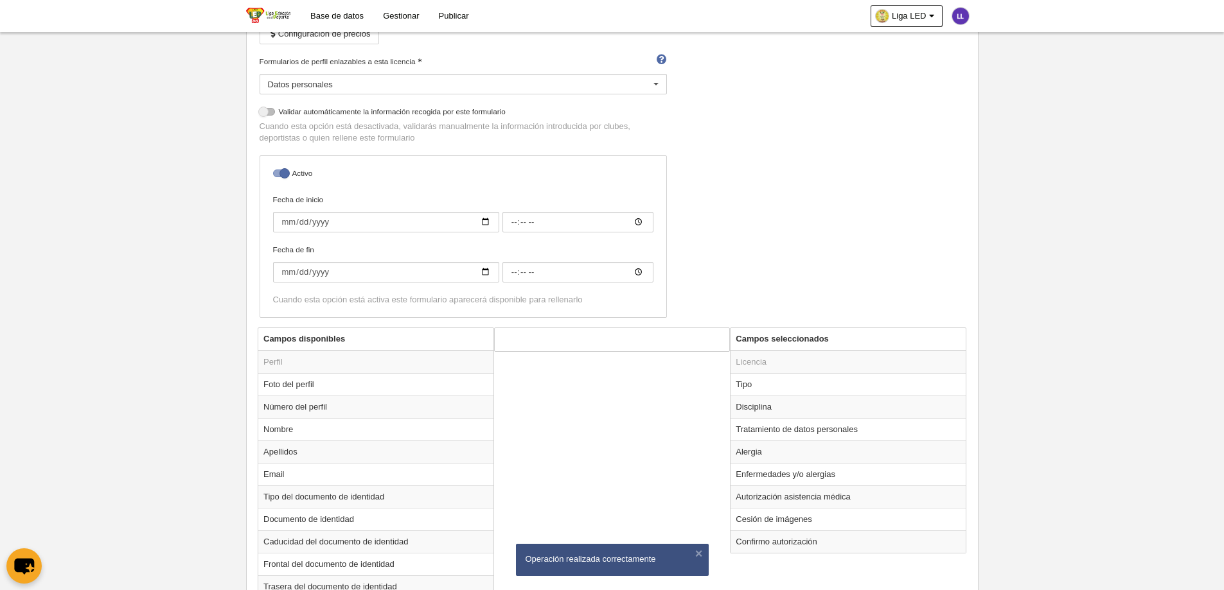
scroll to position [385, 0]
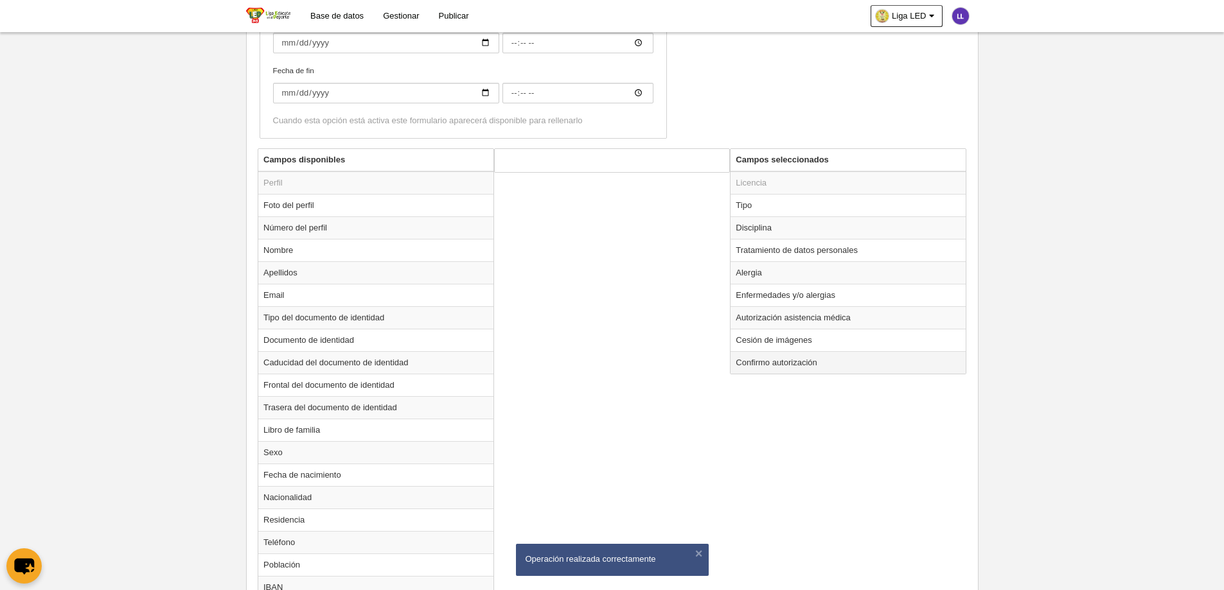
click at [852, 365] on td "Confirmo autorización" at bounding box center [847, 362] width 235 height 22
radio input "true"
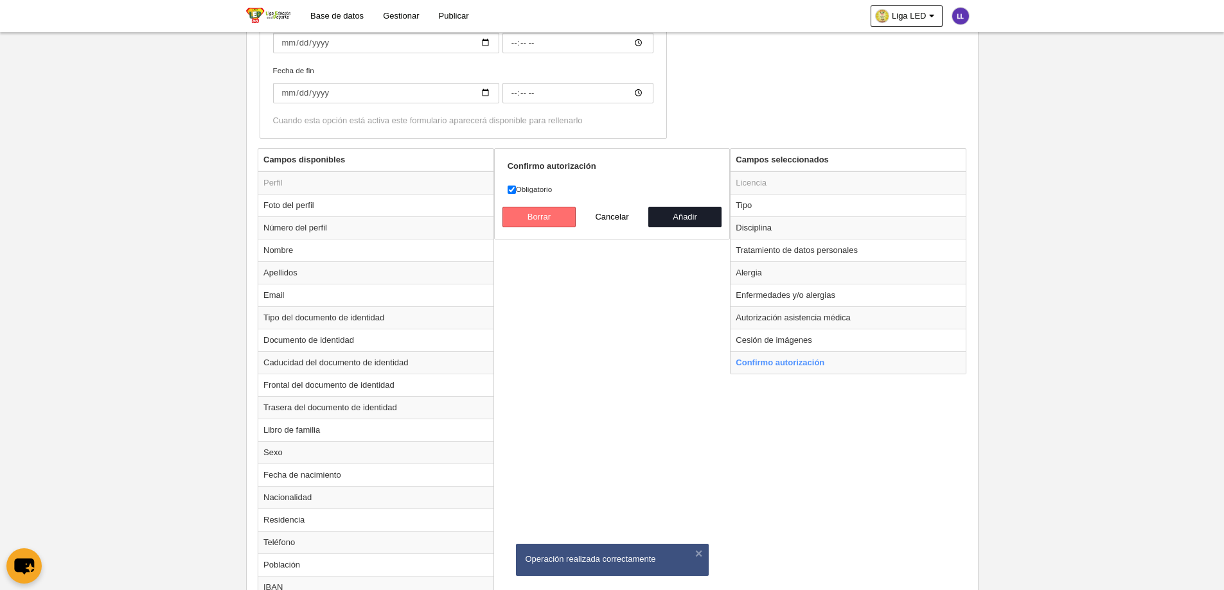
click at [552, 220] on button "Borrar" at bounding box center [538, 217] width 73 height 21
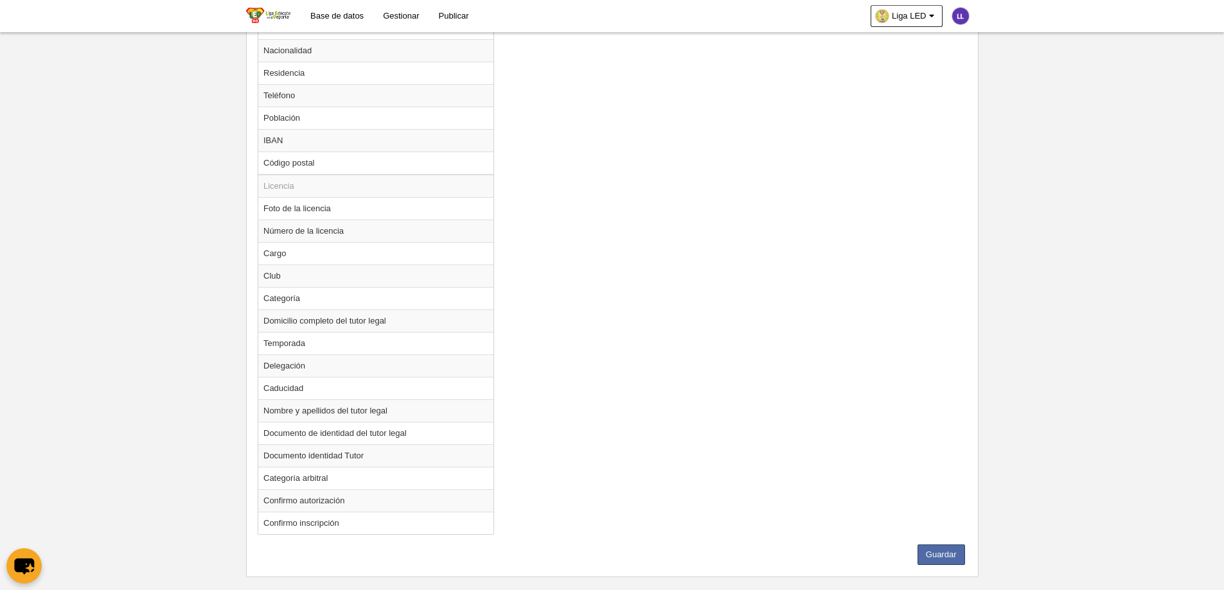
scroll to position [835, 0]
click at [321, 518] on td "Confirmo inscripción" at bounding box center [375, 520] width 235 height 22
radio input "true"
click at [932, 556] on button "Guardar" at bounding box center [941, 552] width 48 height 21
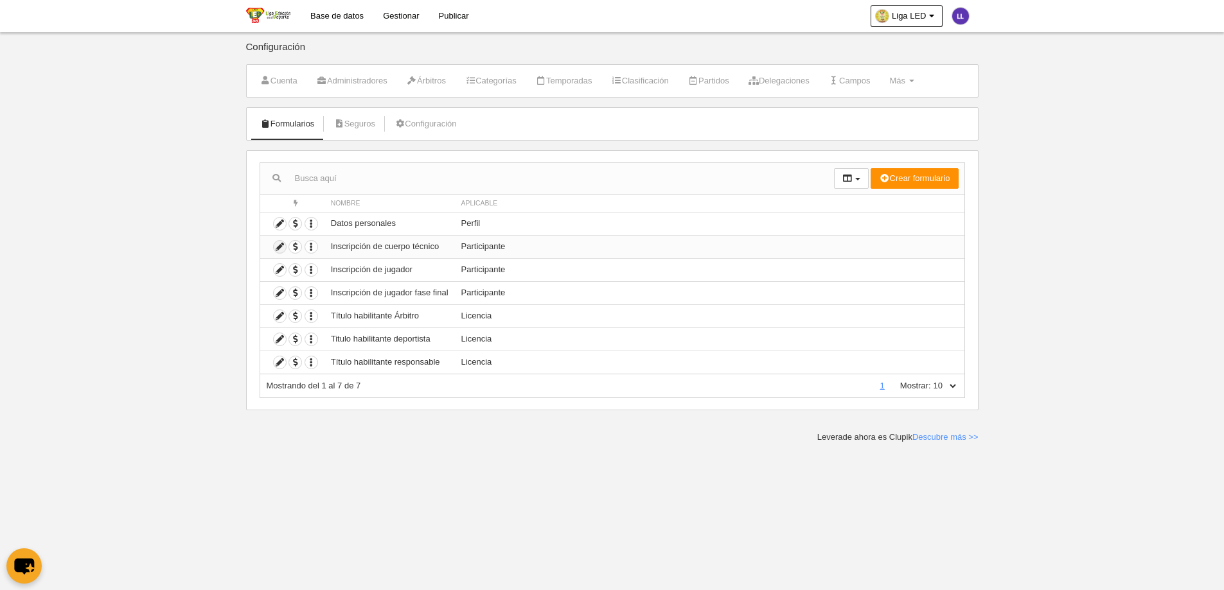
click at [279, 252] on icon at bounding box center [280, 247] width 12 height 12
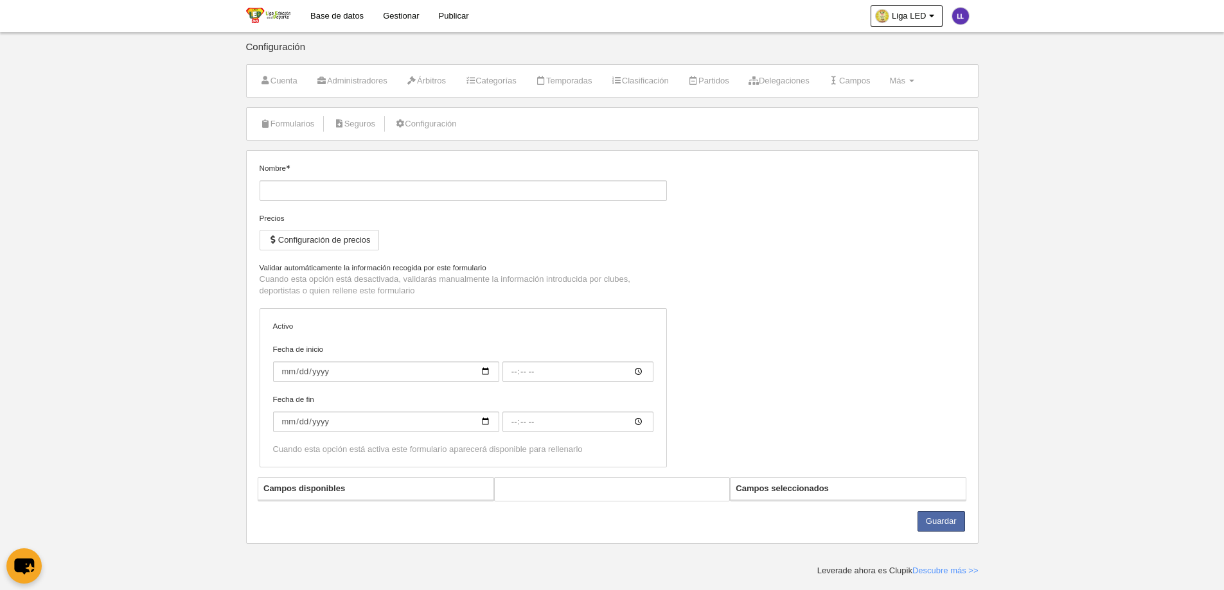
type input "Inscripción de cuerpo técnico"
checkbox input "true"
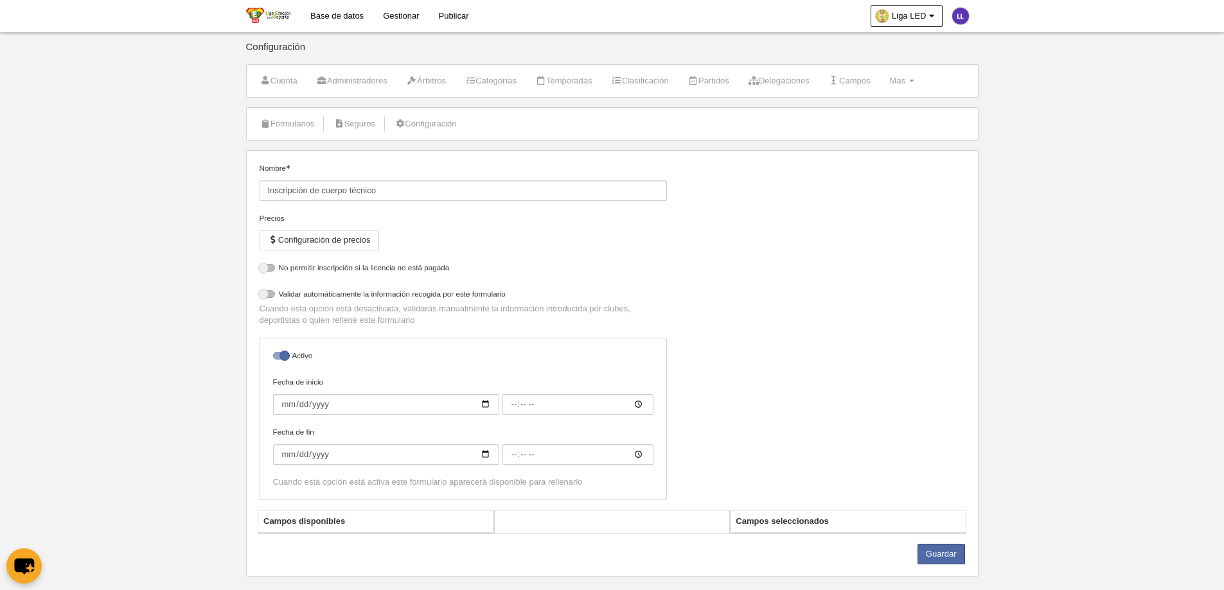
select select "selected"
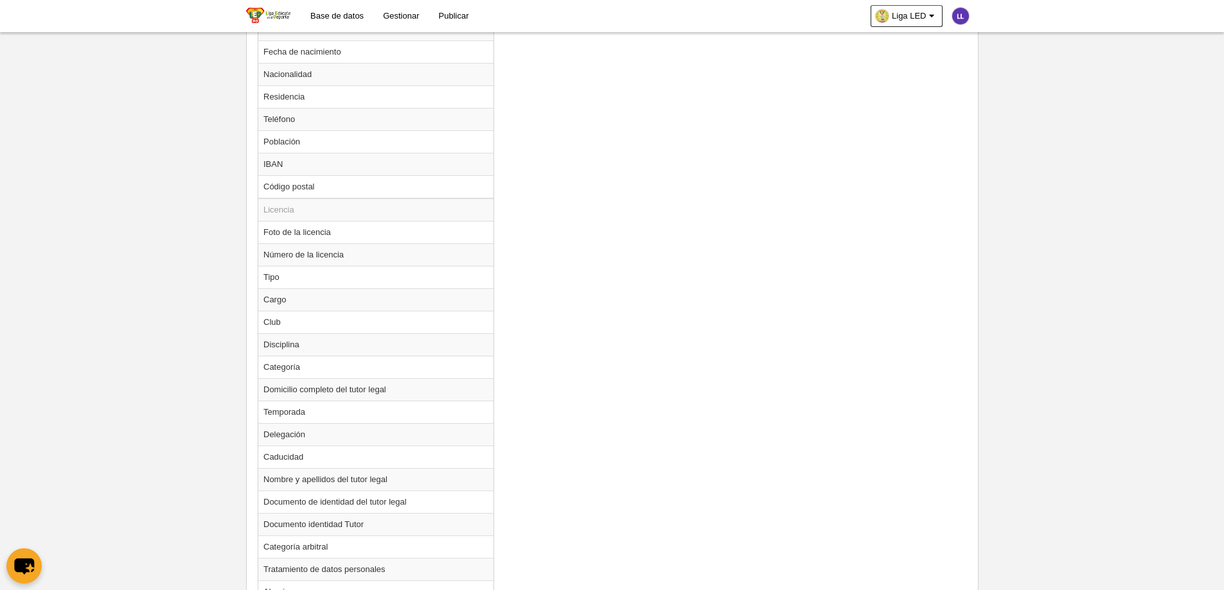
scroll to position [899, 0]
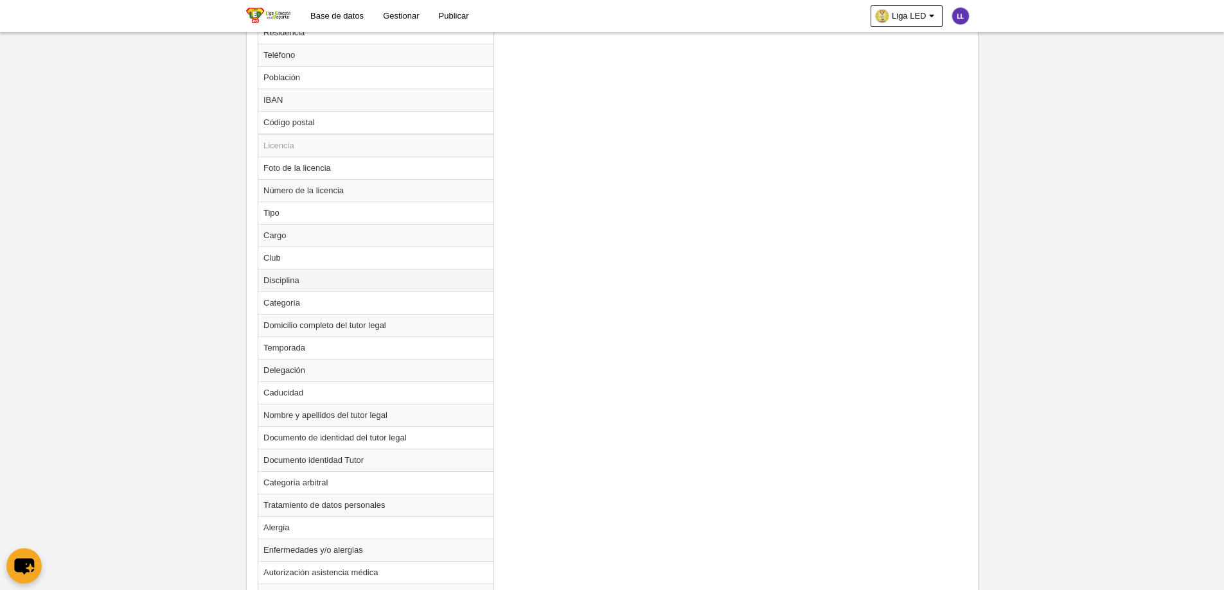
click at [367, 281] on td "Disciplina" at bounding box center [375, 280] width 235 height 22
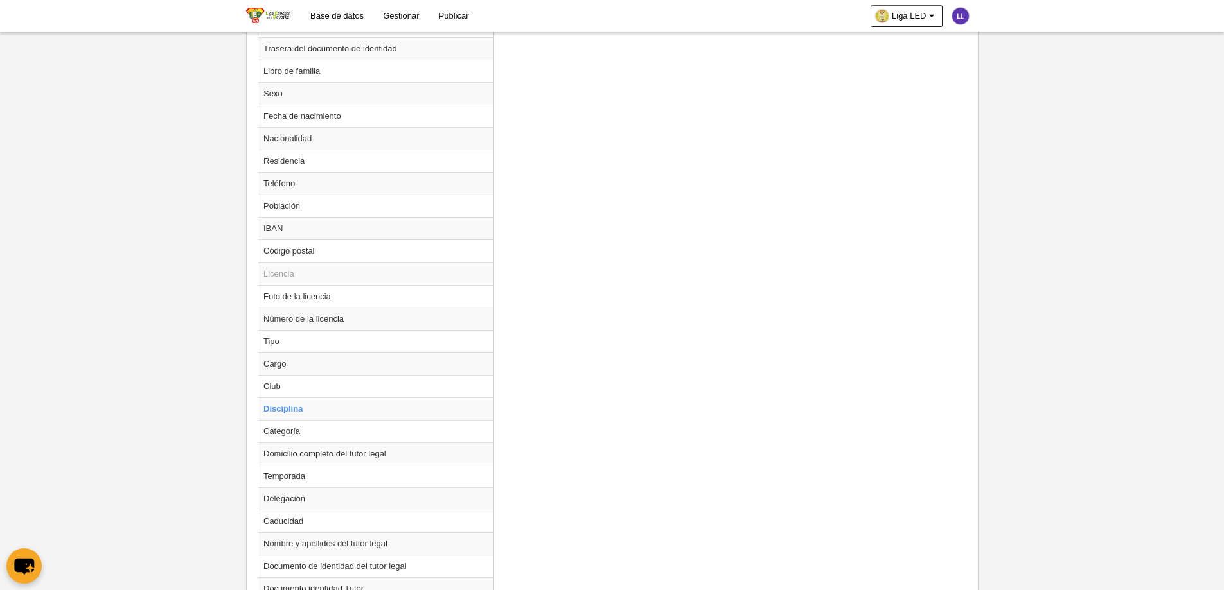
scroll to position [642, 0]
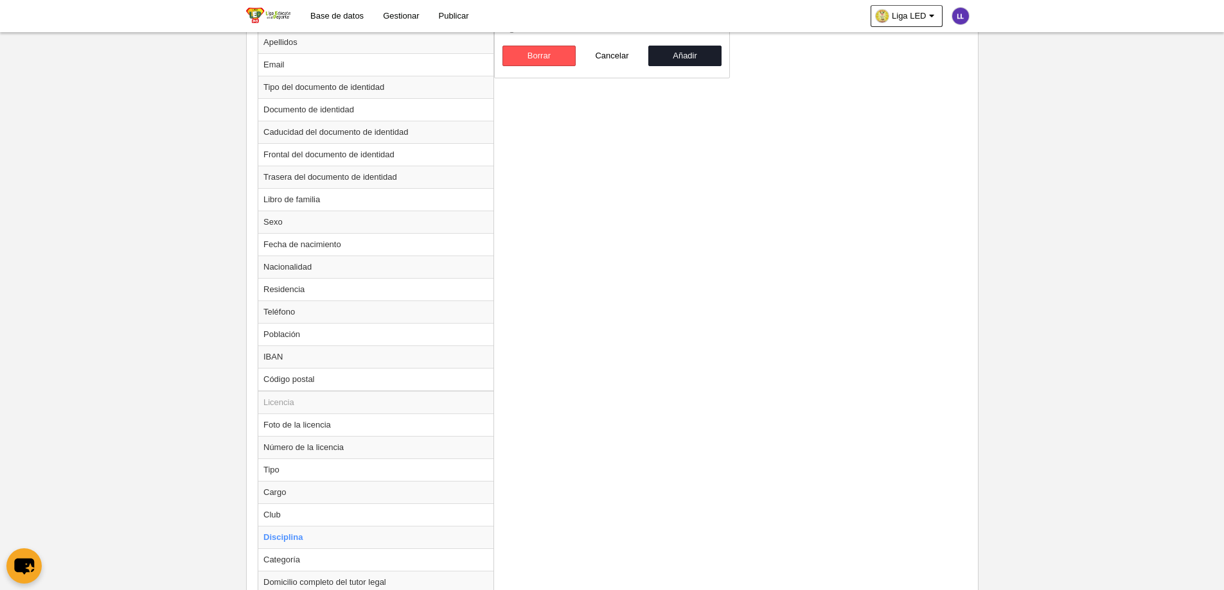
click at [687, 61] on button "Añadir" at bounding box center [684, 56] width 73 height 21
radio input "false"
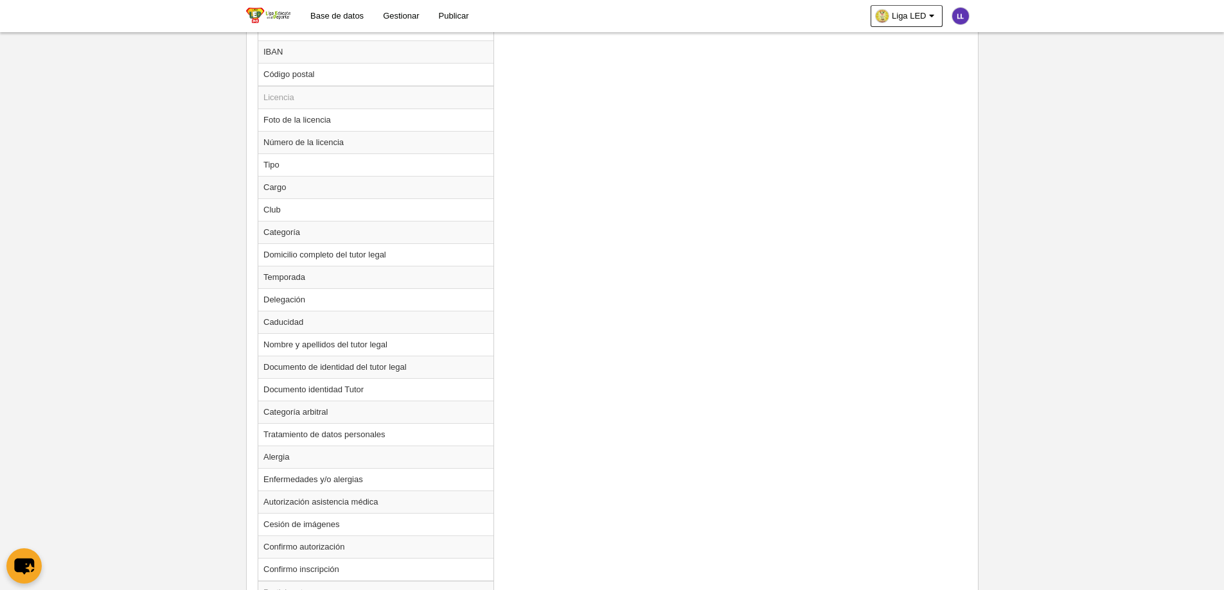
scroll to position [963, 0]
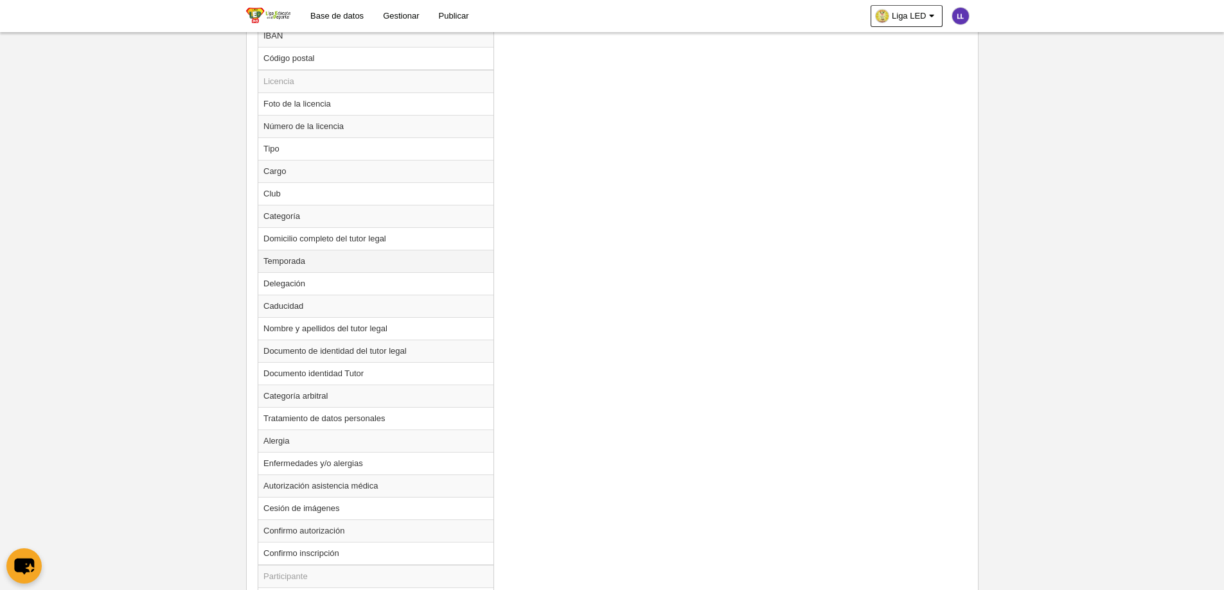
click at [295, 263] on td "Temporada" at bounding box center [375, 261] width 235 height 22
radio input "true"
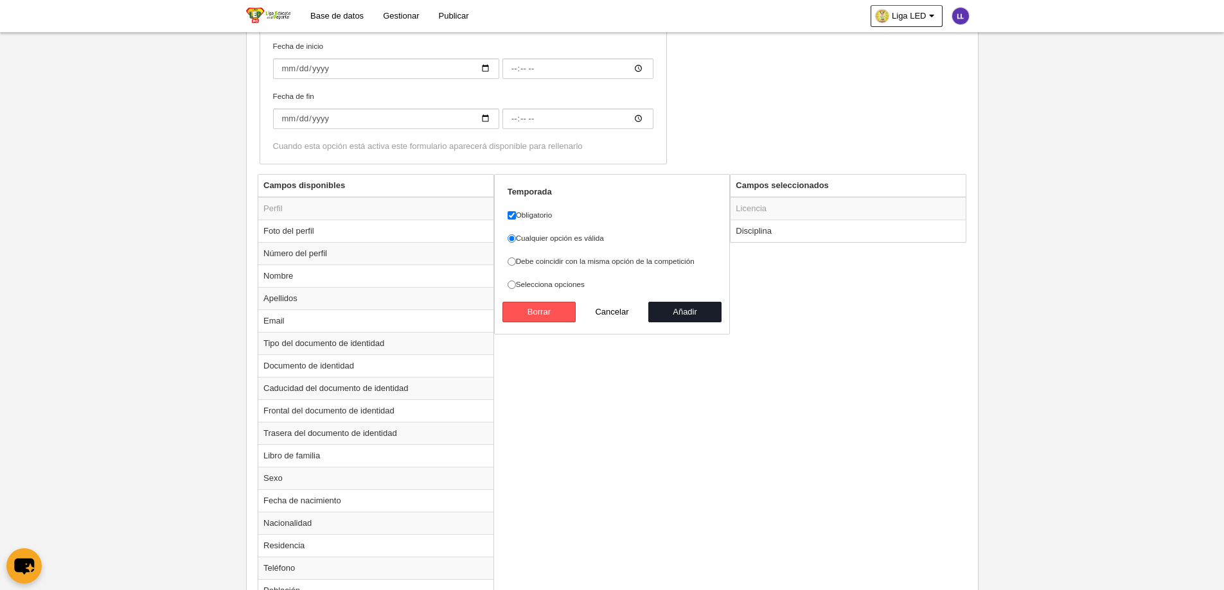
scroll to position [385, 0]
click at [665, 261] on label "Debe coincidir con la misma opción de la competición" at bounding box center [611, 262] width 209 height 12
click at [516, 261] on input "Debe coincidir con la misma opción de la competición" at bounding box center [511, 262] width 8 height 8
radio input "true"
click at [702, 314] on button "Añadir" at bounding box center [684, 313] width 73 height 21
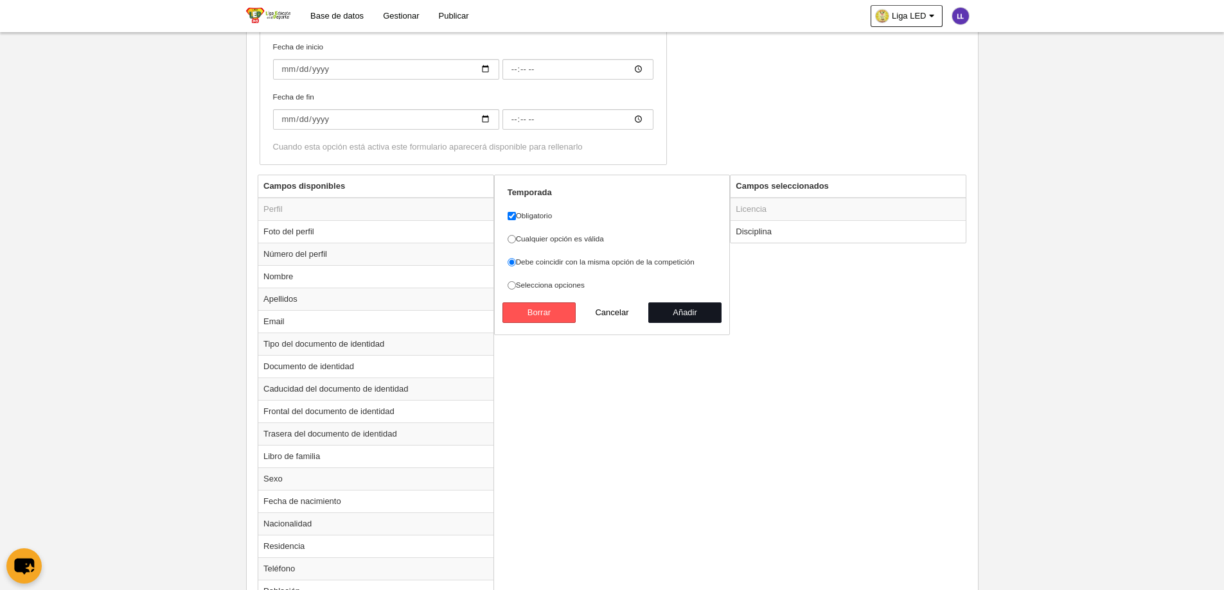
radio input "false"
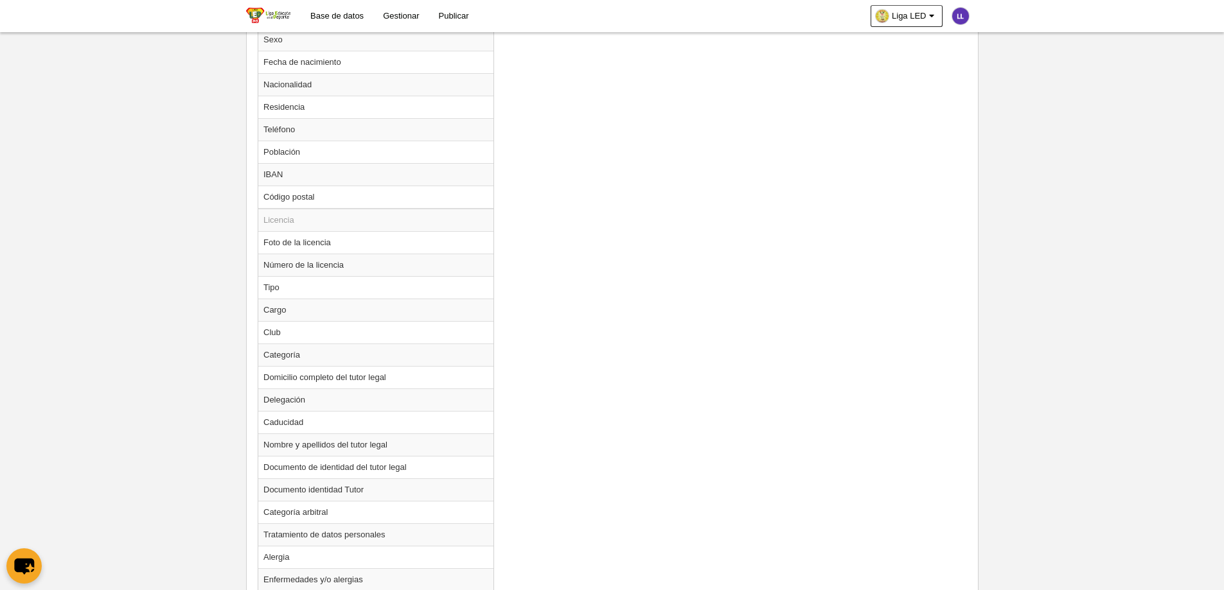
scroll to position [1082, 0]
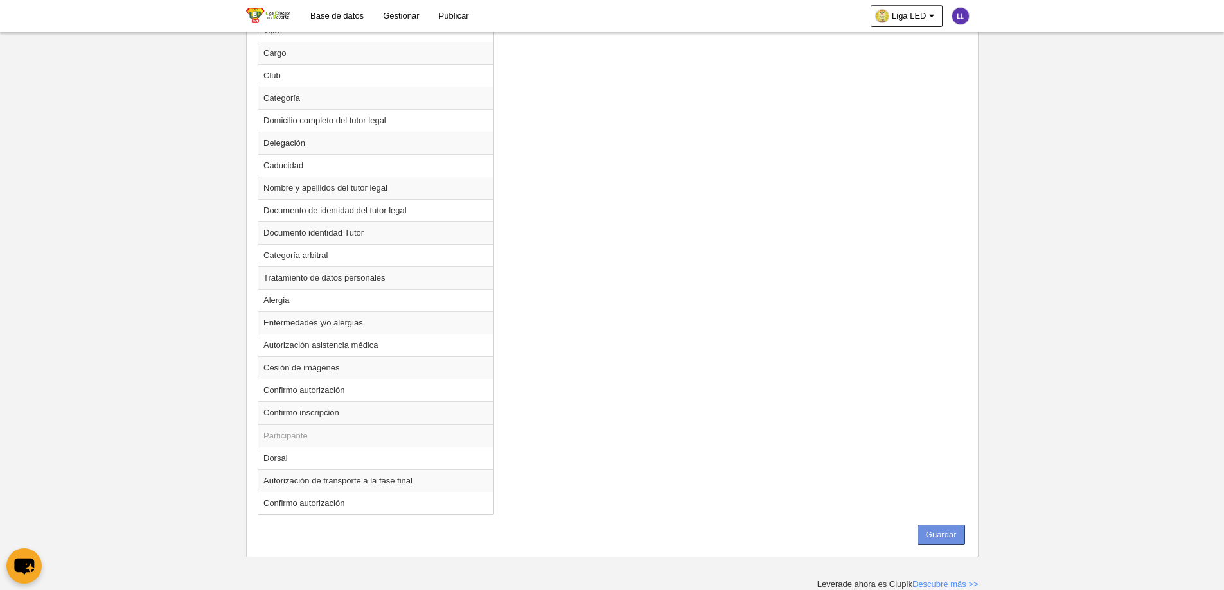
click at [956, 535] on button "Guardar" at bounding box center [941, 535] width 48 height 21
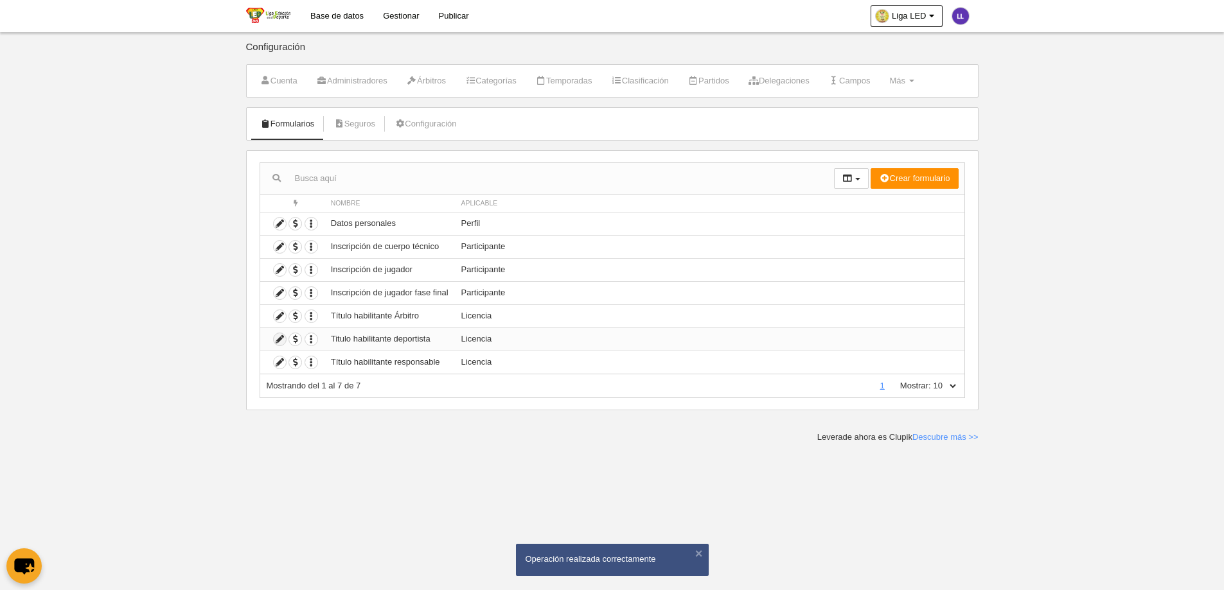
click at [278, 338] on icon at bounding box center [280, 339] width 12 height 12
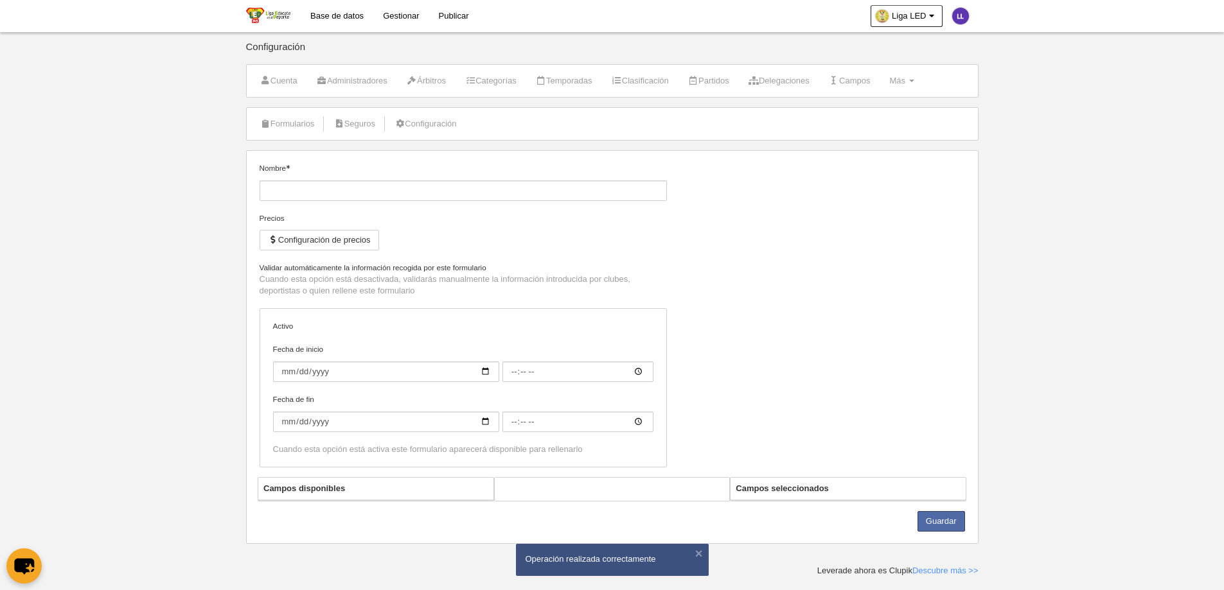
type input "Titulo habilitante deportista"
checkbox input "true"
type input "[DATE]"
type input "00:00"
type input "[DATE]"
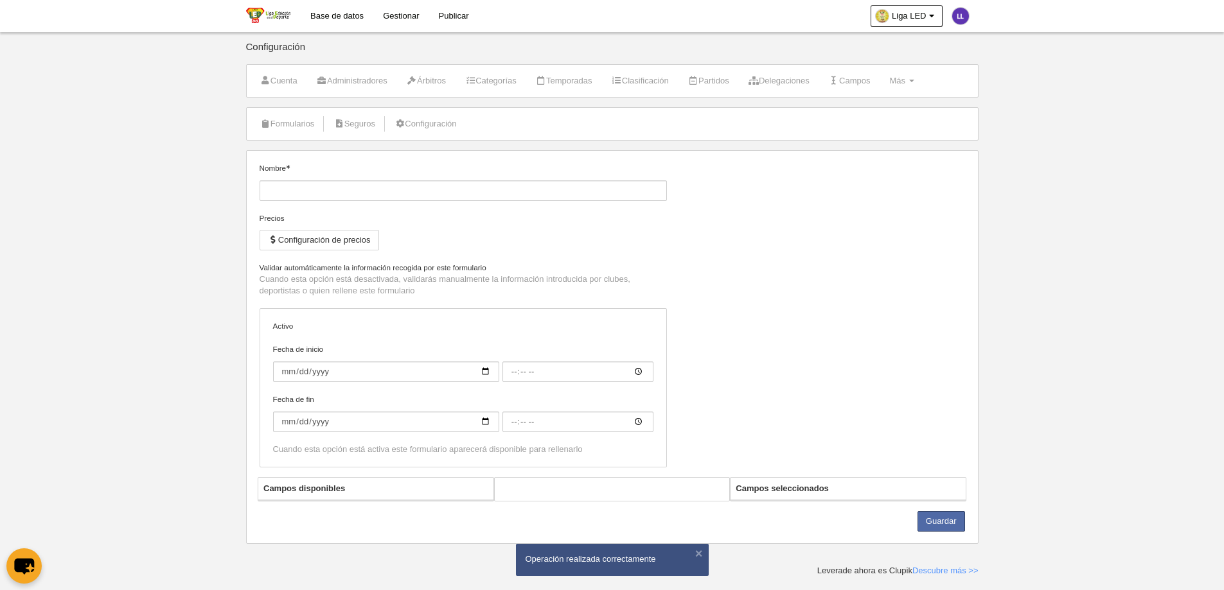
type input "00:00"
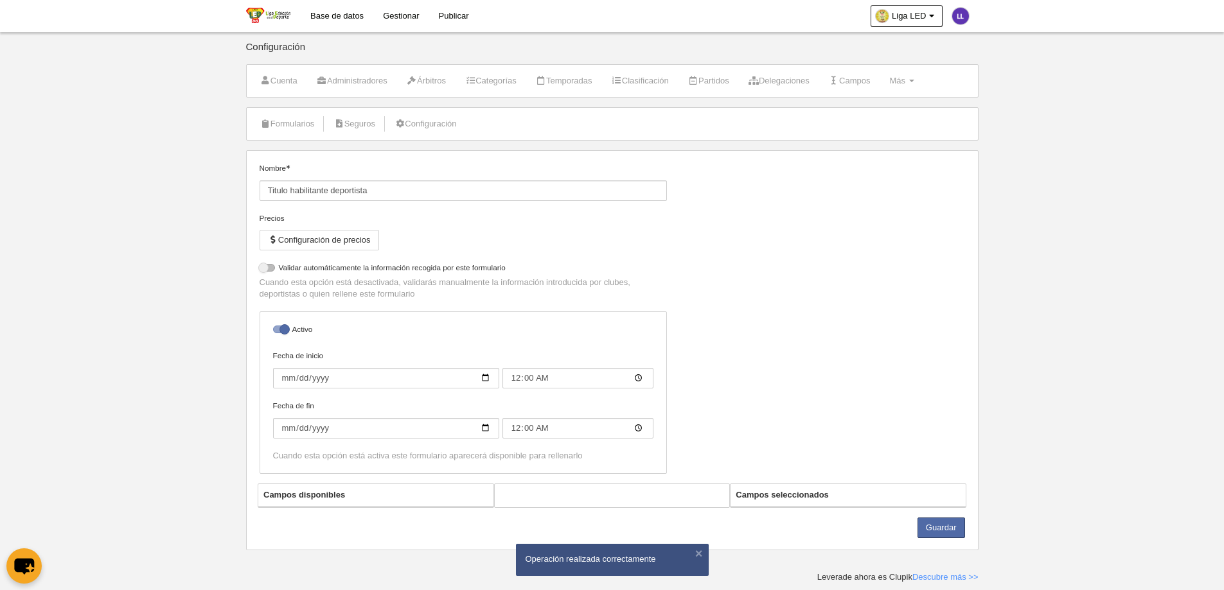
select select "selected"
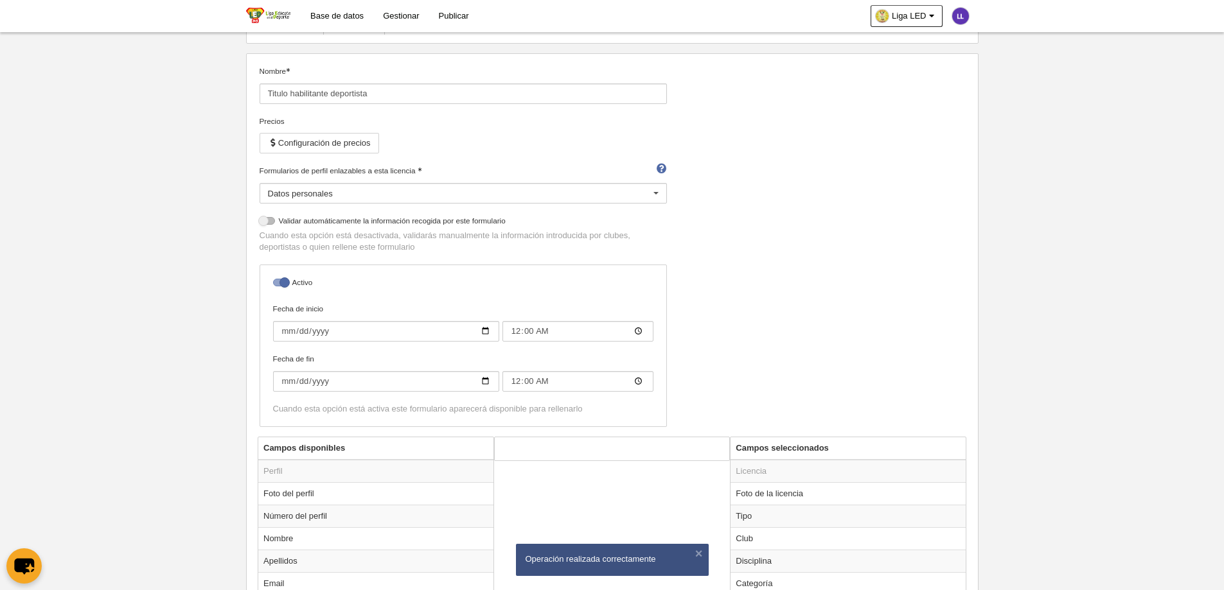
scroll to position [450, 0]
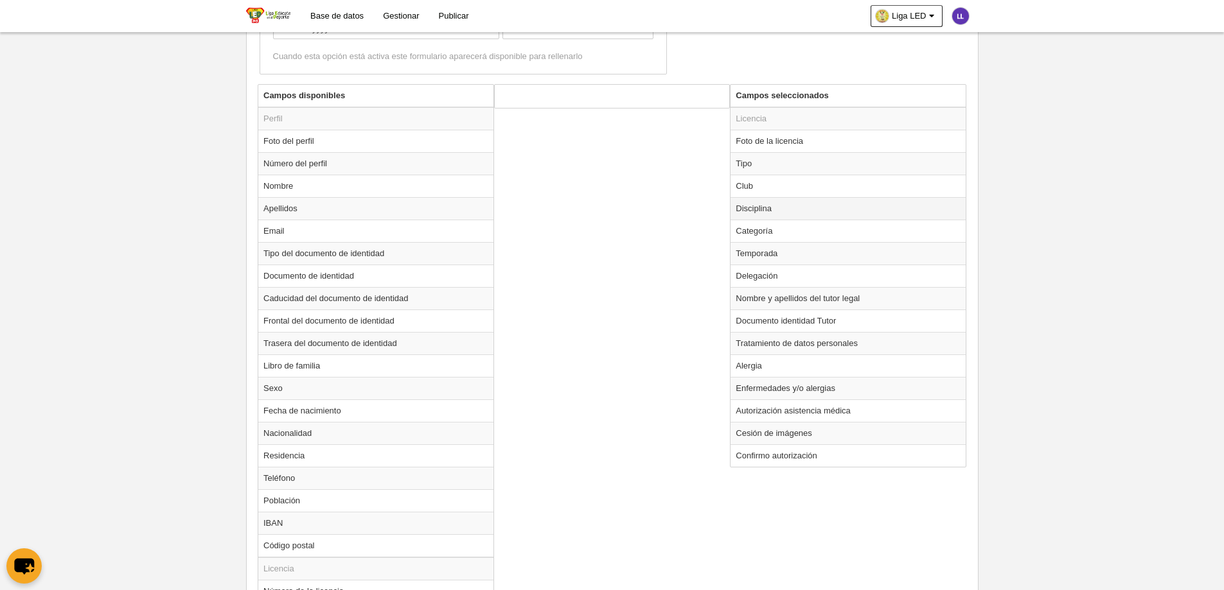
click at [762, 211] on td "Disciplina" at bounding box center [847, 208] width 235 height 22
radio input "true"
select select
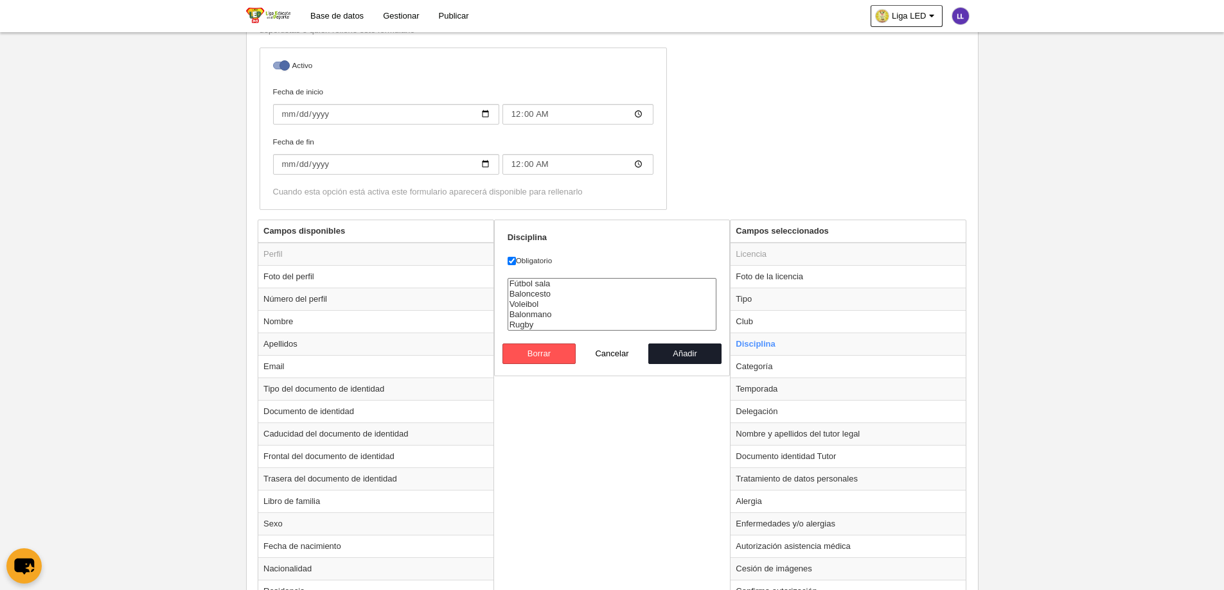
scroll to position [351, 0]
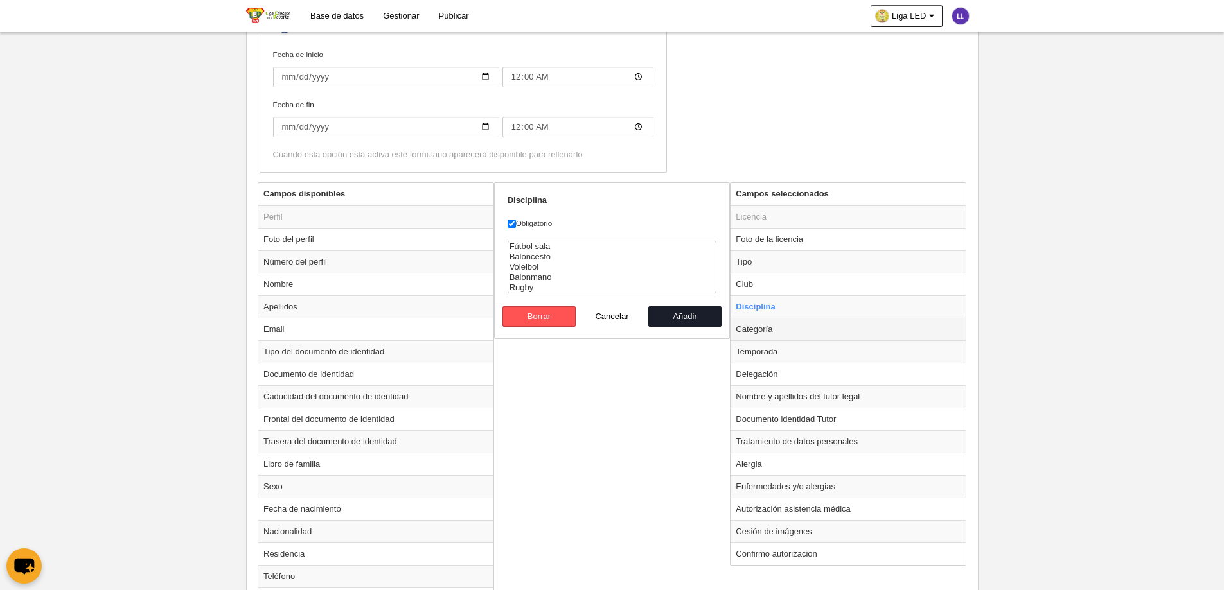
click at [784, 330] on td "Categoría" at bounding box center [847, 329] width 235 height 22
radio input "false"
radio input "true"
checkbox input "false"
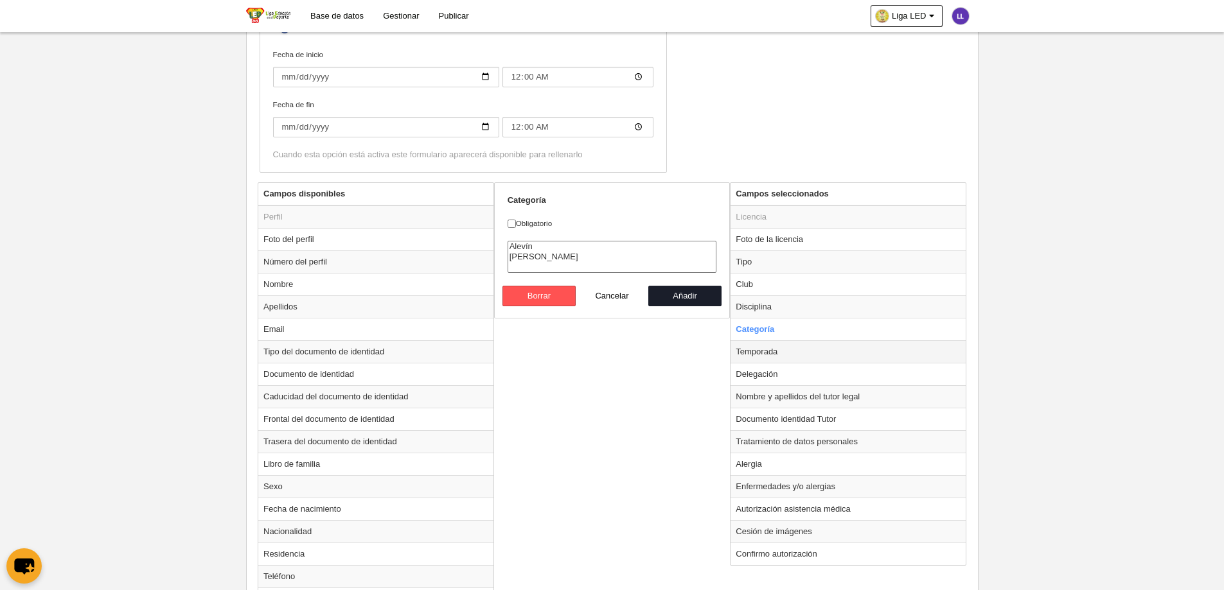
click at [781, 354] on td "Temporada" at bounding box center [847, 351] width 235 height 22
radio input "false"
radio input "true"
checkbox input "true"
select select "8440"
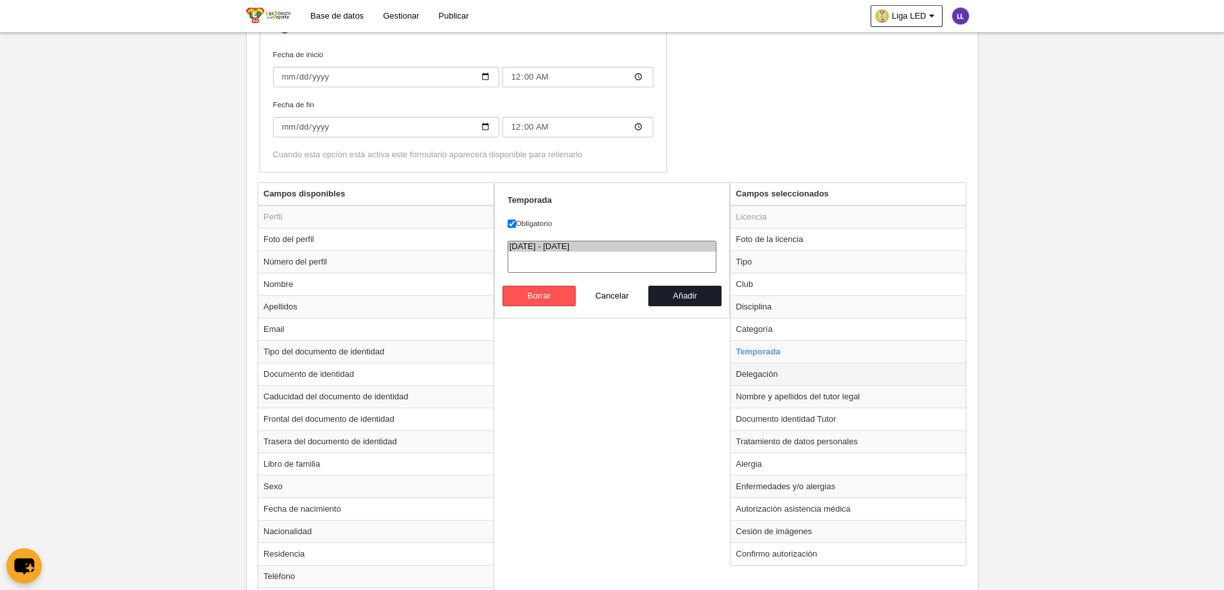
click at [775, 369] on td "Delegación" at bounding box center [847, 374] width 235 height 22
radio input "false"
radio input "true"
select select
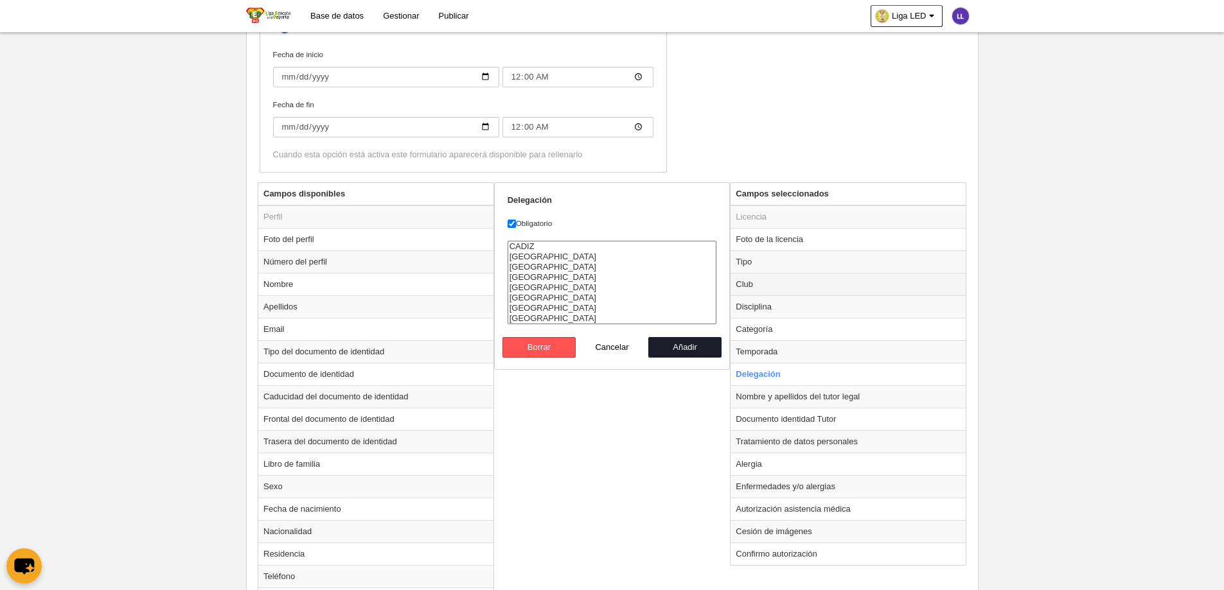
click at [780, 286] on td "Club" at bounding box center [847, 284] width 235 height 22
radio input "true"
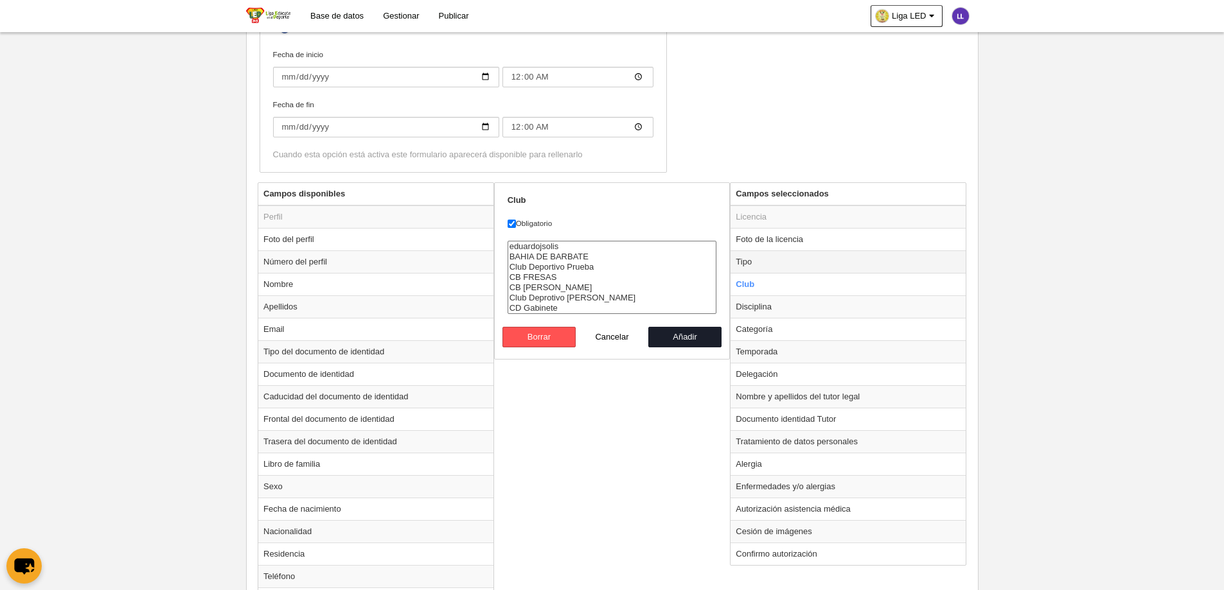
click at [780, 256] on td "Tipo" at bounding box center [847, 262] width 235 height 22
radio input "true"
select select "player"
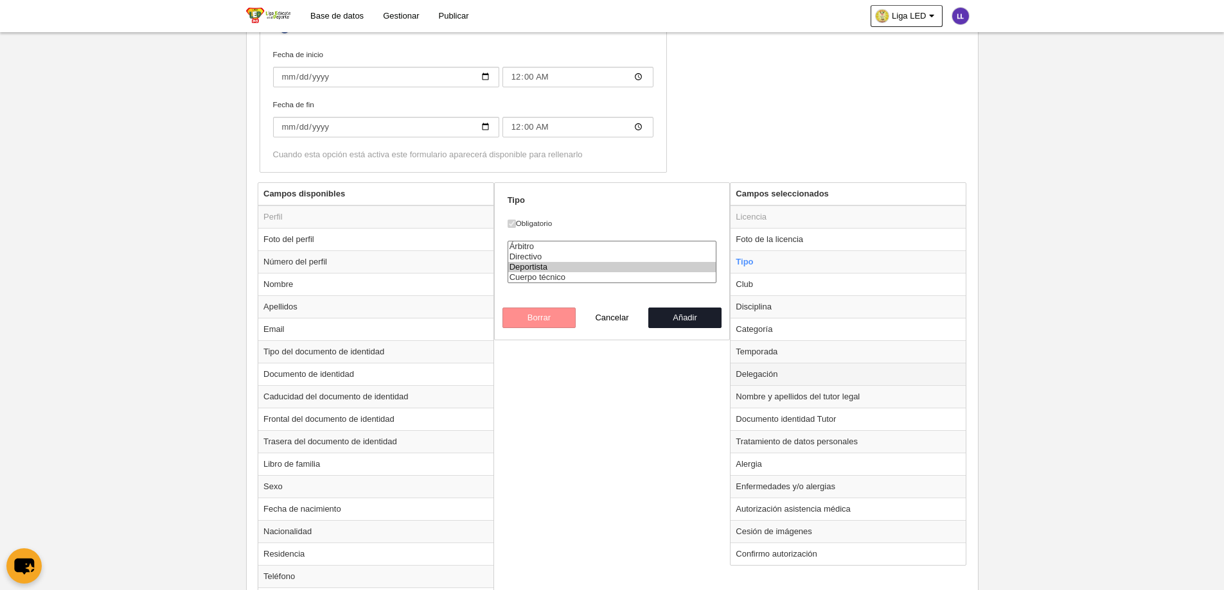
click at [796, 378] on td "Delegación" at bounding box center [847, 374] width 235 height 22
radio input "false"
radio input "true"
select select
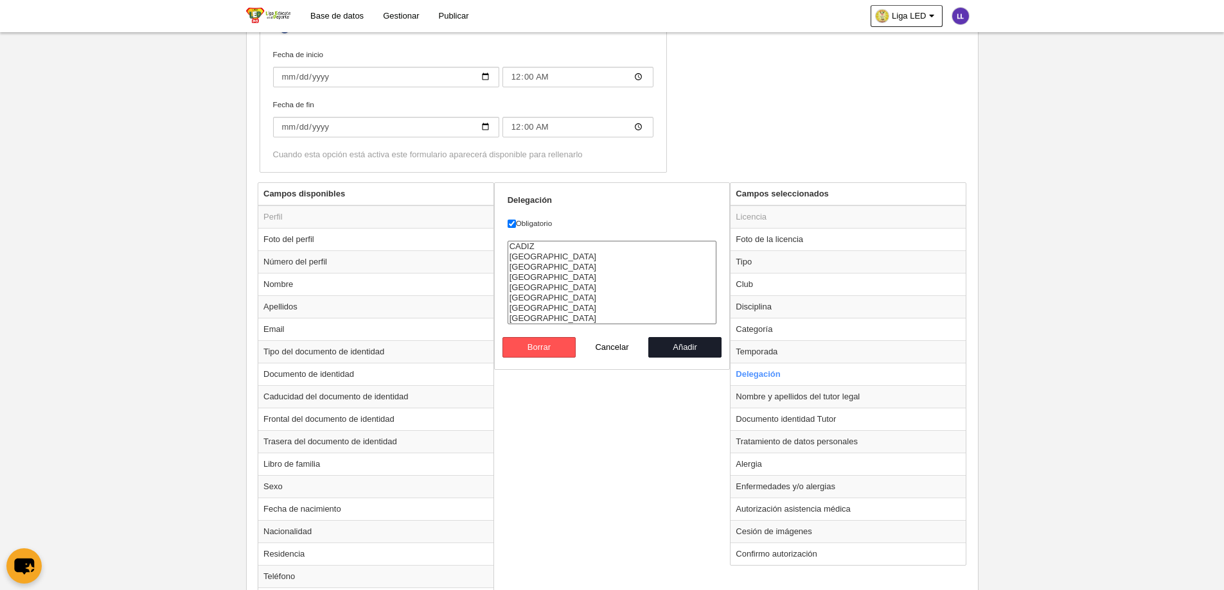
scroll to position [0, 0]
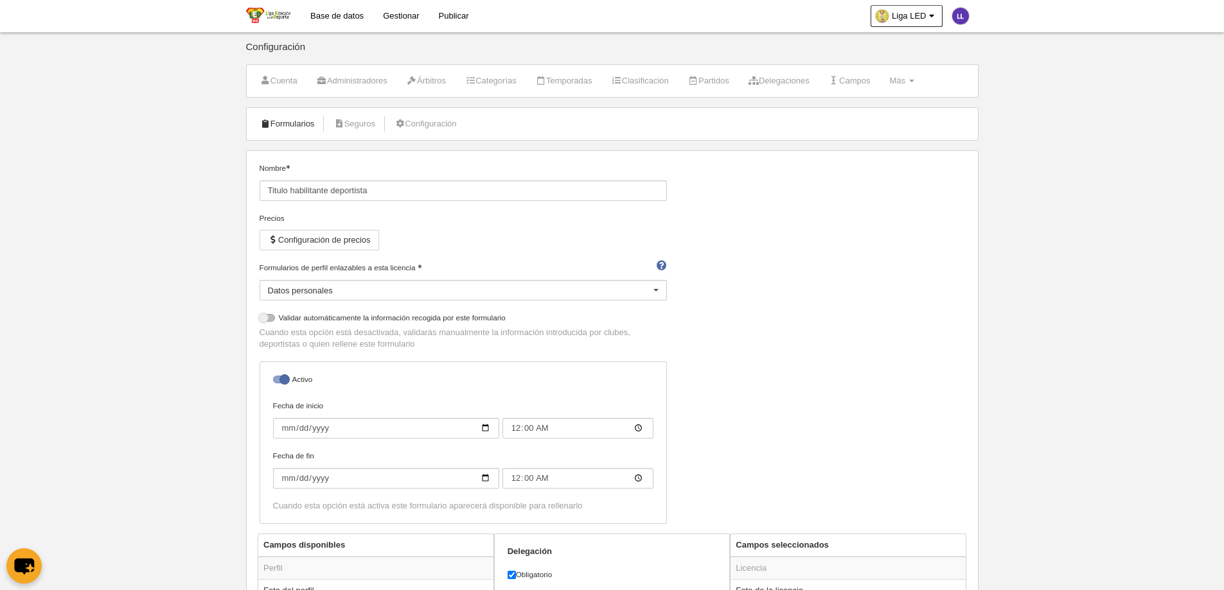
click at [294, 123] on link "Formularios" at bounding box center [287, 123] width 69 height 19
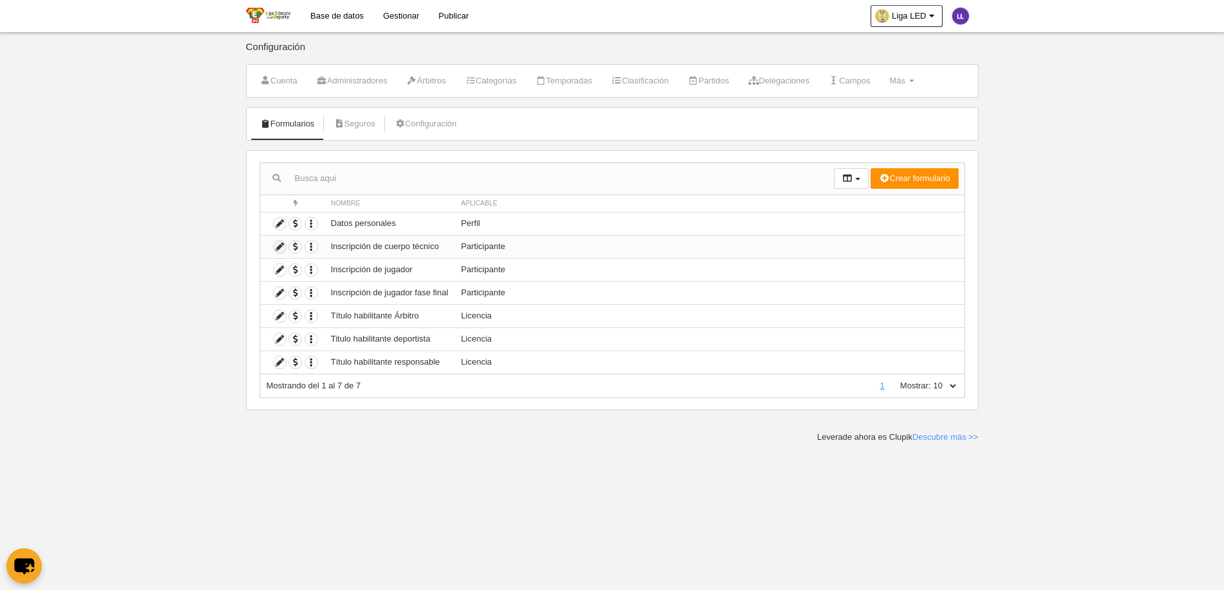
click at [283, 247] on icon at bounding box center [280, 247] width 12 height 12
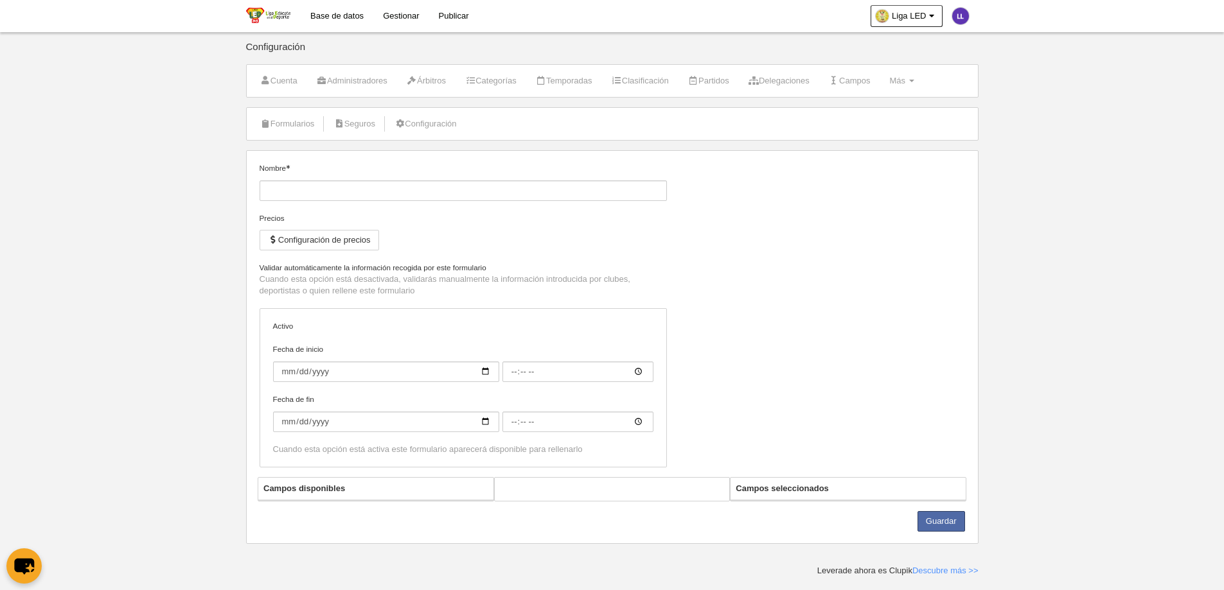
type input "Inscripción de cuerpo técnico"
checkbox input "true"
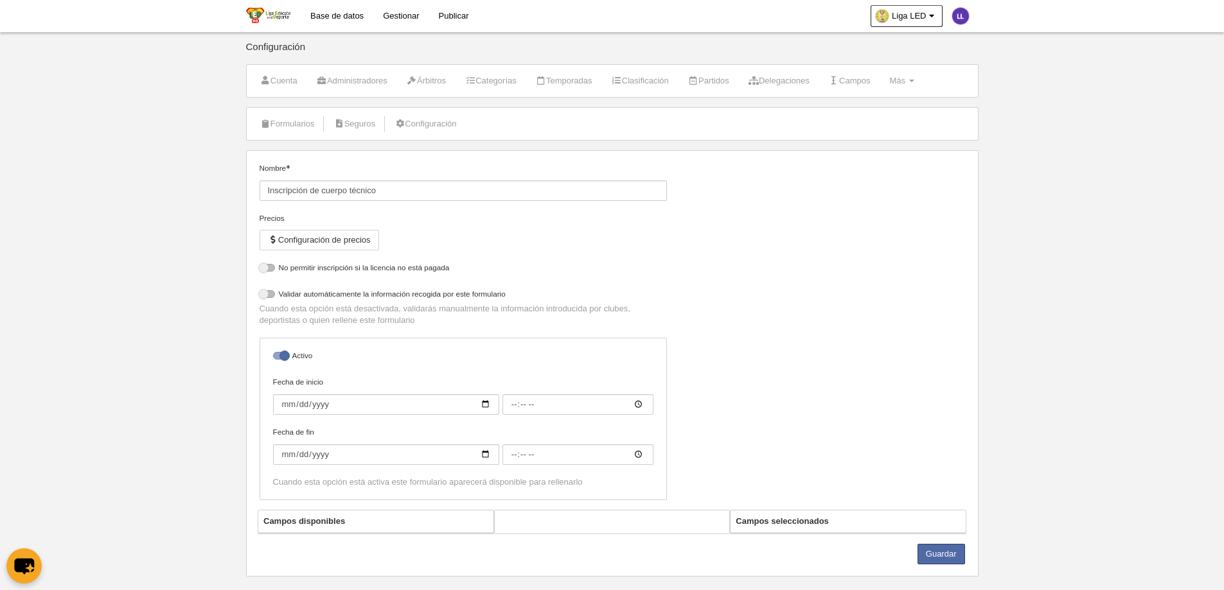
select select "selected"
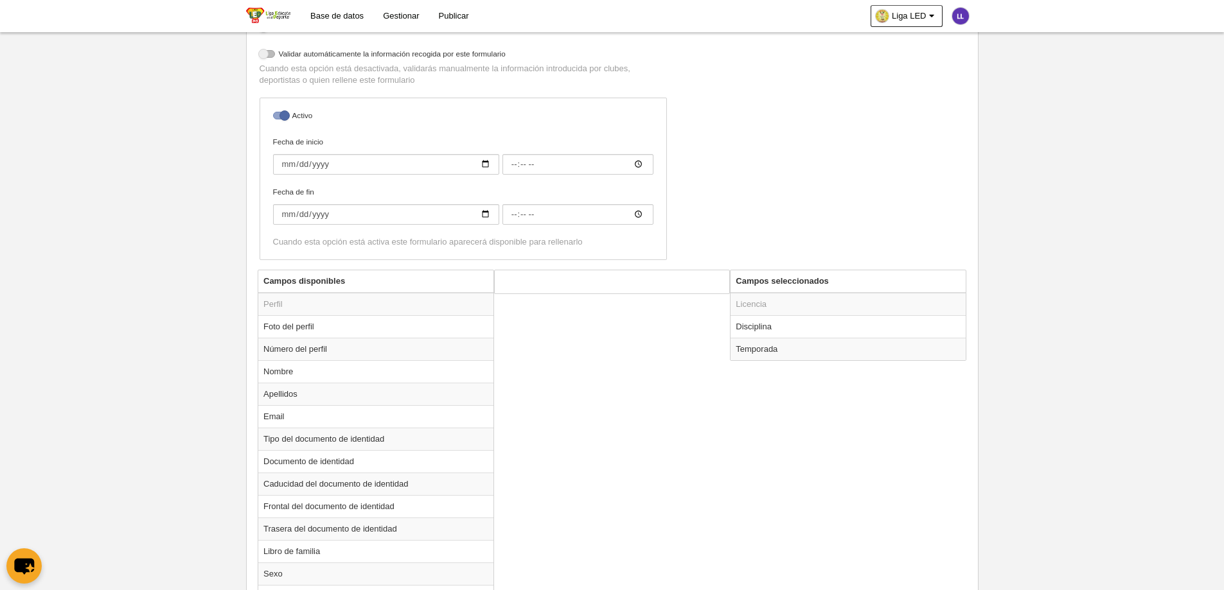
scroll to position [321, 0]
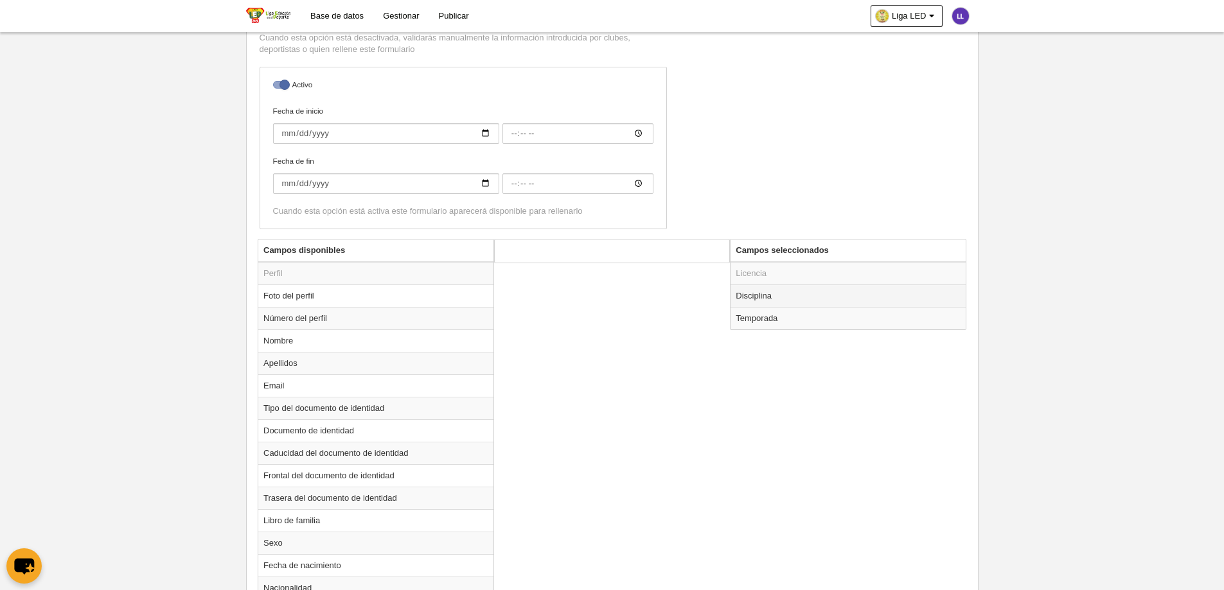
click at [757, 304] on td "Disciplina" at bounding box center [847, 296] width 235 height 22
radio input "true"
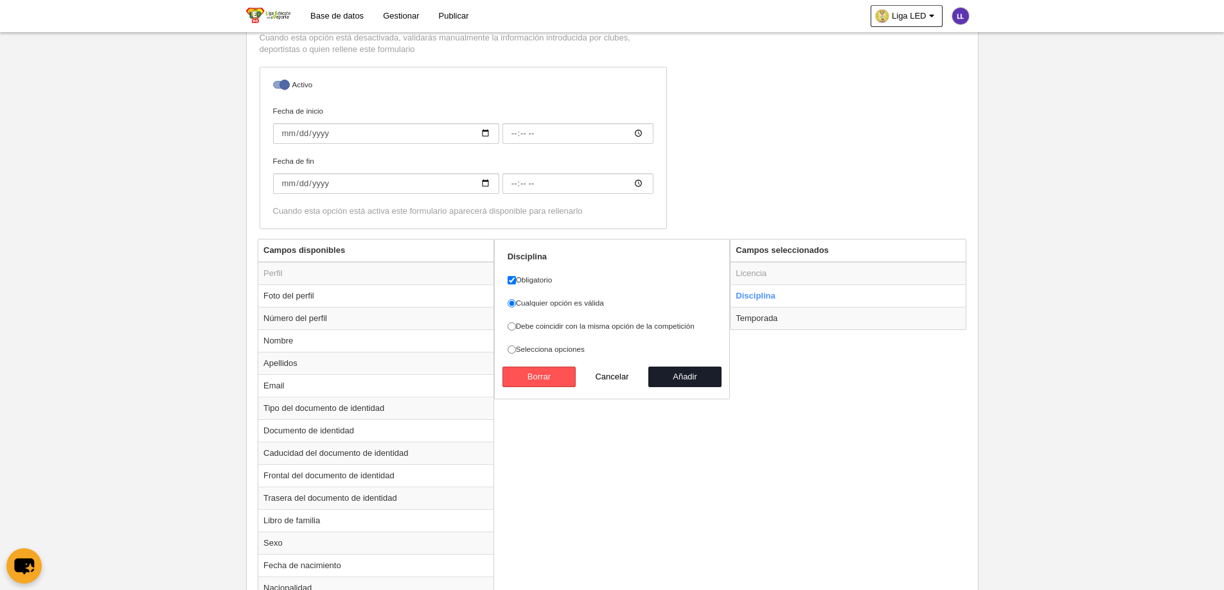
click at [612, 324] on label "Debe coincidir con la misma opción de la competición" at bounding box center [611, 327] width 209 height 12
click at [516, 324] on input "Debe coincidir con la misma opción de la competición" at bounding box center [511, 326] width 8 height 8
radio input "true"
click at [708, 383] on button "Añadir" at bounding box center [684, 377] width 73 height 21
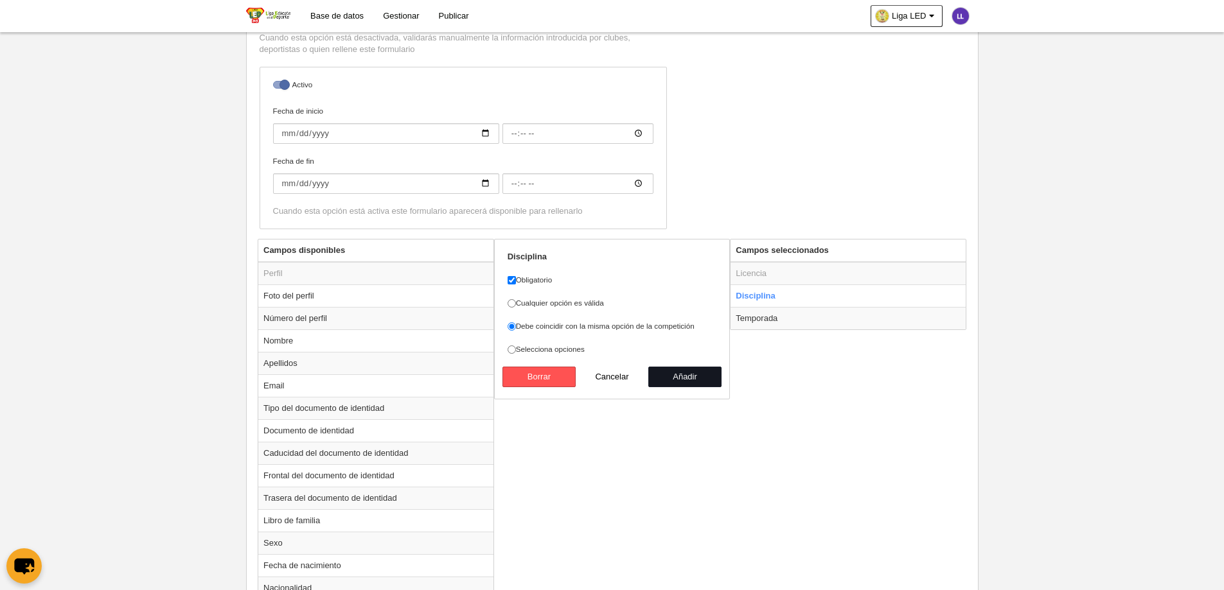
radio input "false"
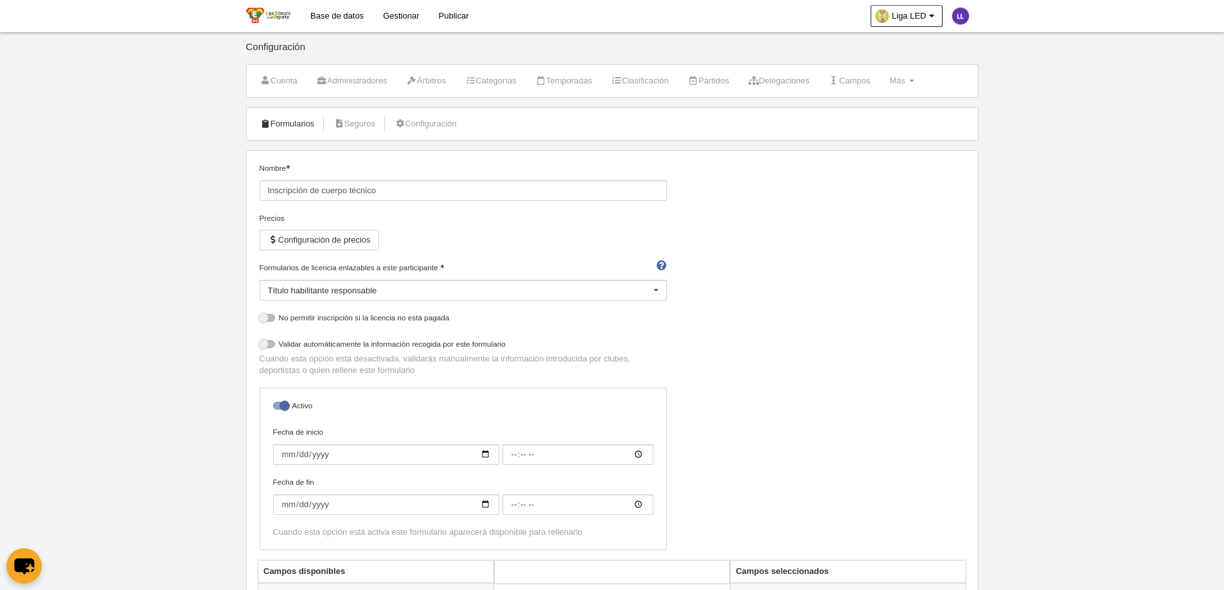
click at [303, 124] on link "Formularios" at bounding box center [287, 123] width 69 height 19
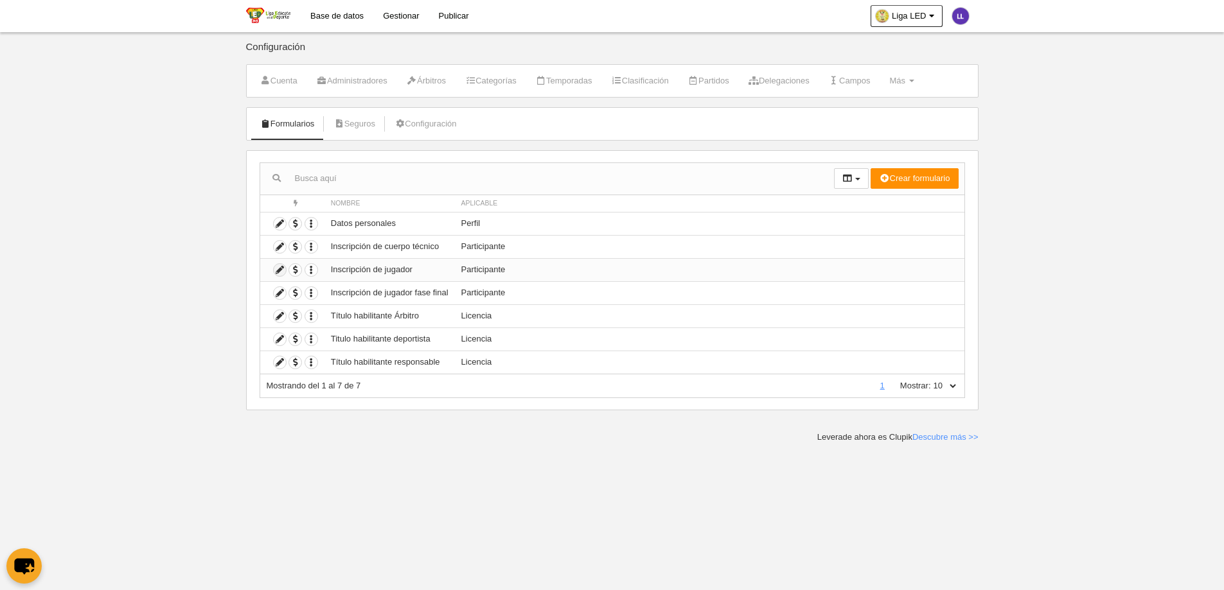
click at [282, 270] on icon at bounding box center [280, 270] width 12 height 12
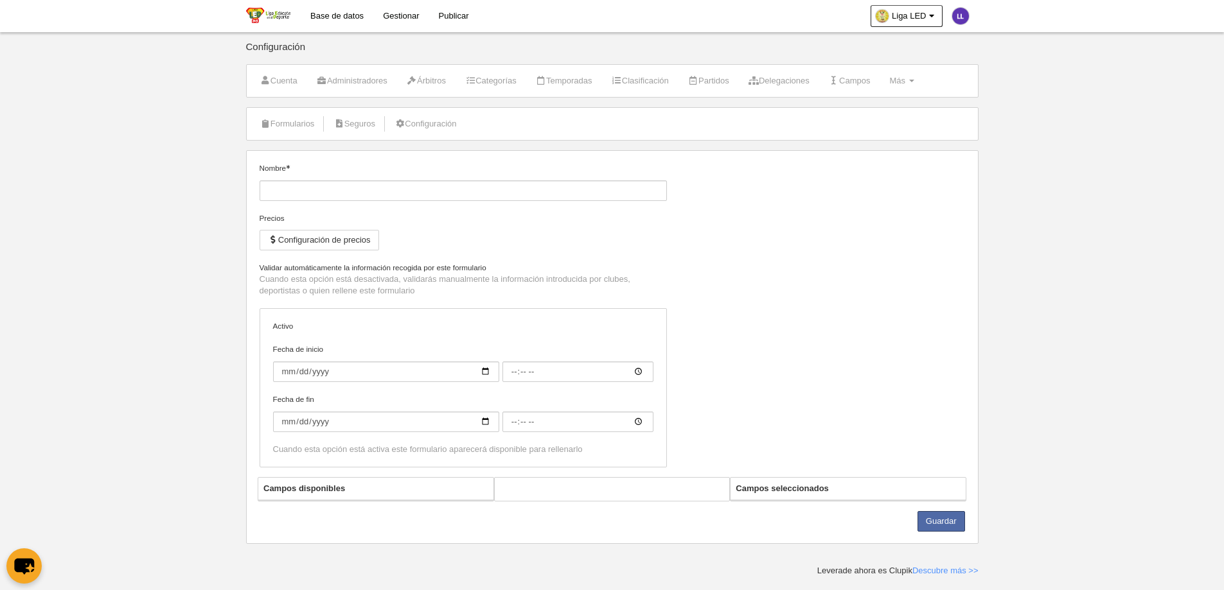
type input "Inscripción de jugador"
checkbox input "true"
type input "[DATE]"
type input "00:00"
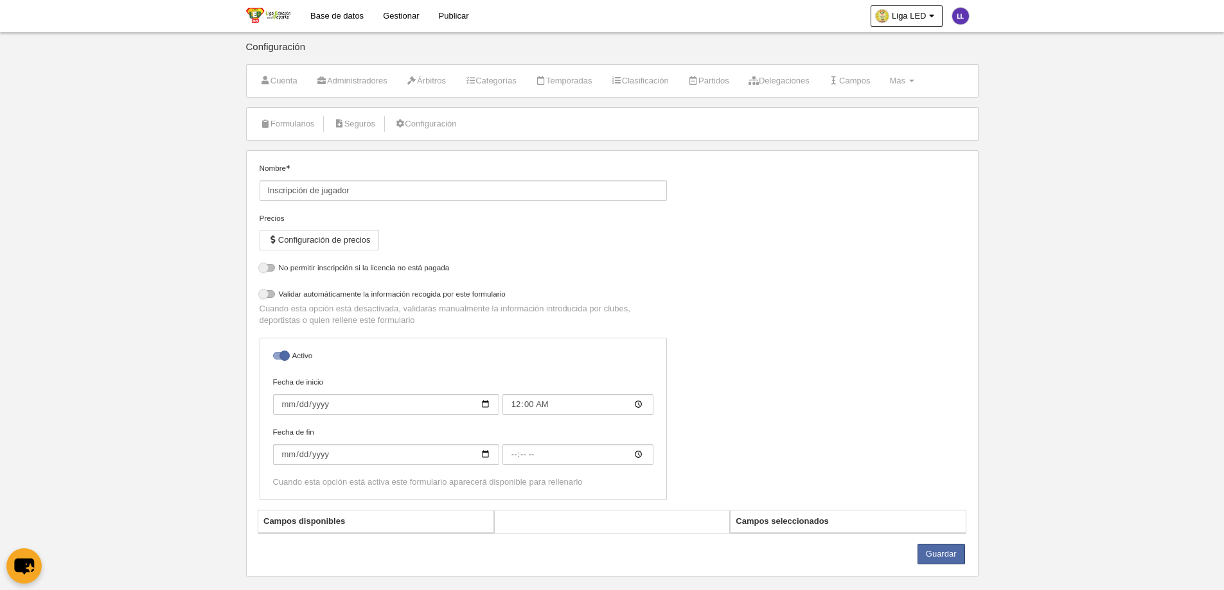
select select "selected"
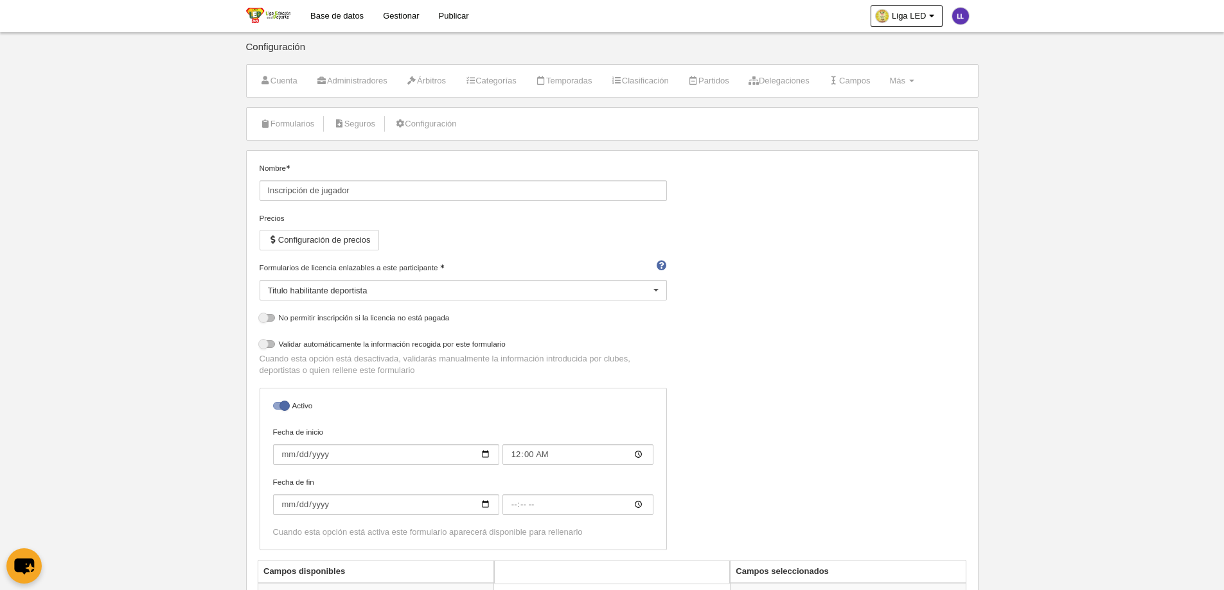
scroll to position [321, 0]
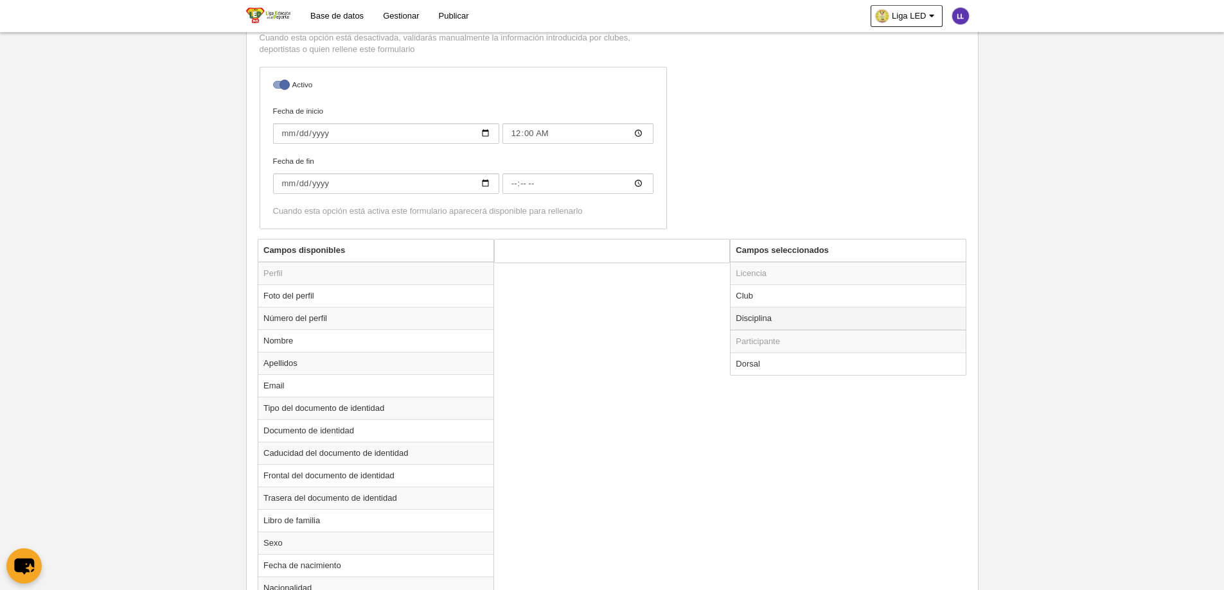
click at [835, 322] on td "Disciplina" at bounding box center [847, 318] width 235 height 23
radio input "true"
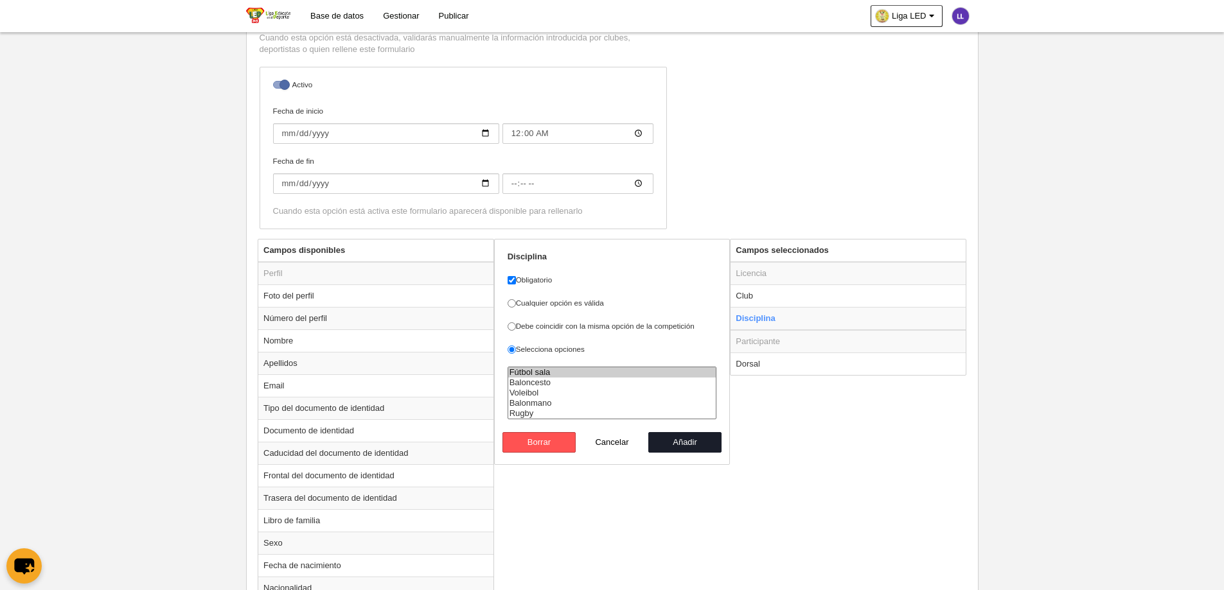
click at [554, 326] on label "Debe coincidir con la misma opción de la competición" at bounding box center [611, 327] width 209 height 12
click at [516, 326] on input "Debe coincidir con la misma opción de la competición" at bounding box center [511, 326] width 8 height 8
radio input "true"
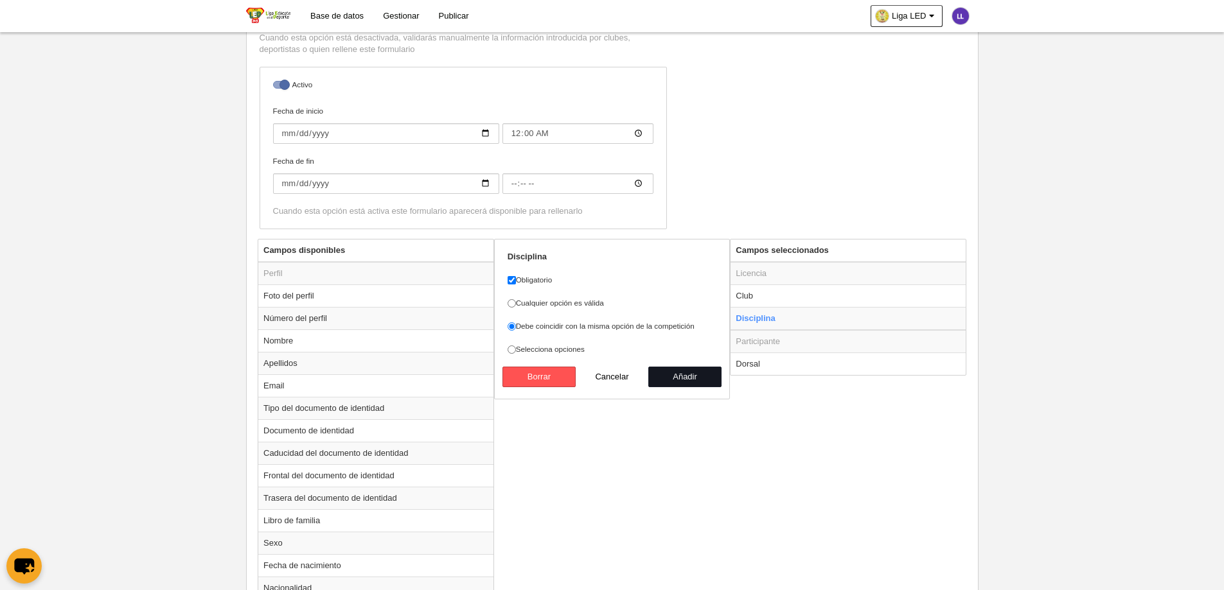
click at [705, 374] on button "Añadir" at bounding box center [684, 377] width 73 height 21
radio input "false"
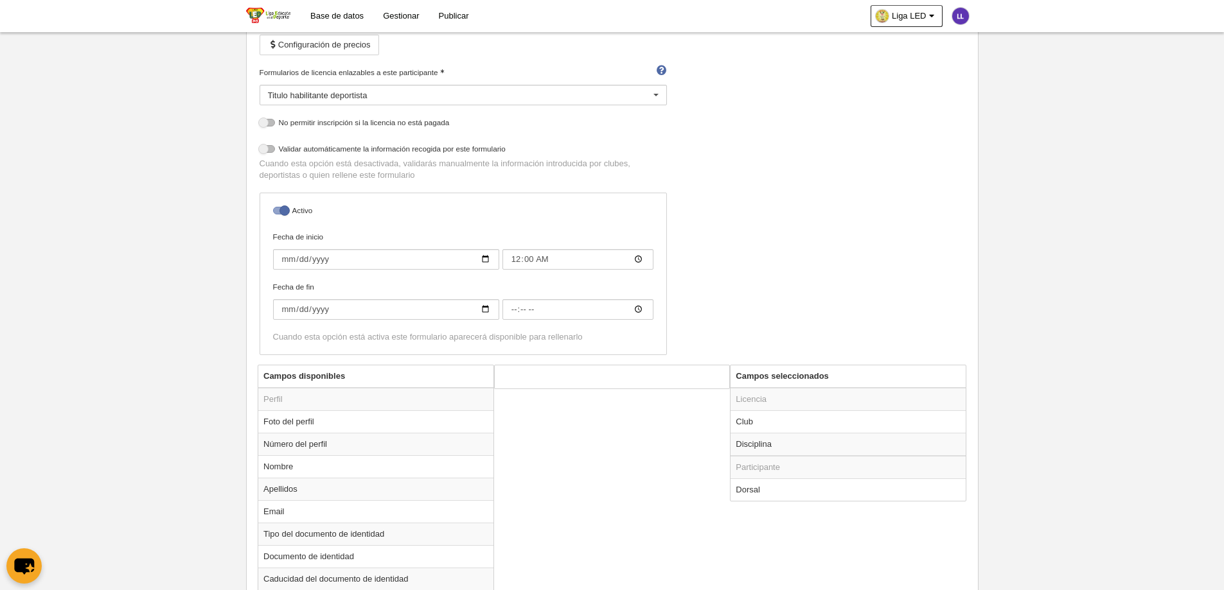
scroll to position [0, 0]
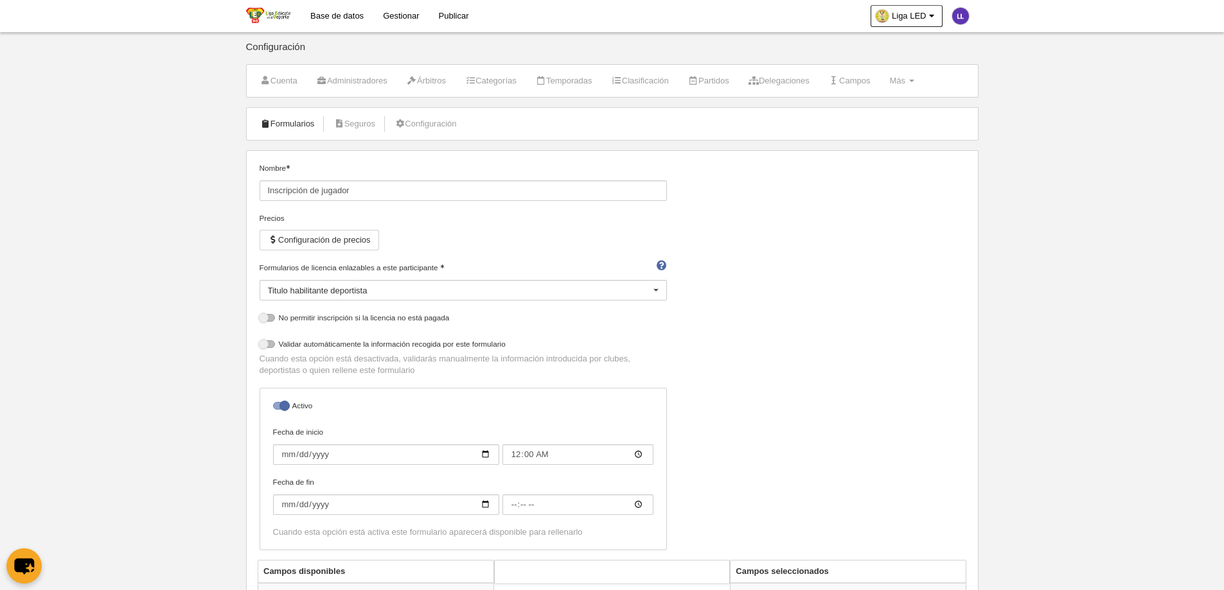
click at [276, 124] on link "Formularios" at bounding box center [287, 123] width 69 height 19
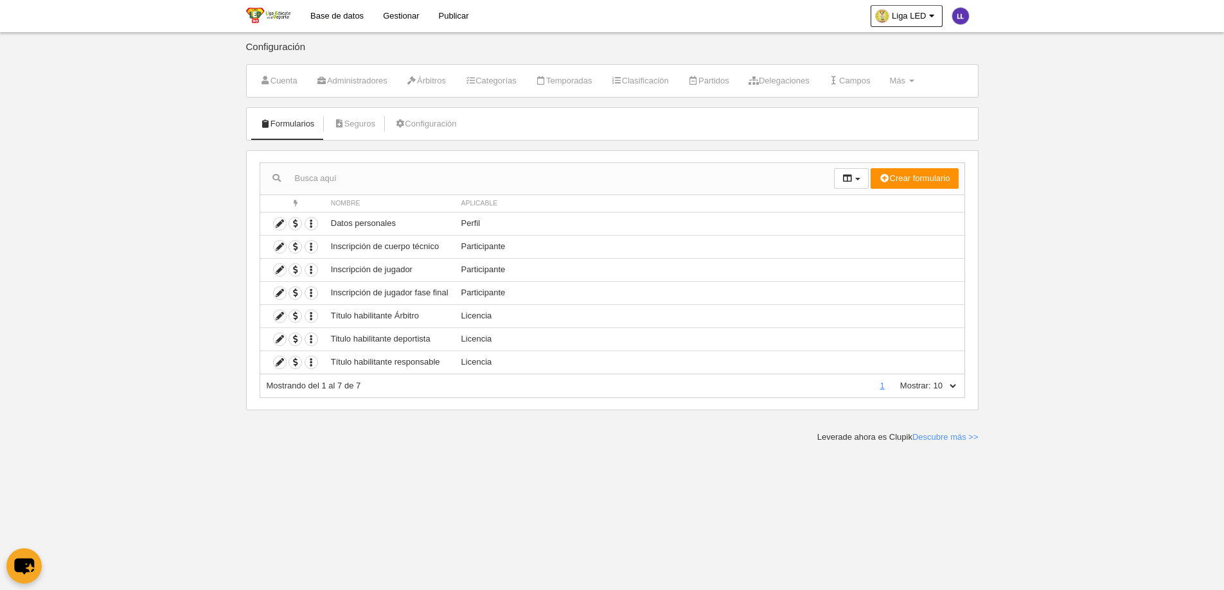
click at [112, 193] on body "Base de datos Gestionar Publicar Liga LED Ajustes generales Ir a vista pública …" at bounding box center [612, 295] width 1224 height 590
click at [360, 121] on link "Seguros" at bounding box center [354, 123] width 56 height 19
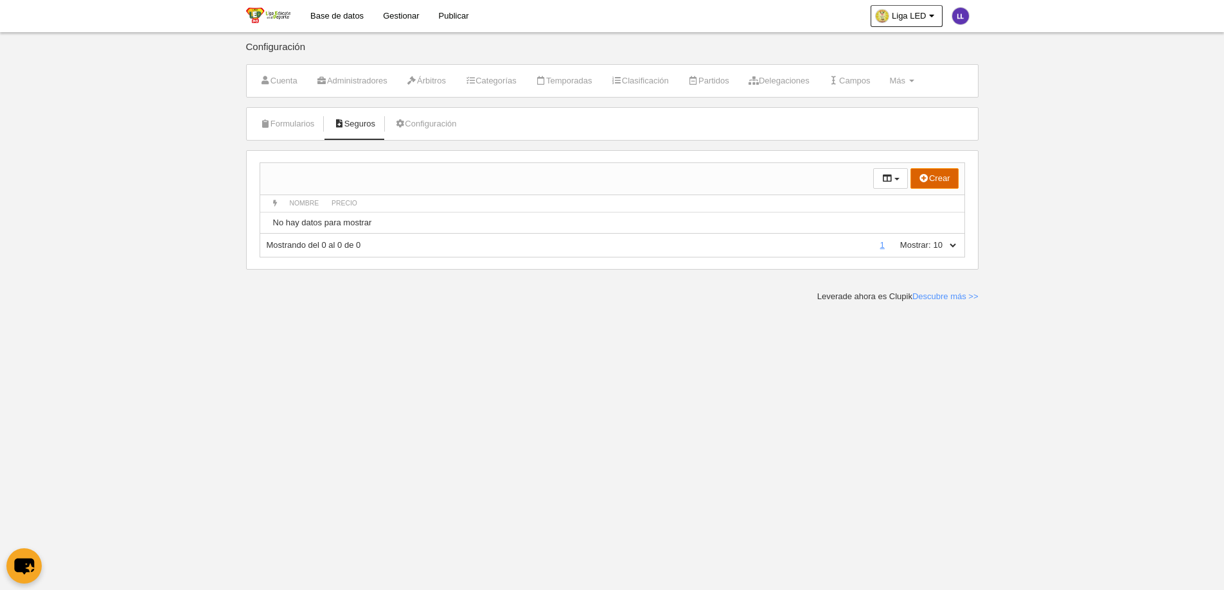
click at [919, 177] on icon "submit" at bounding box center [924, 178] width 10 height 8
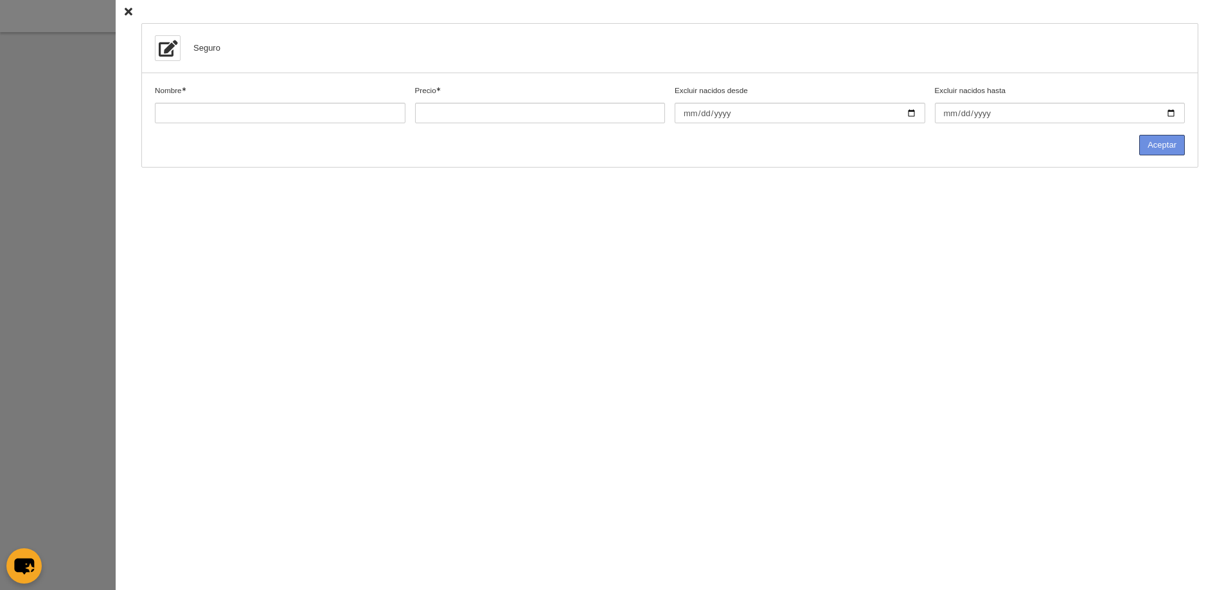
click at [1168, 148] on button "Aceptar" at bounding box center [1162, 145] width 46 height 21
click at [125, 13] on icon at bounding box center [129, 12] width 8 height 8
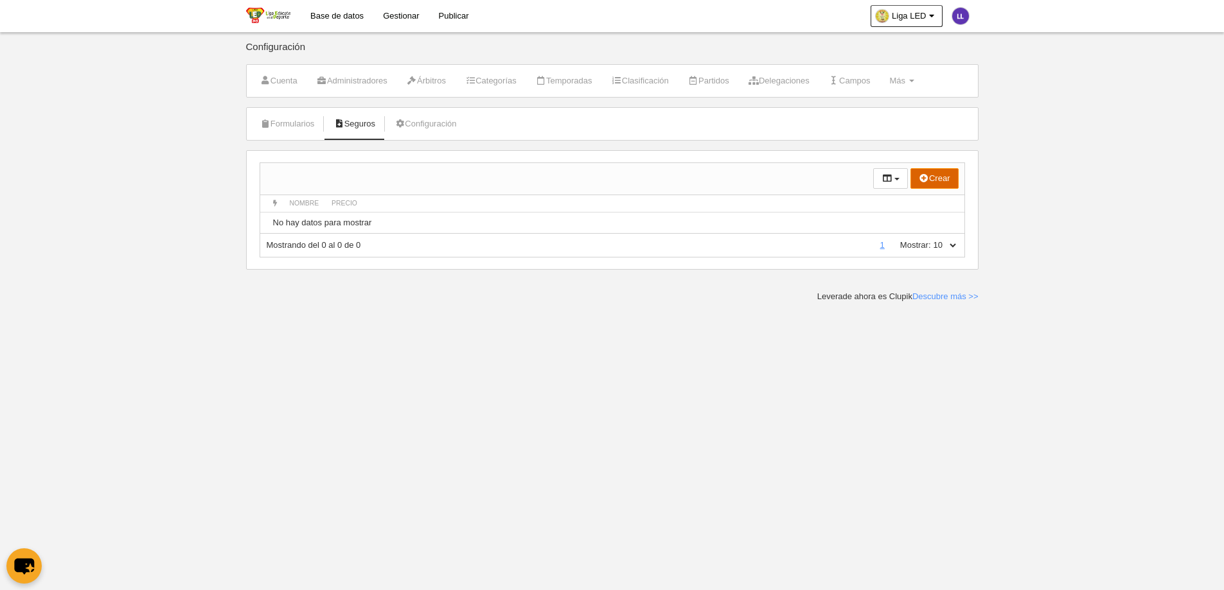
click at [479, 374] on body "Base de datos Gestionar Publicar Liga LED Ajustes generales Ir a vista pública …" at bounding box center [612, 295] width 1224 height 590
